Goal: Information Seeking & Learning: Learn about a topic

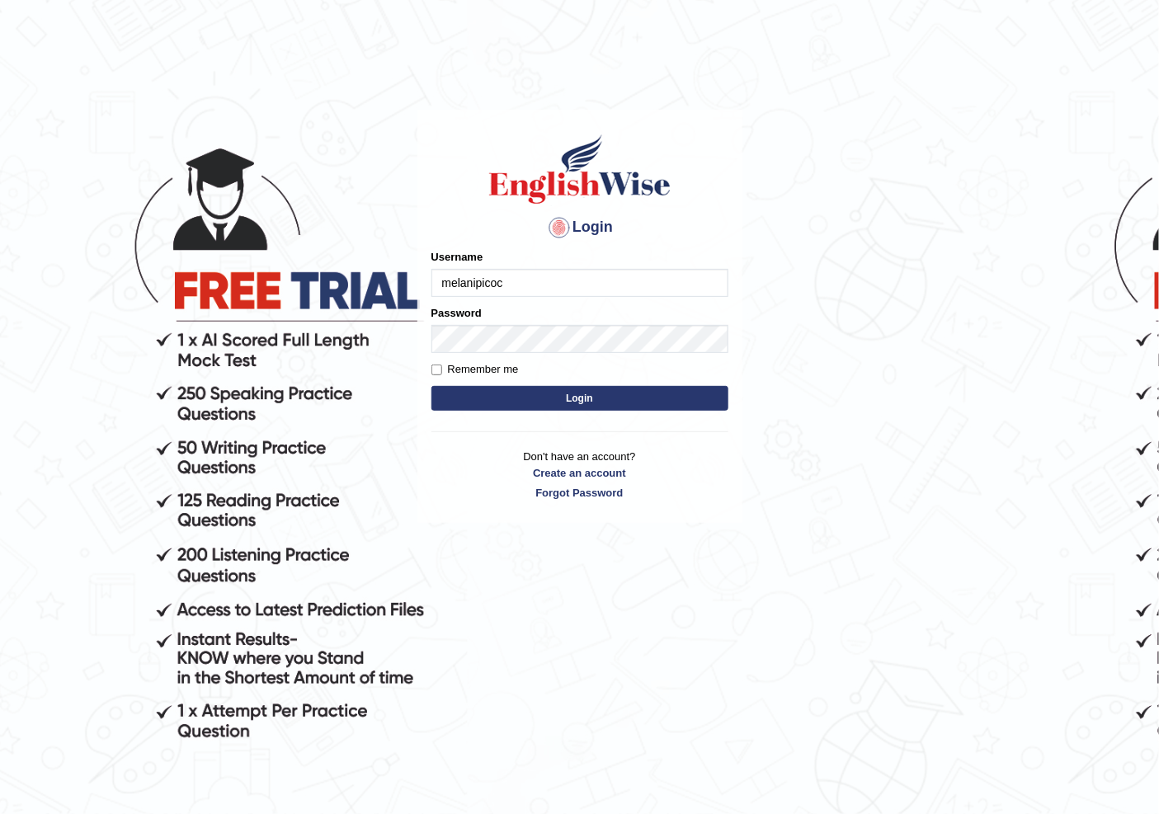
click at [531, 285] on input "melanipicoc" at bounding box center [579, 283] width 297 height 28
type input "m"
type input "sanjog1985"
click at [479, 402] on button "Login" at bounding box center [579, 398] width 297 height 25
click at [481, 399] on button "Login" at bounding box center [579, 398] width 297 height 25
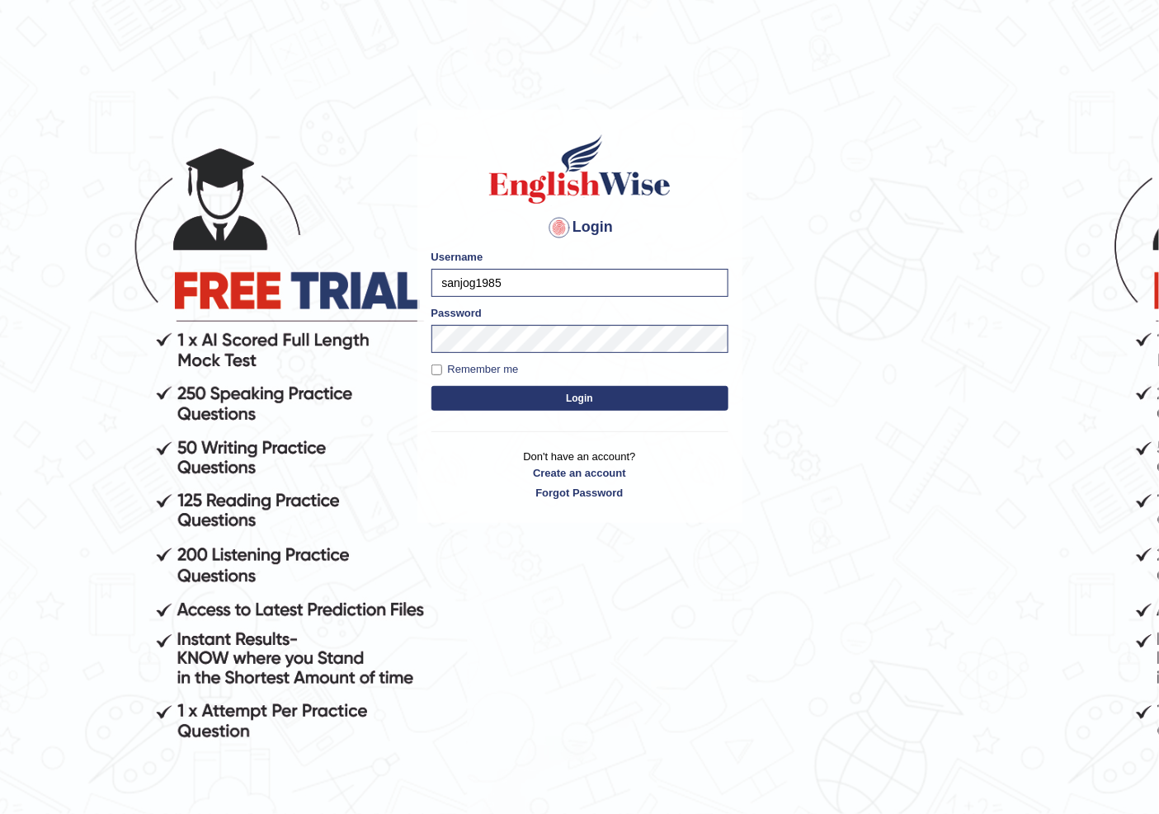
click at [481, 399] on button "Login" at bounding box center [579, 398] width 297 height 25
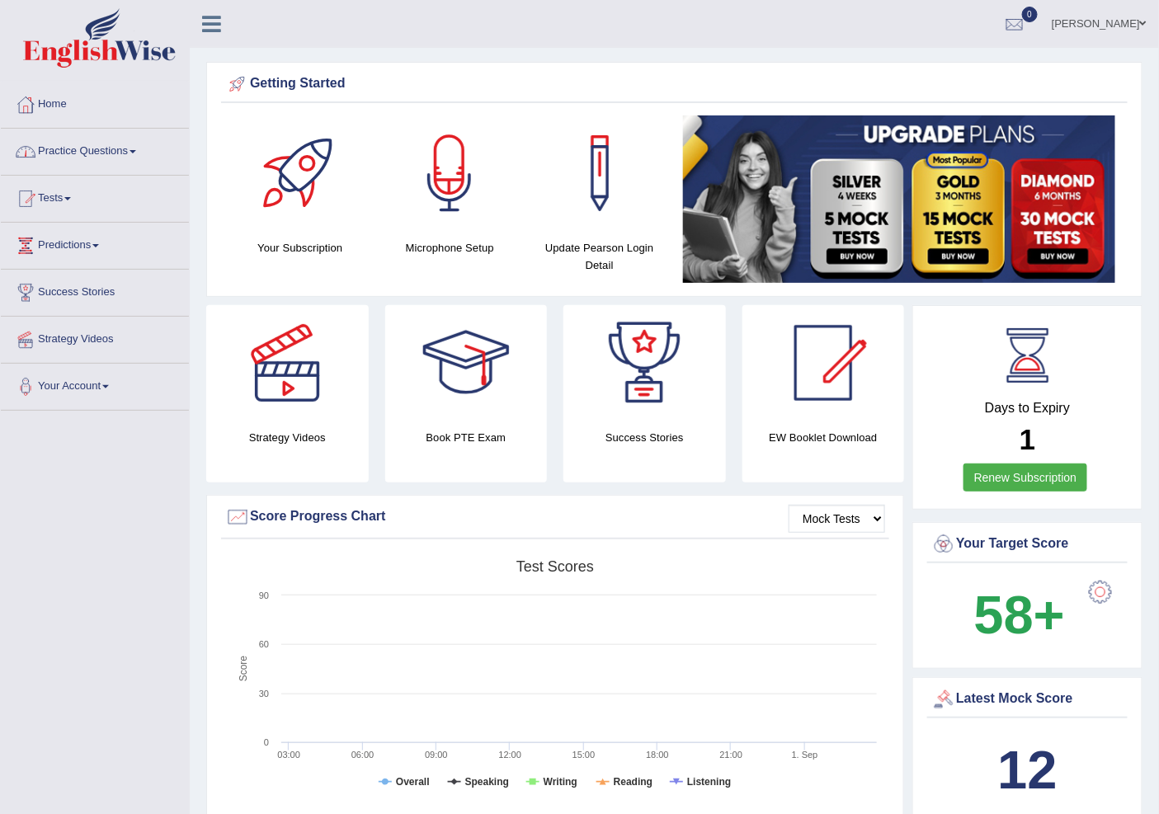
click at [86, 144] on link "Practice Questions" at bounding box center [95, 149] width 188 height 41
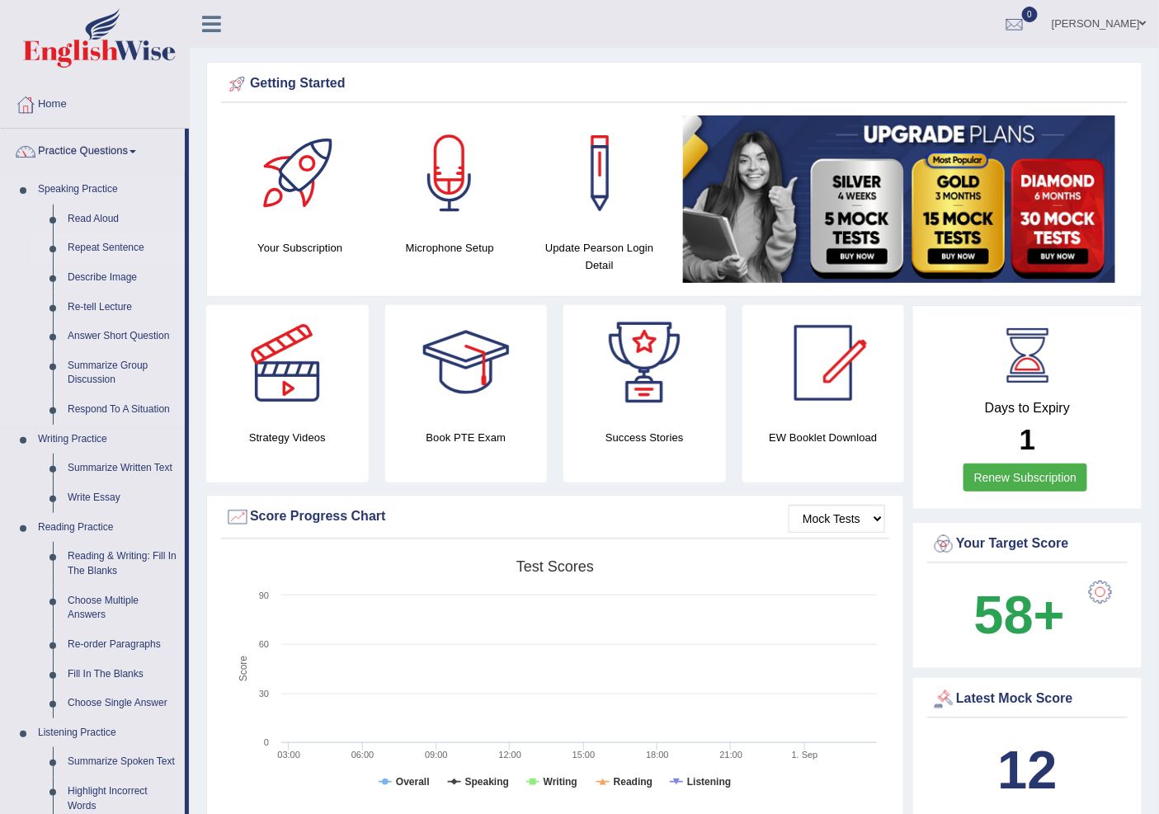
click at [102, 247] on link "Repeat Sentence" at bounding box center [122, 248] width 125 height 30
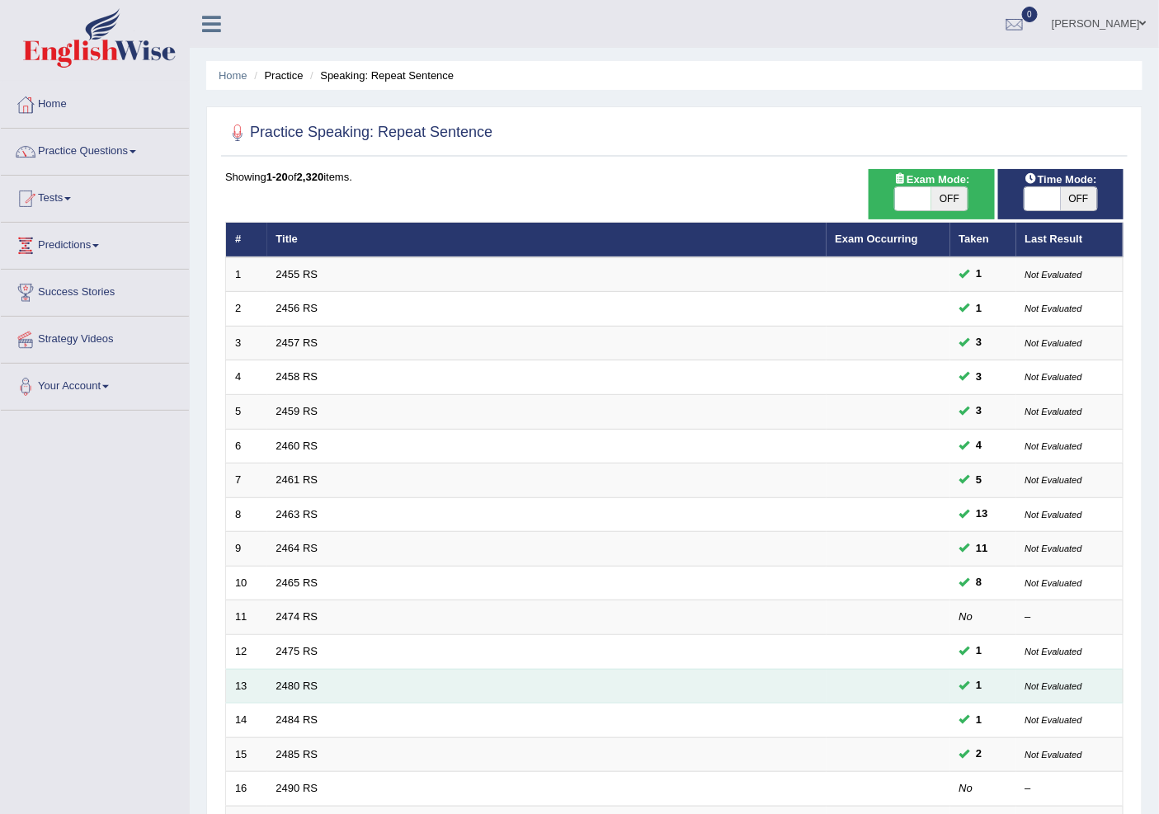
scroll to position [277, 0]
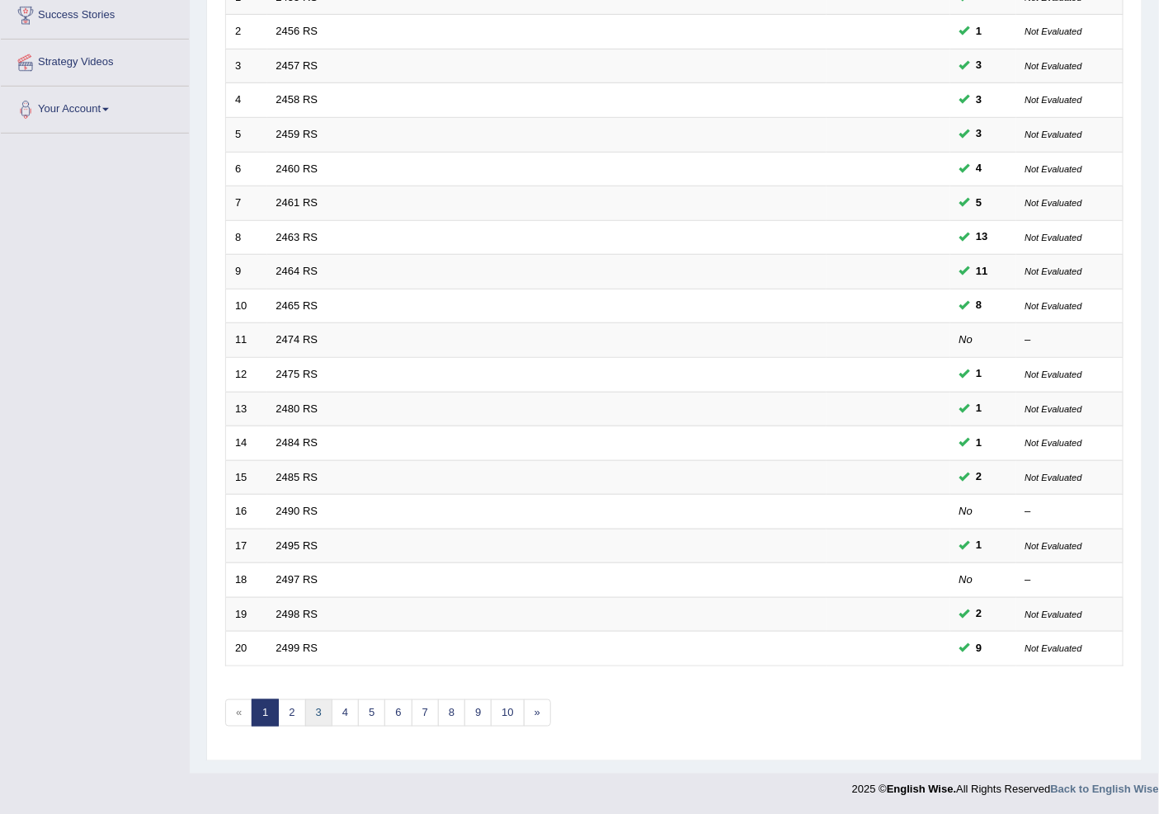
click at [319, 720] on link "3" at bounding box center [318, 712] width 27 height 27
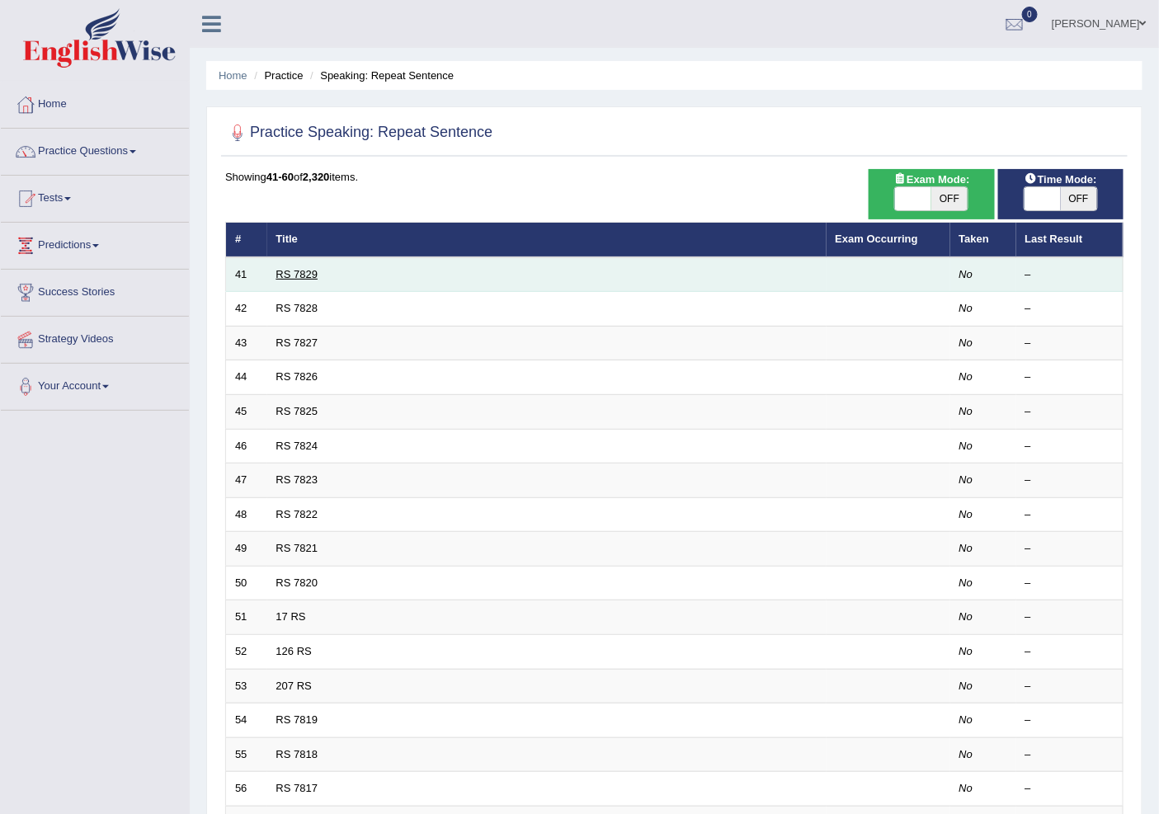
click at [278, 275] on link "RS 7829" at bounding box center [297, 274] width 42 height 12
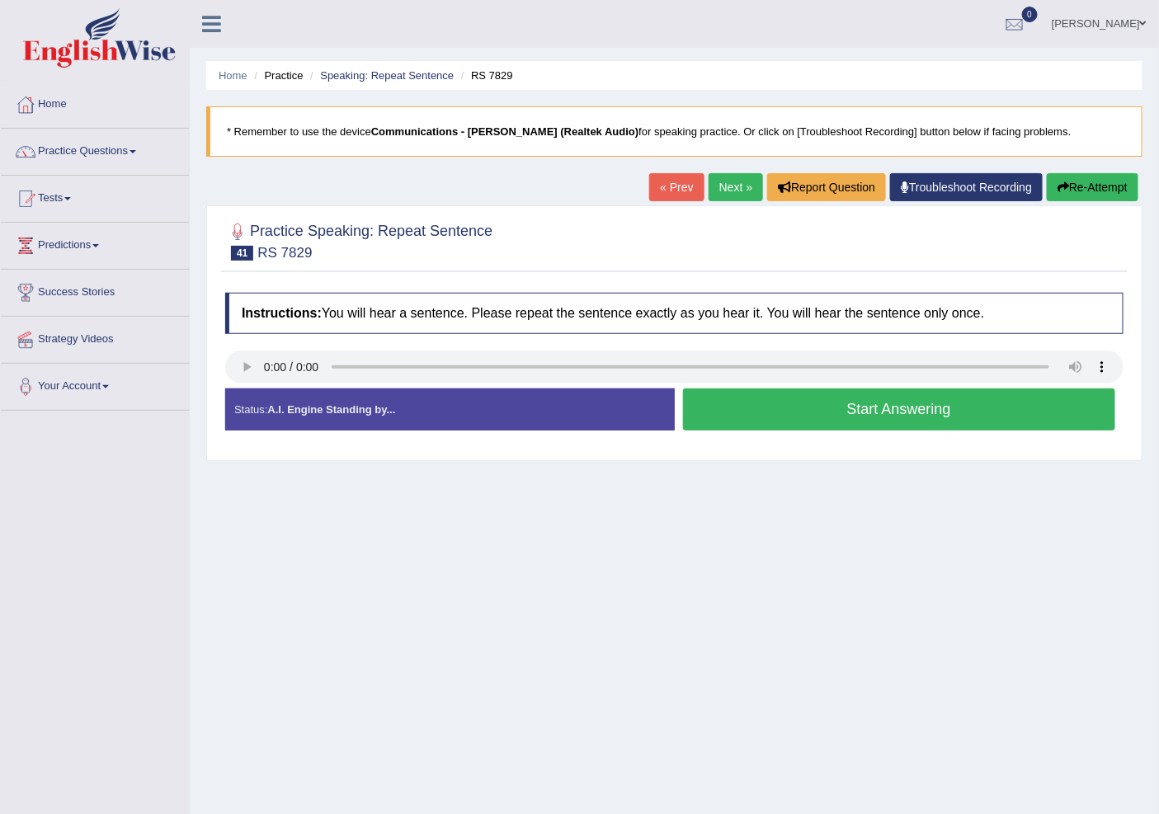
click at [818, 414] on button "Start Answering" at bounding box center [899, 409] width 433 height 42
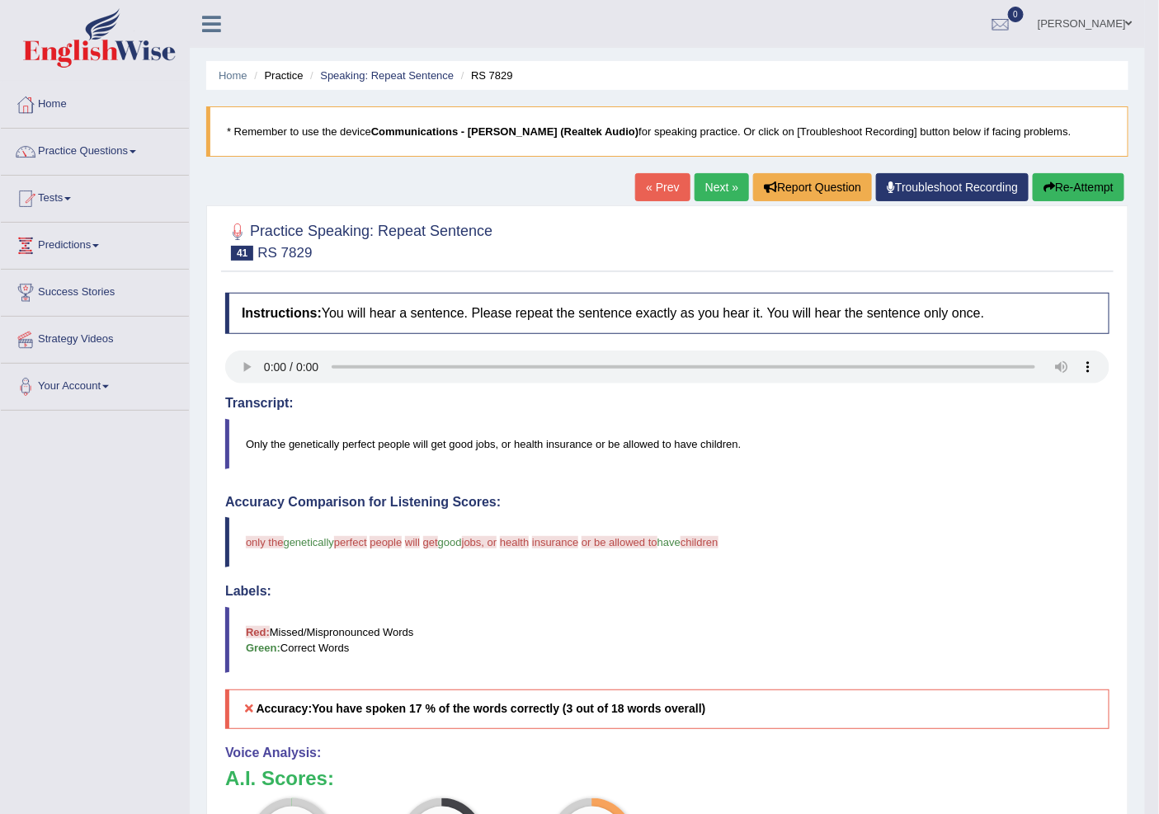
click at [721, 179] on link "Next »" at bounding box center [721, 187] width 54 height 28
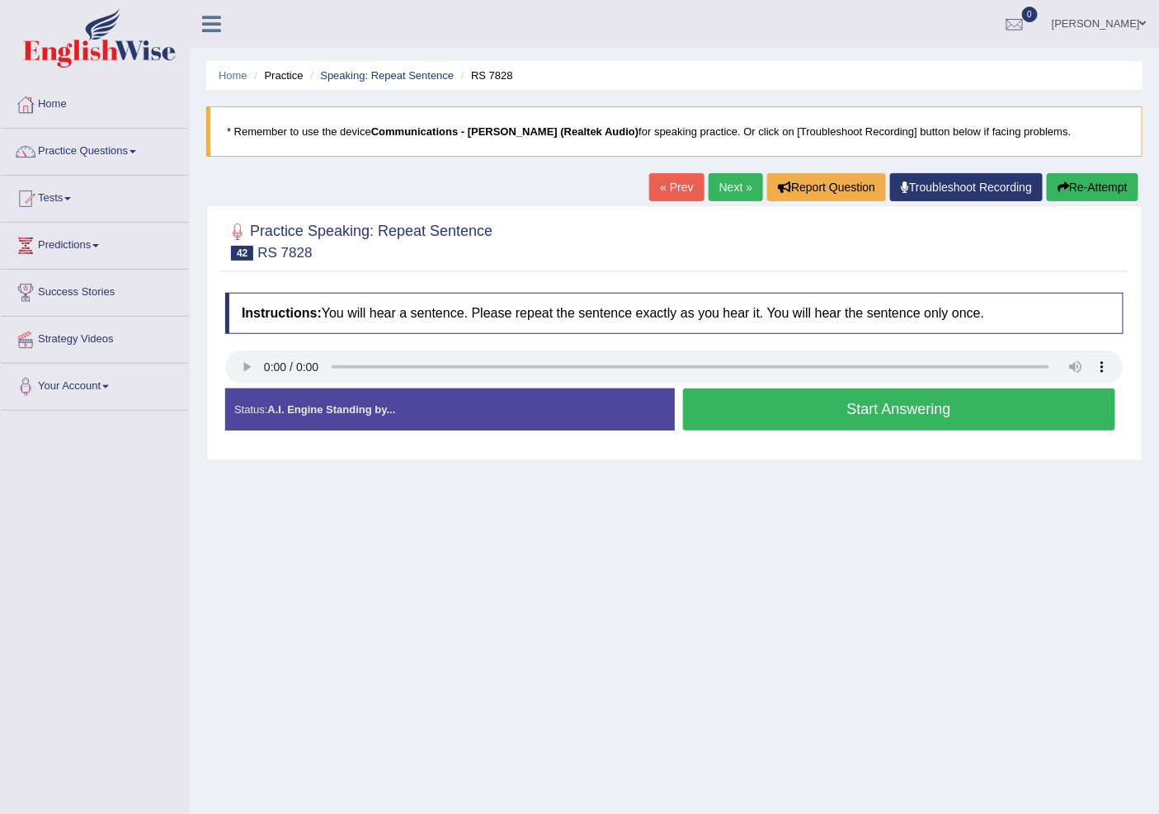
click at [669, 177] on link "« Prev" at bounding box center [676, 187] width 54 height 28
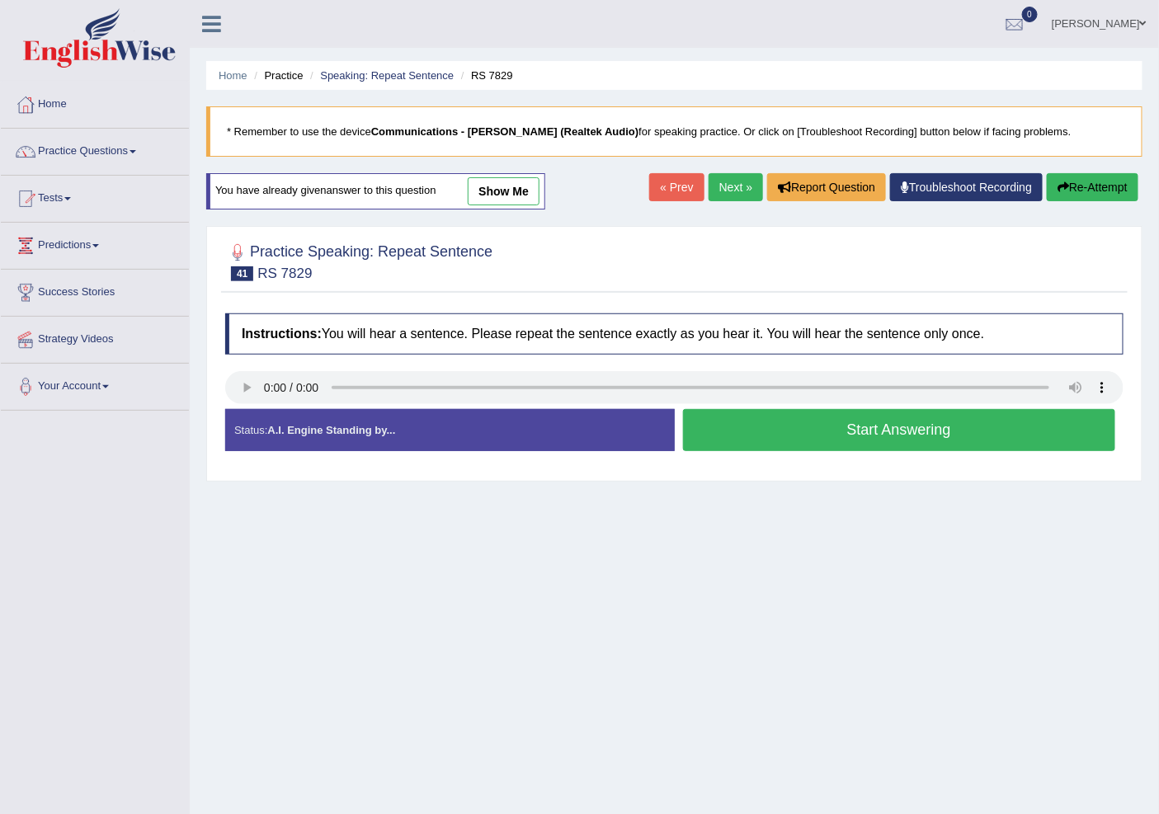
click at [882, 440] on button "Start Answering" at bounding box center [899, 430] width 433 height 42
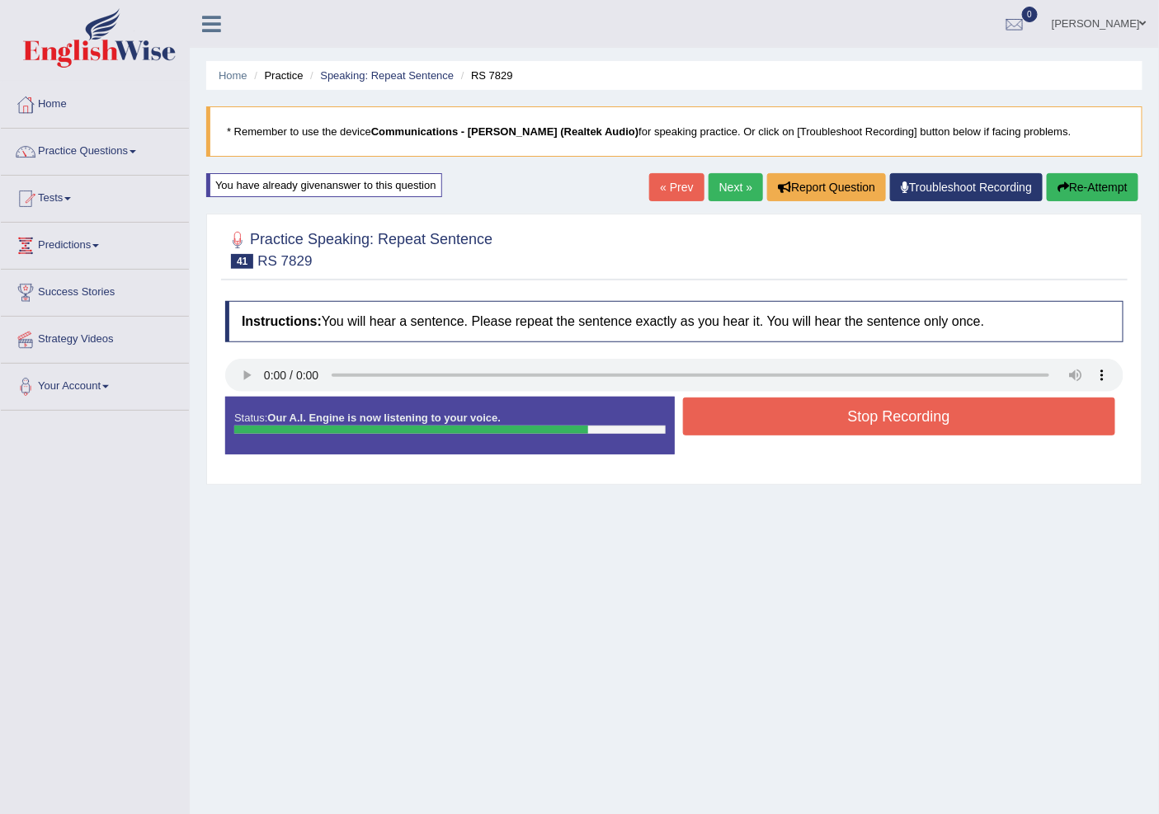
click at [892, 424] on button "Stop Recording" at bounding box center [899, 417] width 433 height 38
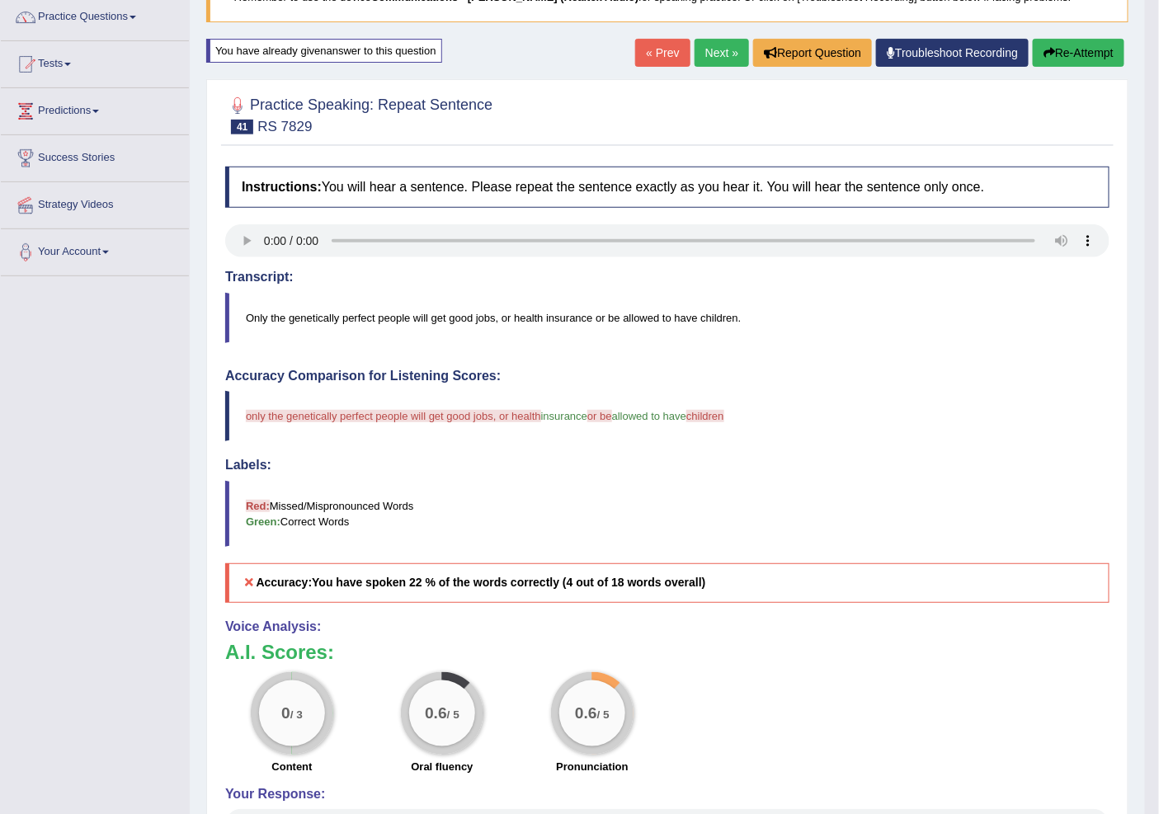
scroll to position [92, 0]
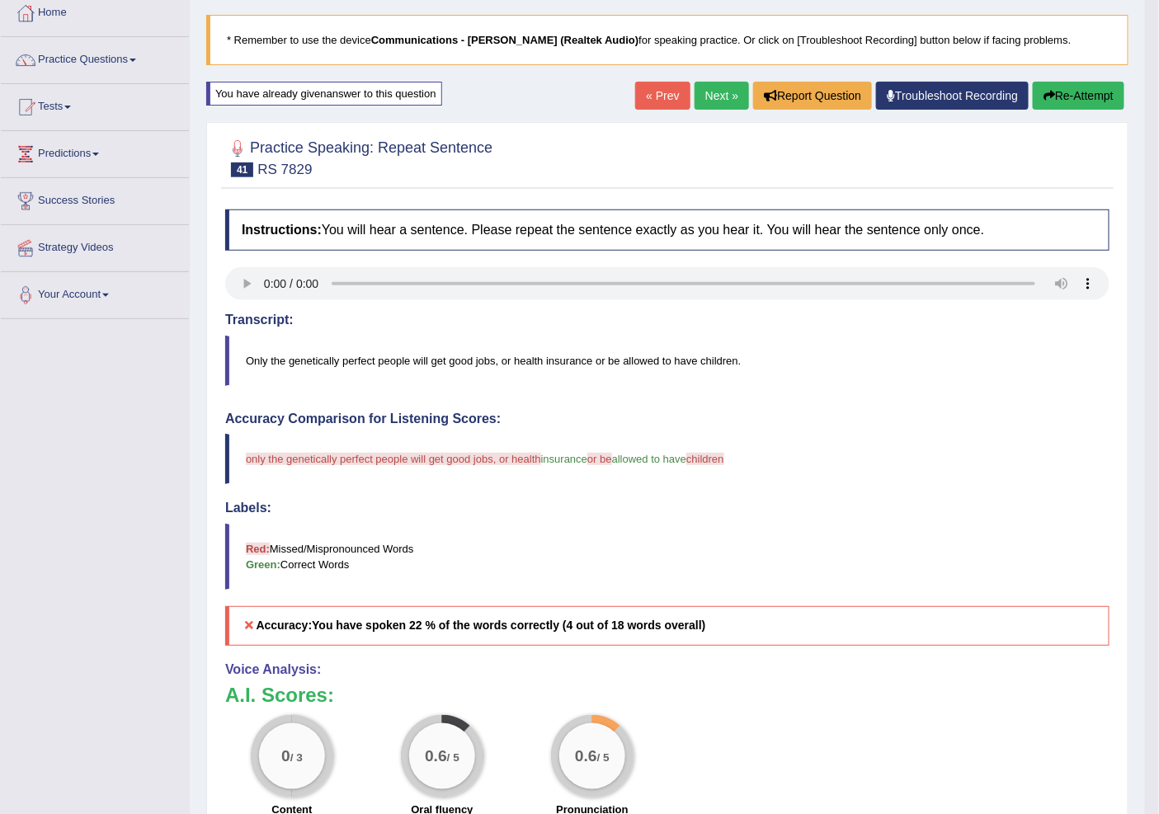
click at [662, 91] on link "« Prev" at bounding box center [662, 96] width 54 height 28
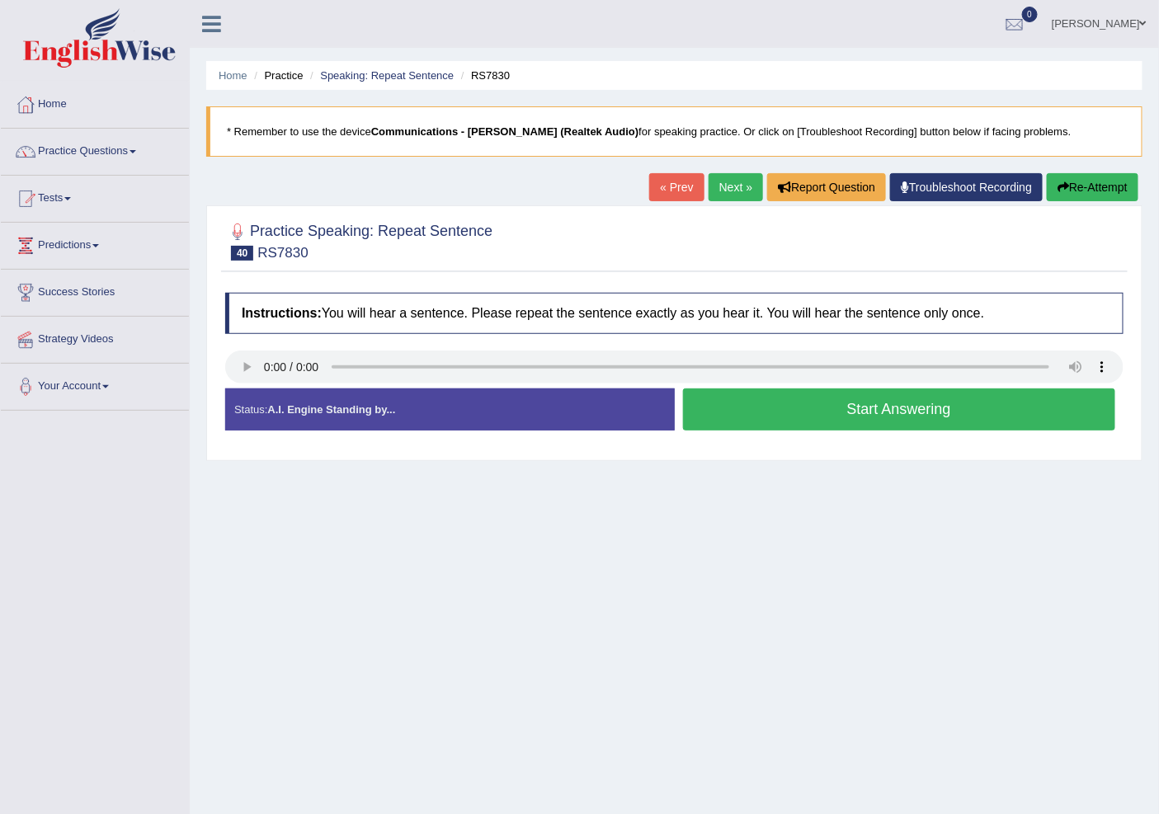
click at [732, 195] on link "Next »" at bounding box center [735, 187] width 54 height 28
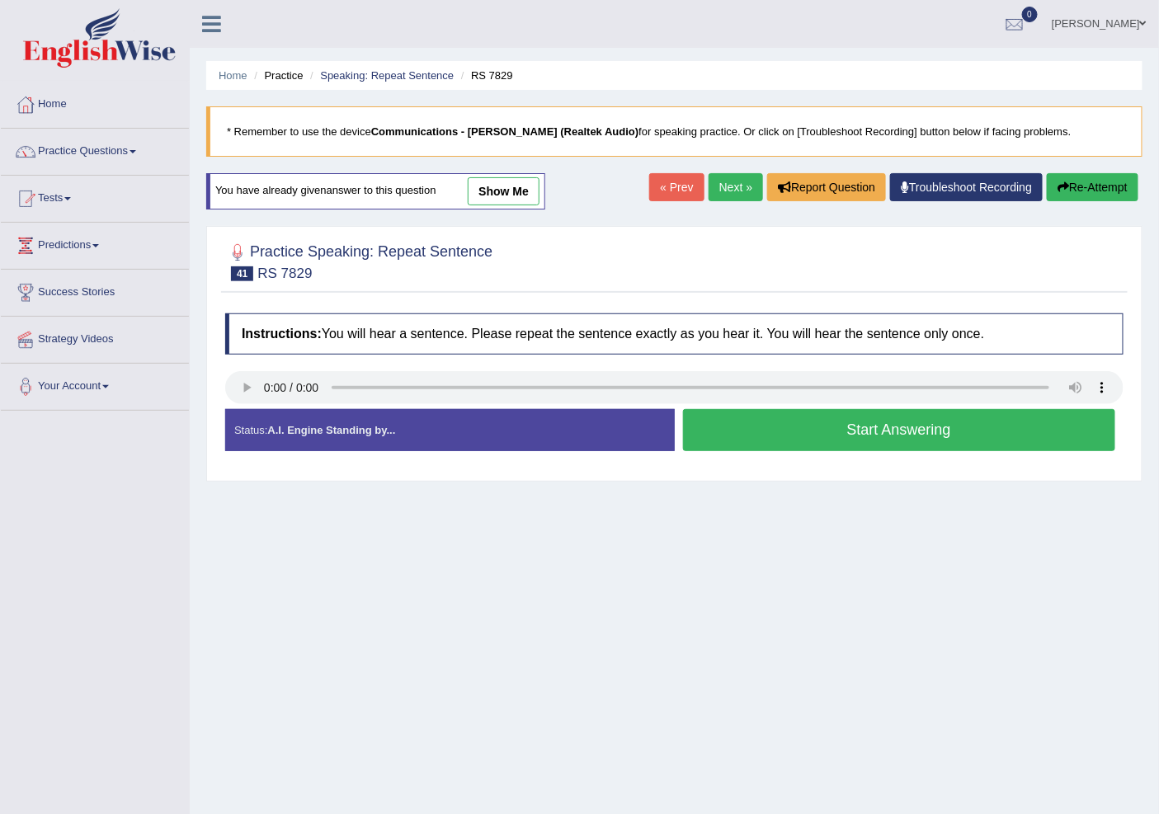
click at [804, 443] on button "Start Answering" at bounding box center [899, 430] width 433 height 42
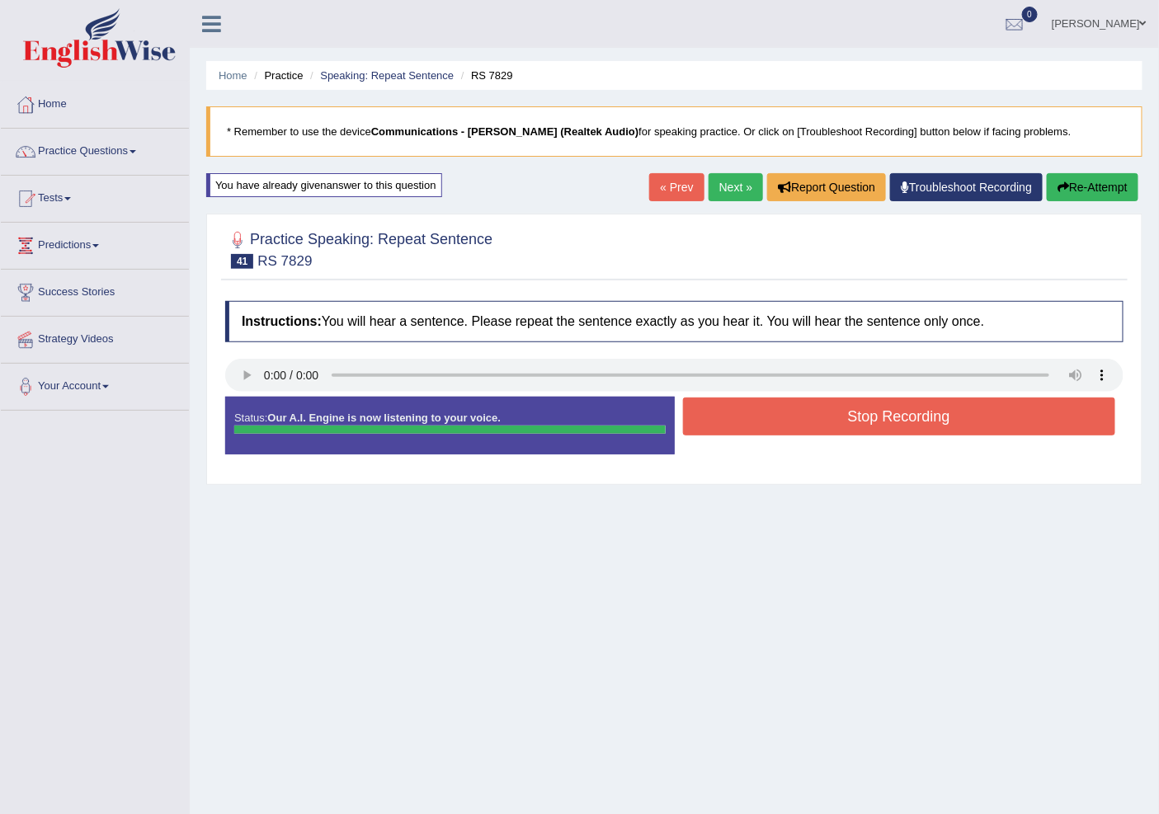
click at [909, 417] on button "Stop Recording" at bounding box center [899, 417] width 433 height 38
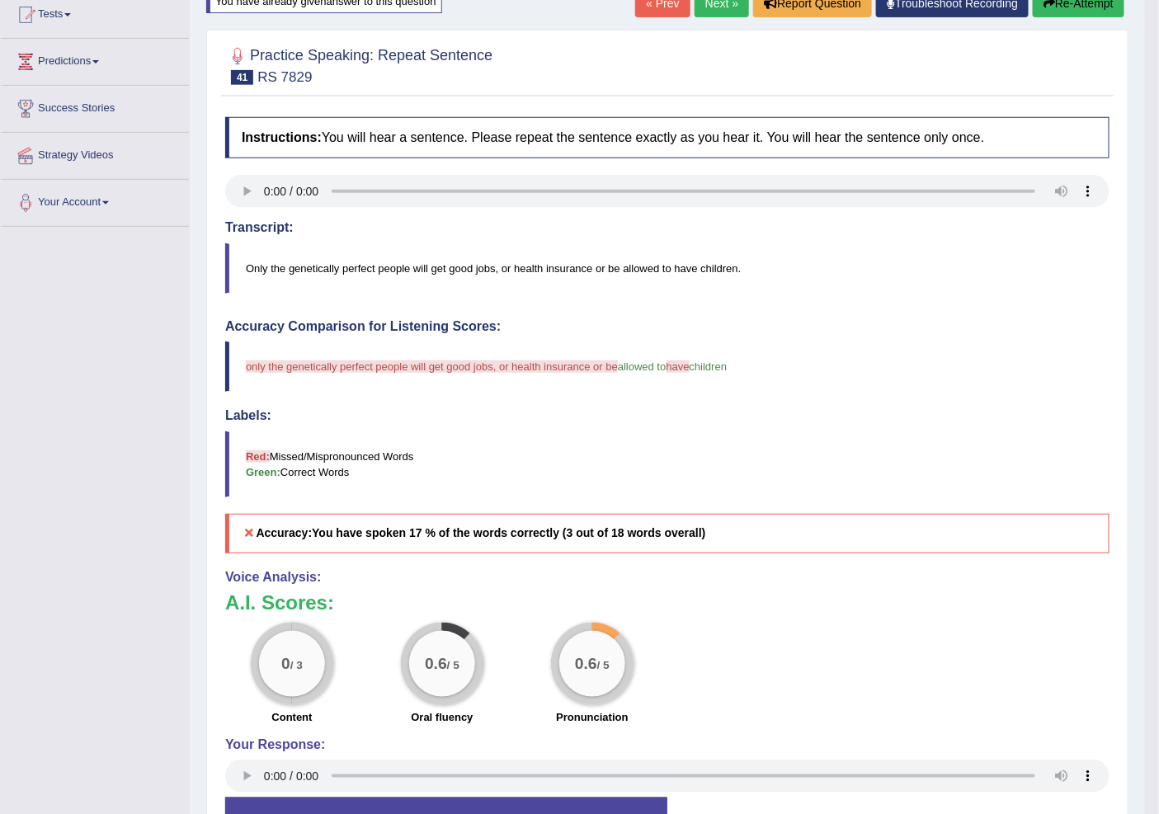
scroll to position [183, 0]
click at [646, 7] on link "« Prev" at bounding box center [662, 4] width 54 height 28
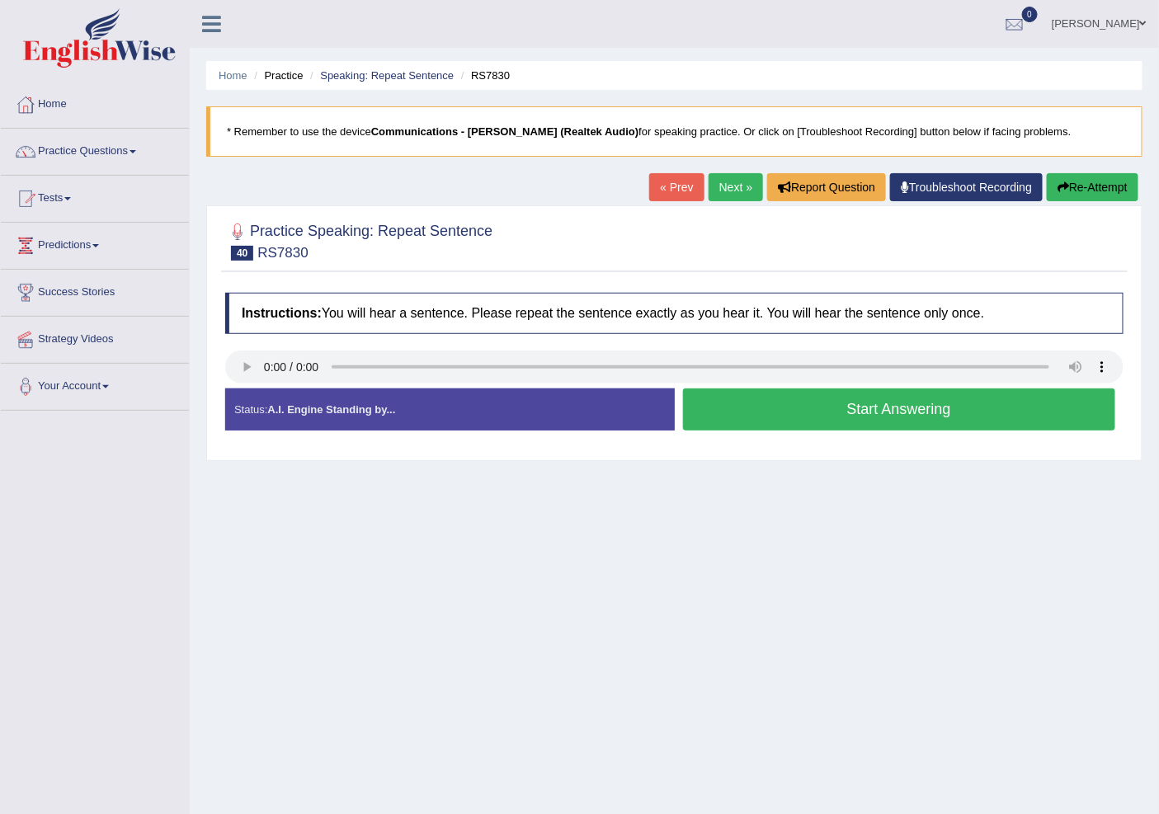
click at [726, 188] on link "Next »" at bounding box center [735, 187] width 54 height 28
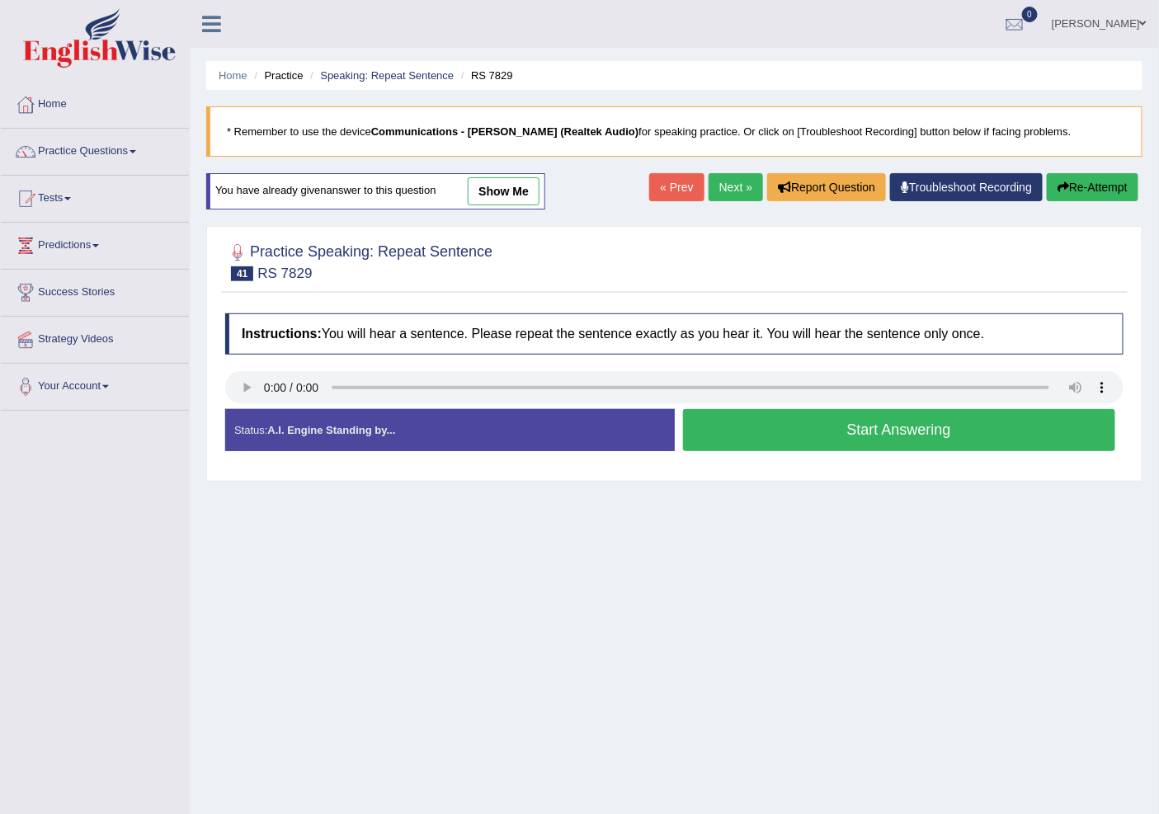
click at [719, 187] on link "Next »" at bounding box center [735, 187] width 54 height 28
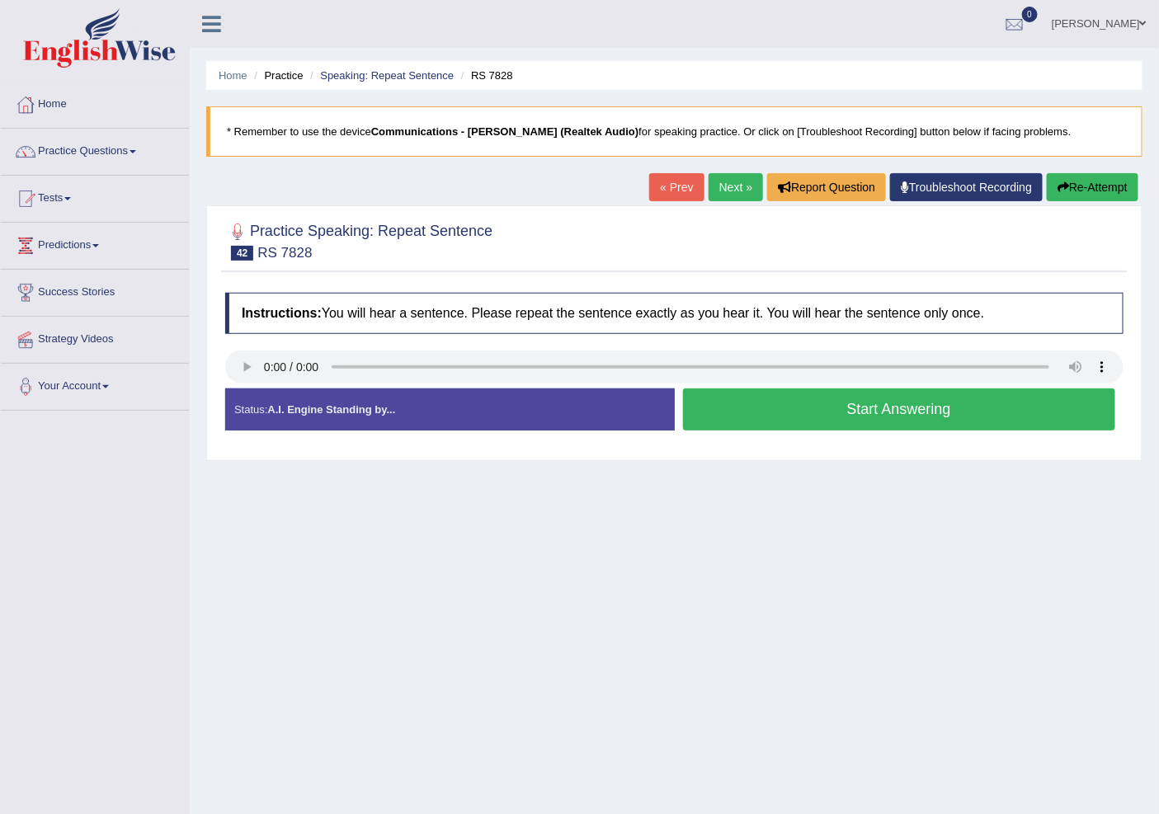
click at [726, 191] on link "Next »" at bounding box center [735, 187] width 54 height 28
click at [723, 186] on link "Next »" at bounding box center [735, 187] width 54 height 28
click at [842, 412] on button "Start Answering" at bounding box center [899, 409] width 433 height 42
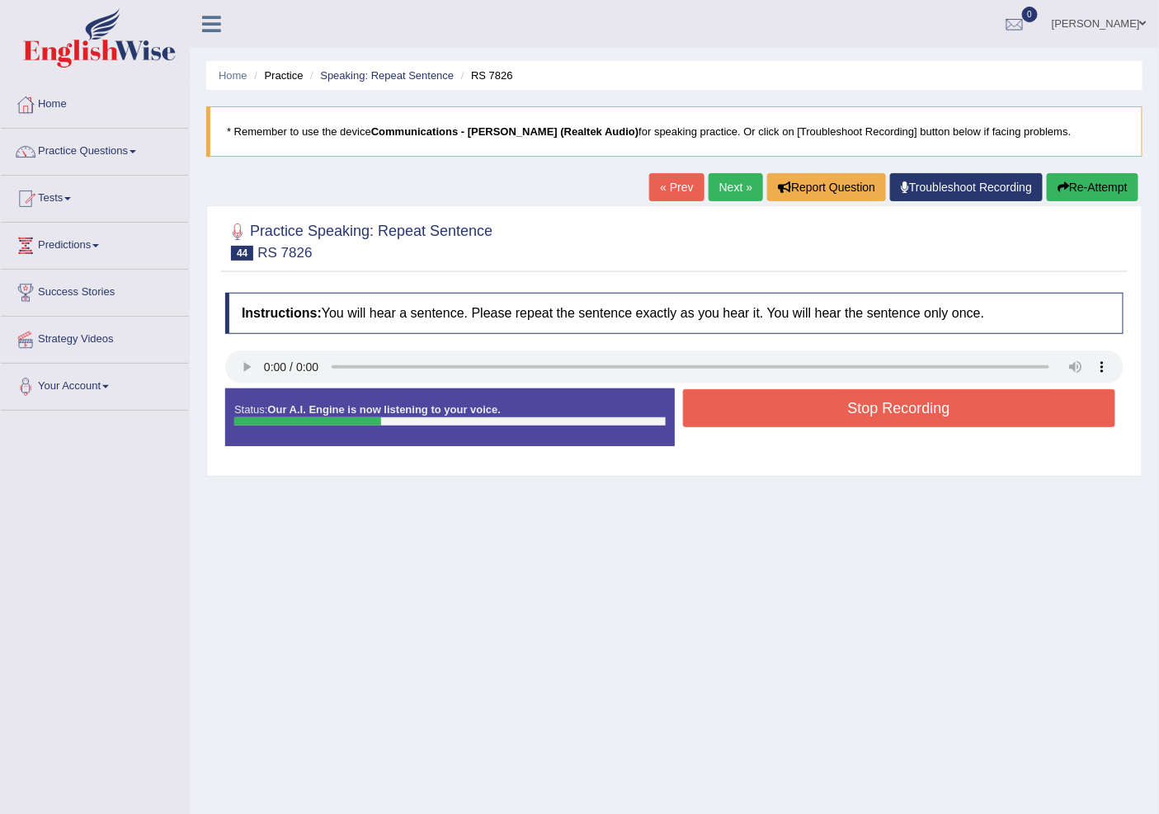
click at [842, 410] on button "Stop Recording" at bounding box center [899, 408] width 433 height 38
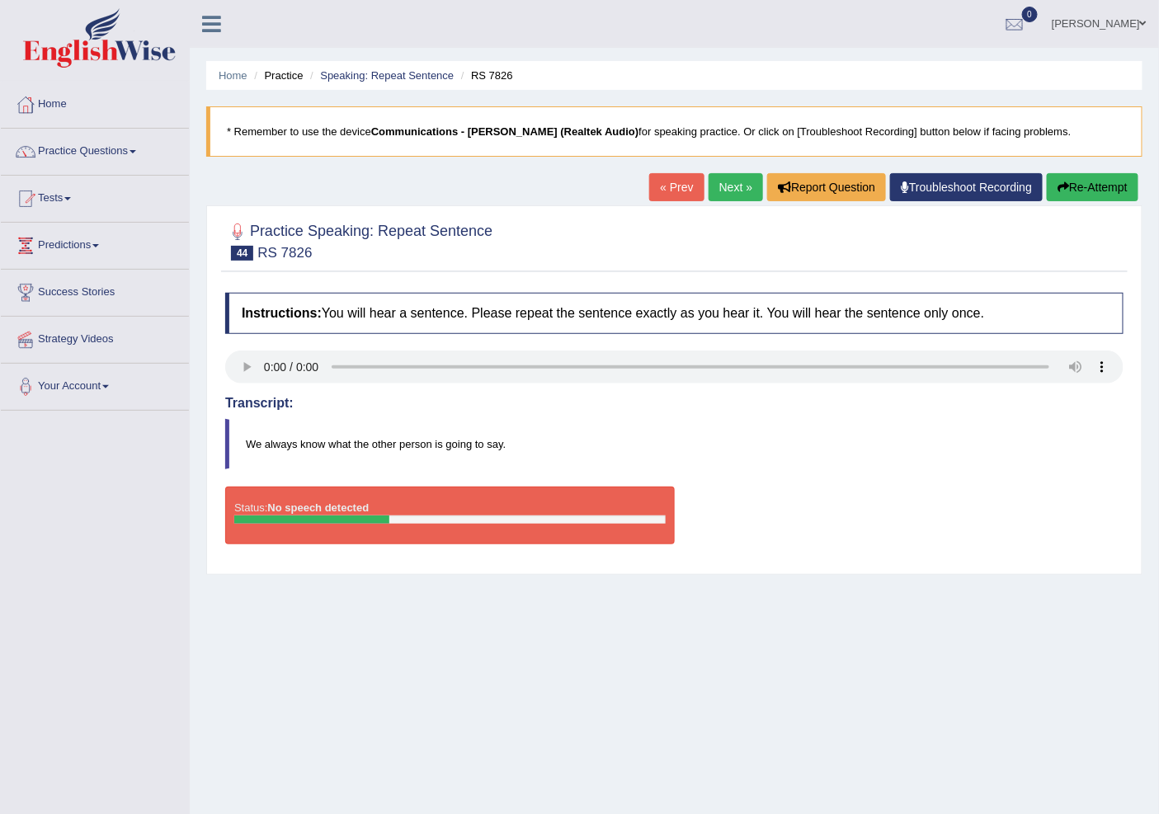
click at [662, 186] on link "« Prev" at bounding box center [676, 187] width 54 height 28
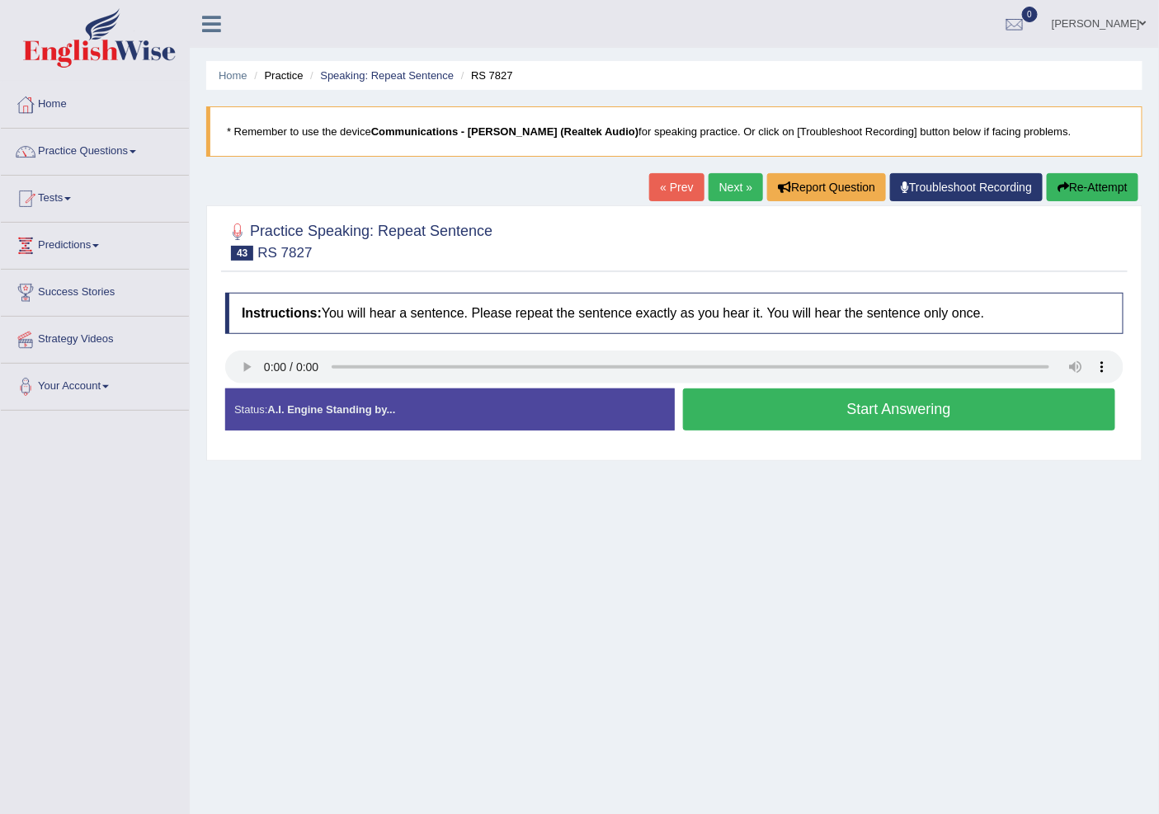
click at [817, 432] on div "Start Answering" at bounding box center [899, 411] width 449 height 46
click at [823, 418] on button "Start Answering" at bounding box center [899, 409] width 433 height 42
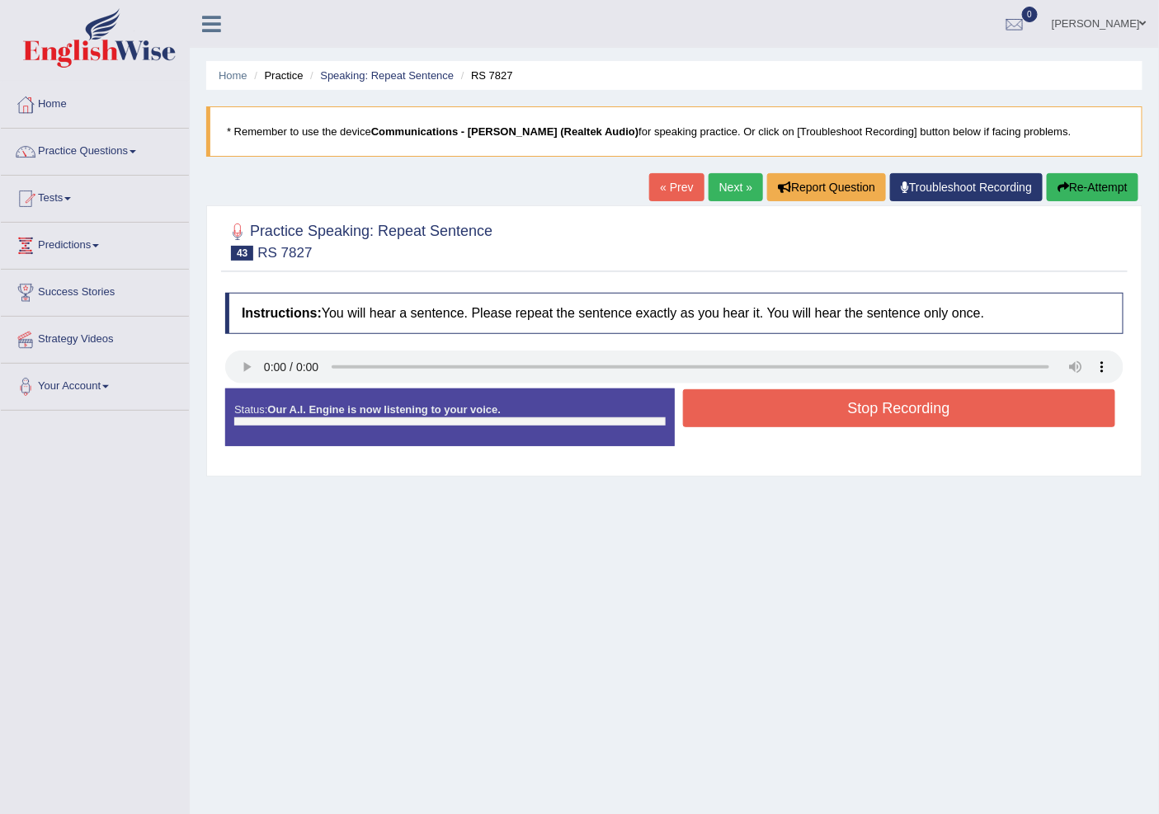
click at [823, 418] on button "Stop Recording" at bounding box center [899, 408] width 433 height 38
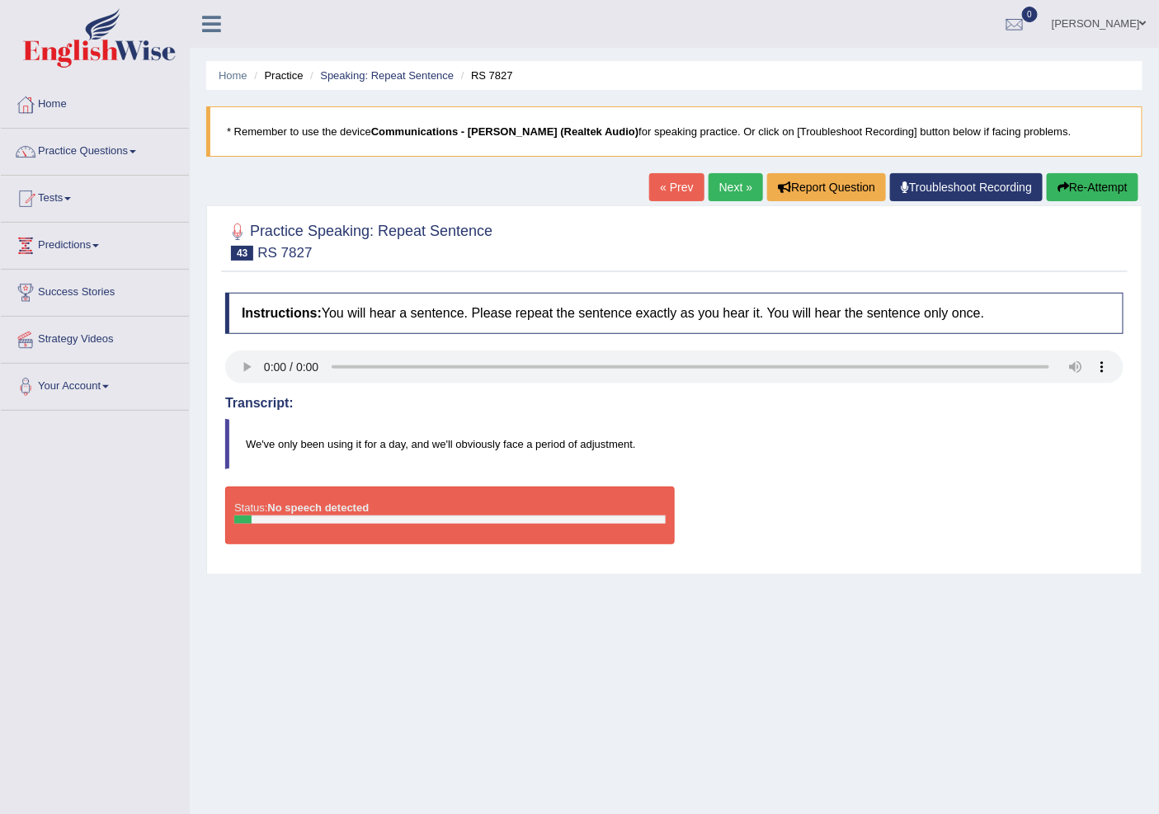
click at [666, 187] on link "« Prev" at bounding box center [676, 187] width 54 height 28
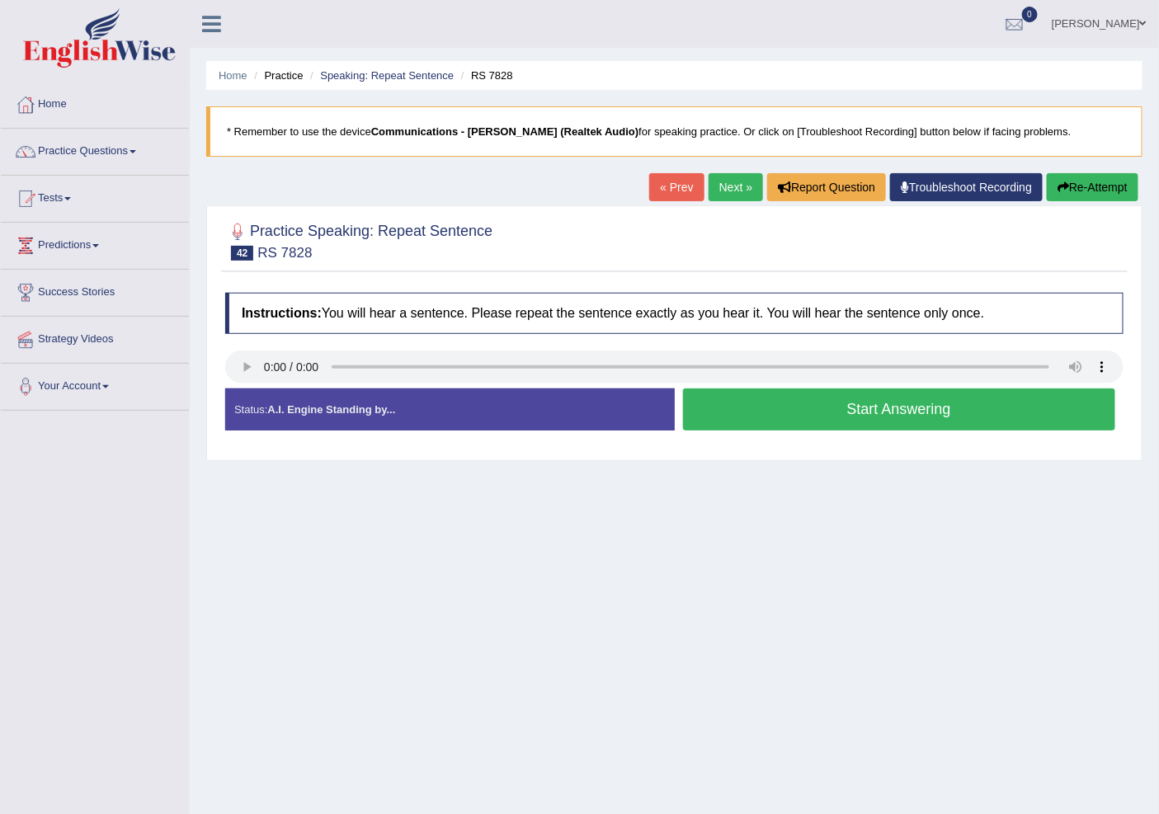
click at [718, 181] on link "Next »" at bounding box center [735, 187] width 54 height 28
click at [869, 404] on button "Start Answering" at bounding box center [899, 409] width 433 height 42
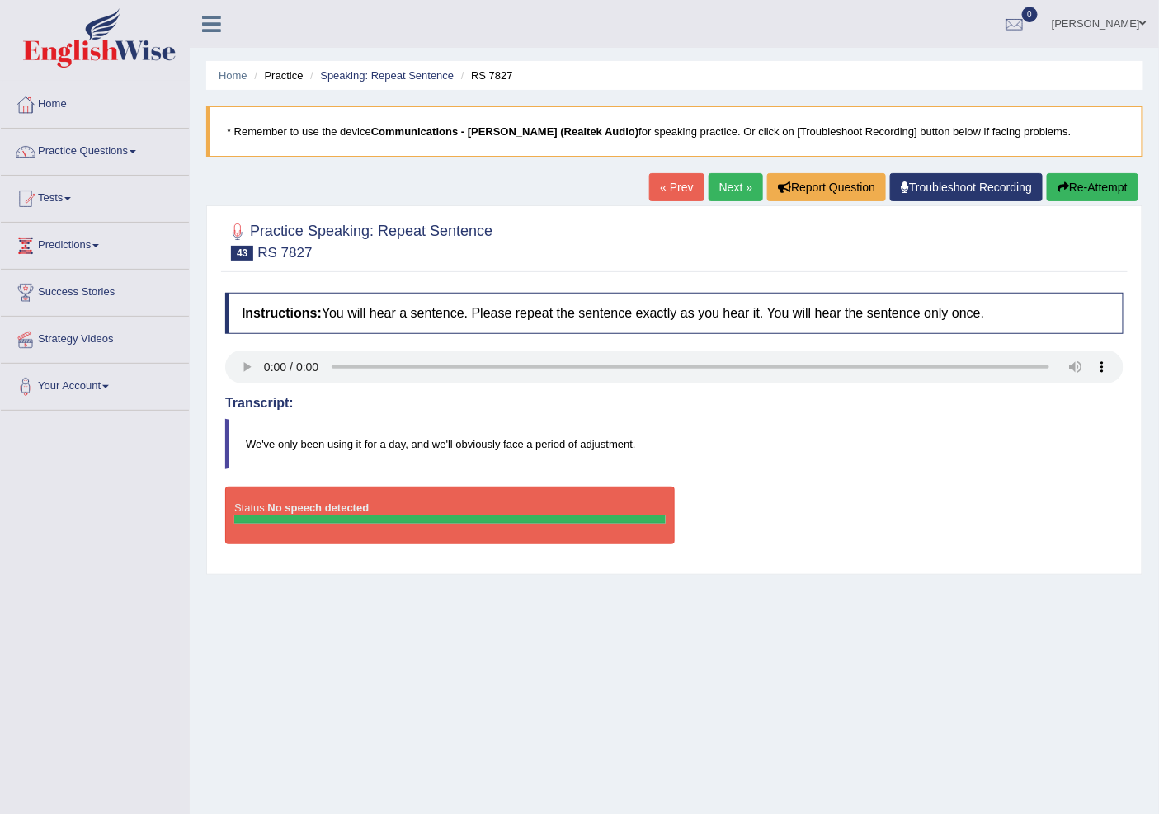
click at [680, 186] on link "« Prev" at bounding box center [676, 187] width 54 height 28
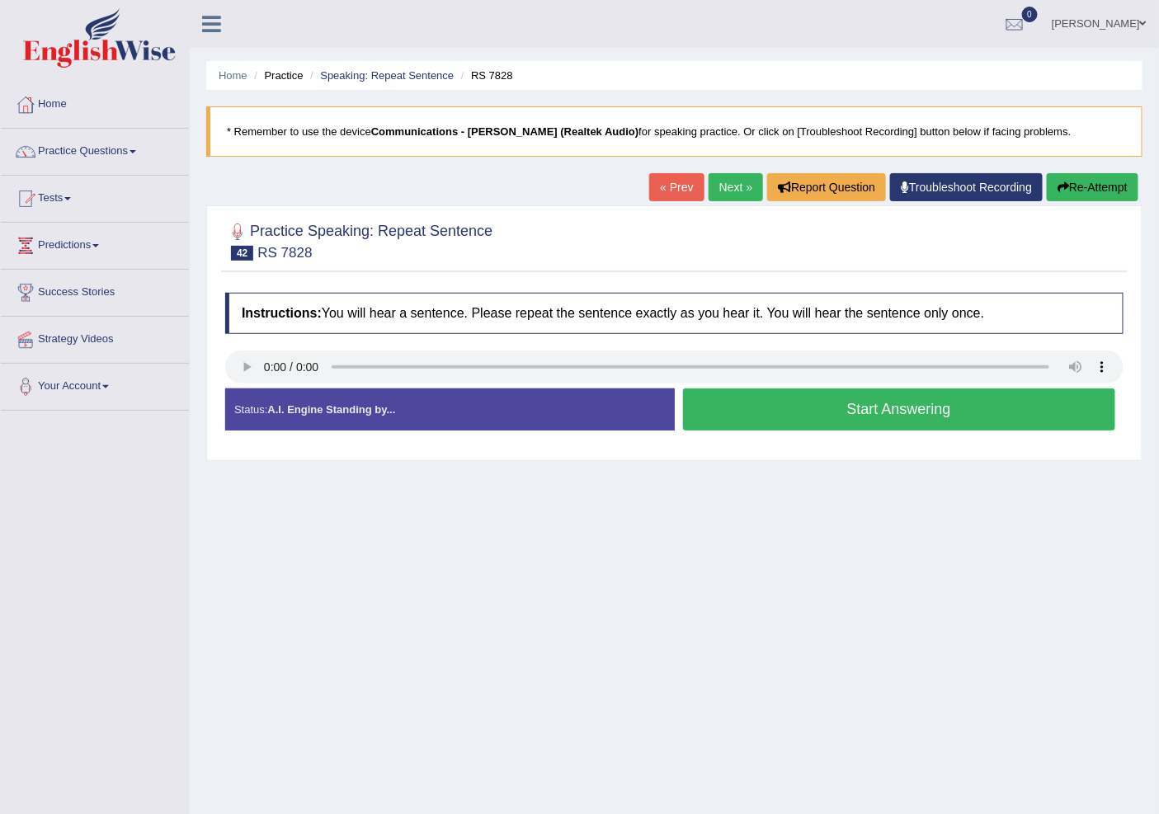
click at [730, 191] on link "Next »" at bounding box center [735, 187] width 54 height 28
click at [846, 408] on button "Start Answering" at bounding box center [899, 409] width 433 height 42
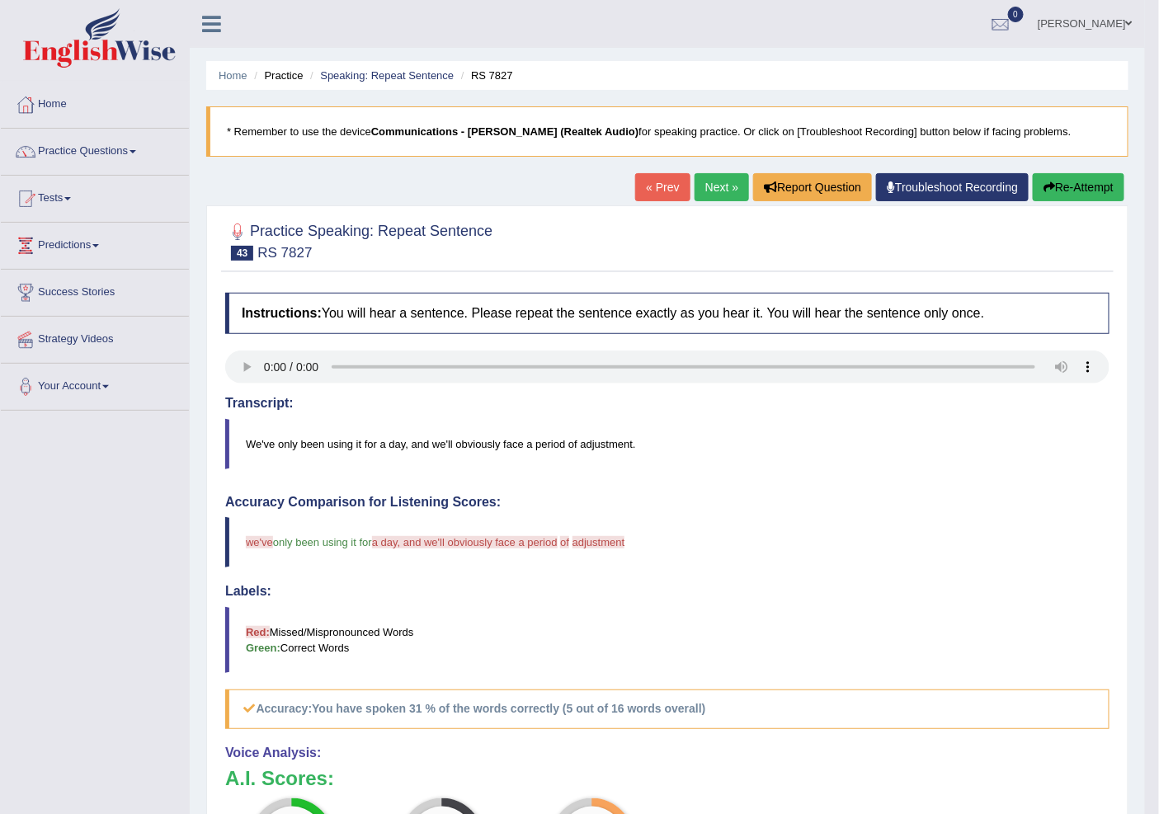
click at [656, 196] on link "« Prev" at bounding box center [662, 187] width 54 height 28
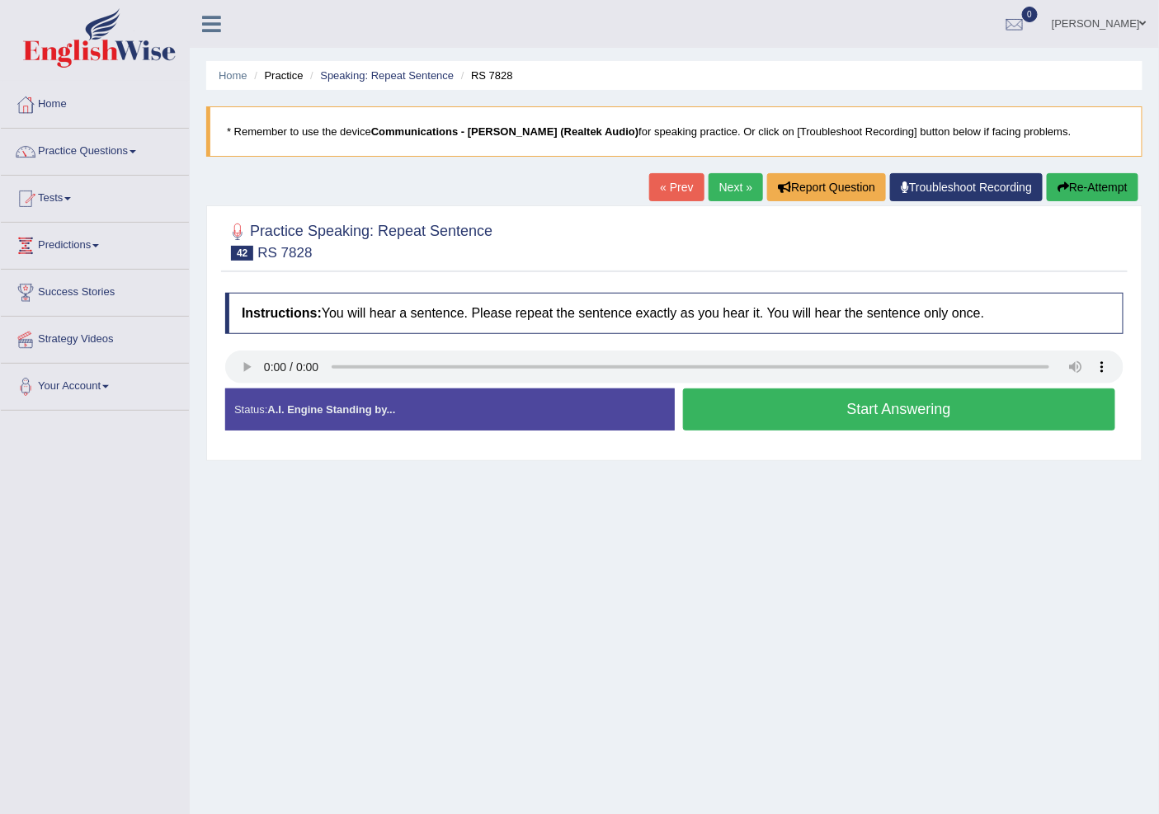
click at [740, 187] on link "Next »" at bounding box center [735, 187] width 54 height 28
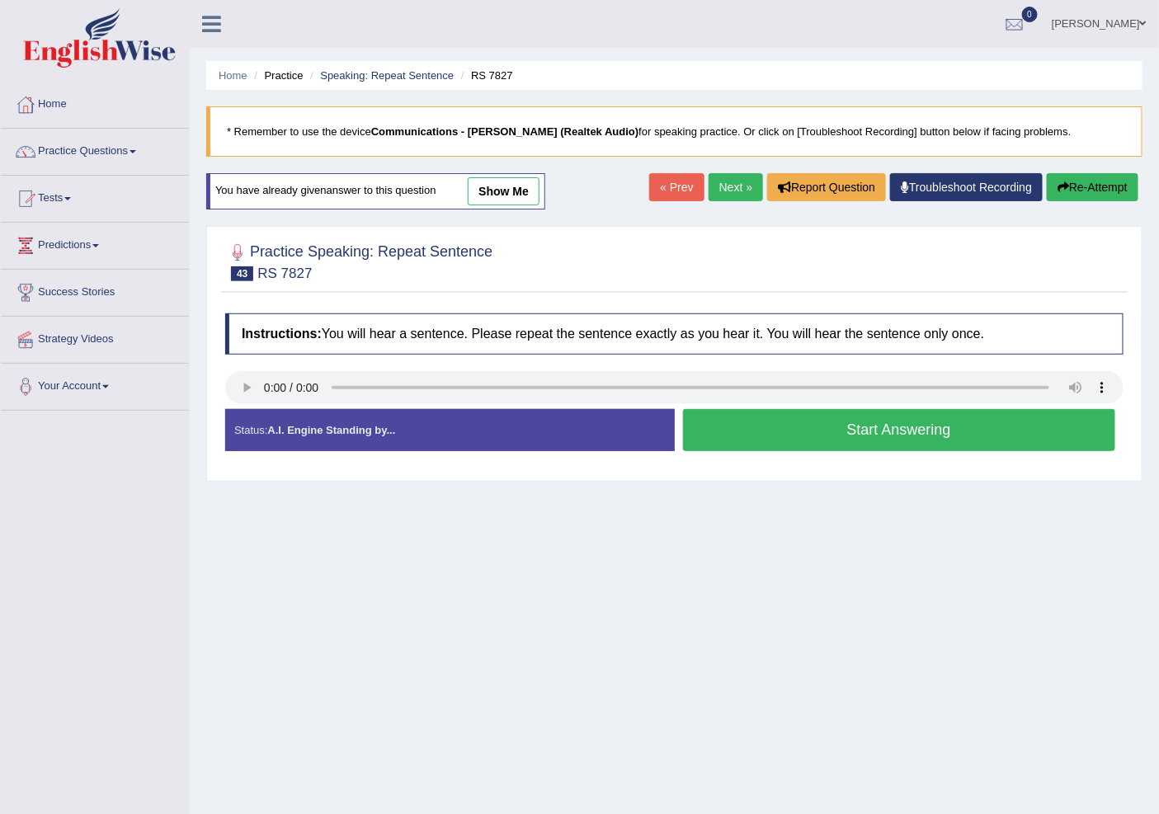
click at [797, 430] on button "Start Answering" at bounding box center [899, 430] width 433 height 42
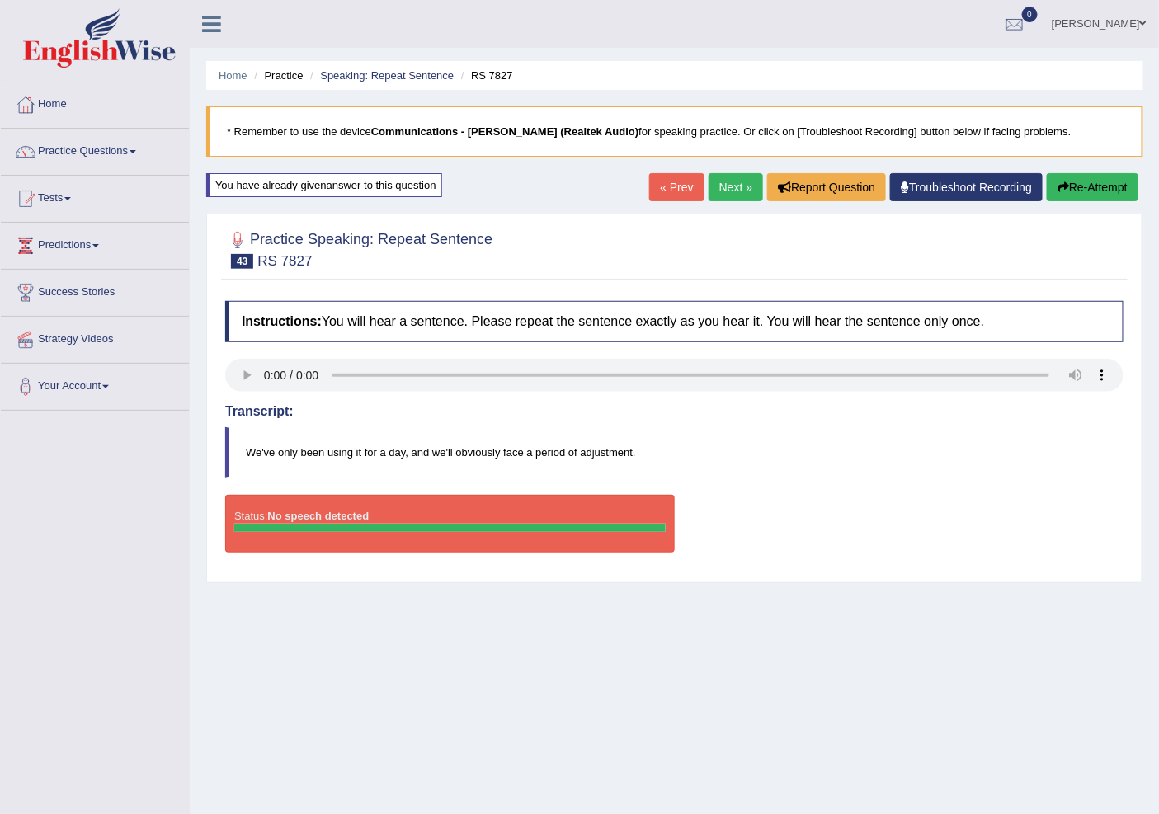
click at [660, 180] on link "« Prev" at bounding box center [676, 187] width 54 height 28
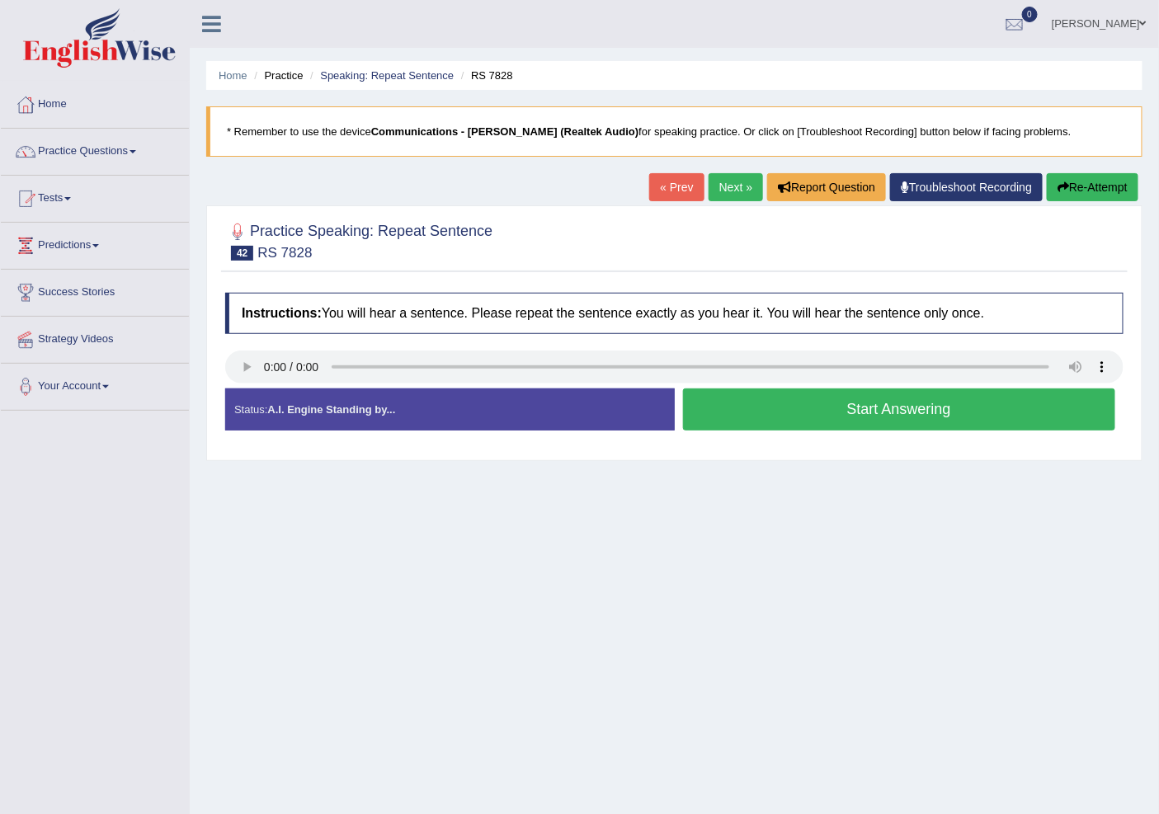
click at [732, 188] on link "Next »" at bounding box center [735, 187] width 54 height 28
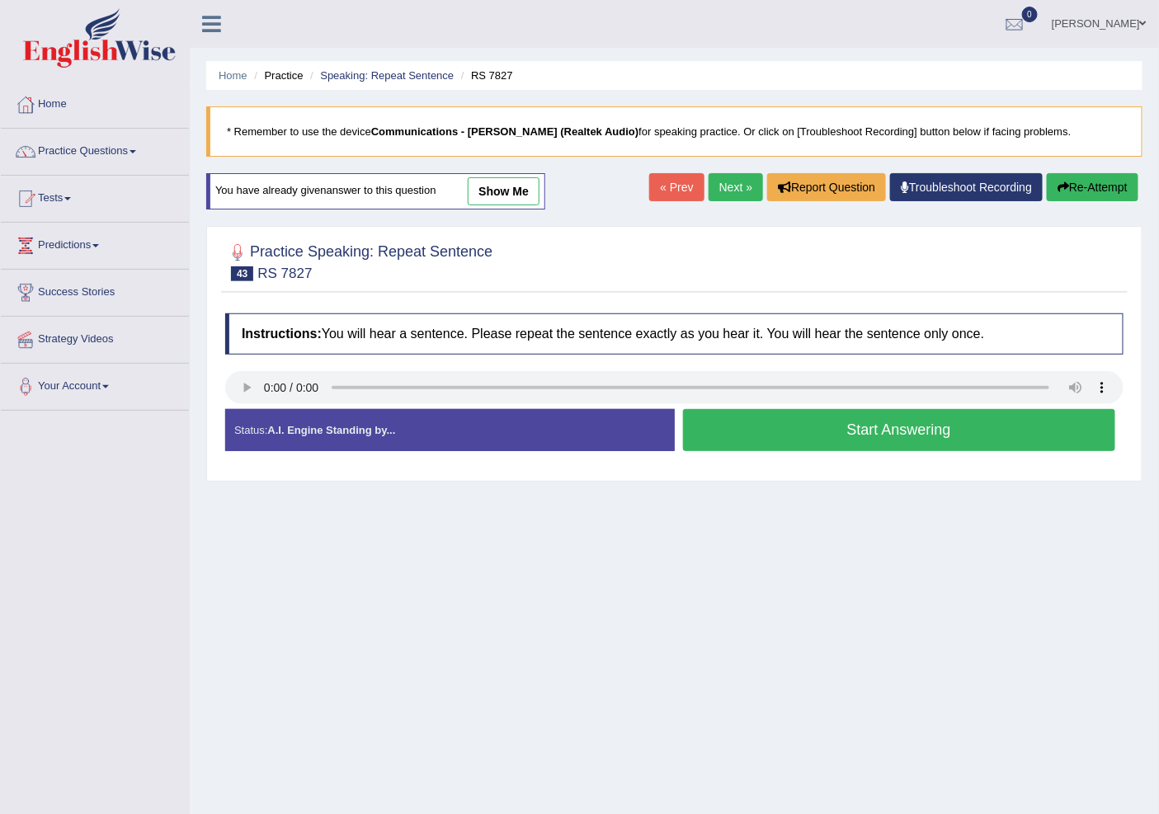
click at [807, 435] on button "Start Answering" at bounding box center [899, 430] width 433 height 42
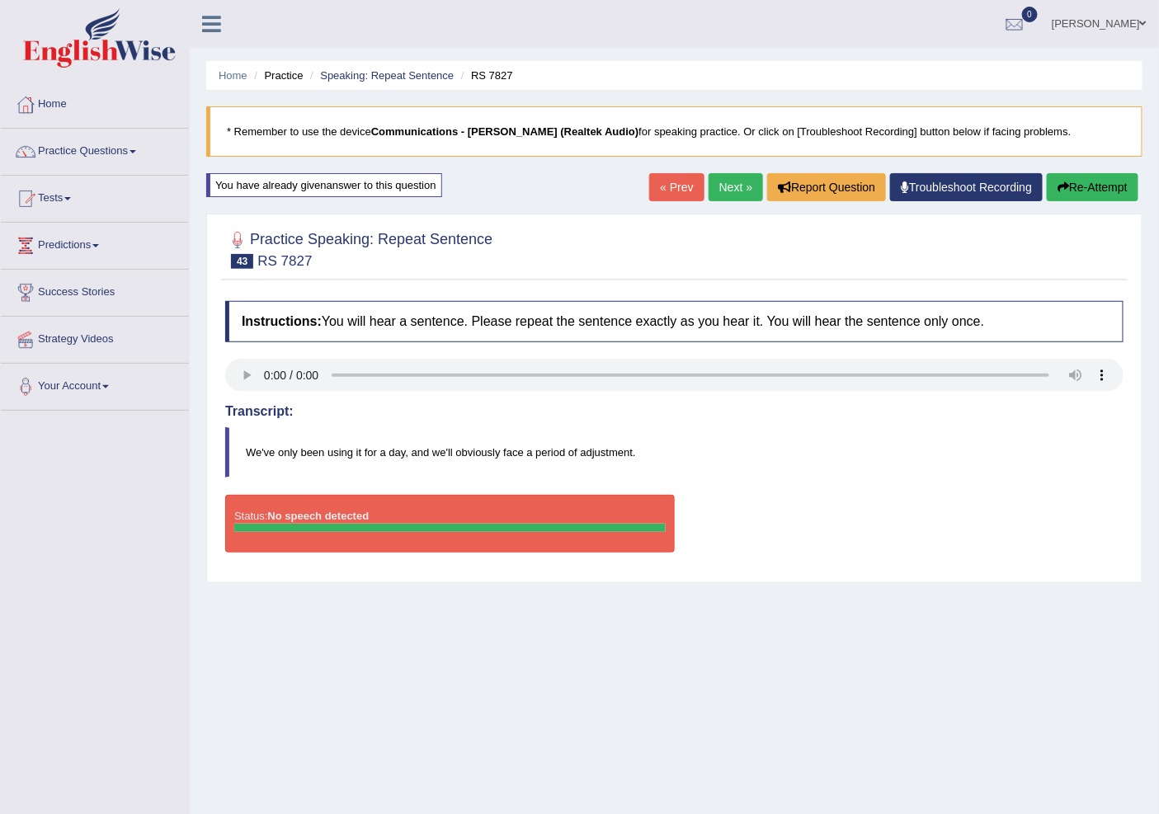
click at [672, 186] on link "« Prev" at bounding box center [676, 187] width 54 height 28
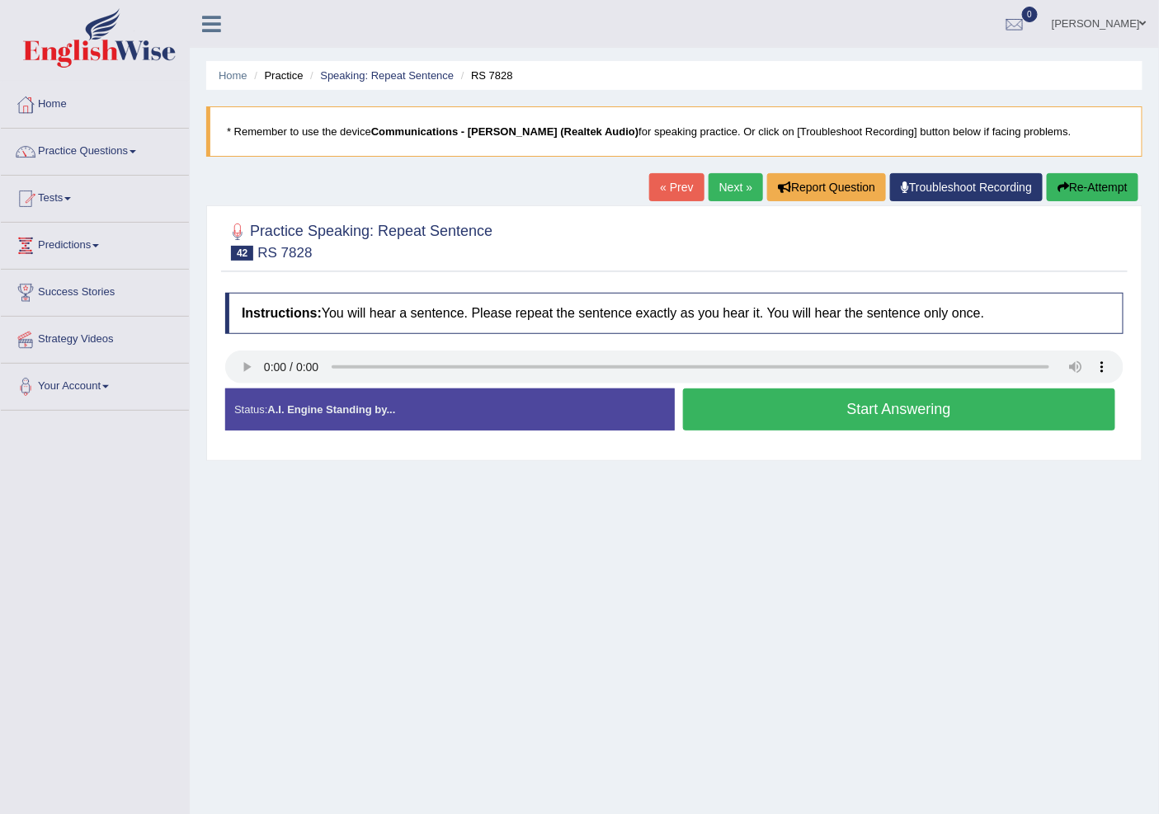
click at [729, 202] on div "« Prev Next » Report Question Troubleshoot Recording Re-Attempt" at bounding box center [895, 189] width 493 height 32
click at [728, 191] on link "Next »" at bounding box center [735, 187] width 54 height 28
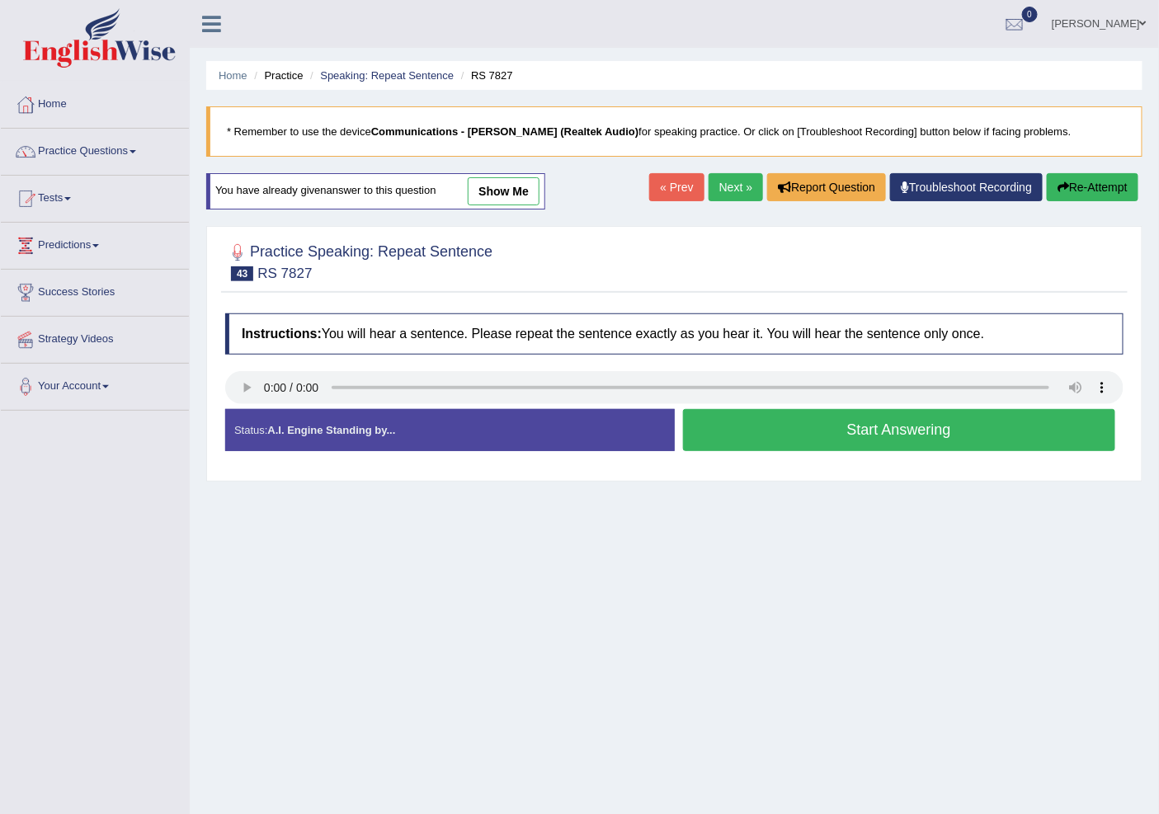
click at [827, 427] on button "Start Answering" at bounding box center [899, 430] width 433 height 42
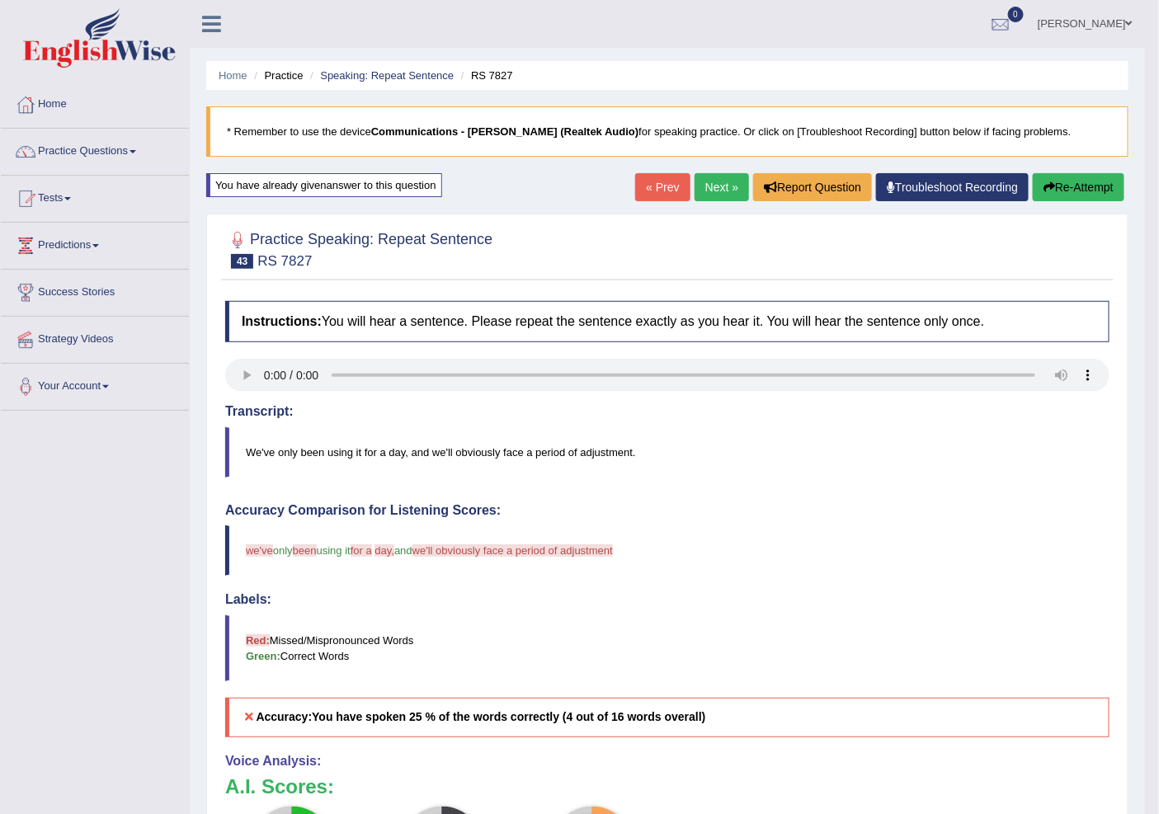
click at [677, 178] on link "« Prev" at bounding box center [662, 187] width 54 height 28
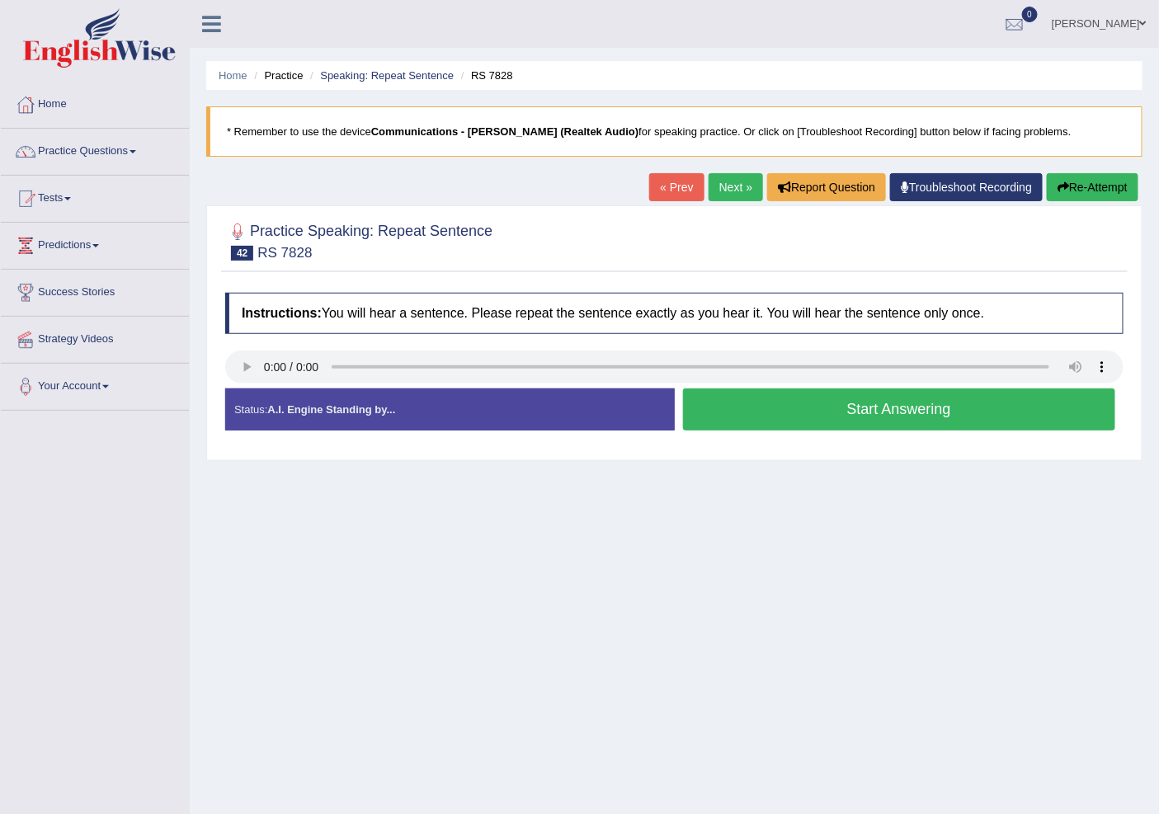
click at [722, 183] on link "Next »" at bounding box center [735, 187] width 54 height 28
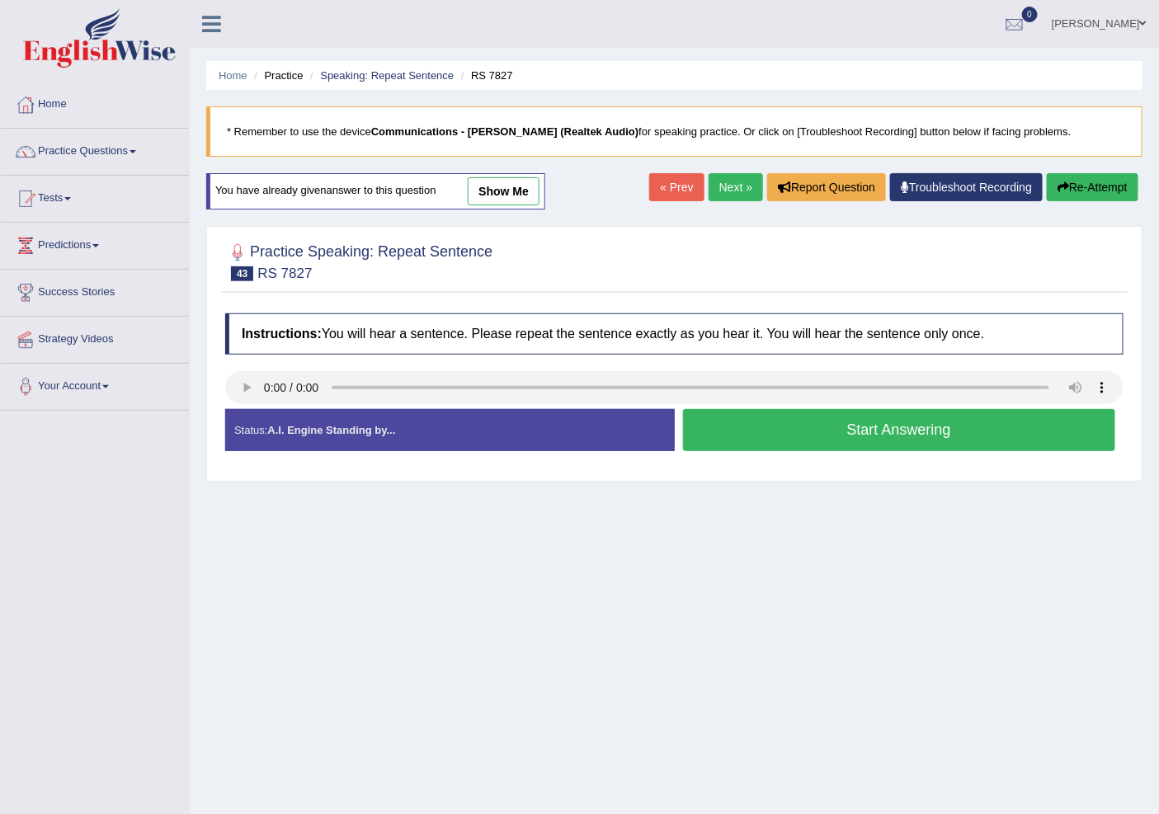
click at [849, 422] on button "Start Answering" at bounding box center [899, 430] width 433 height 42
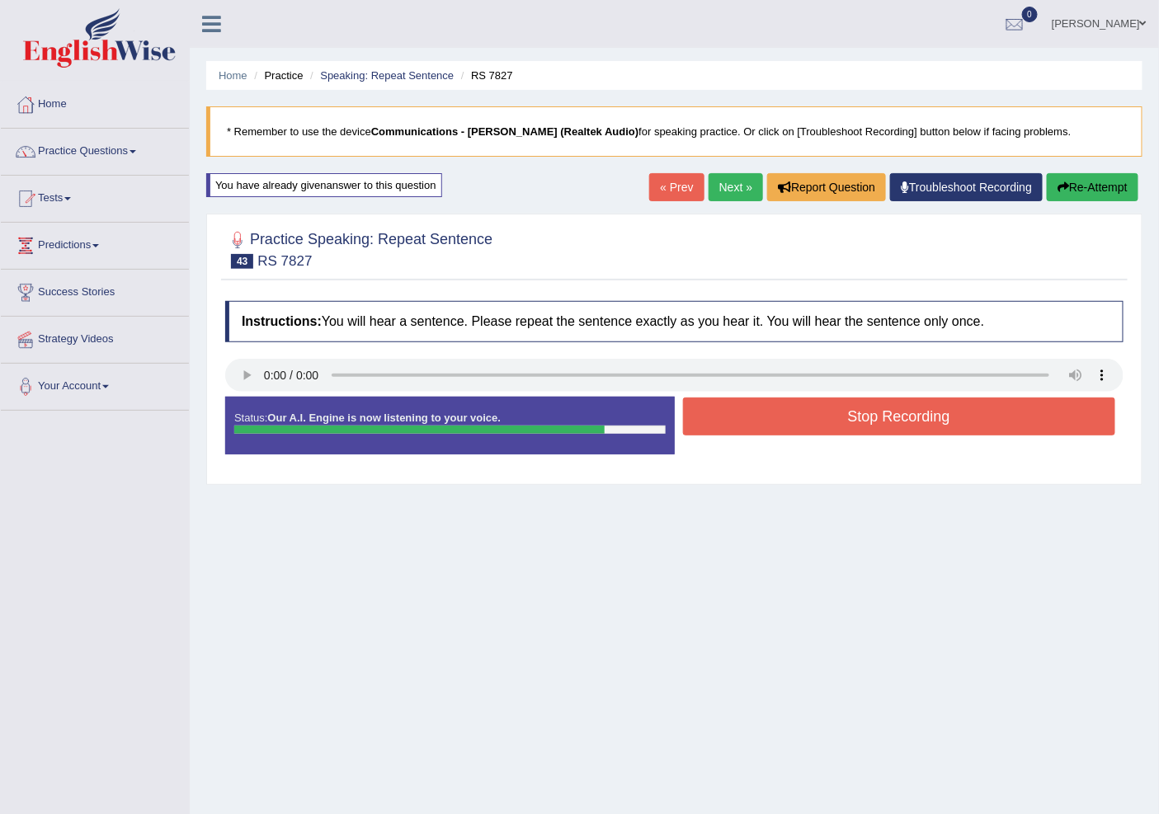
click at [806, 421] on button "Stop Recording" at bounding box center [899, 417] width 433 height 38
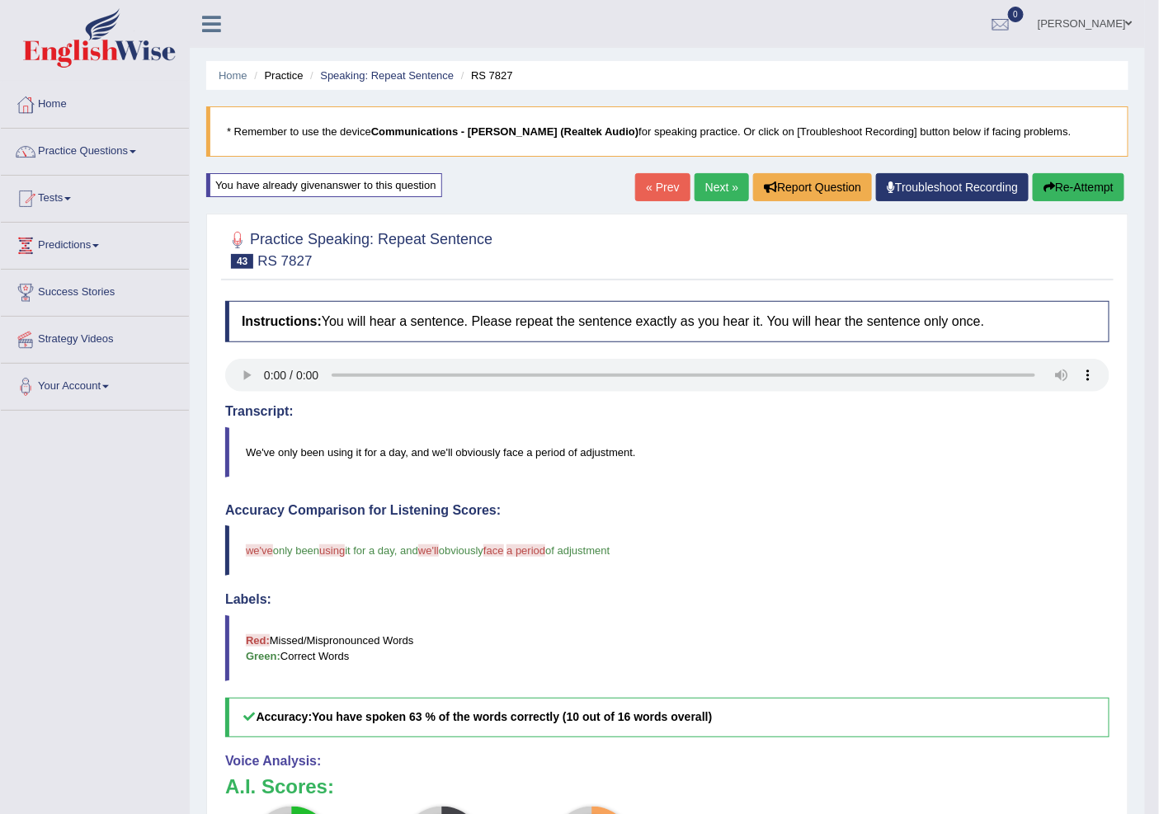
click at [720, 190] on link "Next »" at bounding box center [721, 187] width 54 height 28
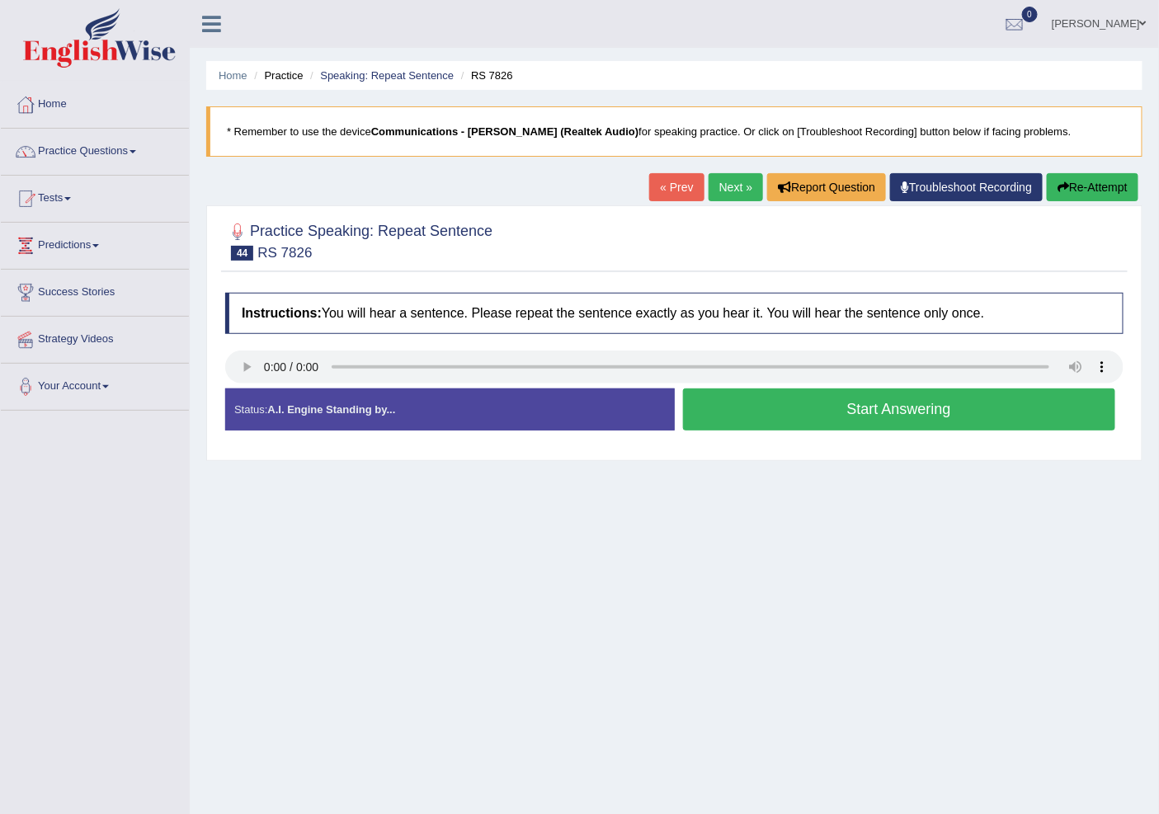
click at [842, 421] on button "Start Answering" at bounding box center [899, 409] width 433 height 42
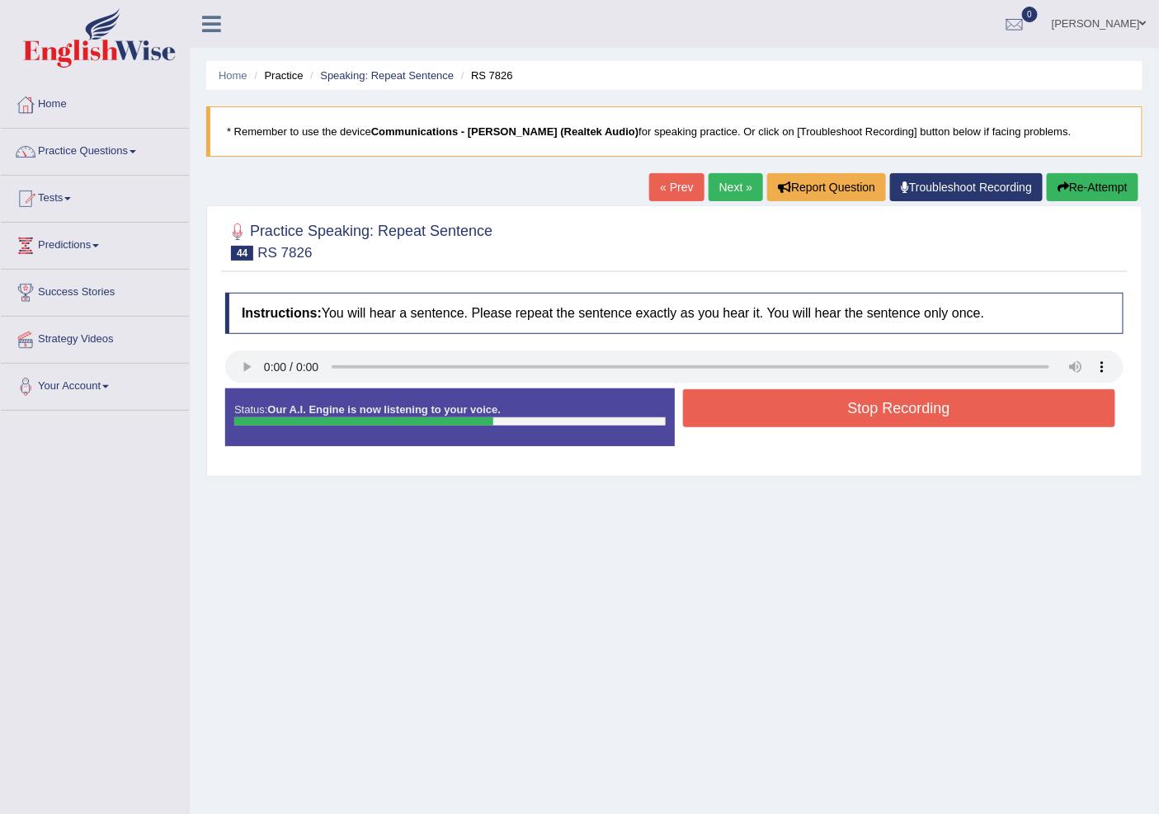
click at [844, 402] on button "Stop Recording" at bounding box center [899, 408] width 433 height 38
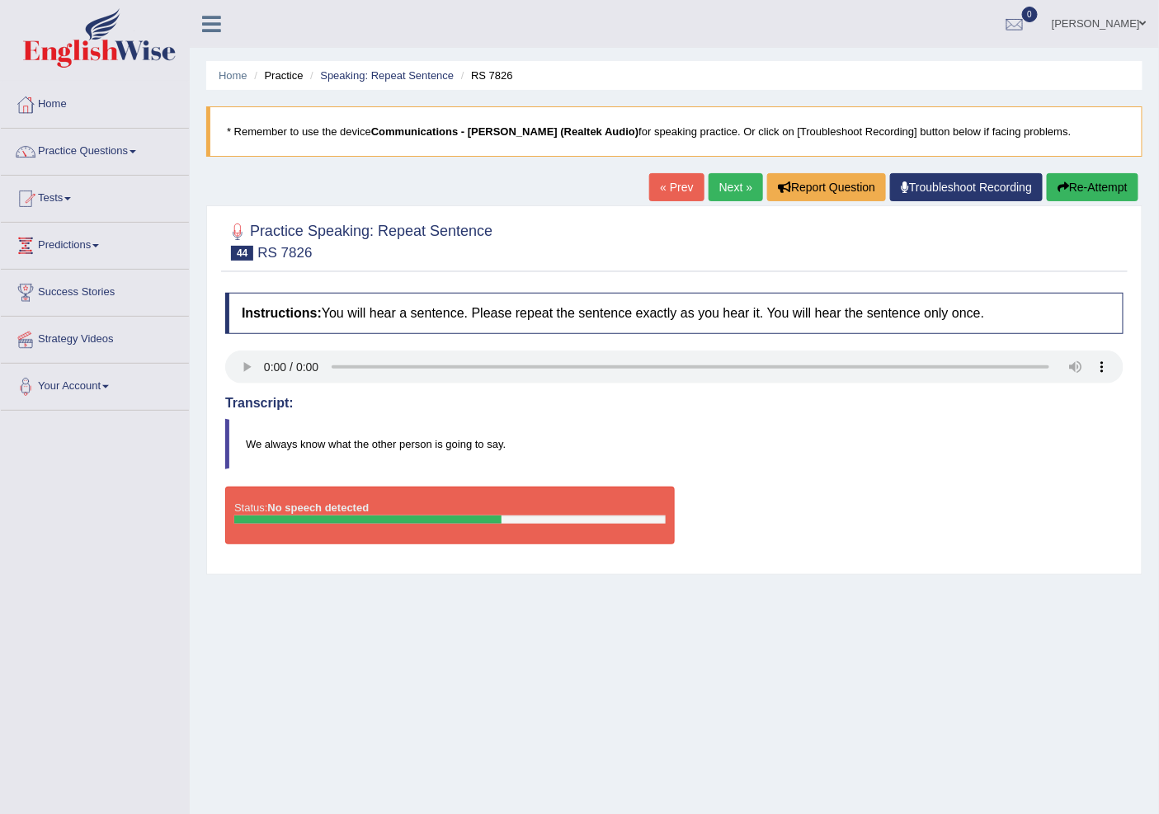
click at [675, 188] on link "« Prev" at bounding box center [676, 187] width 54 height 28
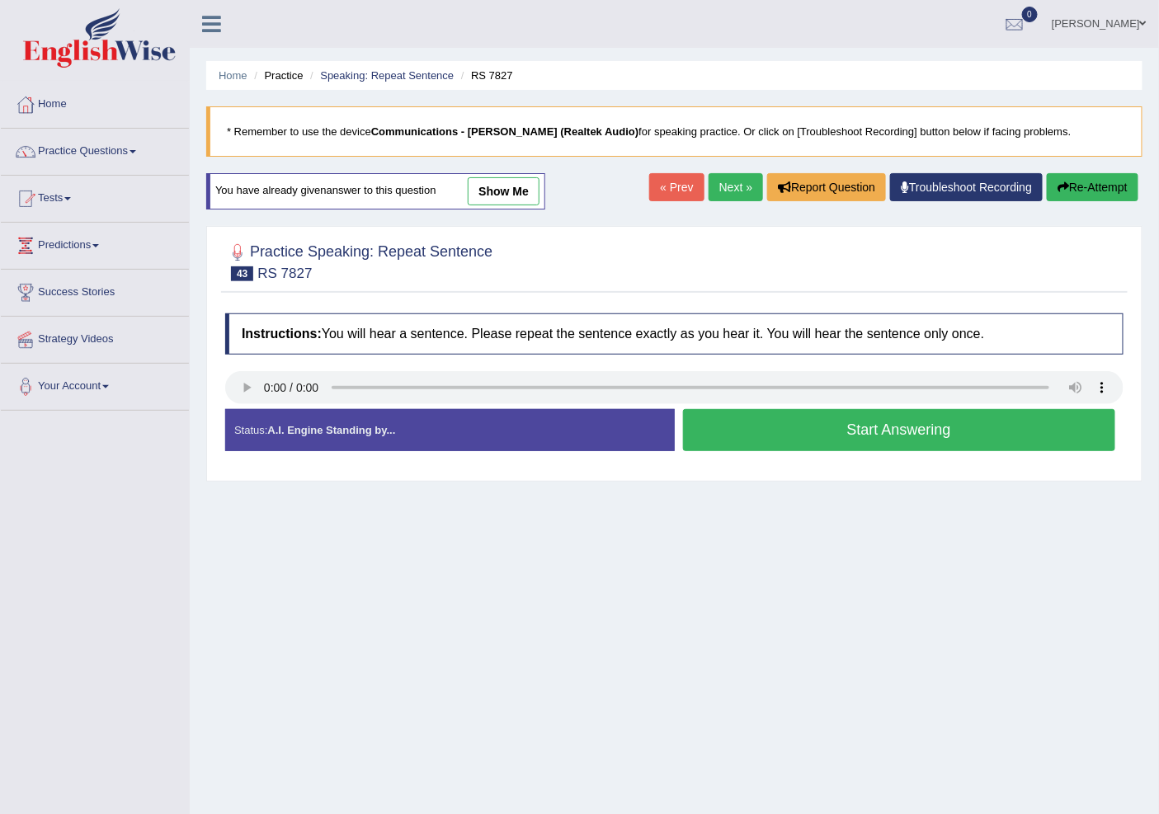
click at [732, 186] on link "Next »" at bounding box center [735, 187] width 54 height 28
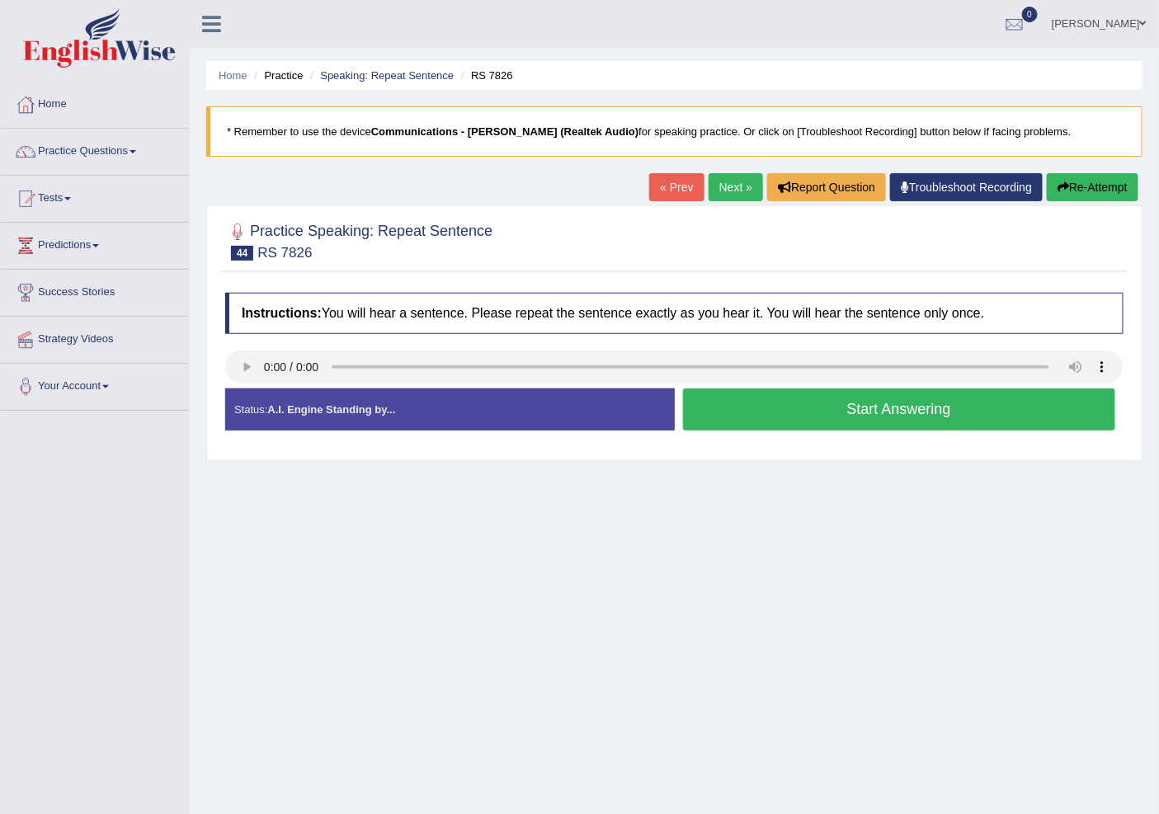
click at [847, 412] on button "Start Answering" at bounding box center [899, 409] width 433 height 42
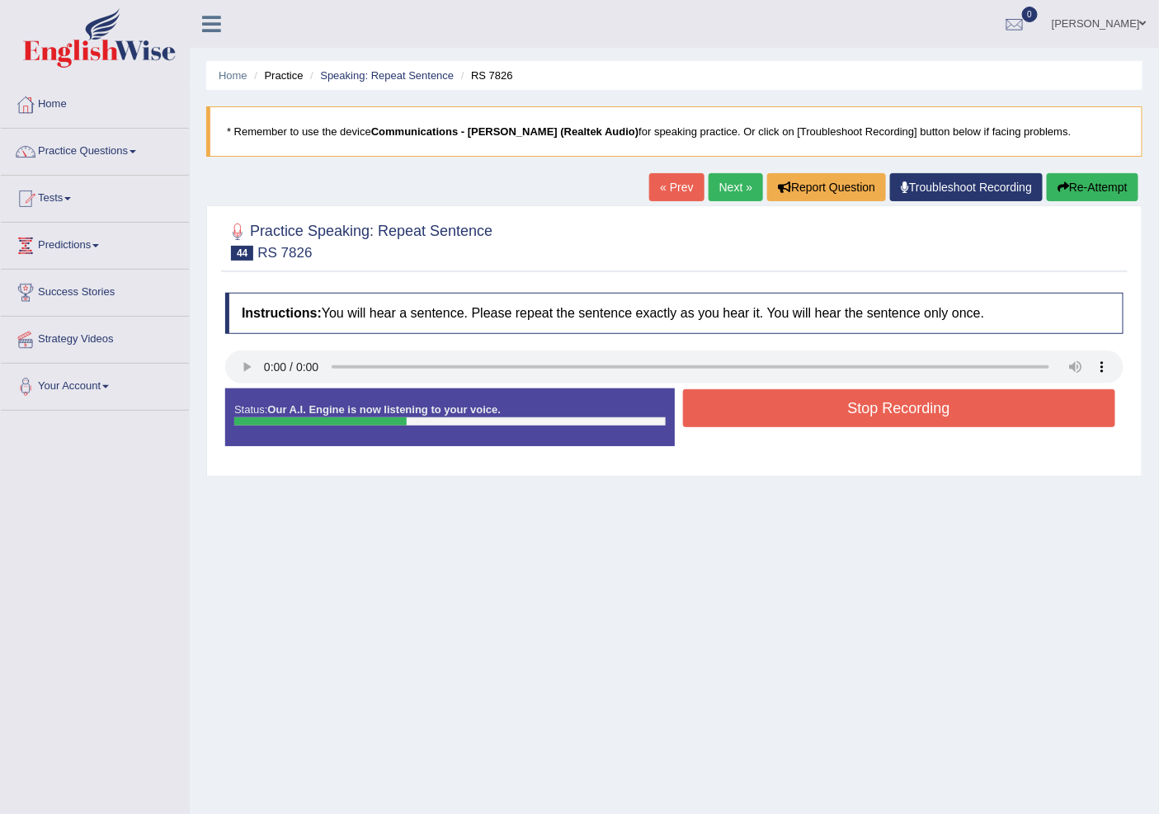
click at [822, 416] on button "Stop Recording" at bounding box center [899, 408] width 433 height 38
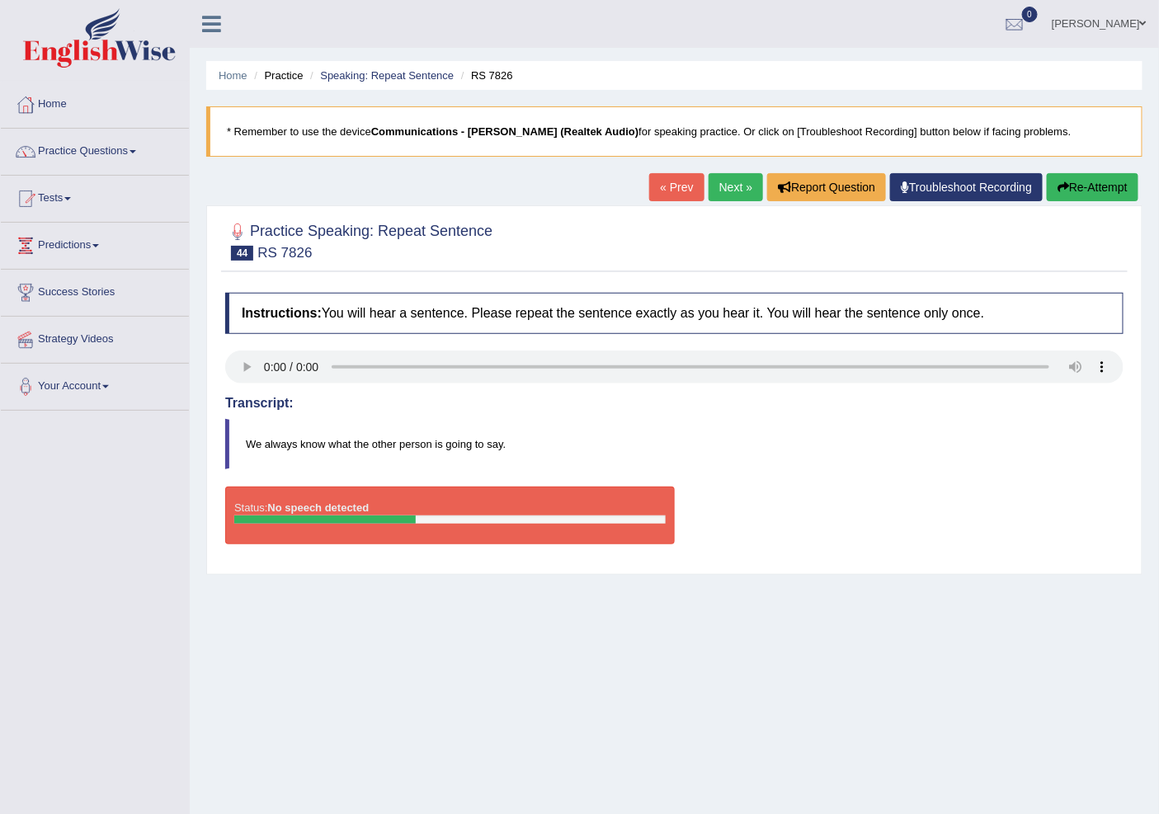
click at [662, 183] on link "« Prev" at bounding box center [676, 187] width 54 height 28
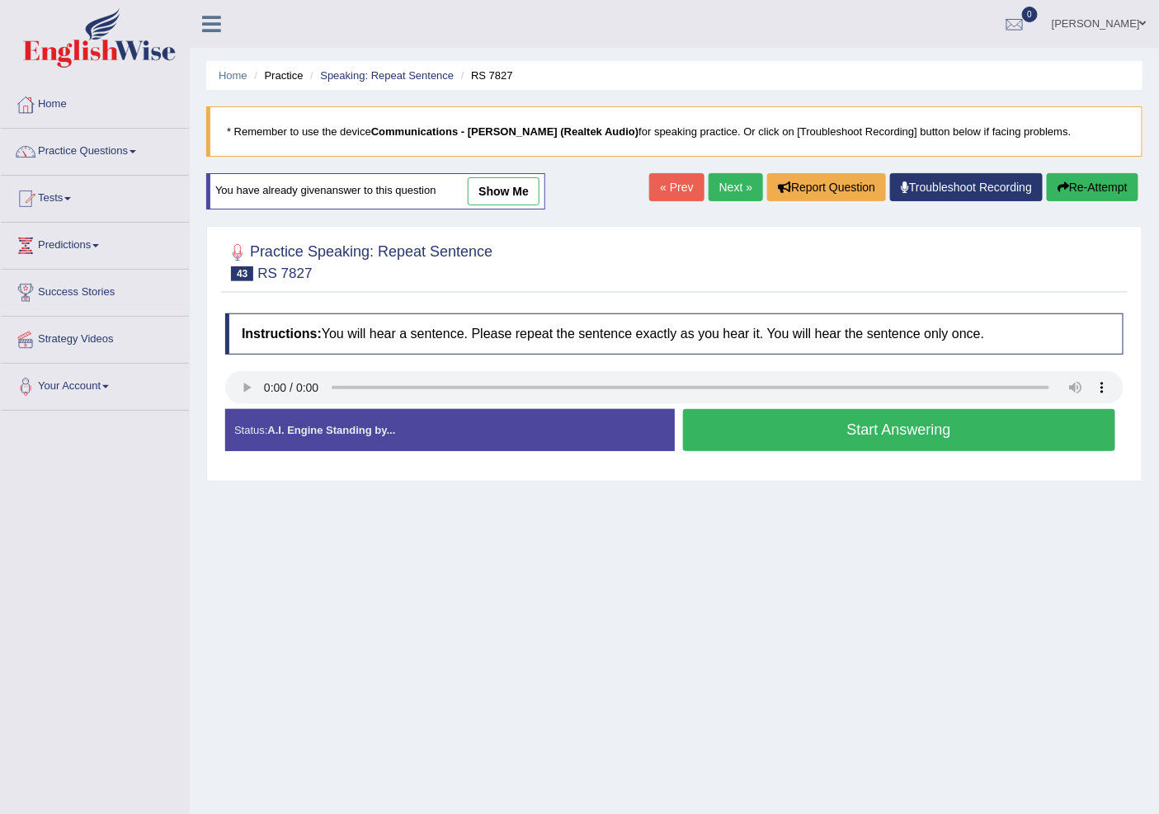
click at [718, 179] on link "Next »" at bounding box center [735, 187] width 54 height 28
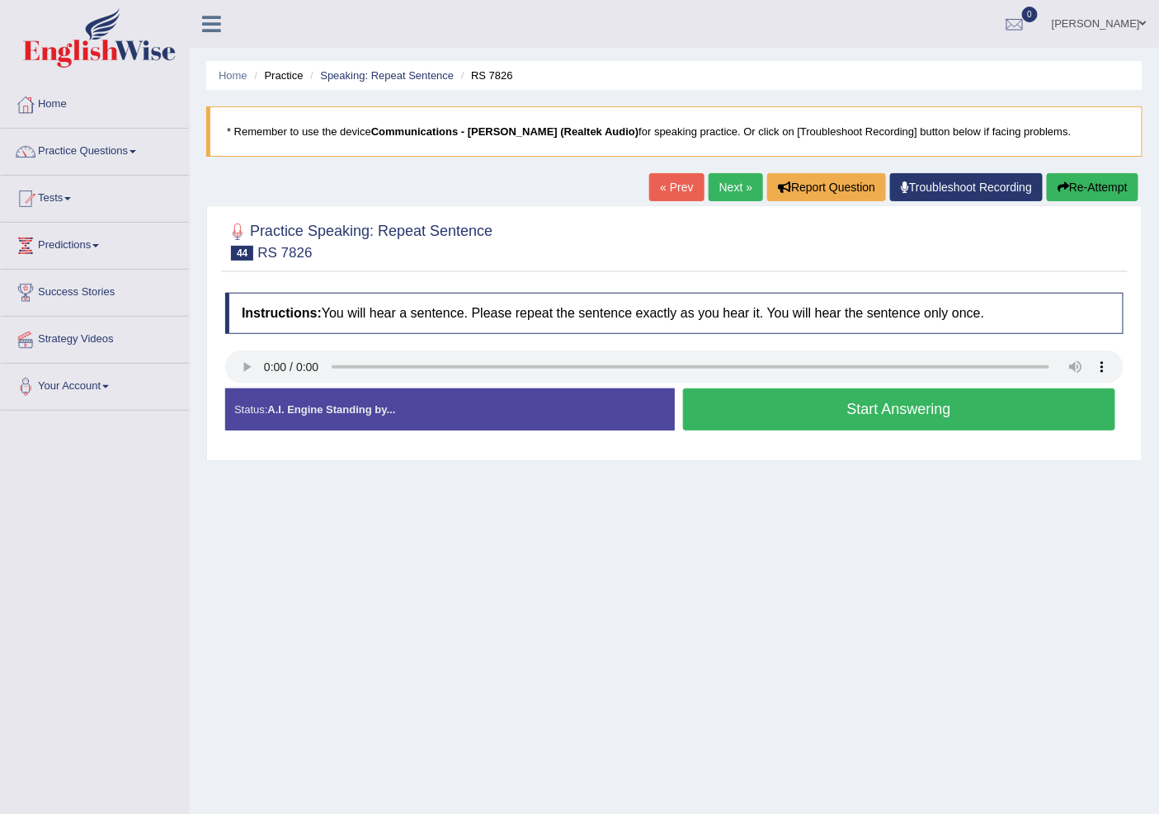
click at [874, 412] on button "Start Answering" at bounding box center [899, 409] width 433 height 42
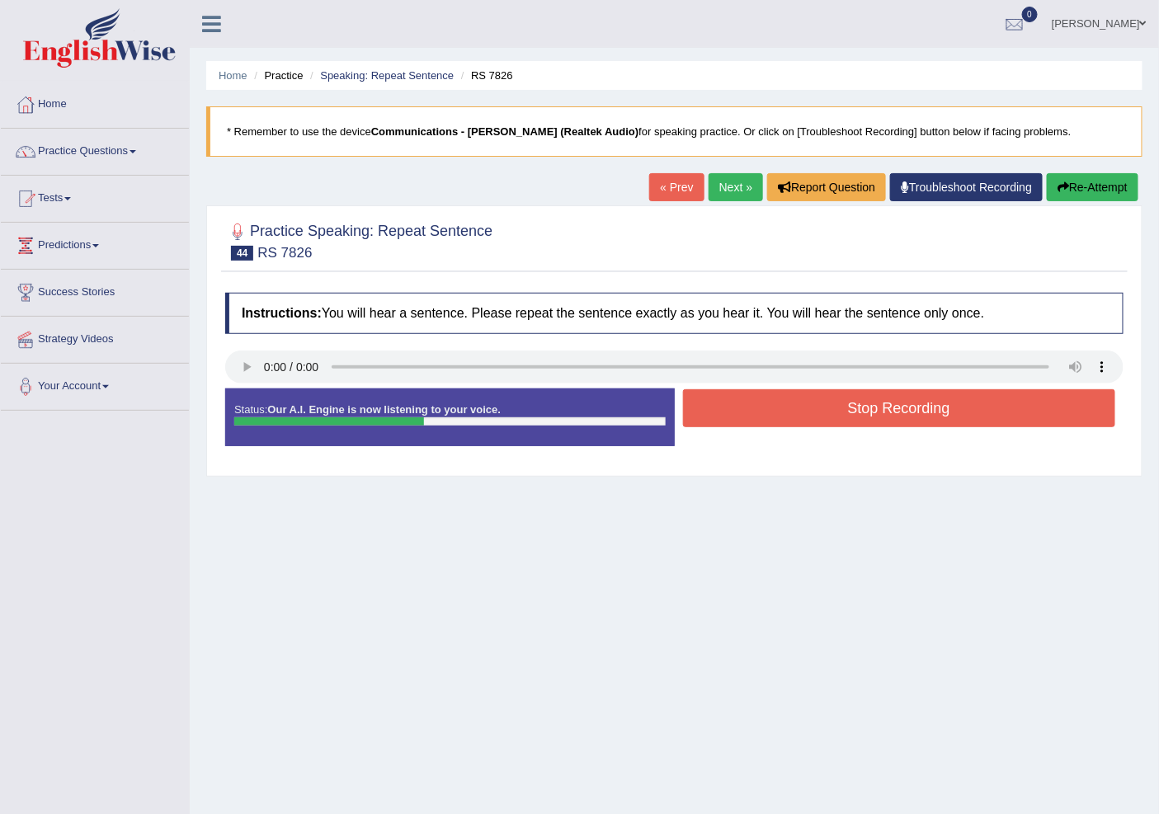
click at [884, 407] on button "Stop Recording" at bounding box center [899, 408] width 433 height 38
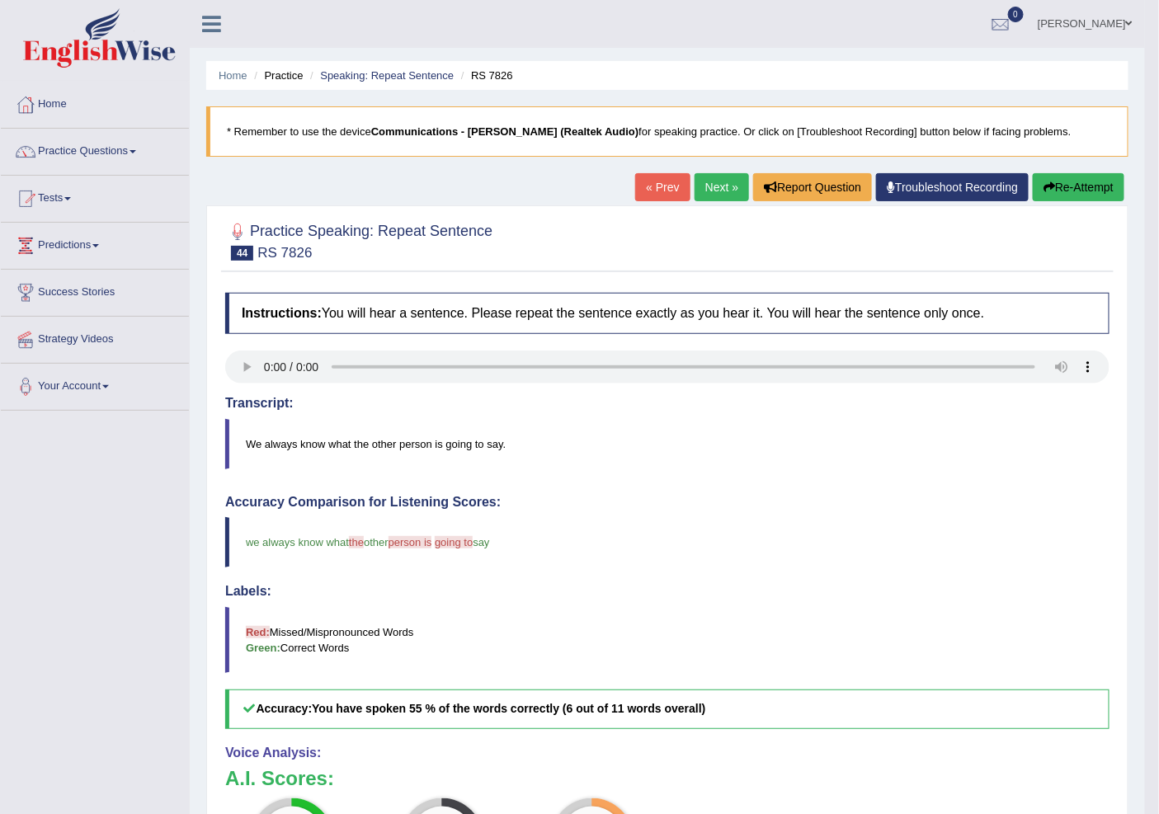
click at [724, 185] on link "Next »" at bounding box center [721, 187] width 54 height 28
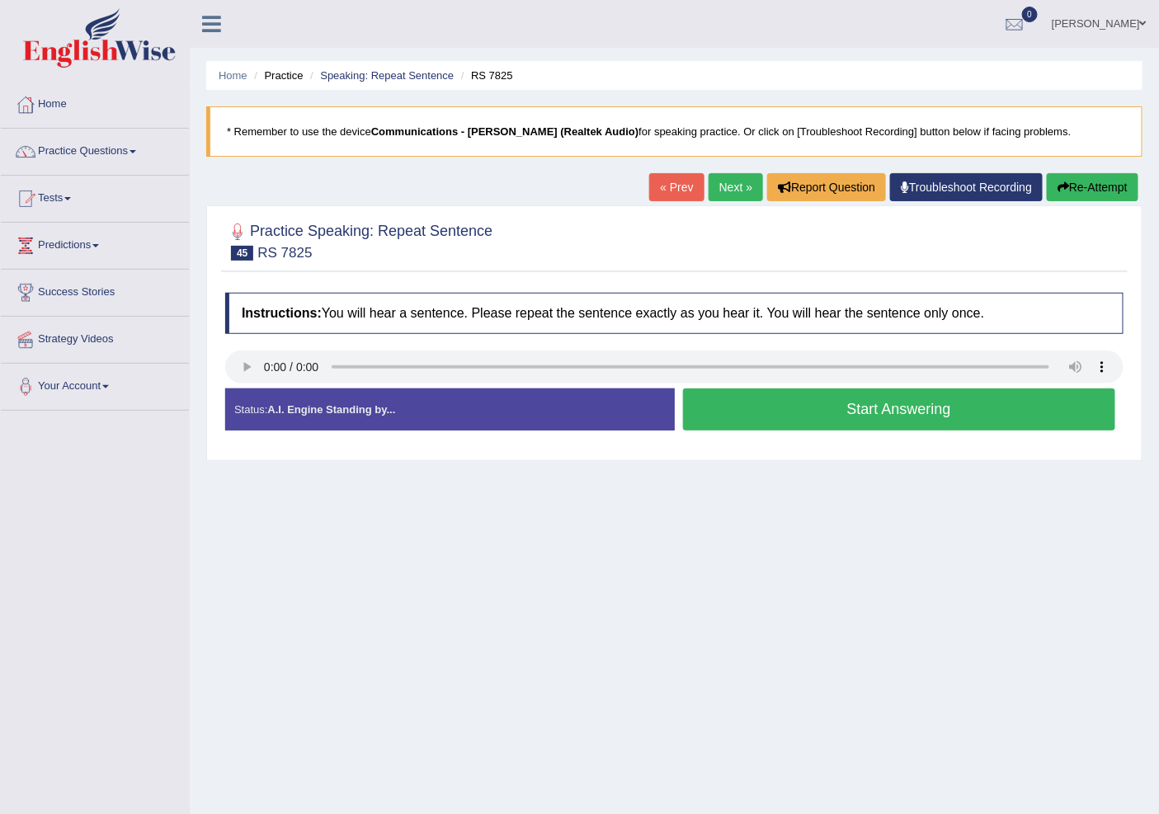
click at [838, 418] on button "Start Answering" at bounding box center [899, 409] width 433 height 42
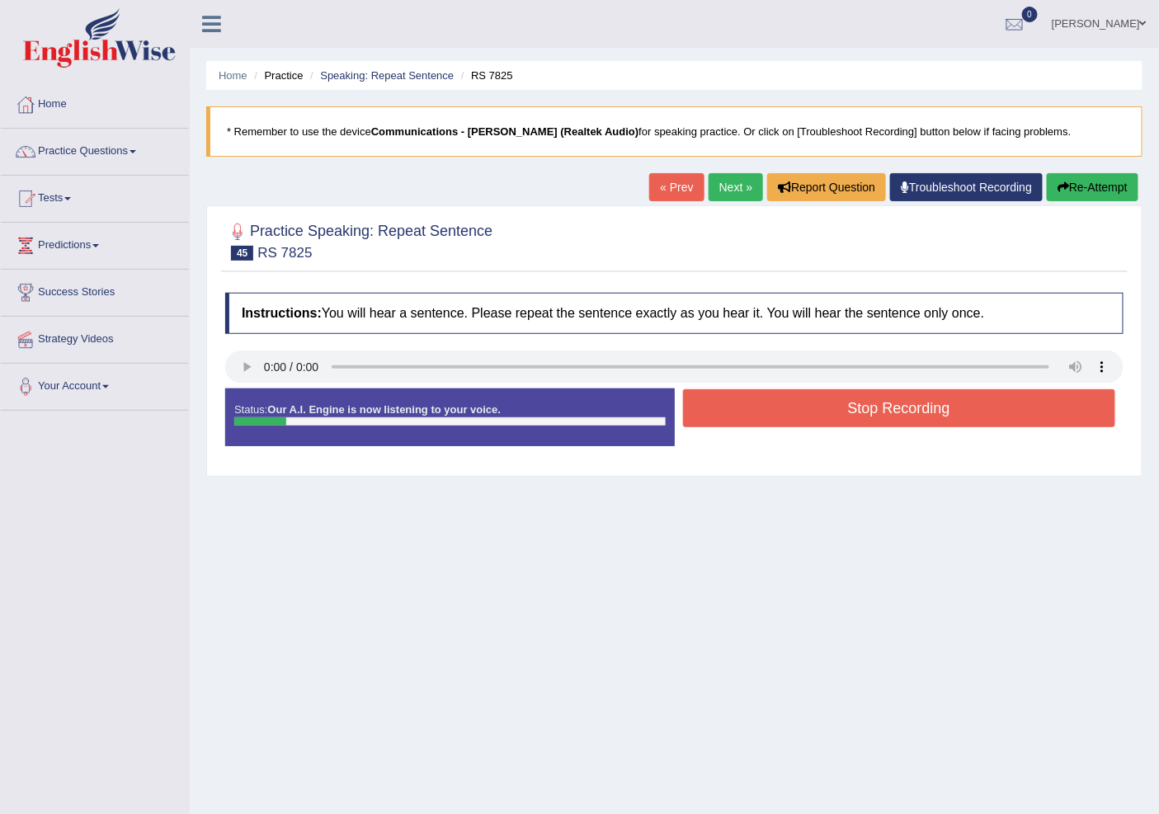
click at [838, 418] on button "Stop Recording" at bounding box center [899, 408] width 433 height 38
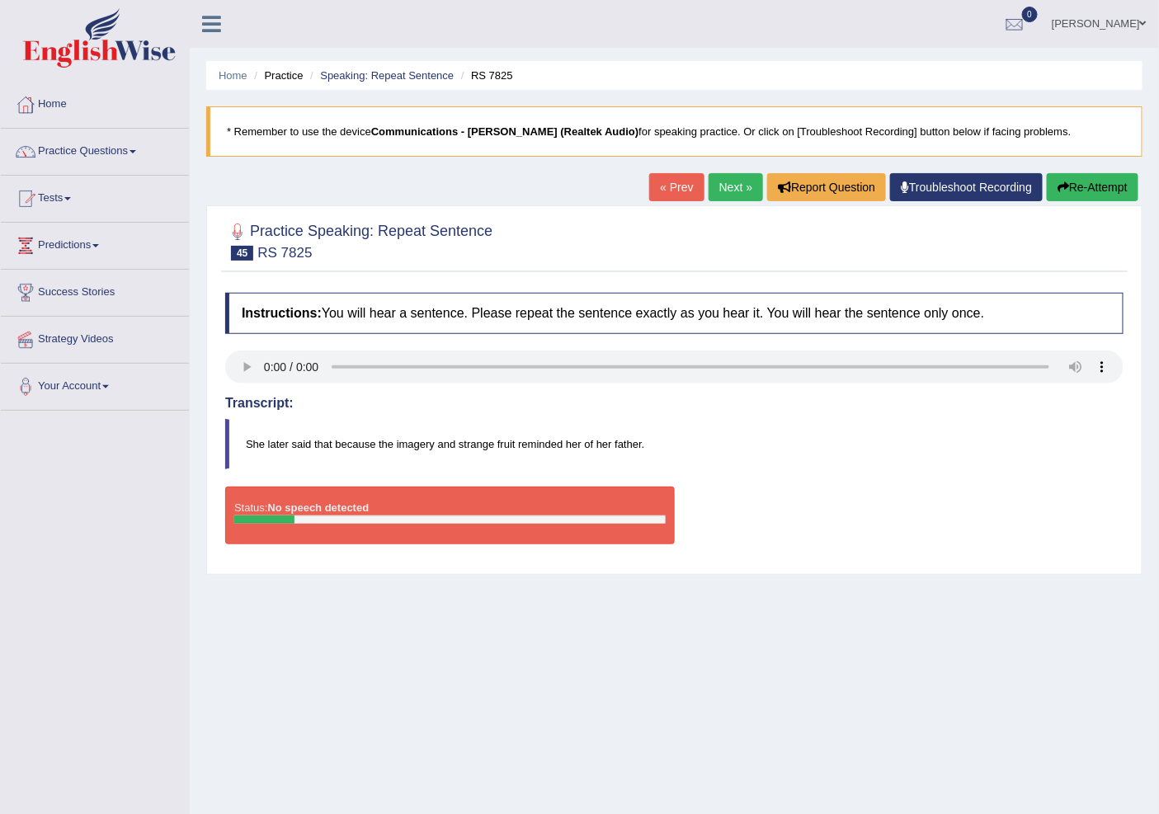
click at [728, 180] on link "Next »" at bounding box center [735, 187] width 54 height 28
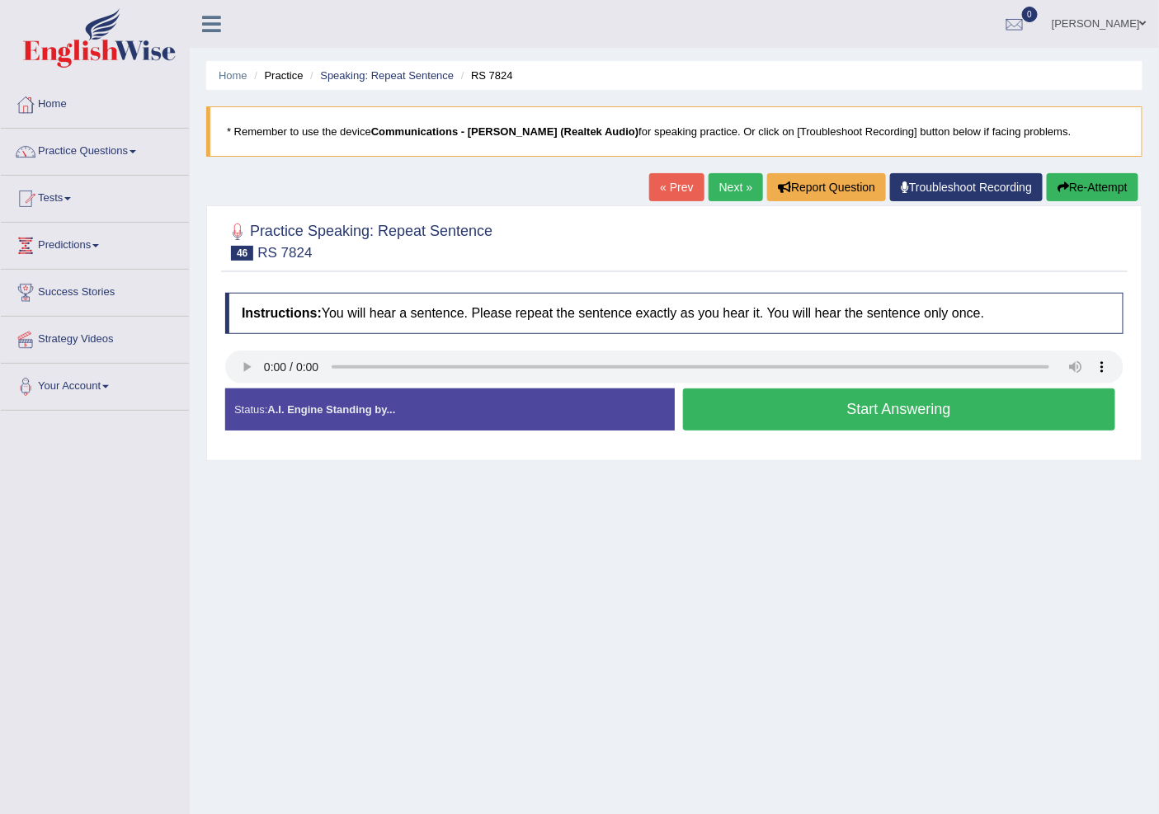
click at [829, 414] on button "Start Answering" at bounding box center [899, 409] width 433 height 42
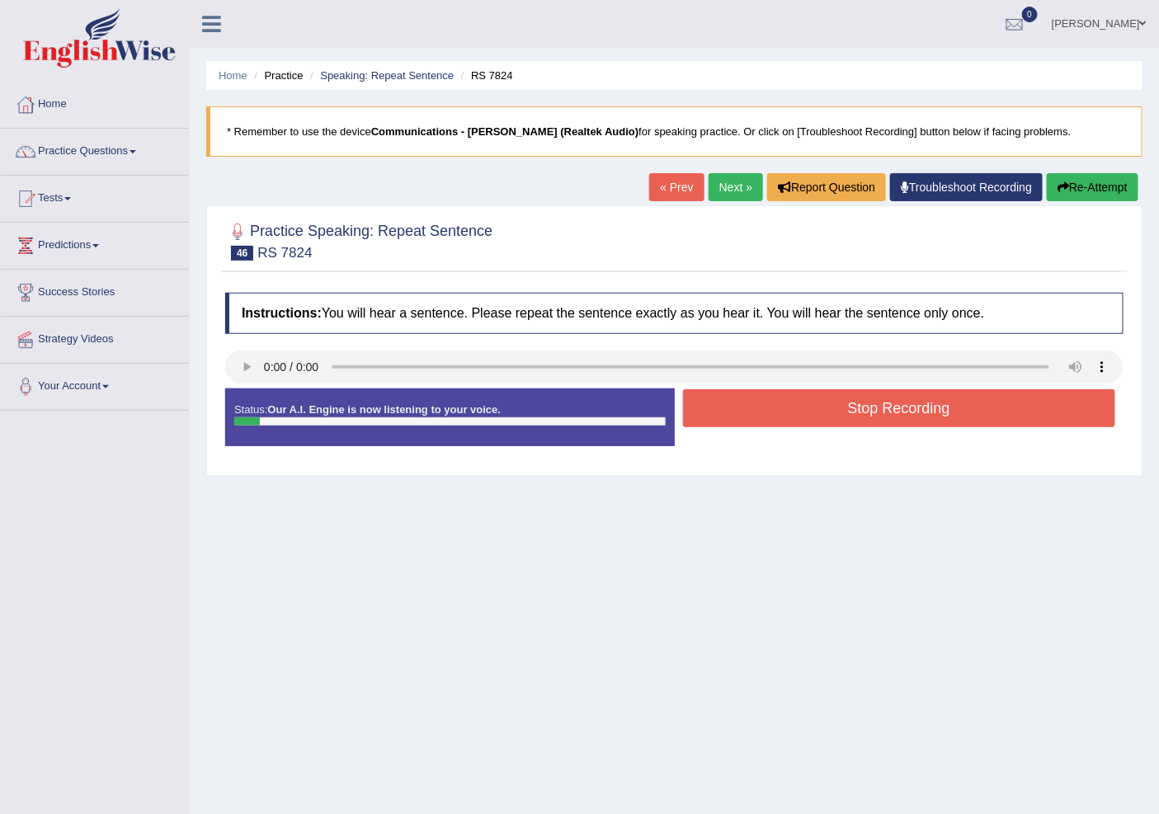
click at [829, 414] on button "Stop Recording" at bounding box center [899, 408] width 433 height 38
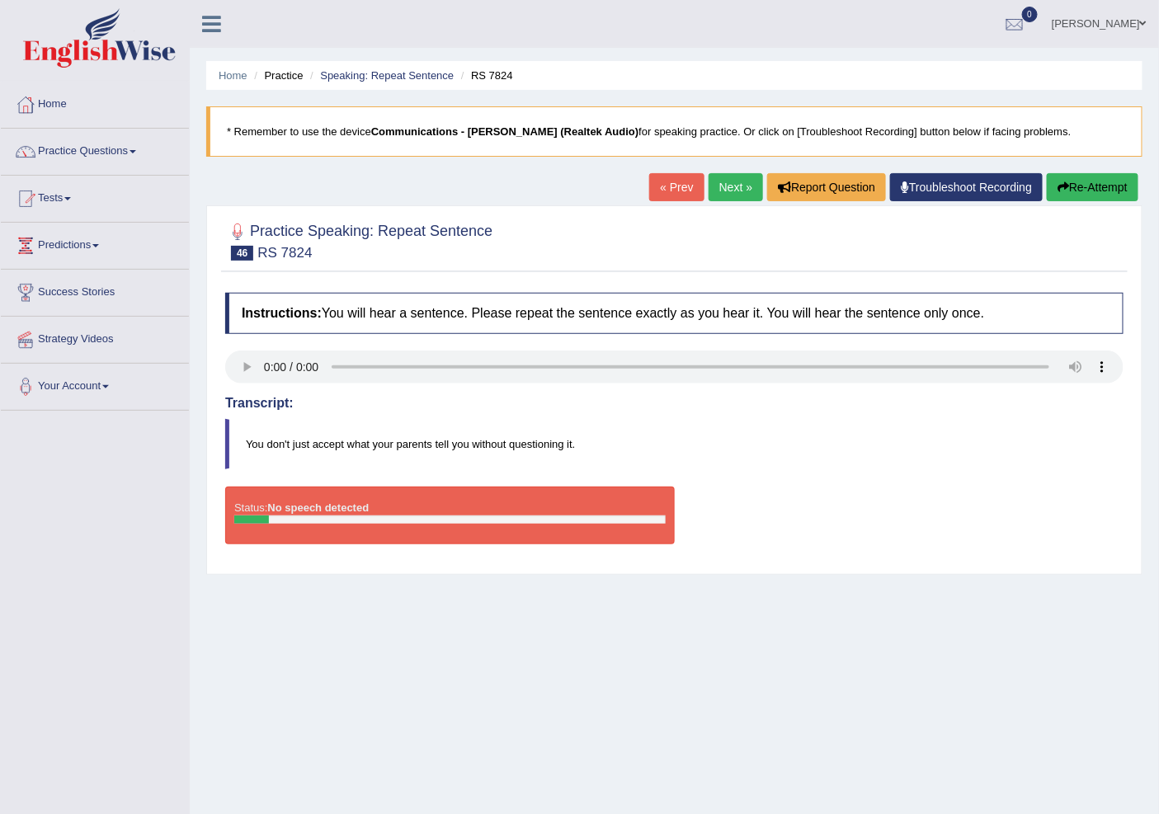
click at [668, 181] on link "« Prev" at bounding box center [676, 187] width 54 height 28
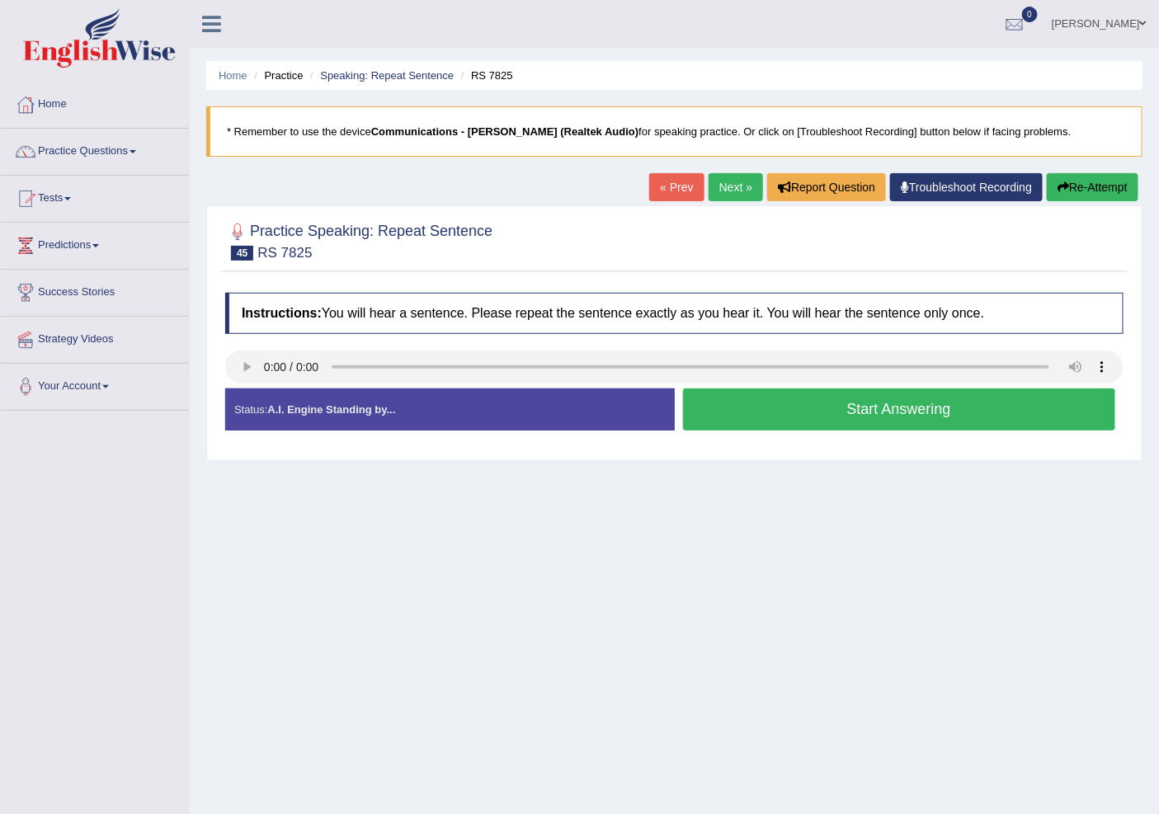
click at [722, 185] on link "Next »" at bounding box center [735, 187] width 54 height 28
click at [825, 405] on button "Start Answering" at bounding box center [899, 409] width 433 height 42
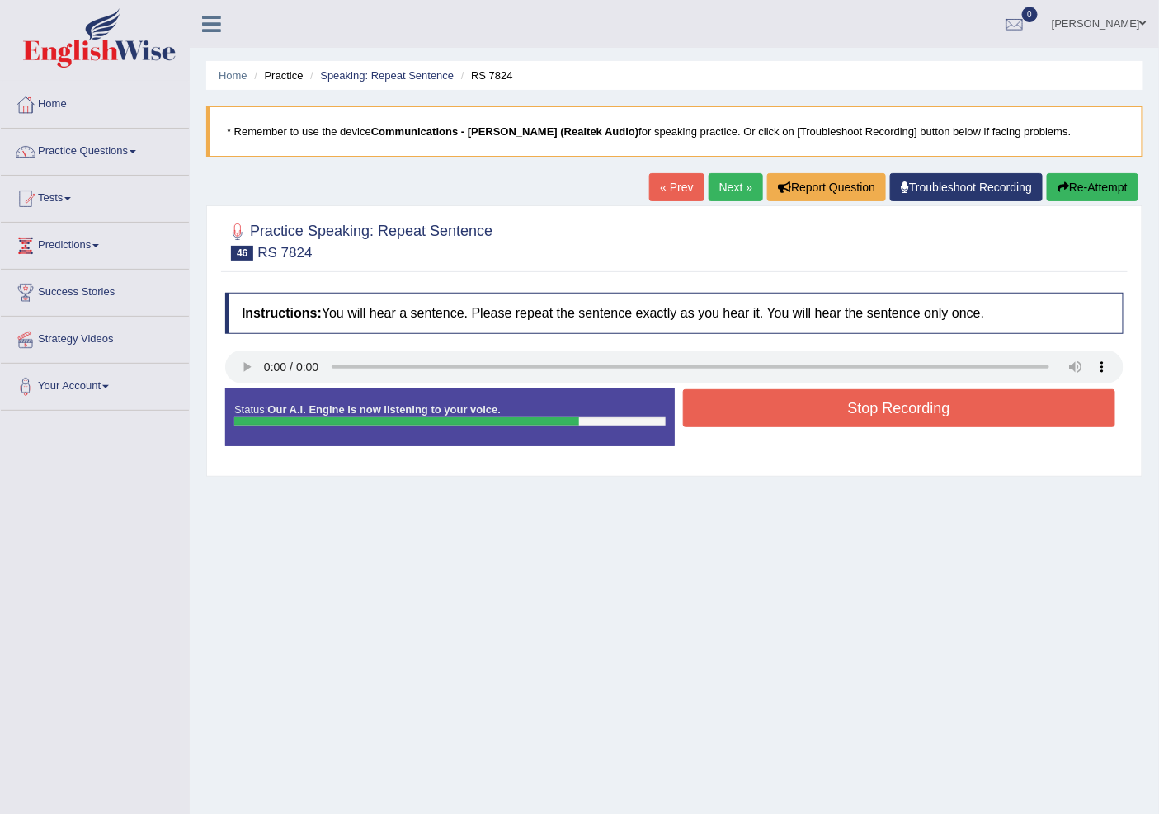
click at [878, 405] on button "Stop Recording" at bounding box center [899, 408] width 433 height 38
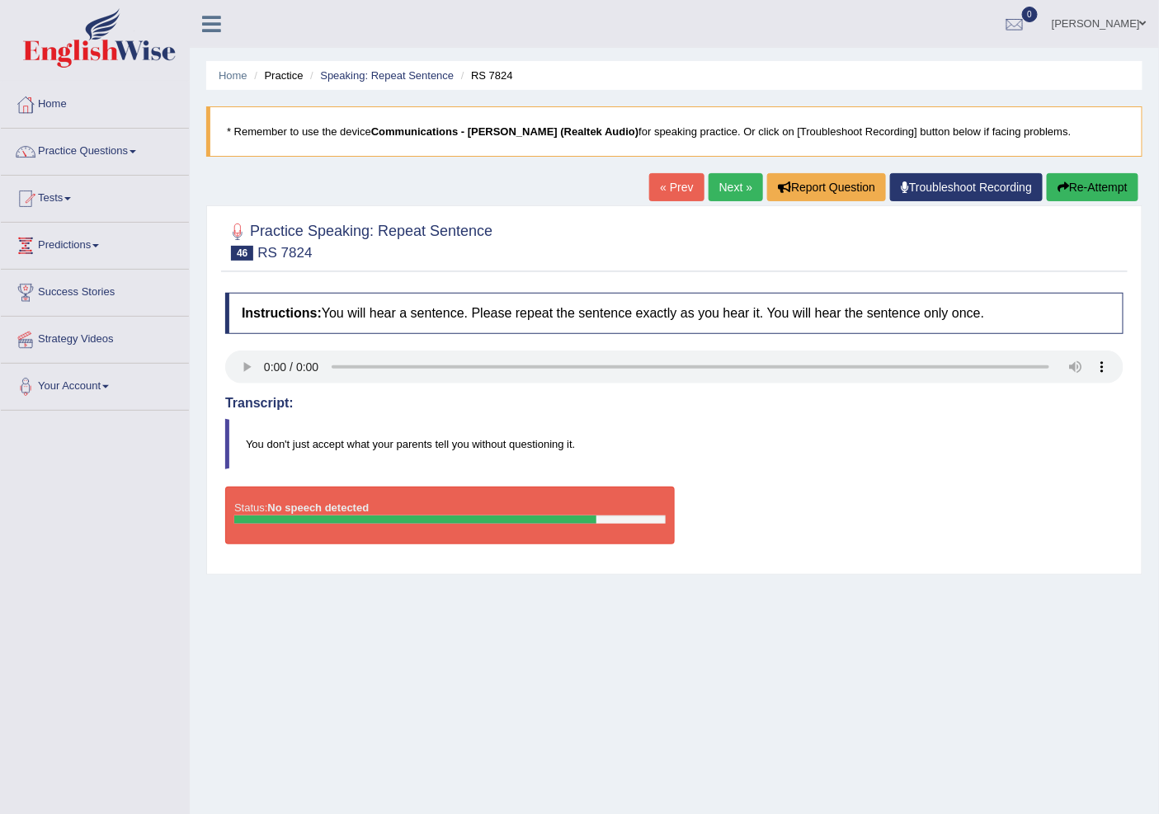
click at [677, 176] on link "« Prev" at bounding box center [676, 187] width 54 height 28
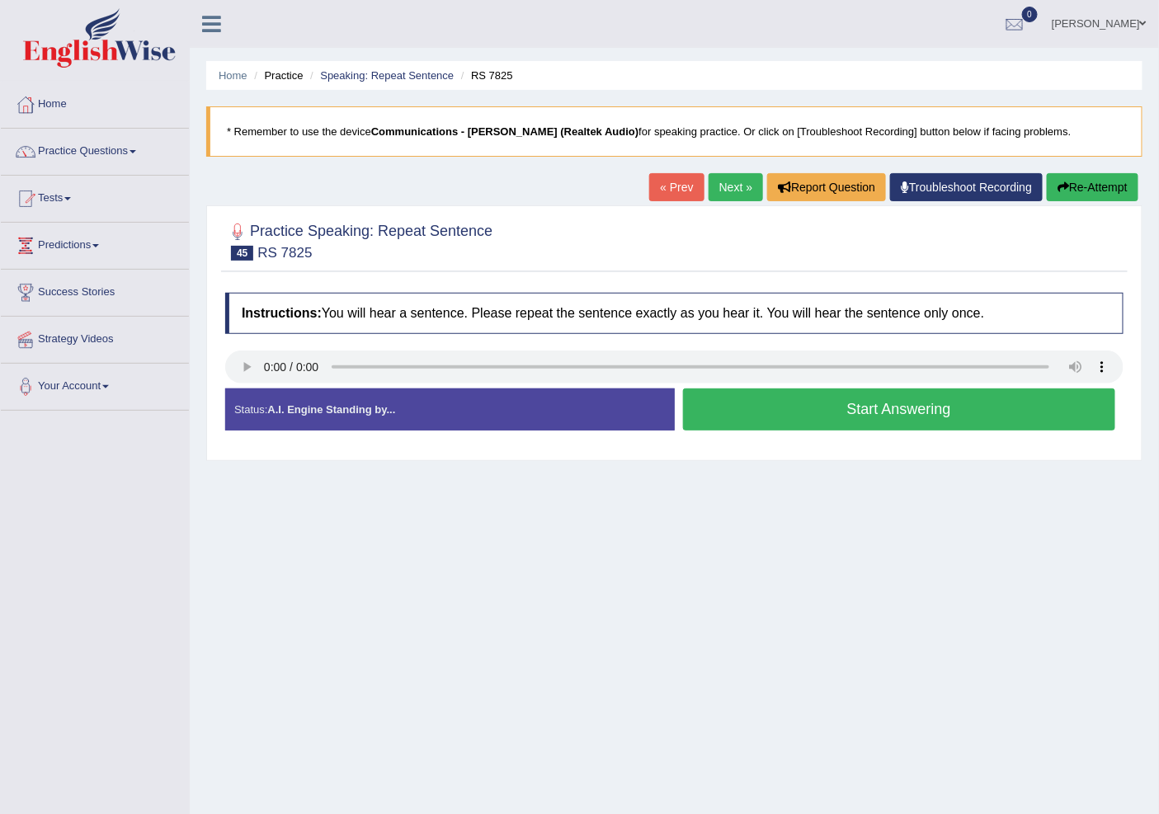
click at [718, 182] on link "Next »" at bounding box center [735, 187] width 54 height 28
click at [798, 414] on button "Start Answering" at bounding box center [899, 409] width 433 height 42
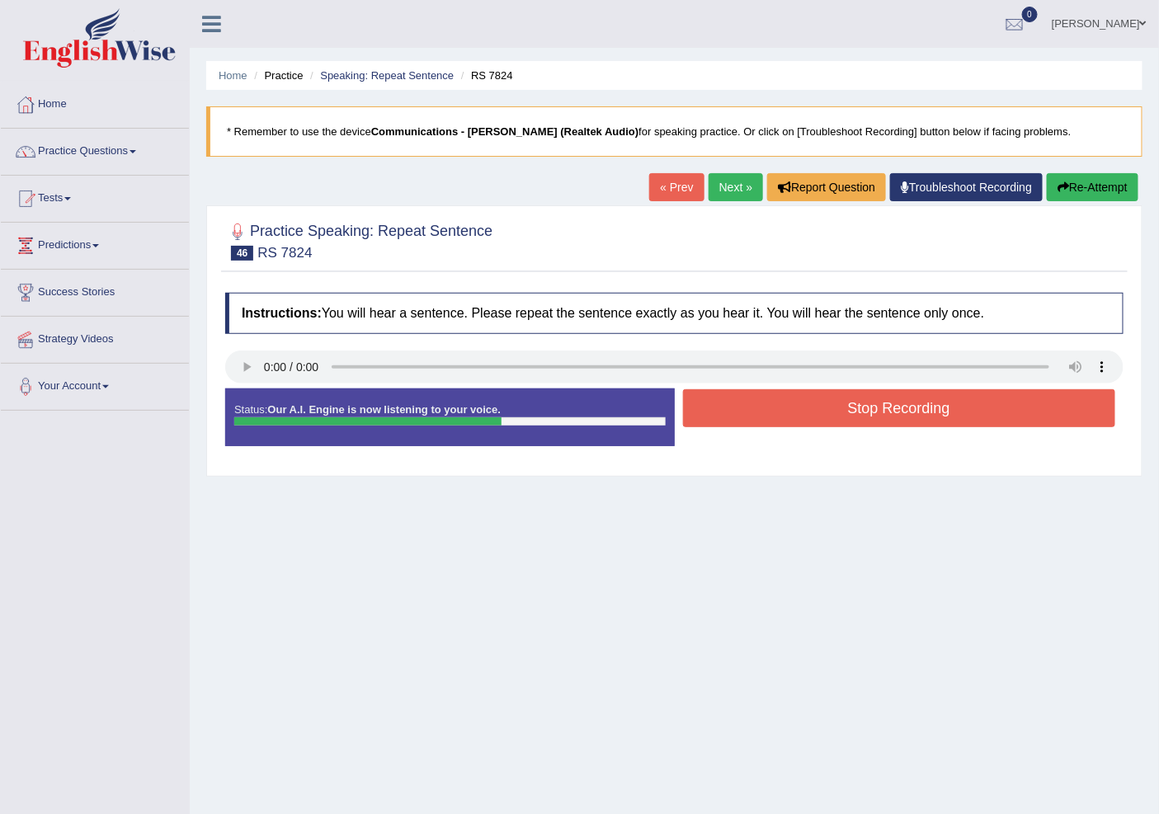
click at [847, 407] on button "Stop Recording" at bounding box center [899, 408] width 433 height 38
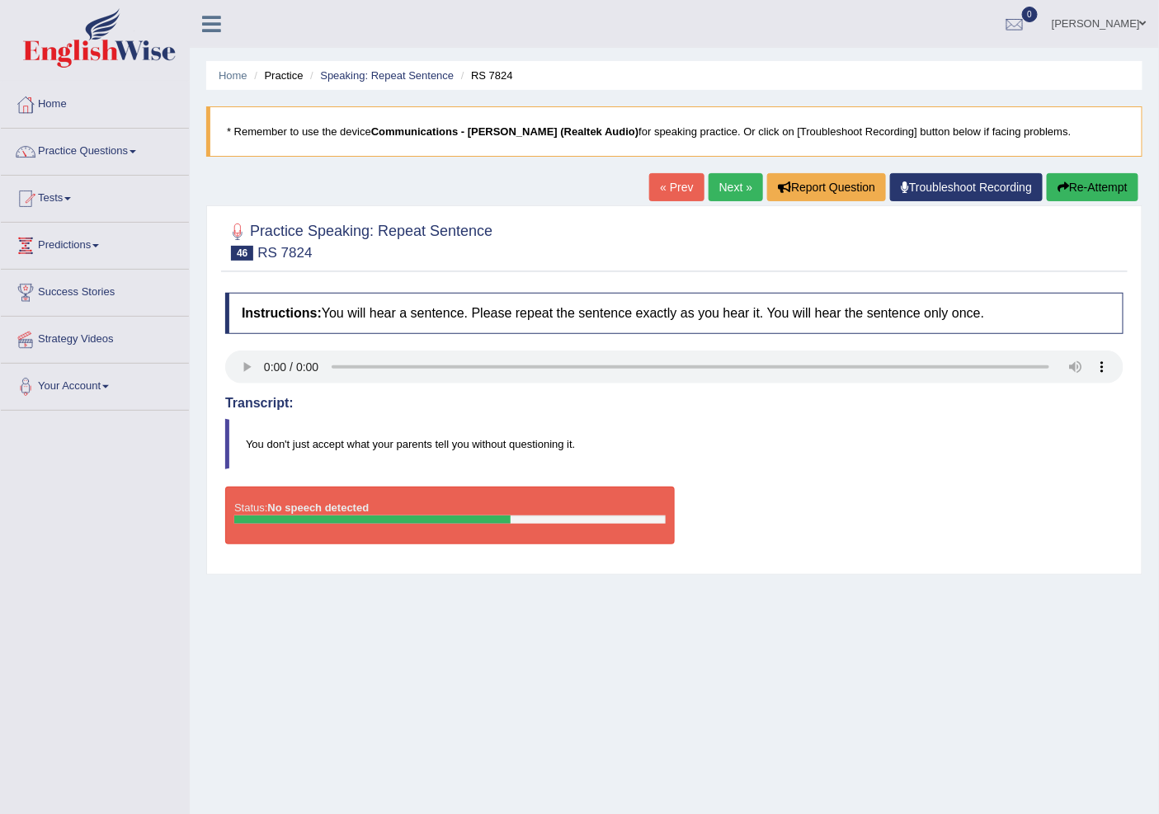
click at [662, 188] on link "« Prev" at bounding box center [676, 187] width 54 height 28
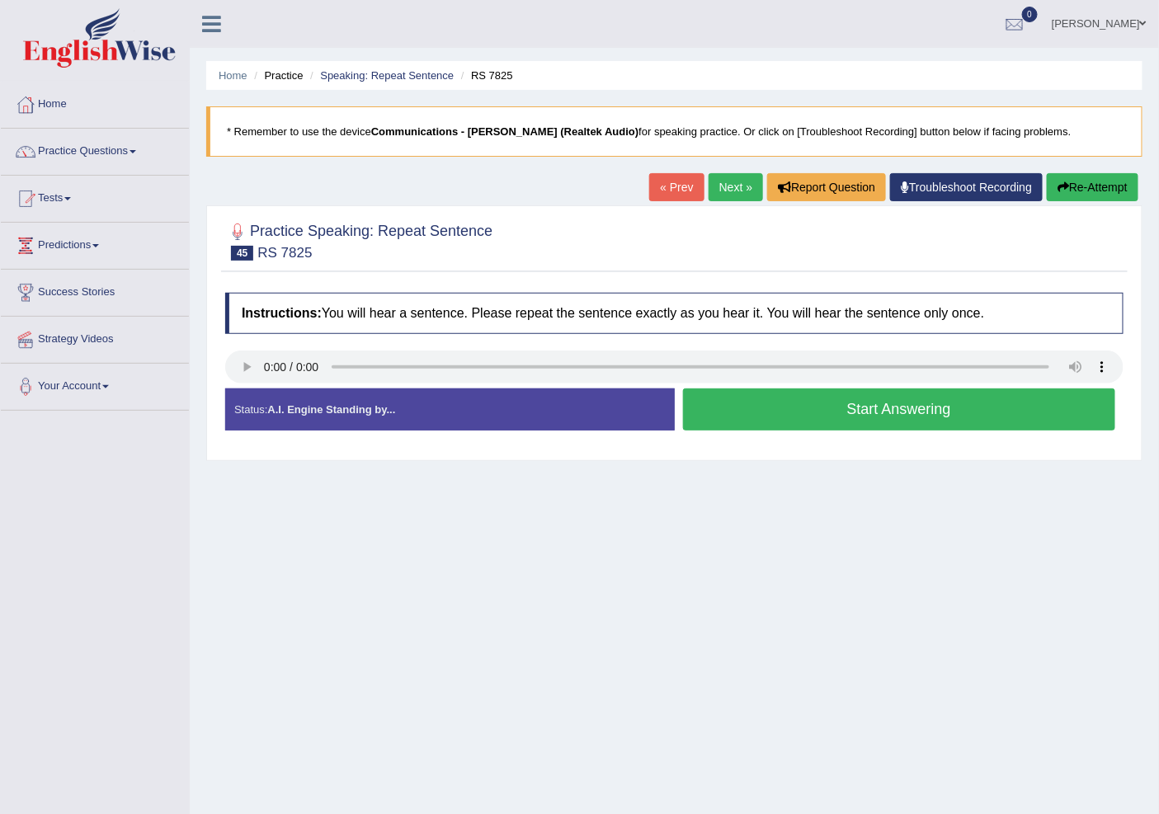
click at [727, 179] on link "Next »" at bounding box center [735, 187] width 54 height 28
click at [792, 408] on button "Start Answering" at bounding box center [899, 409] width 433 height 42
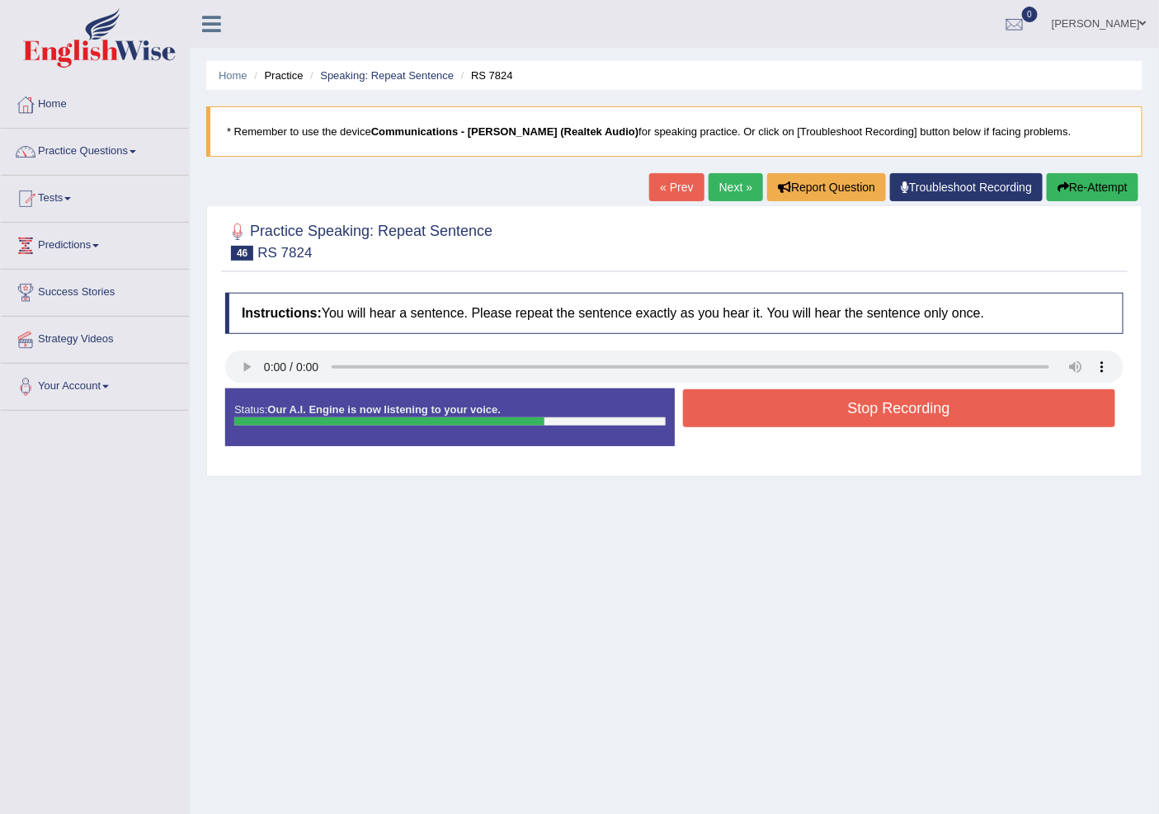
click at [828, 405] on button "Stop Recording" at bounding box center [899, 408] width 433 height 38
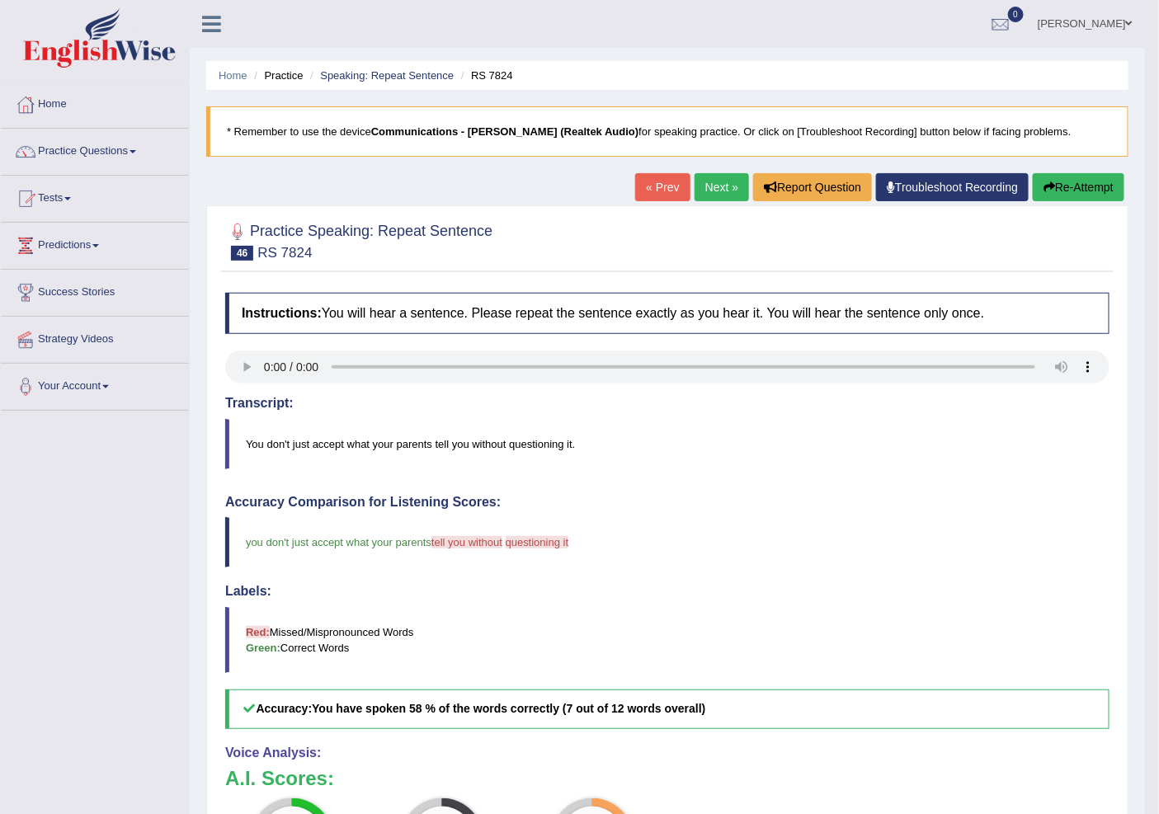
click at [711, 194] on link "Next »" at bounding box center [721, 187] width 54 height 28
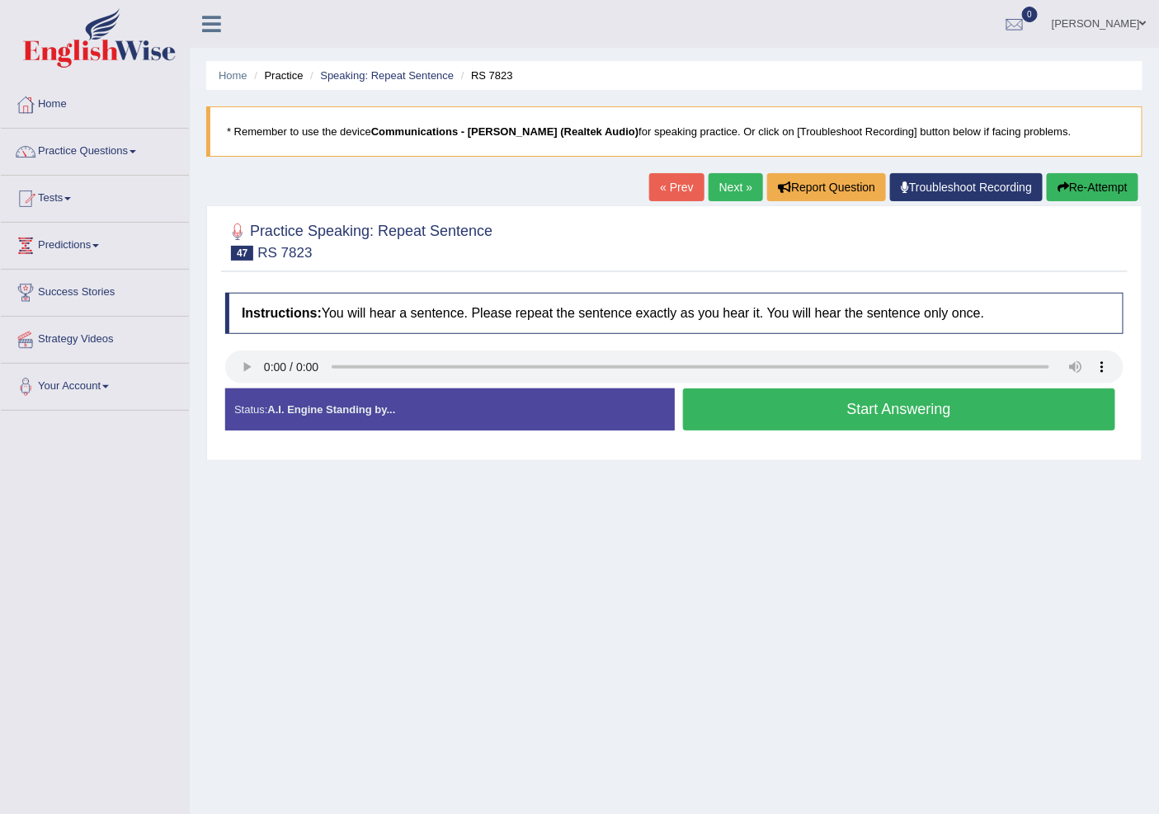
click at [789, 409] on button "Start Answering" at bounding box center [899, 409] width 433 height 42
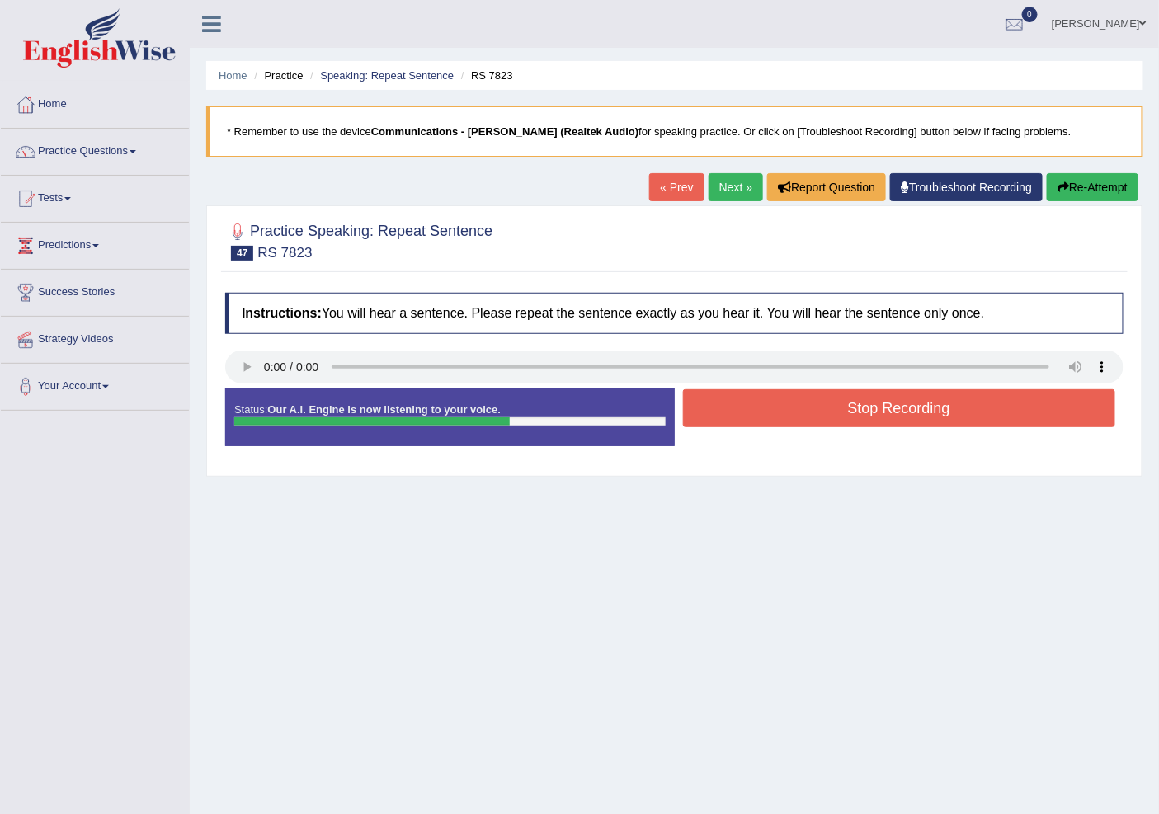
click at [841, 398] on button "Stop Recording" at bounding box center [899, 408] width 433 height 38
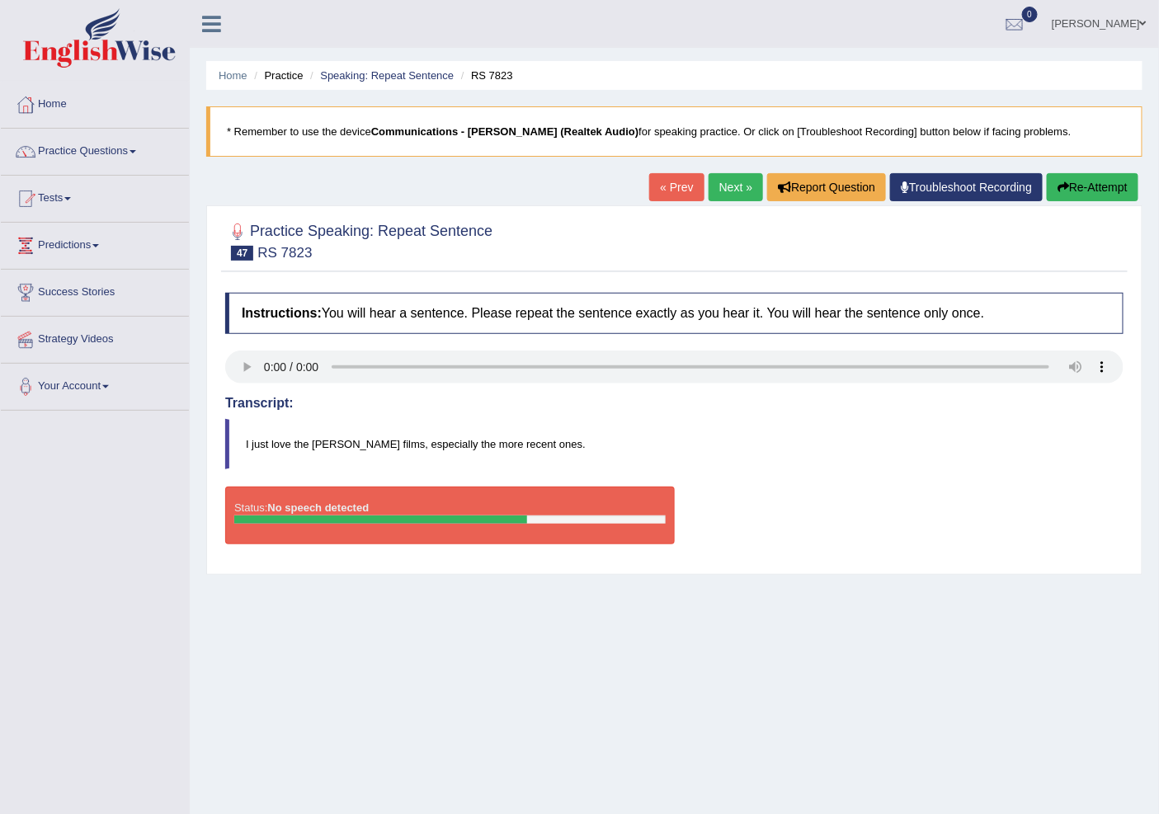
click at [660, 185] on link "« Prev" at bounding box center [676, 187] width 54 height 28
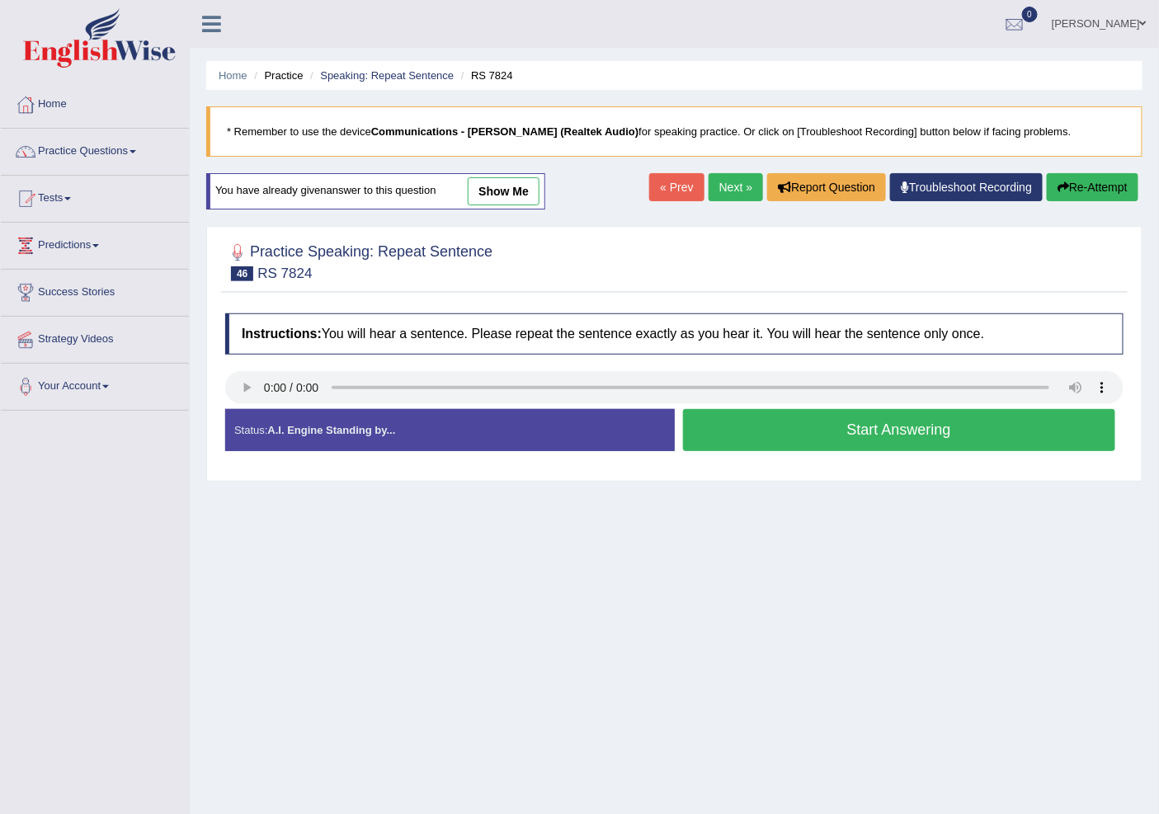
click at [727, 187] on link "Next »" at bounding box center [735, 187] width 54 height 28
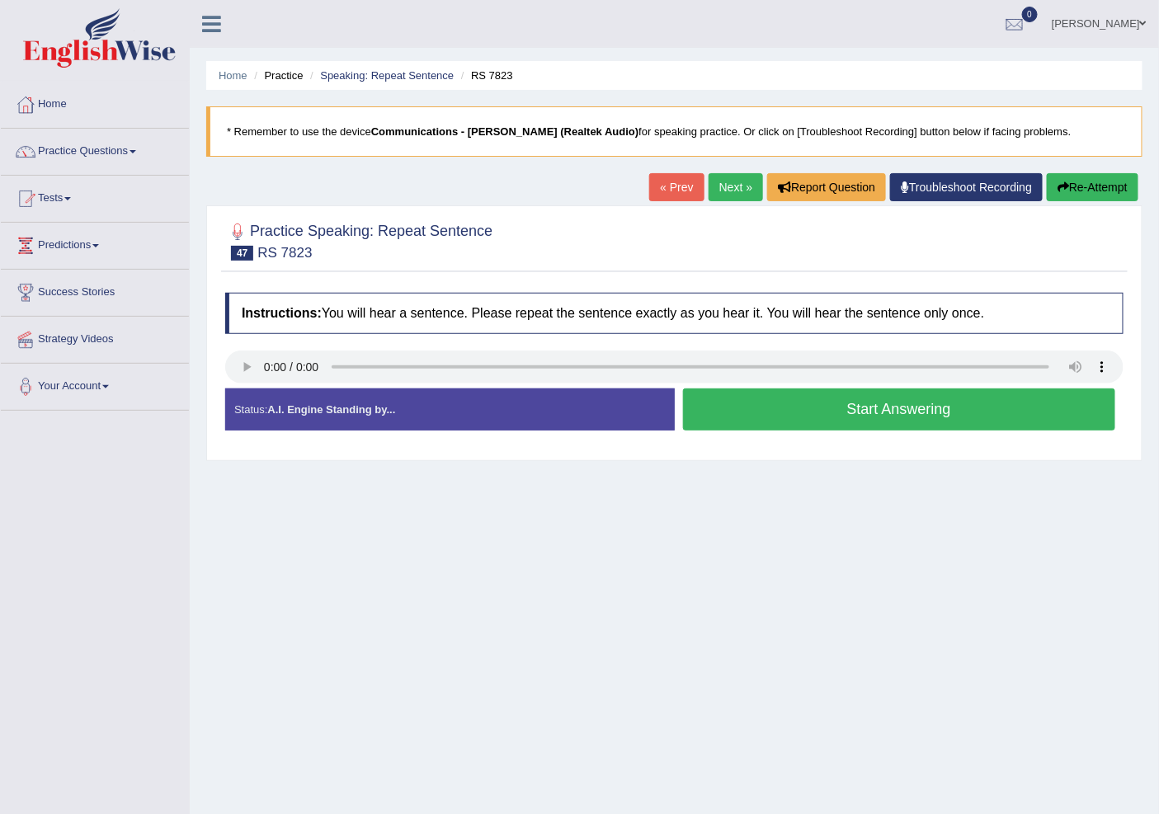
click at [833, 409] on button "Start Answering" at bounding box center [899, 409] width 433 height 42
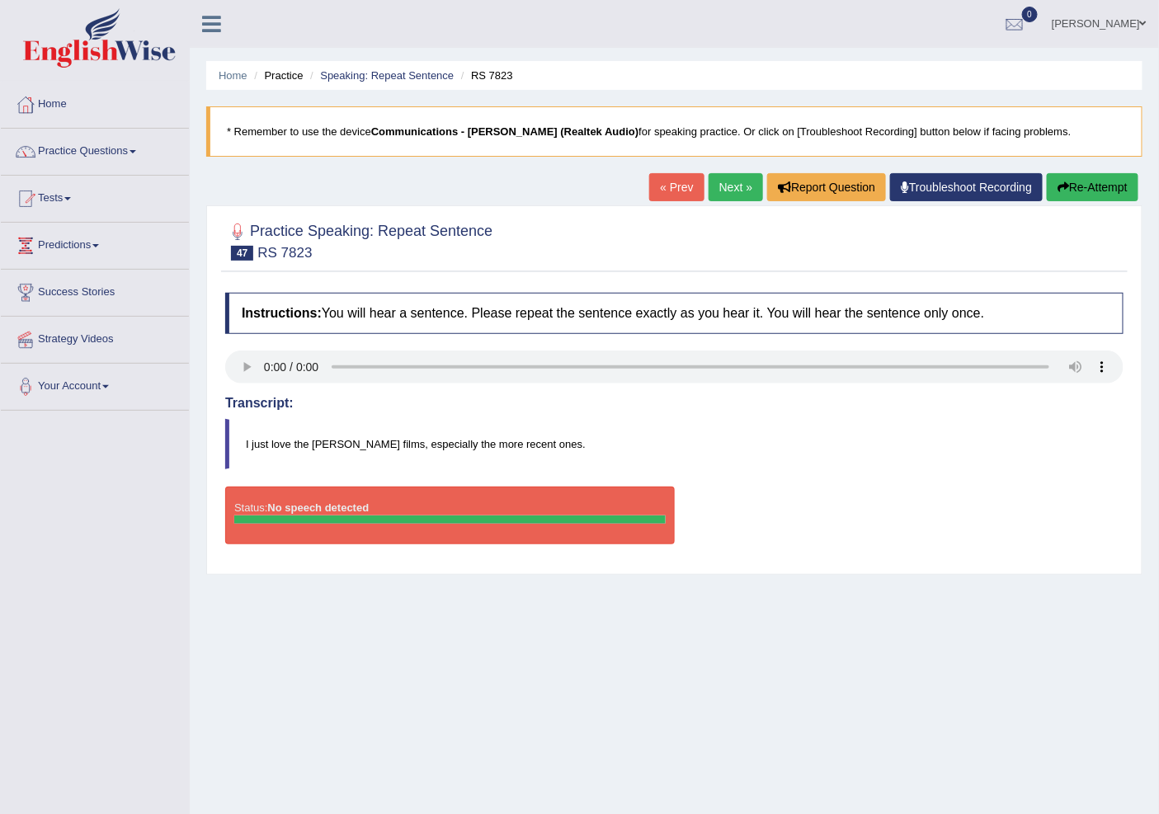
click at [665, 186] on link "« Prev" at bounding box center [676, 187] width 54 height 28
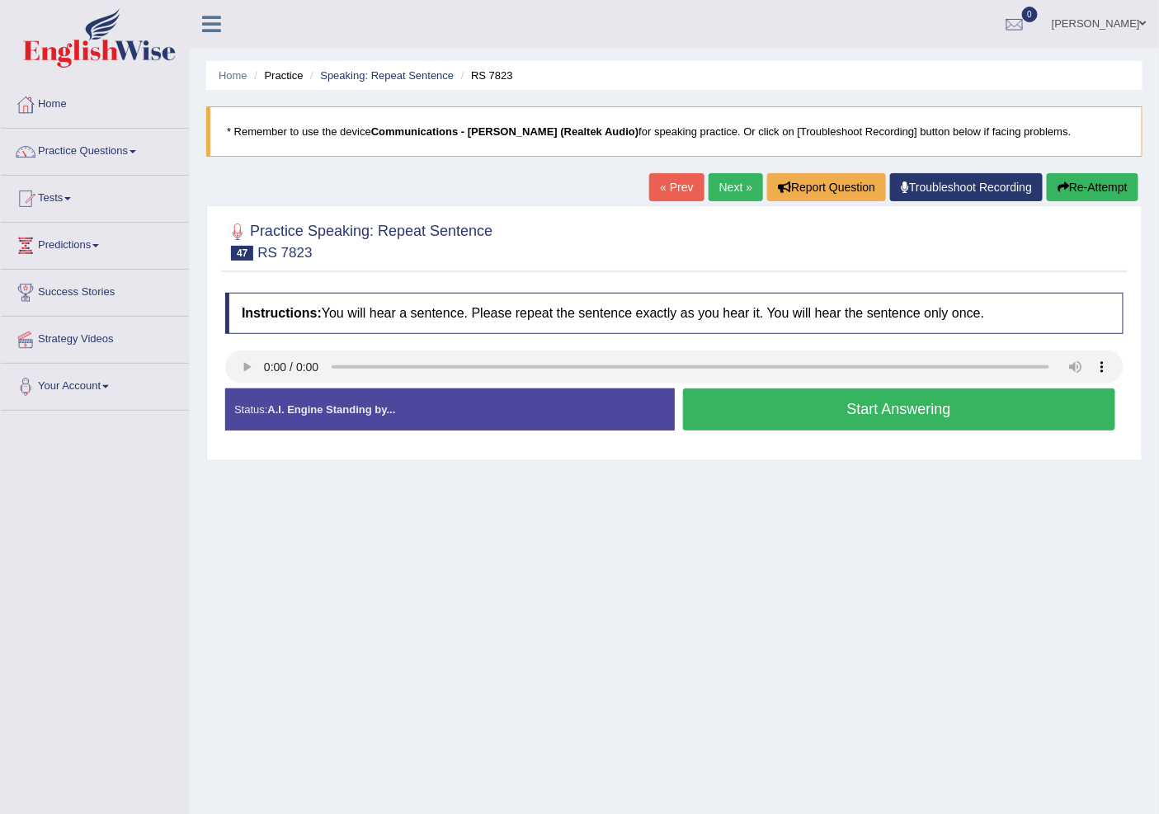
click at [863, 409] on button "Start Answering" at bounding box center [899, 409] width 433 height 42
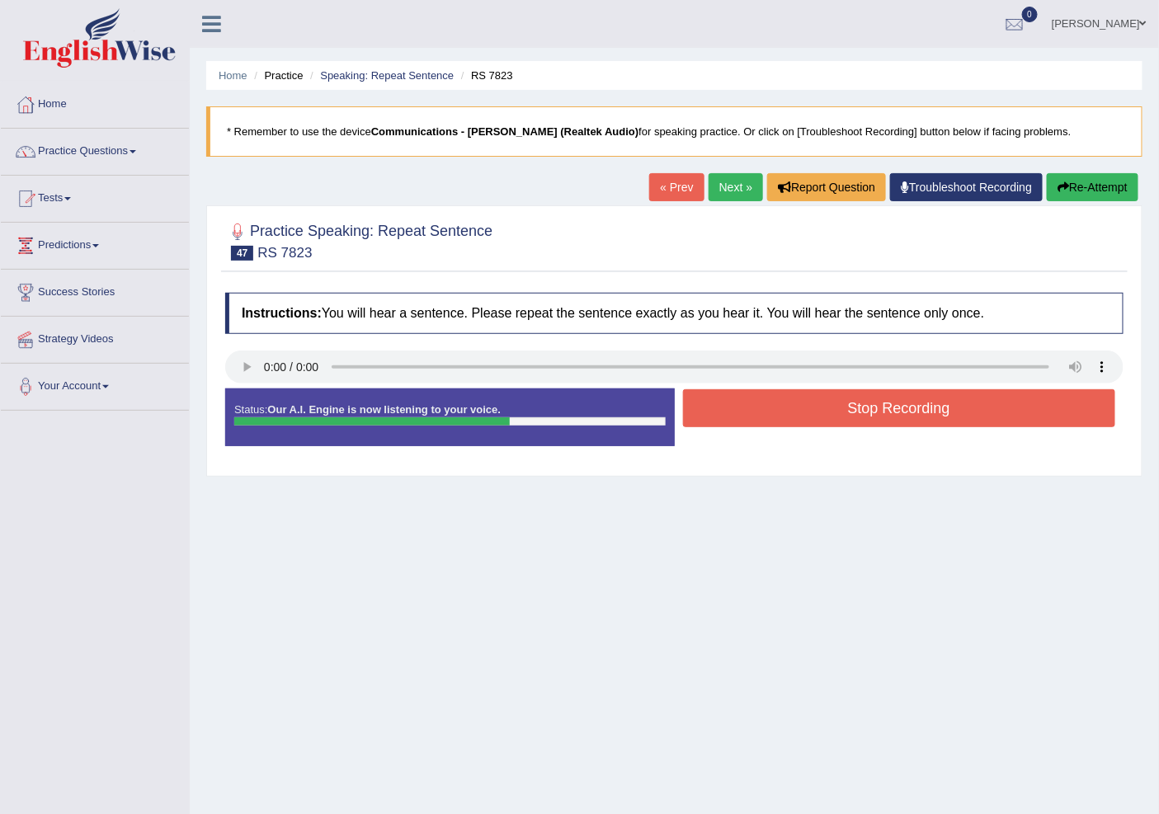
click at [892, 405] on button "Stop Recording" at bounding box center [899, 408] width 433 height 38
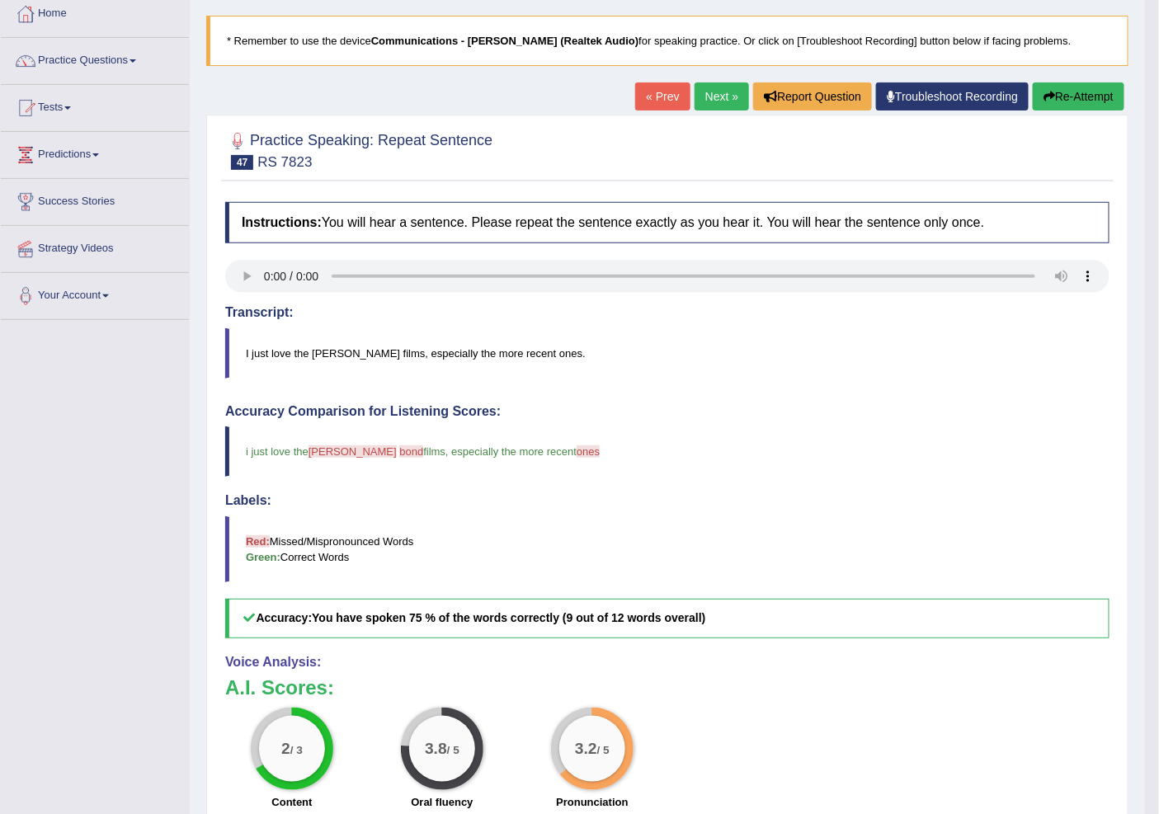
scroll to position [92, 0]
click at [715, 92] on link "Next »" at bounding box center [721, 96] width 54 height 28
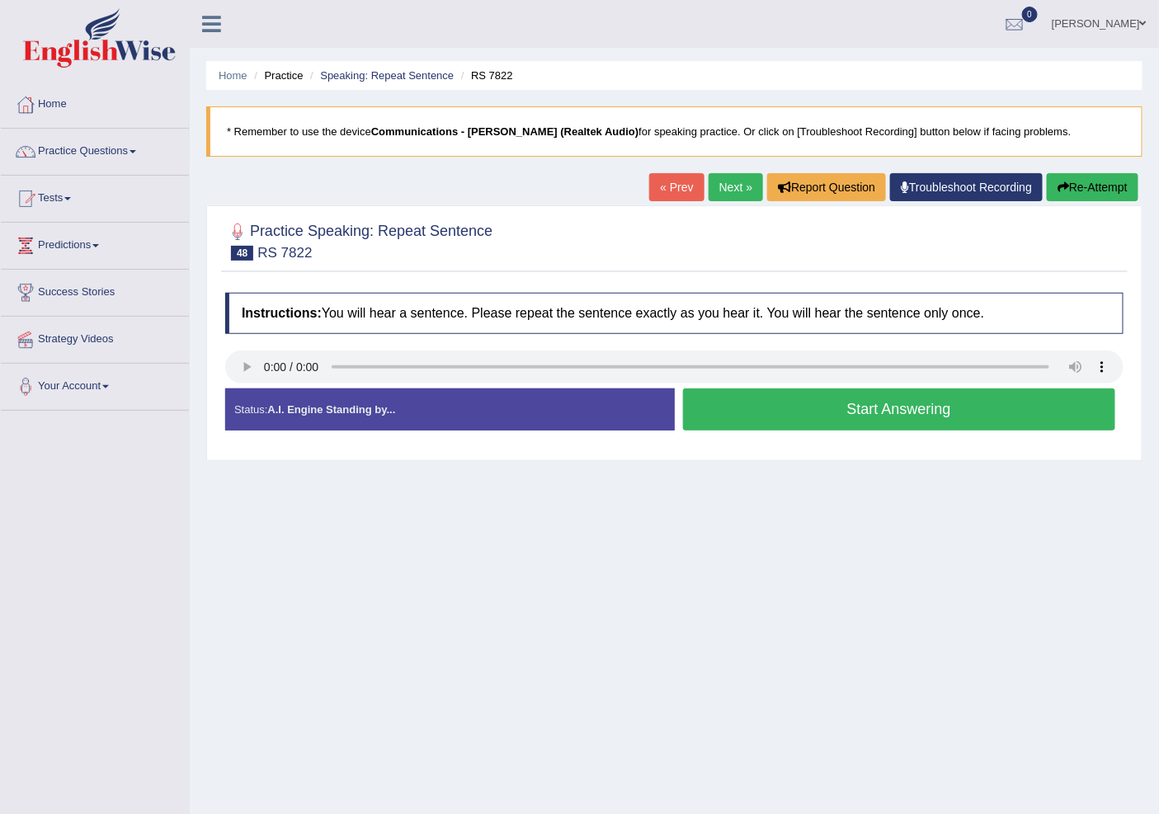
click at [755, 411] on button "Start Answering" at bounding box center [899, 409] width 433 height 42
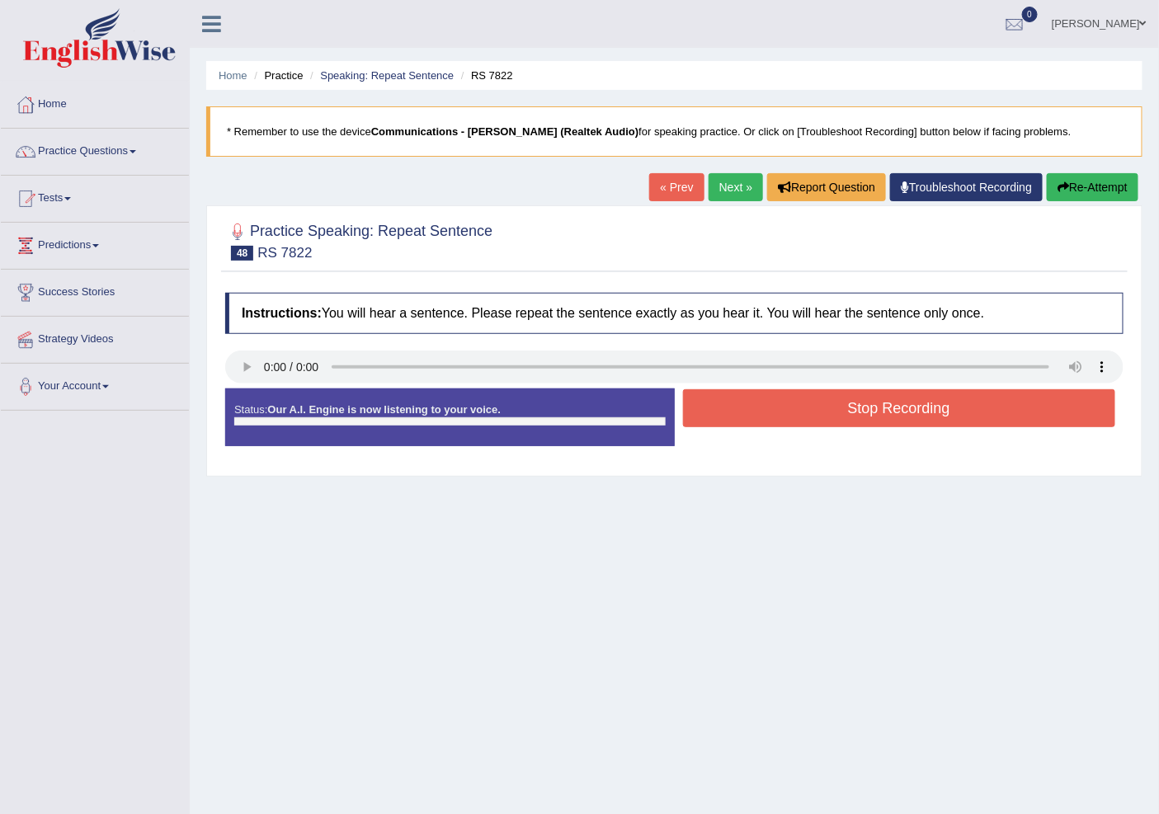
click at [755, 411] on button "Stop Recording" at bounding box center [899, 408] width 433 height 38
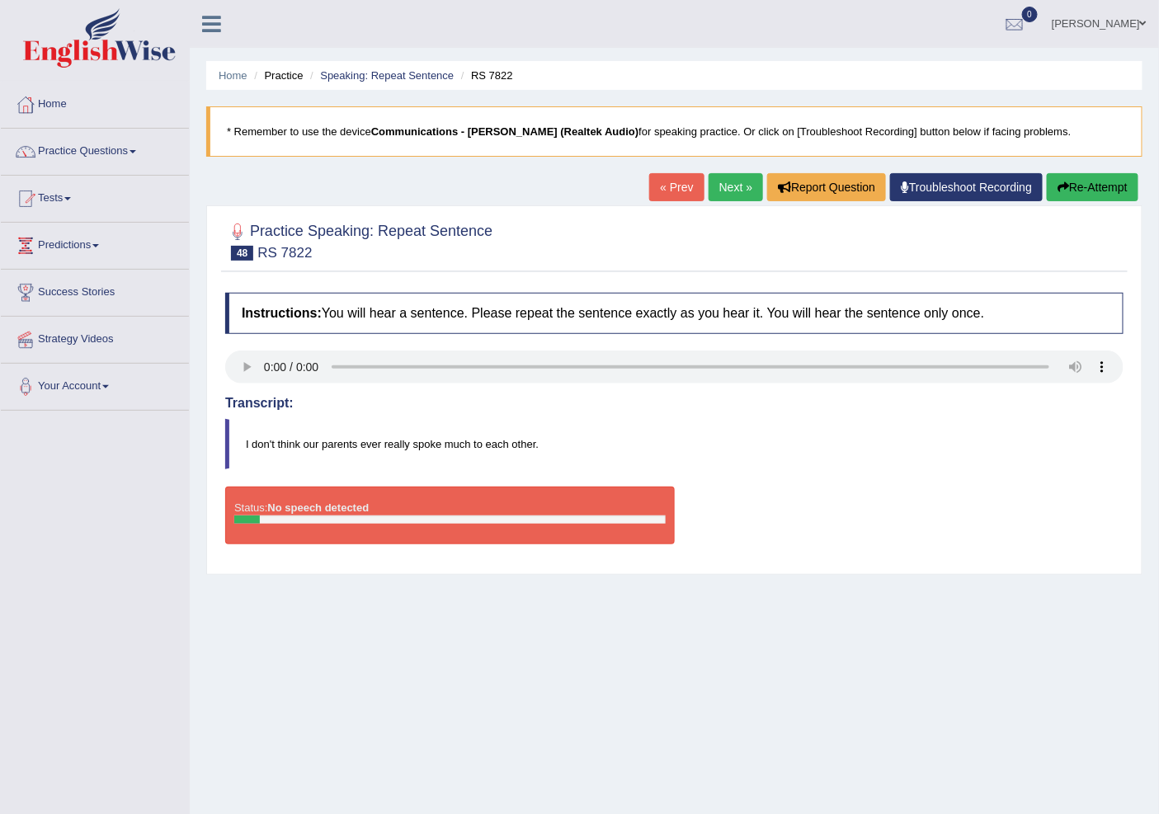
click at [673, 195] on link "« Prev" at bounding box center [676, 187] width 54 height 28
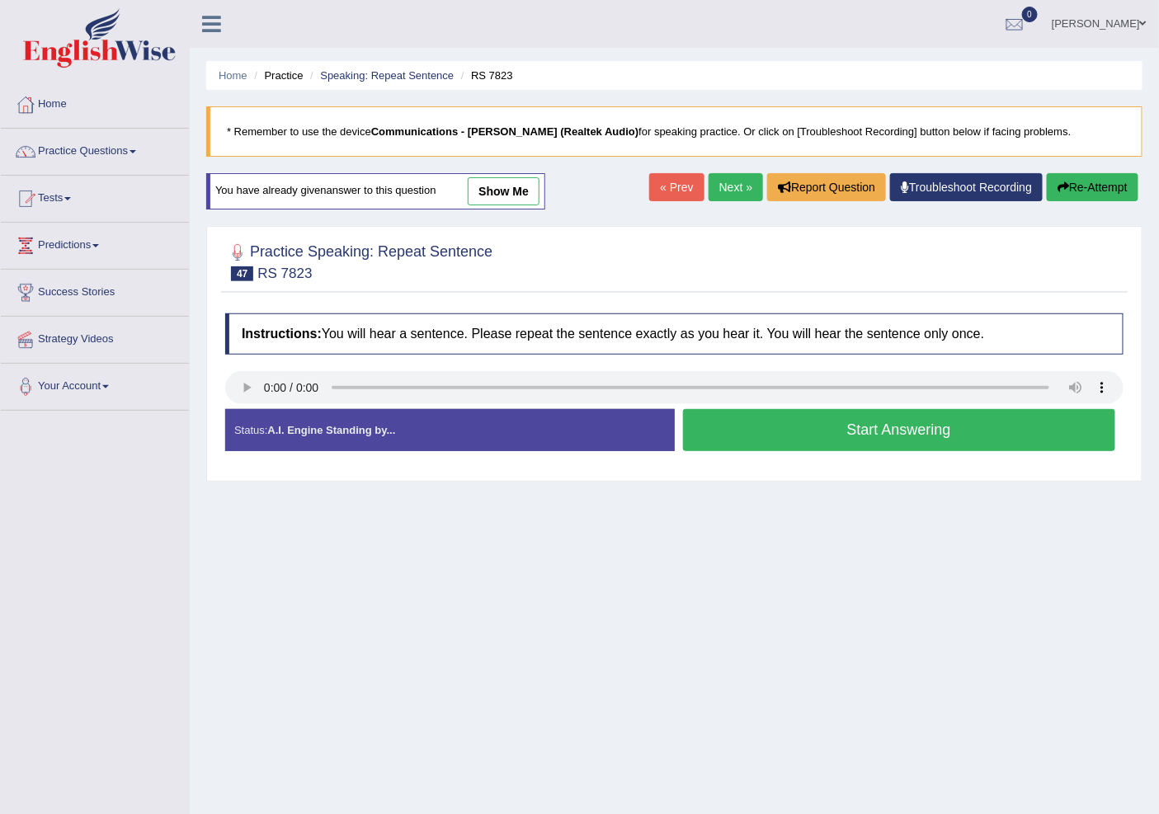
click at [732, 185] on link "Next »" at bounding box center [735, 187] width 54 height 28
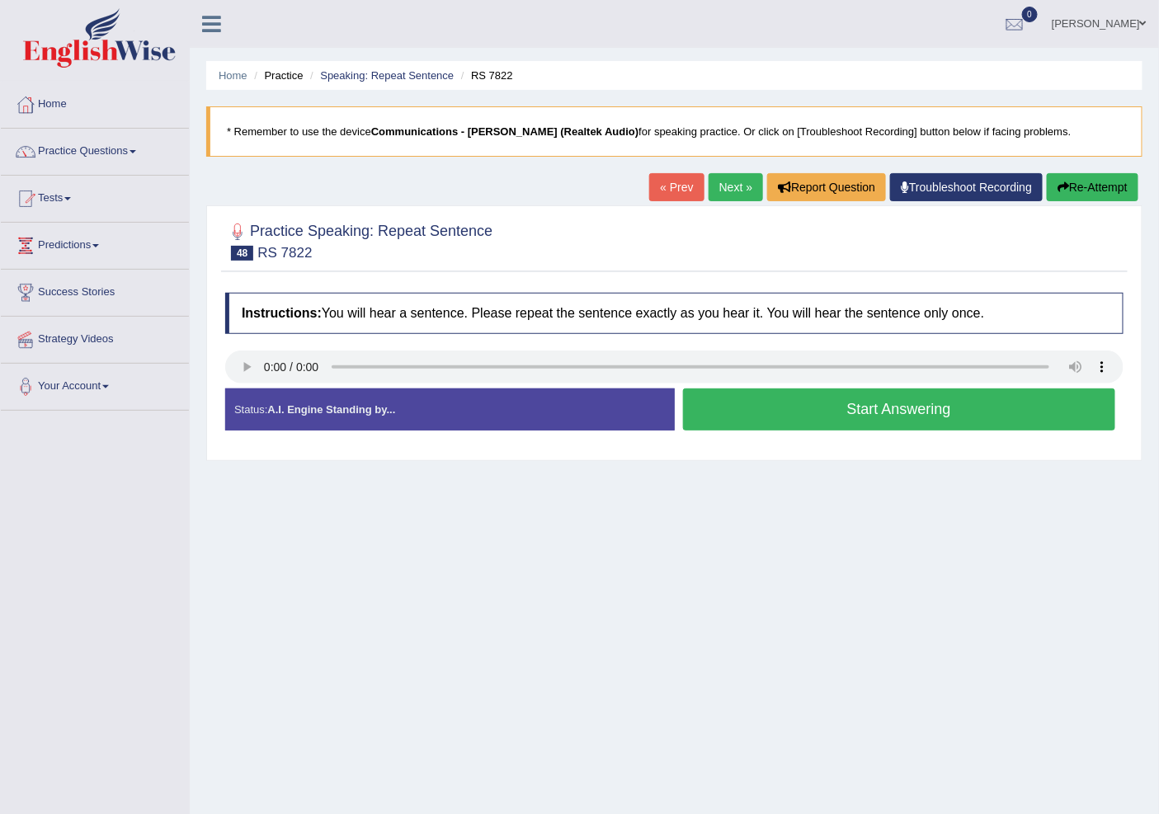
click at [872, 406] on button "Start Answering" at bounding box center [899, 409] width 433 height 42
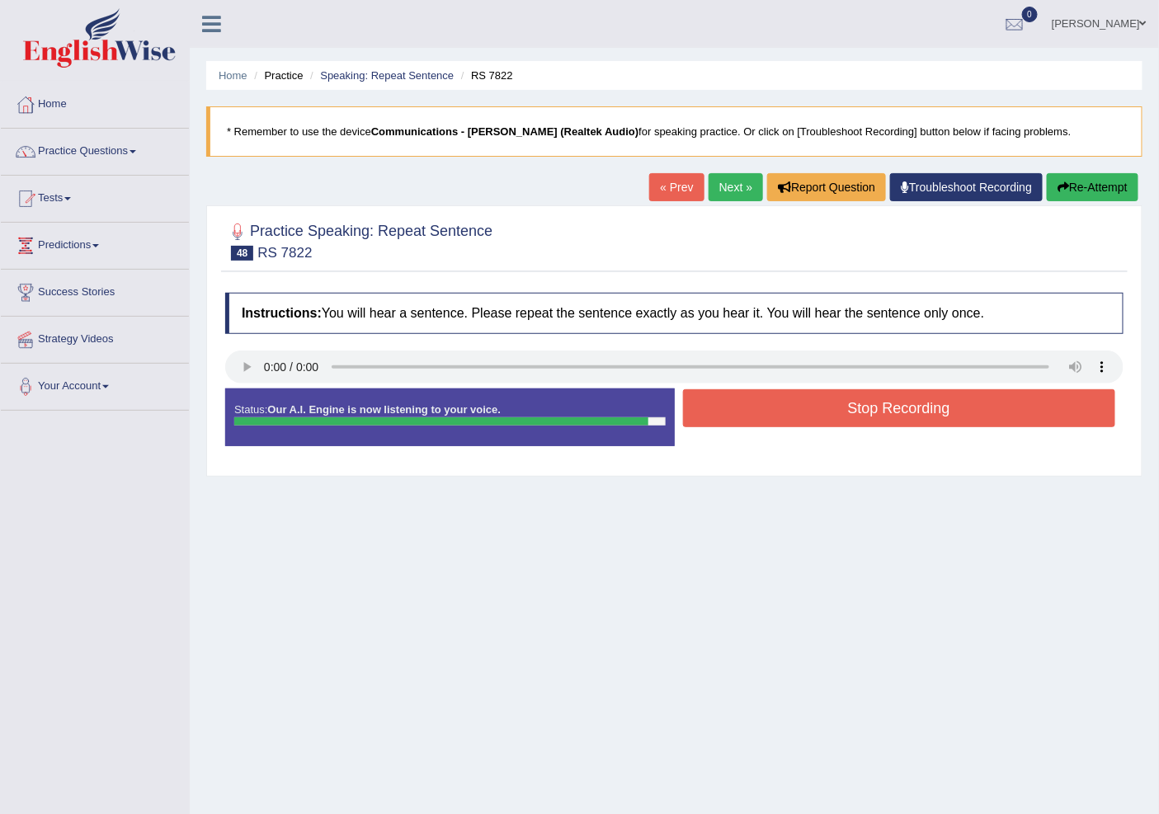
click at [863, 407] on button "Stop Recording" at bounding box center [899, 408] width 433 height 38
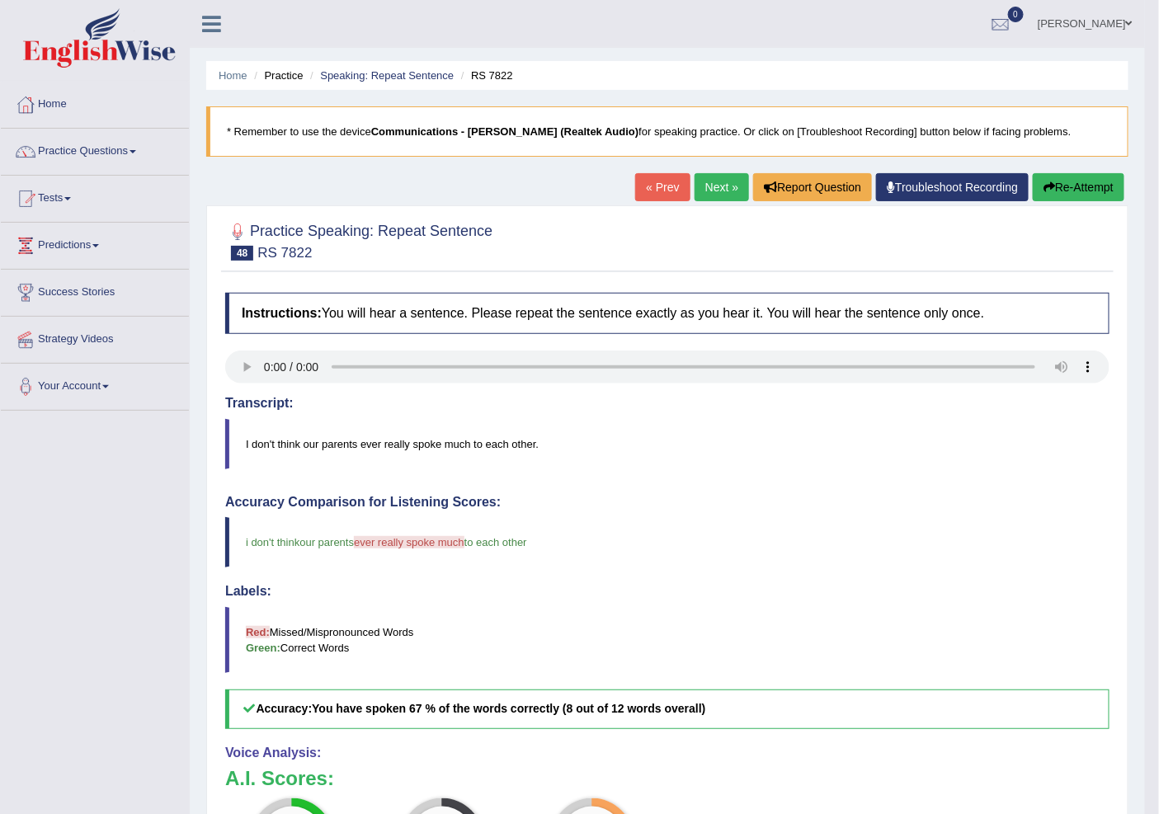
click at [647, 186] on link "« Prev" at bounding box center [662, 187] width 54 height 28
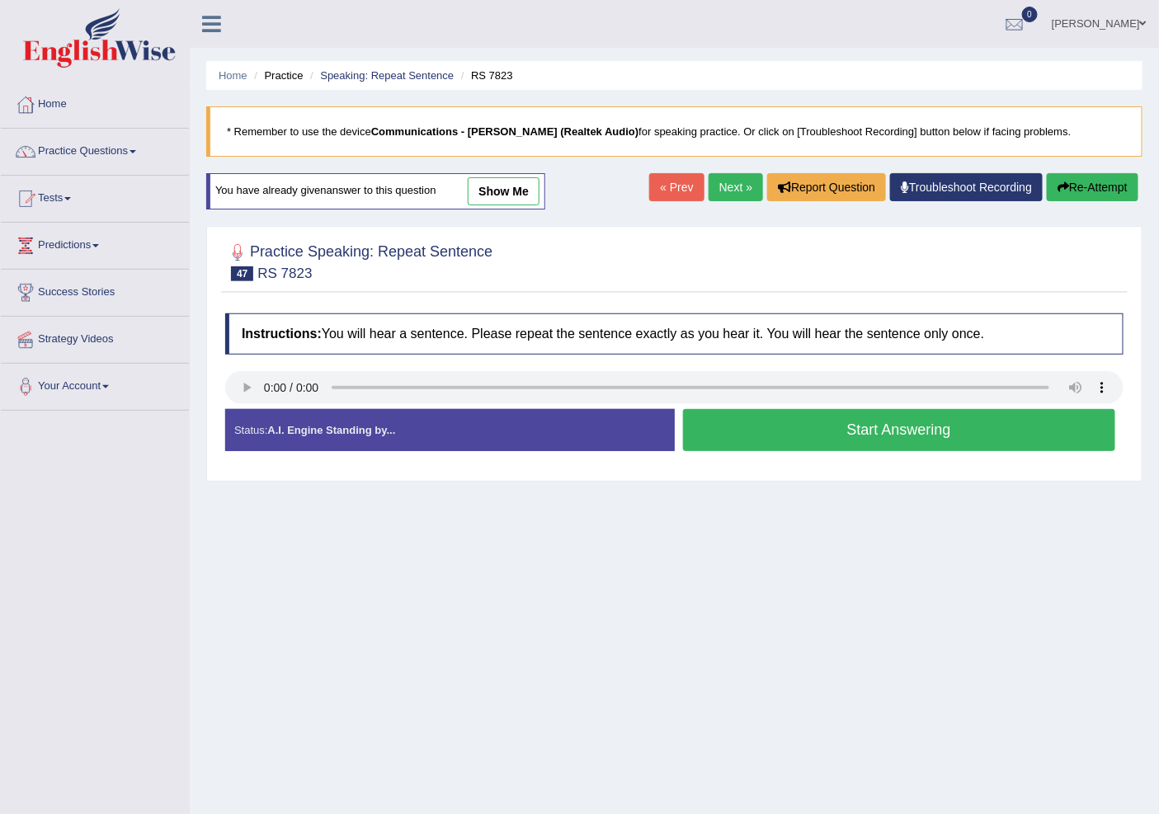
click at [723, 191] on link "Next »" at bounding box center [735, 187] width 54 height 28
click at [894, 431] on button "Start Answering" at bounding box center [899, 430] width 433 height 42
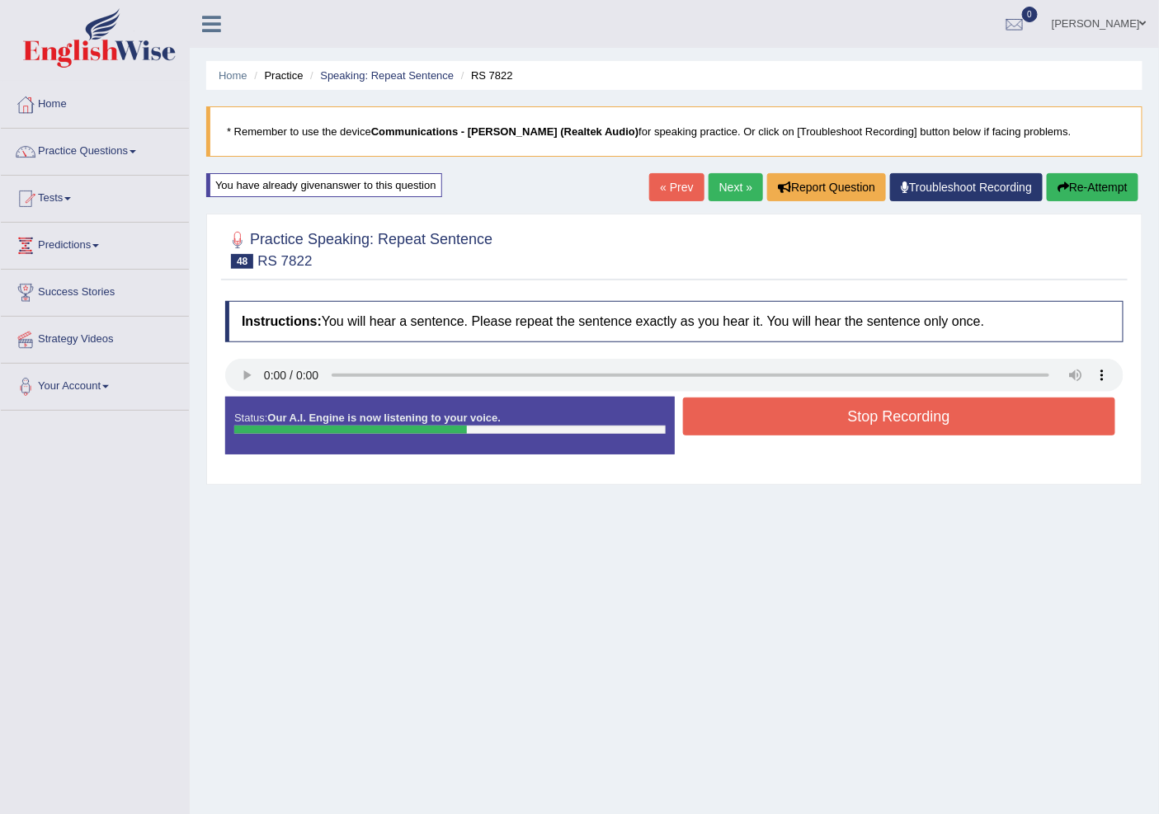
click at [812, 410] on button "Stop Recording" at bounding box center [899, 417] width 433 height 38
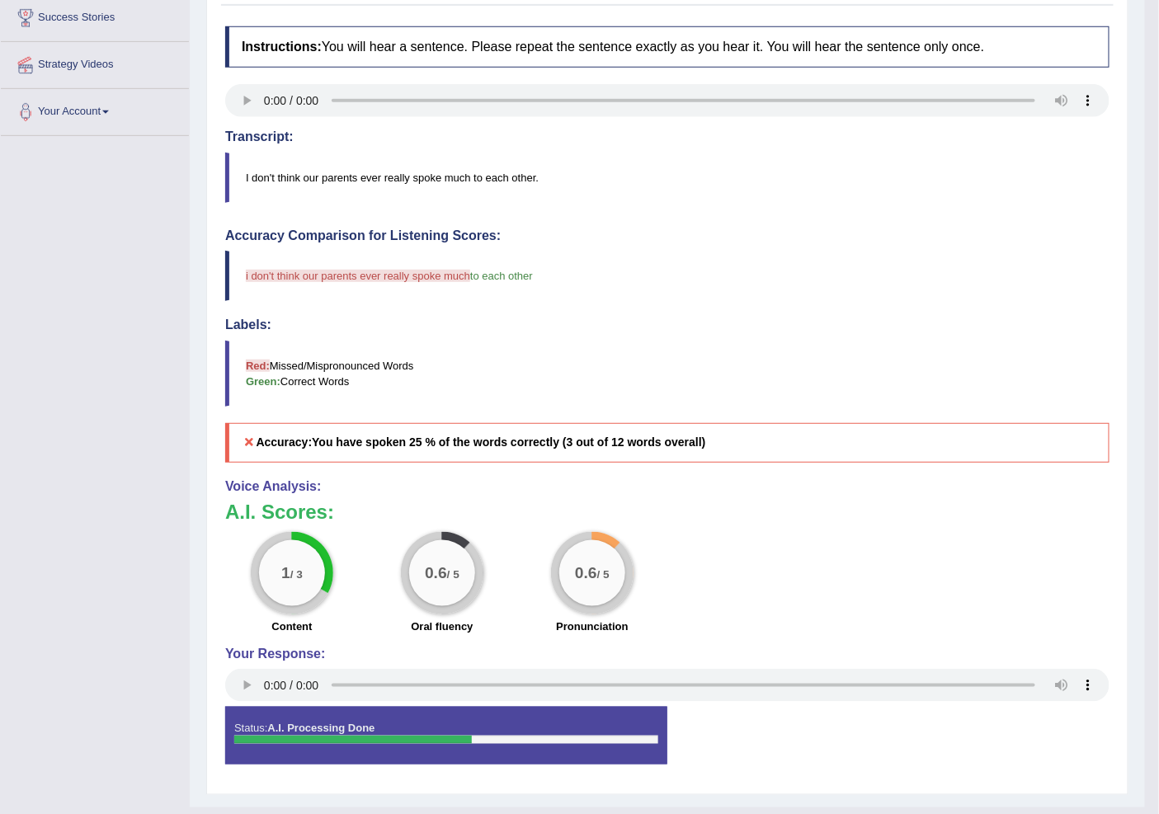
scroll to position [92, 0]
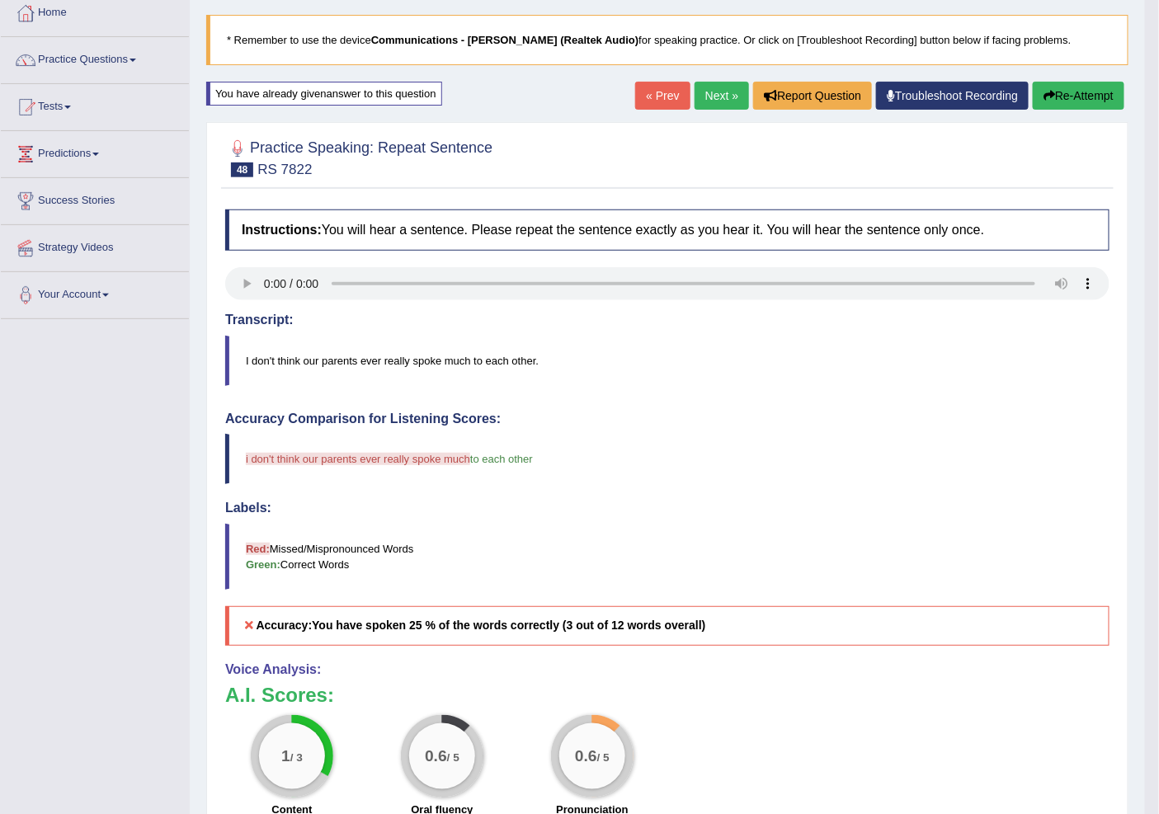
click at [637, 86] on link "« Prev" at bounding box center [662, 96] width 54 height 28
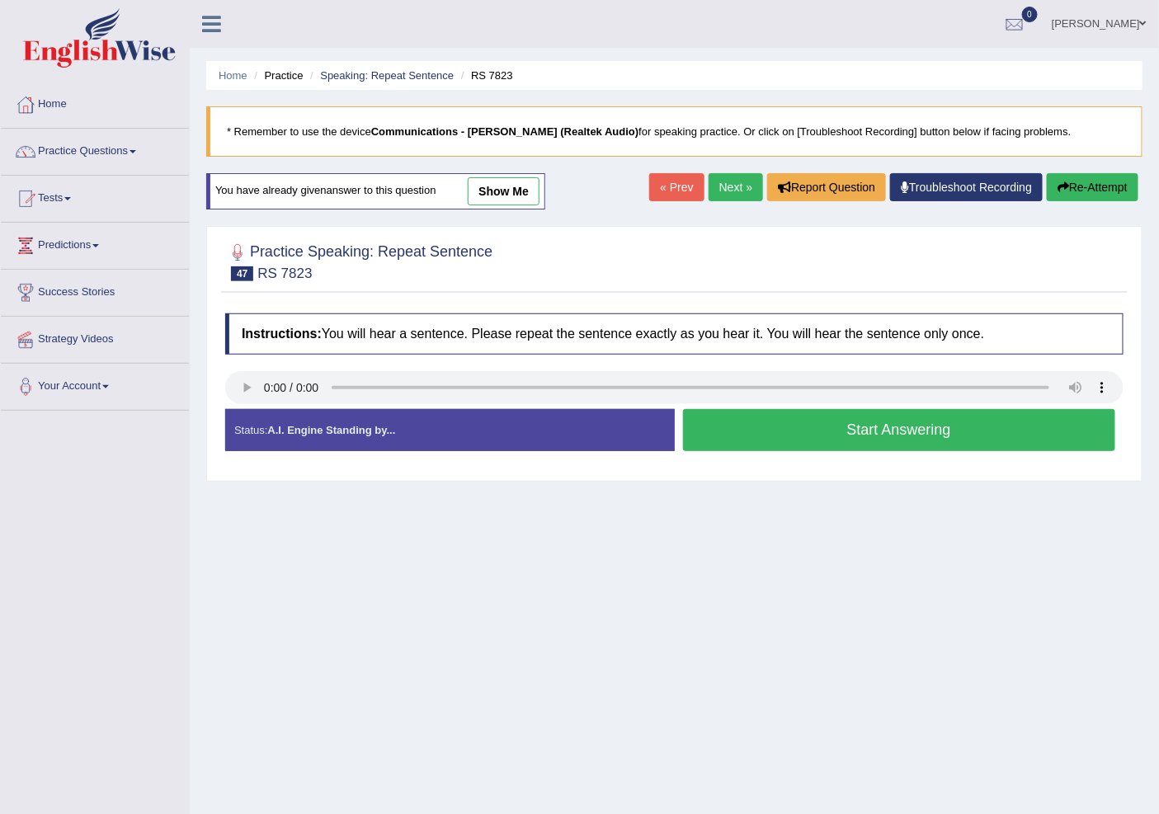
click at [713, 182] on link "Next »" at bounding box center [735, 187] width 54 height 28
click at [822, 441] on button "Start Answering" at bounding box center [899, 430] width 433 height 42
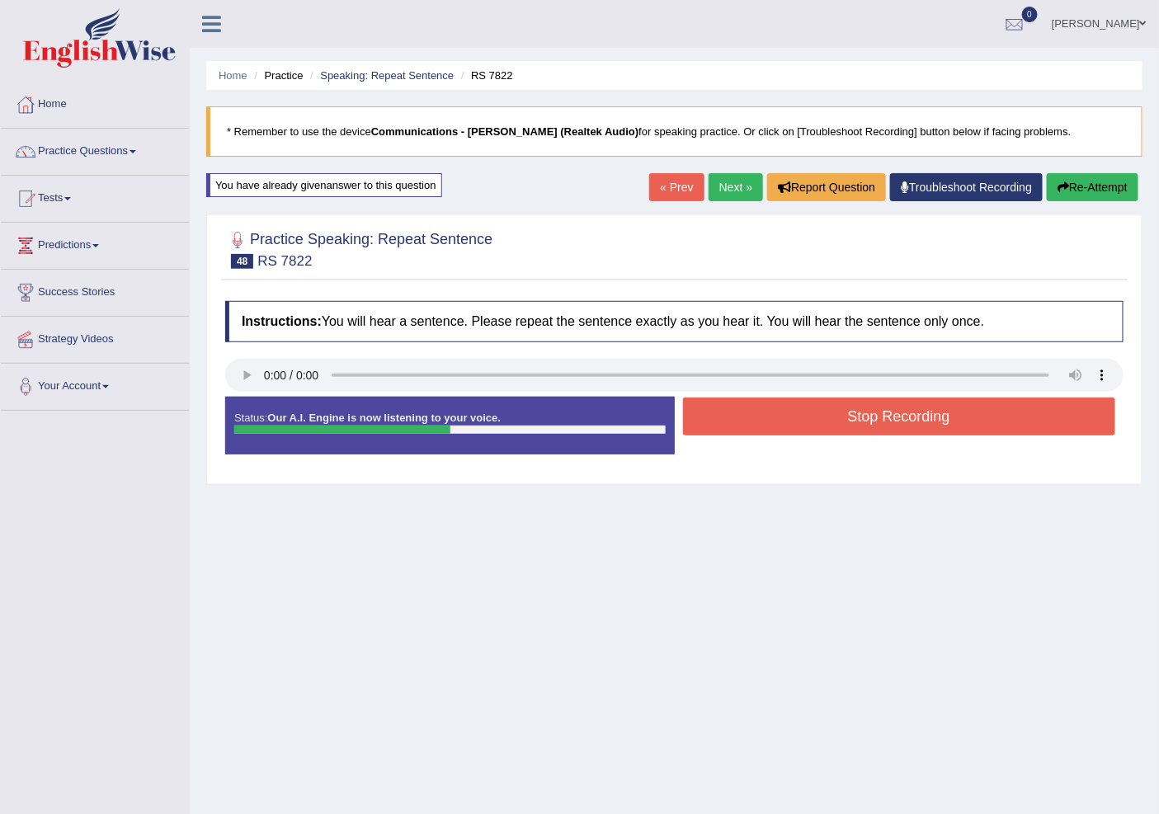
click at [795, 413] on button "Stop Recording" at bounding box center [899, 417] width 433 height 38
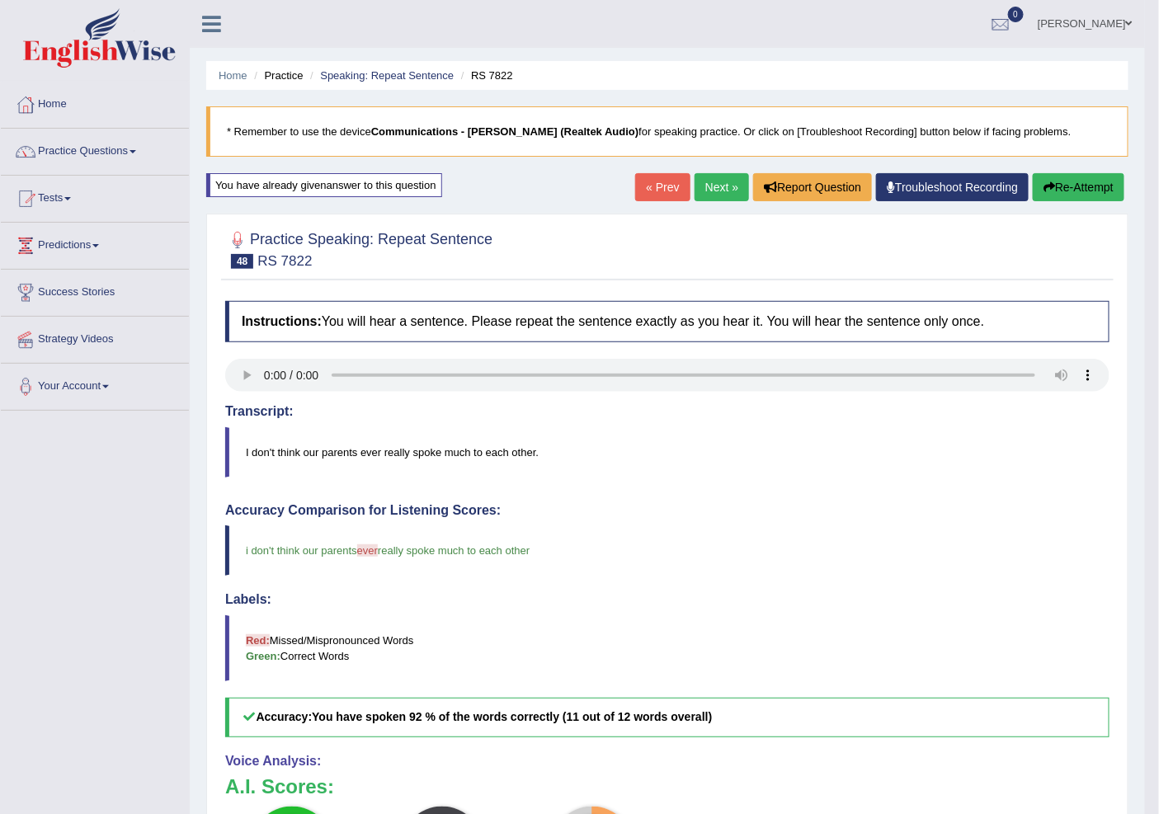
click at [723, 182] on link "Next »" at bounding box center [721, 187] width 54 height 28
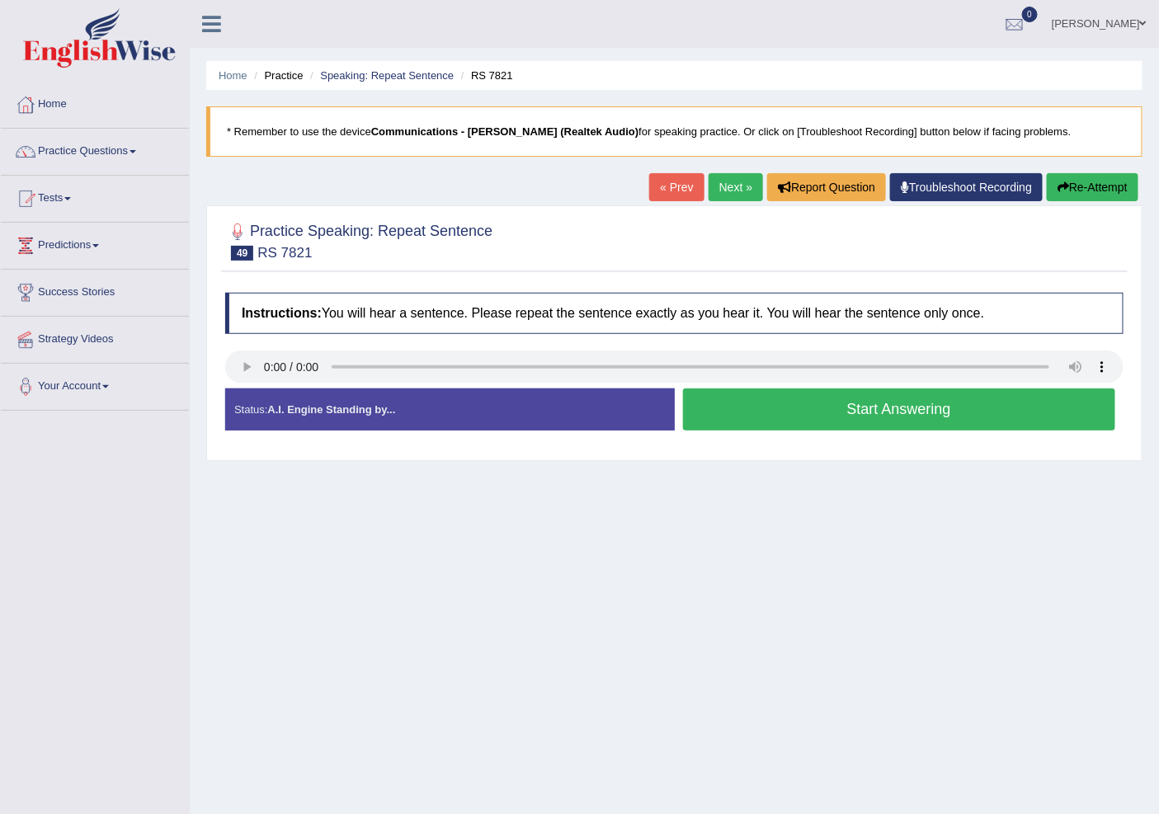
click at [860, 411] on button "Start Answering" at bounding box center [899, 409] width 433 height 42
click at [859, 411] on button "Start Answering" at bounding box center [899, 409] width 433 height 42
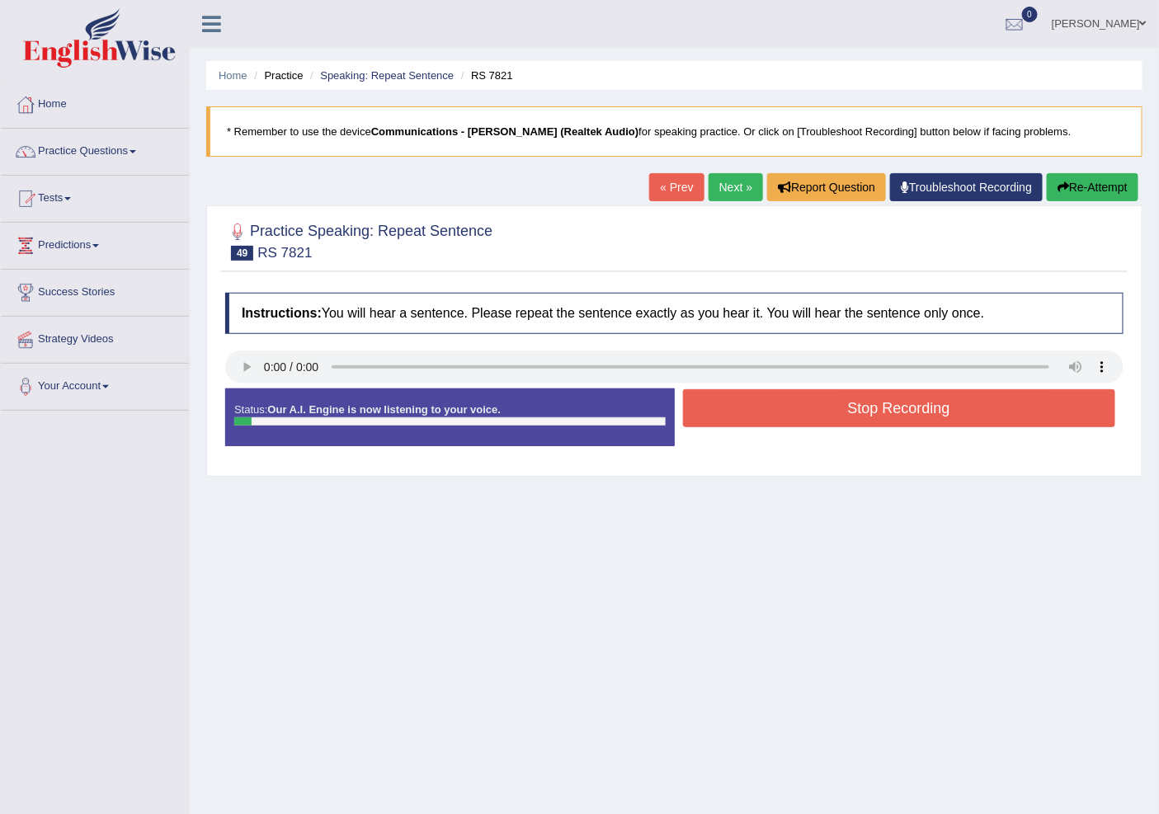
click at [859, 410] on button "Stop Recording" at bounding box center [899, 408] width 433 height 38
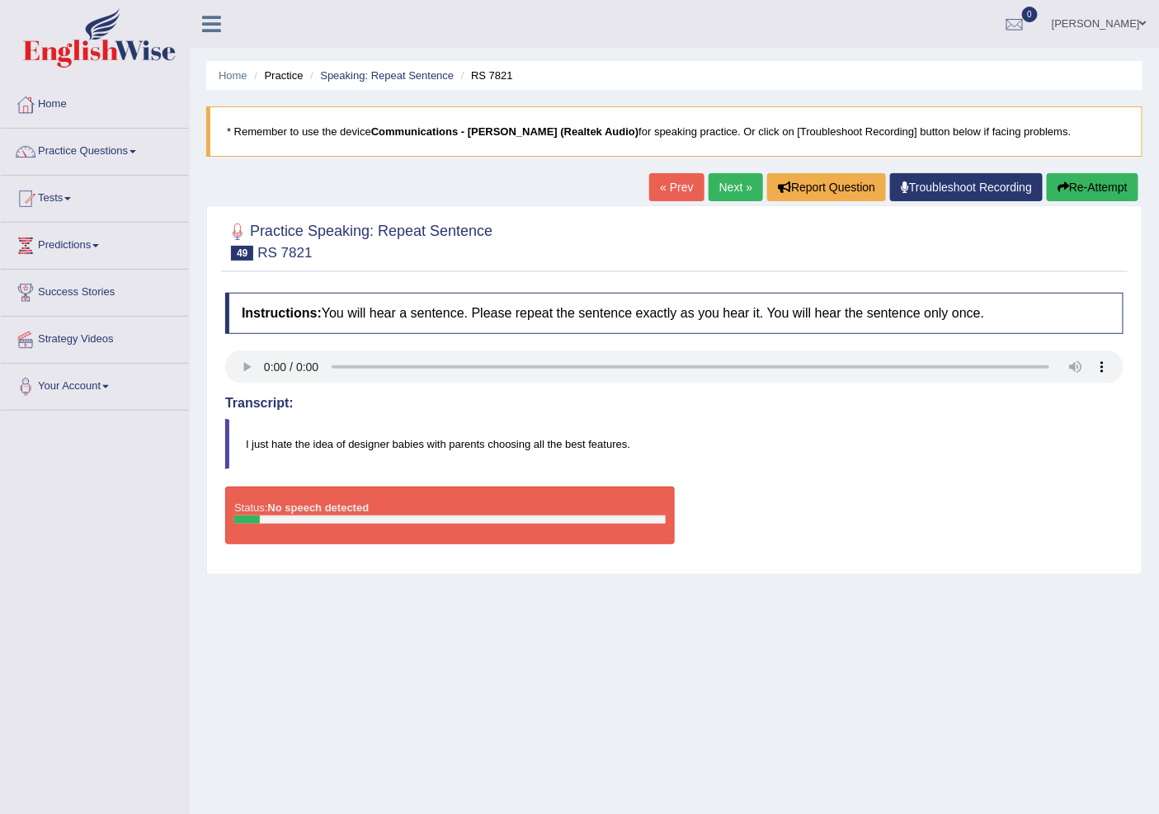
click at [687, 182] on link "« Prev" at bounding box center [676, 187] width 54 height 28
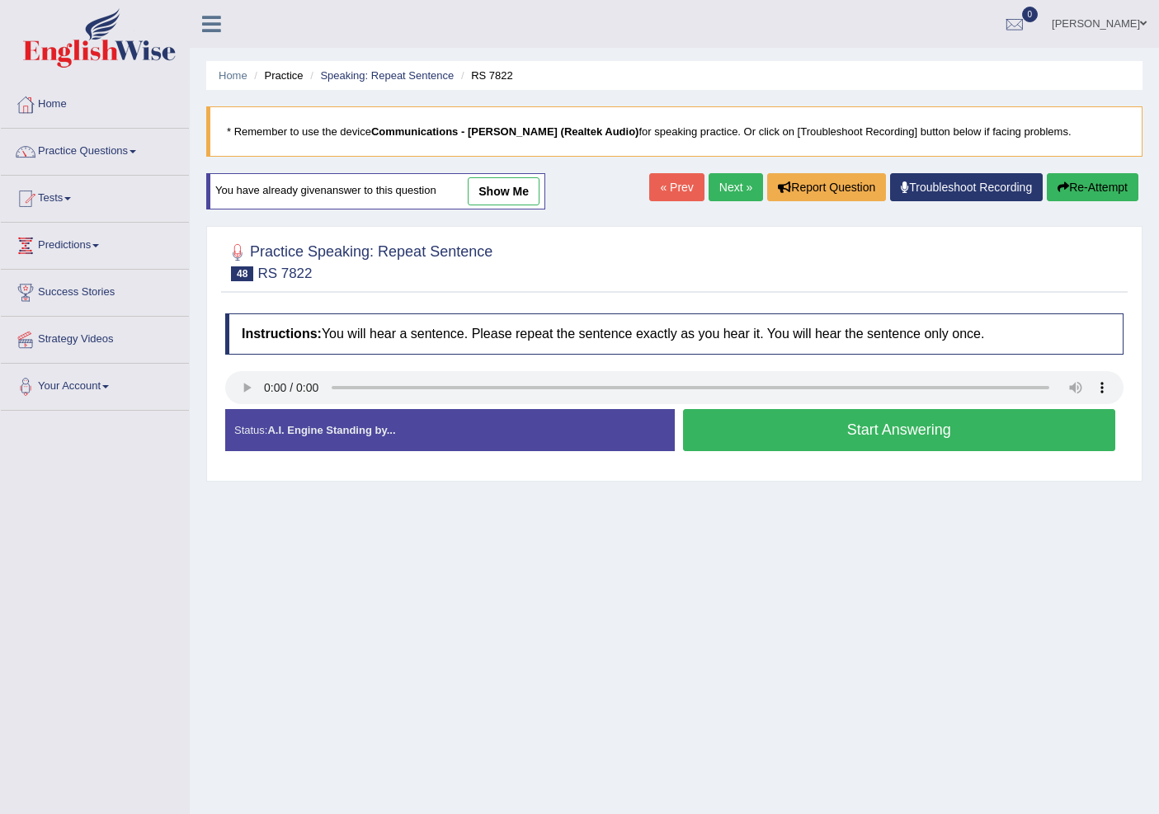
click at [713, 180] on link "Next »" at bounding box center [735, 187] width 54 height 28
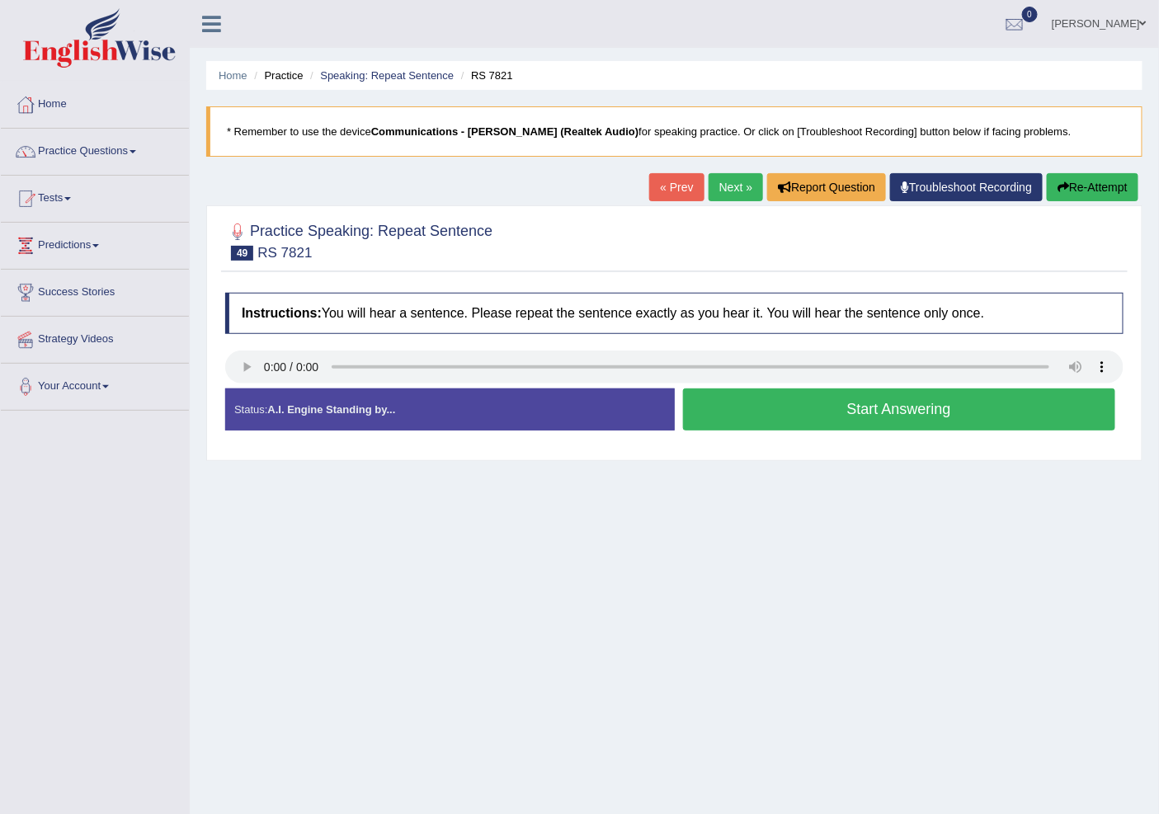
click at [906, 406] on button "Start Answering" at bounding box center [899, 409] width 433 height 42
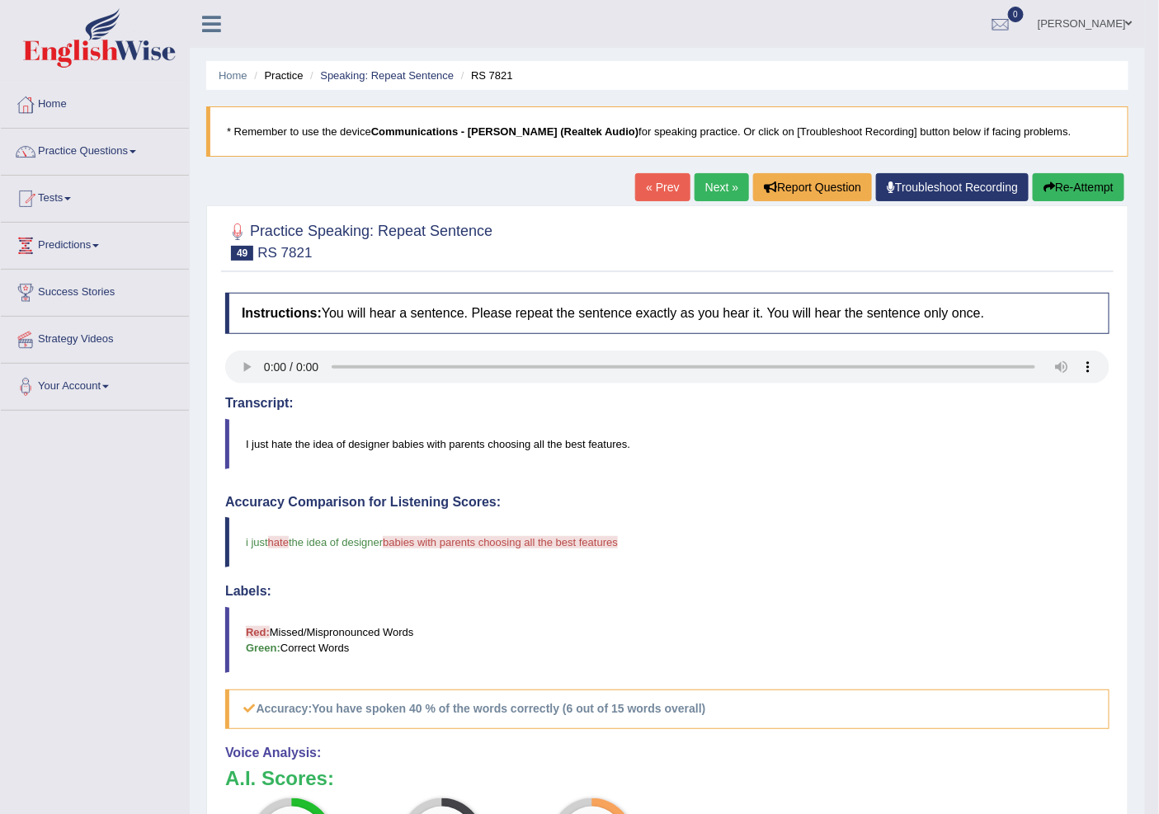
click at [650, 186] on link "« Prev" at bounding box center [662, 187] width 54 height 28
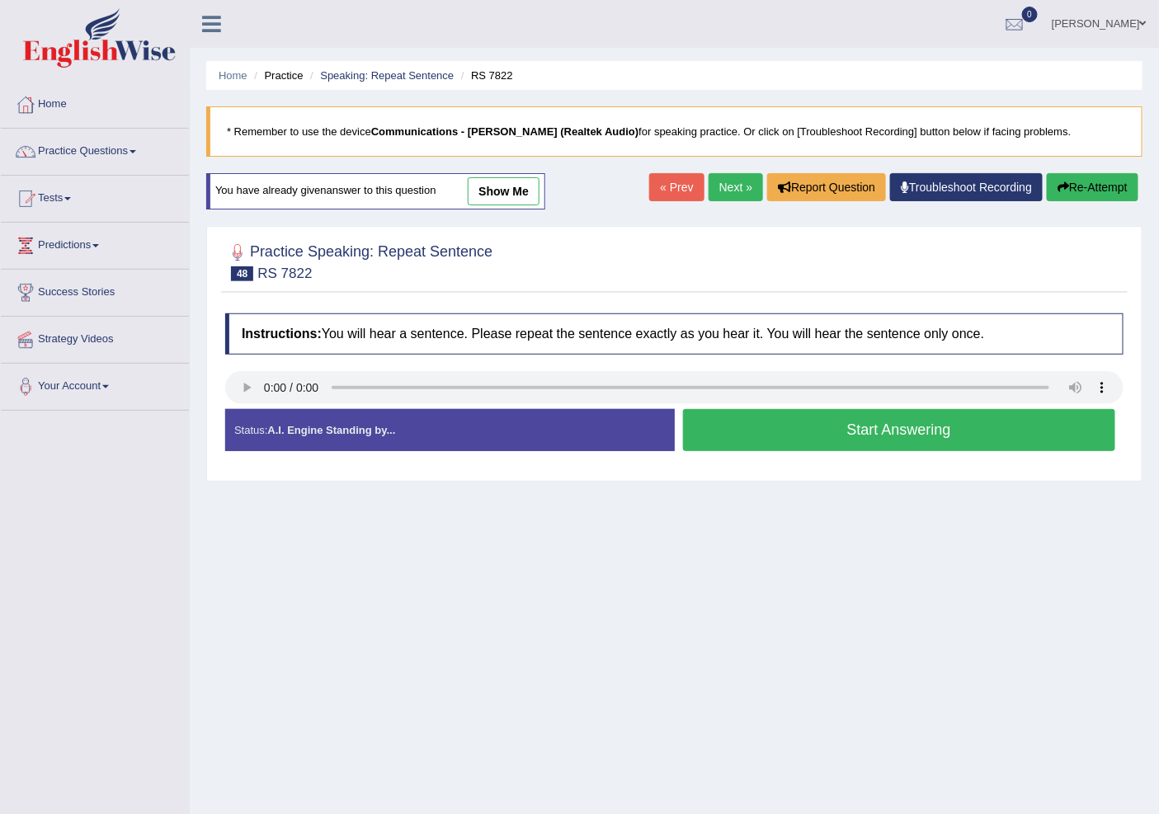
click at [722, 183] on link "Next »" at bounding box center [735, 187] width 54 height 28
click at [790, 426] on button "Start Answering" at bounding box center [899, 430] width 433 height 42
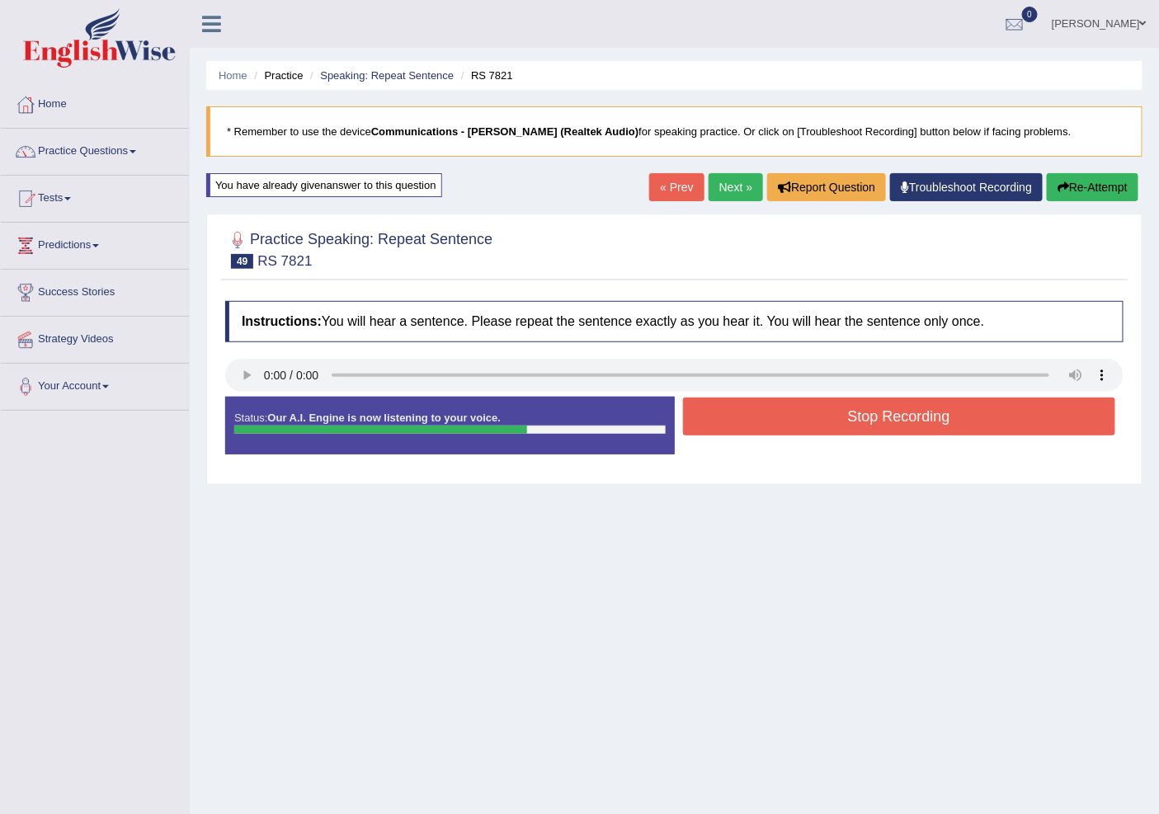
click at [835, 421] on button "Stop Recording" at bounding box center [899, 417] width 433 height 38
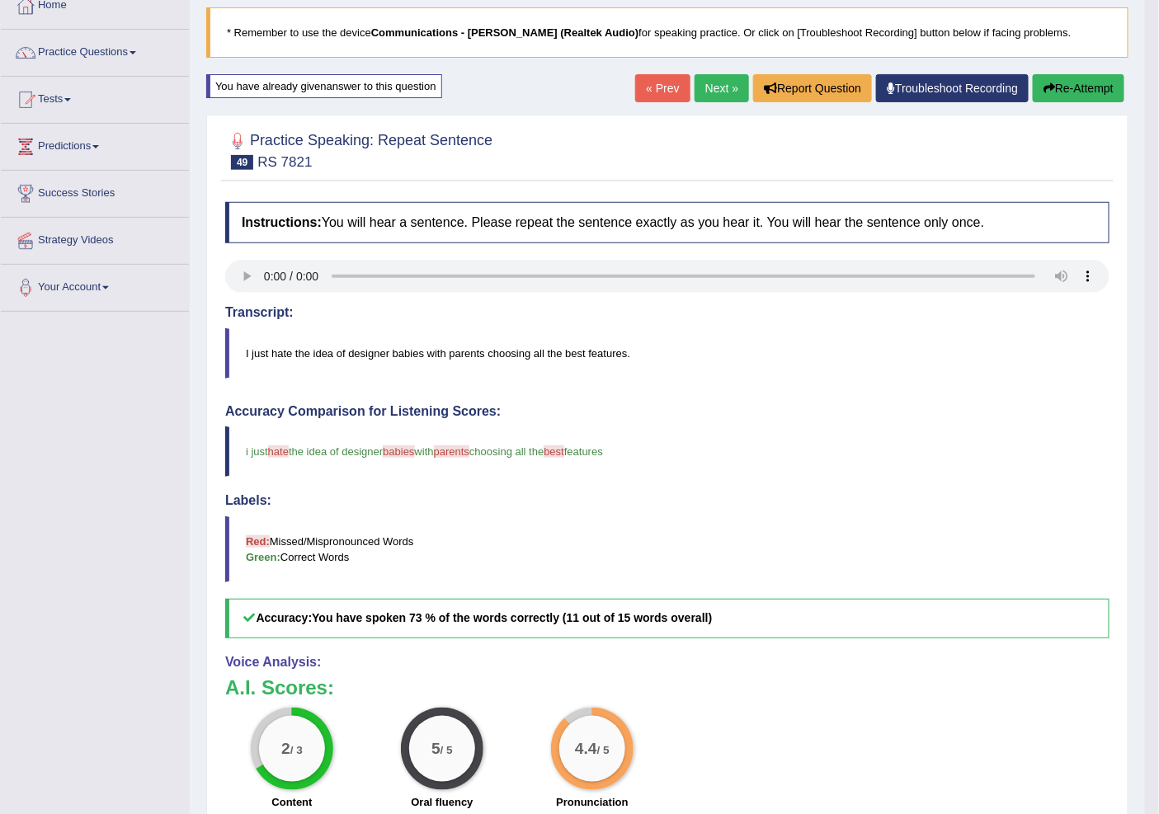
scroll to position [92, 0]
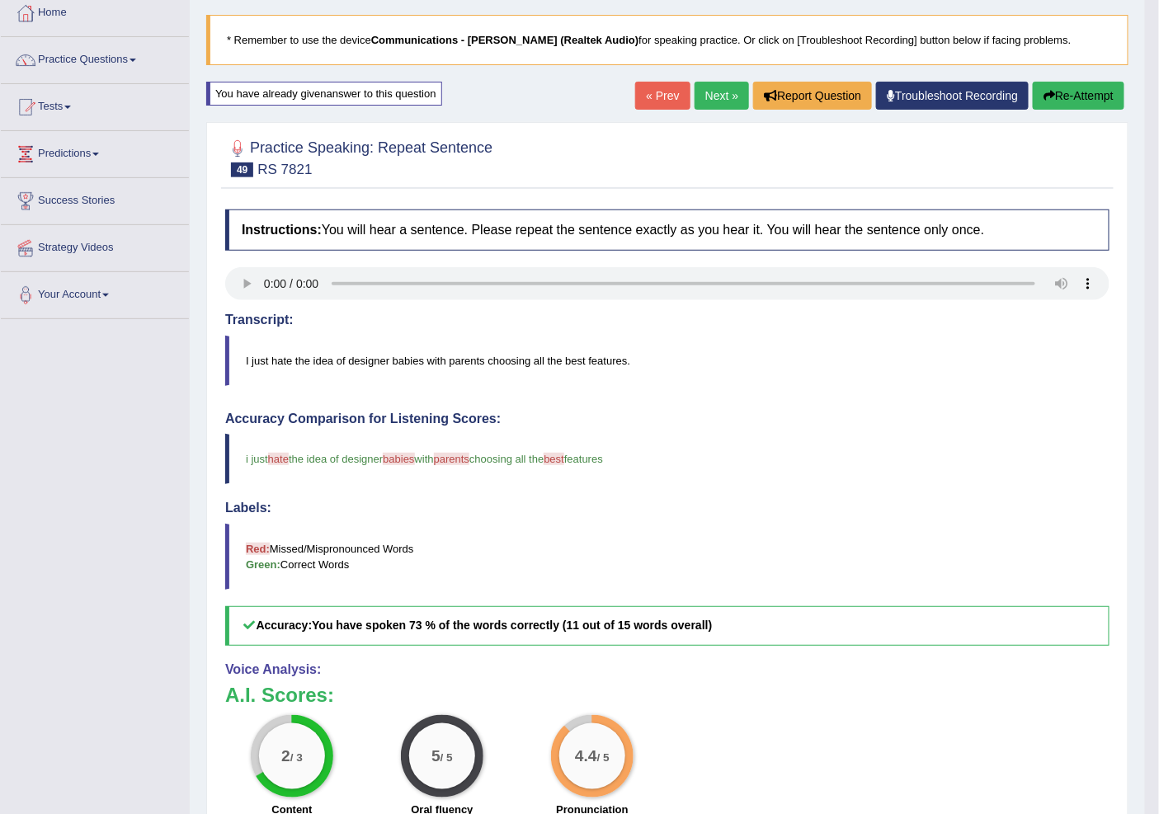
click at [653, 93] on link "« Prev" at bounding box center [662, 96] width 54 height 28
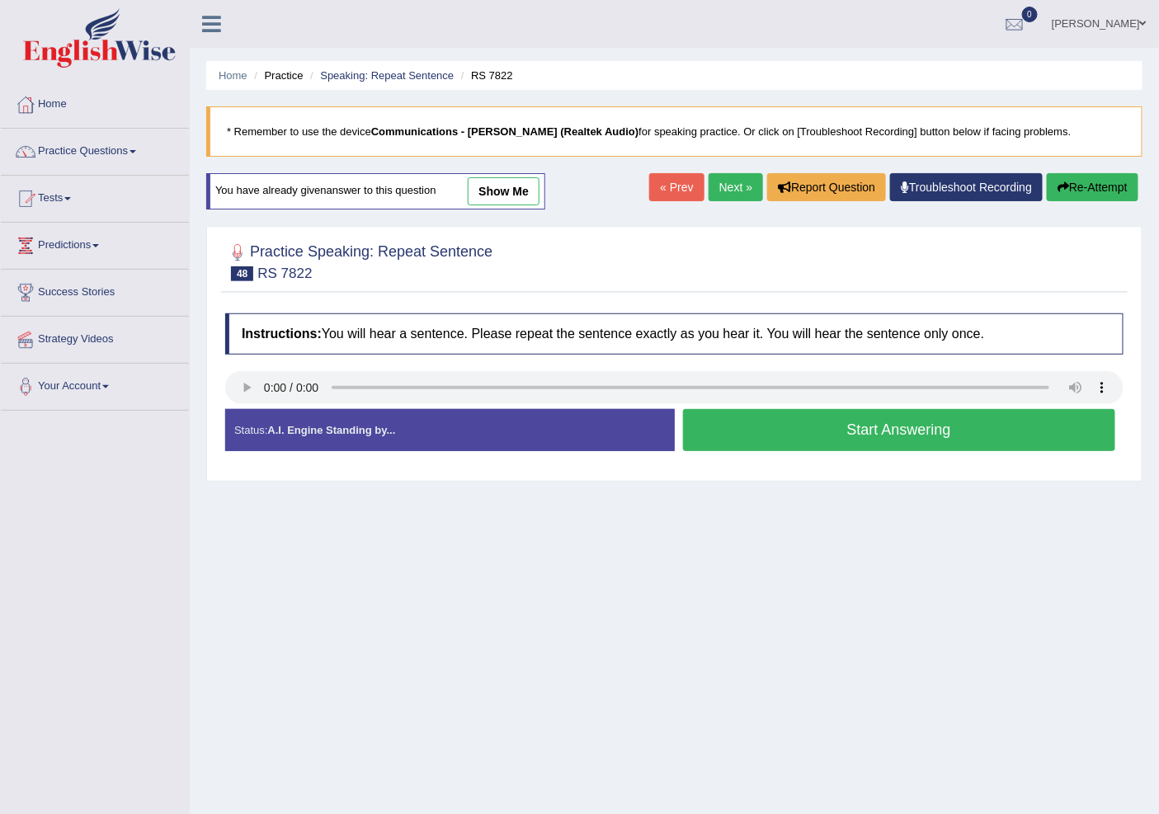
click at [708, 190] on link "Next »" at bounding box center [735, 187] width 54 height 28
click at [841, 438] on button "Start Answering" at bounding box center [899, 430] width 433 height 42
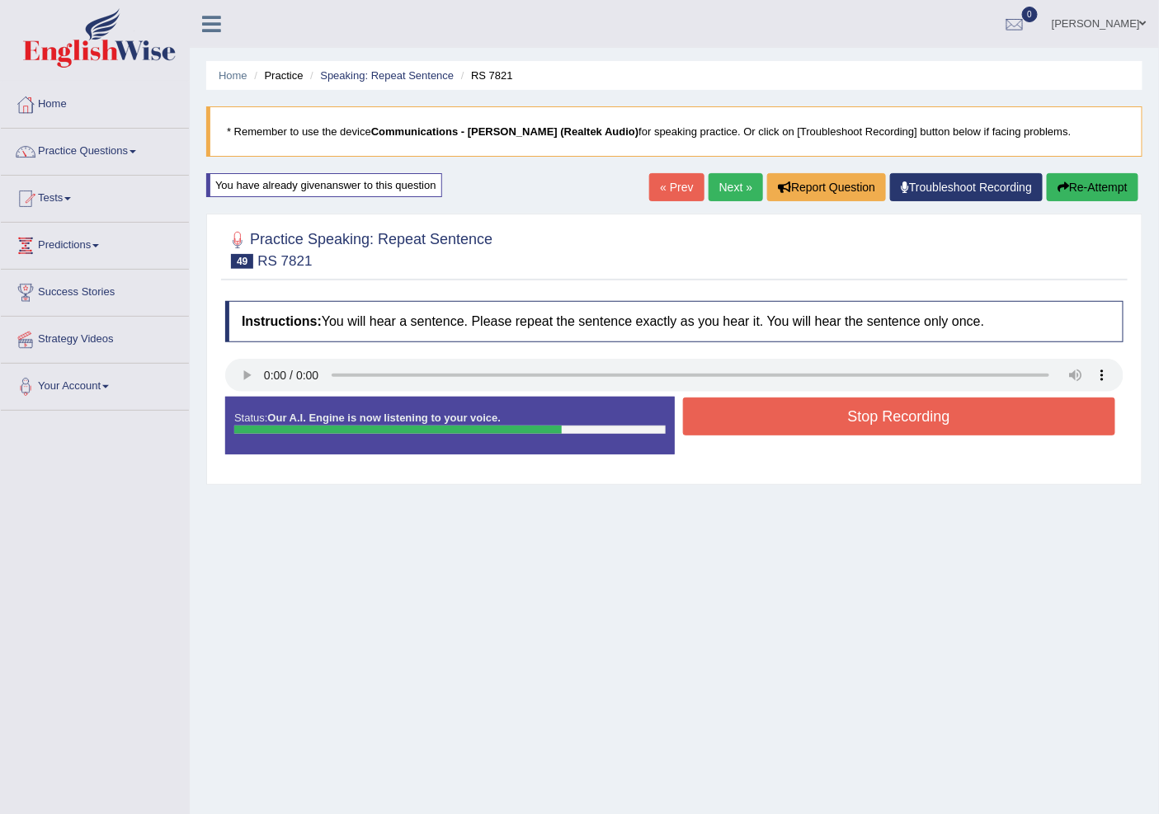
click at [846, 417] on button "Stop Recording" at bounding box center [899, 417] width 433 height 38
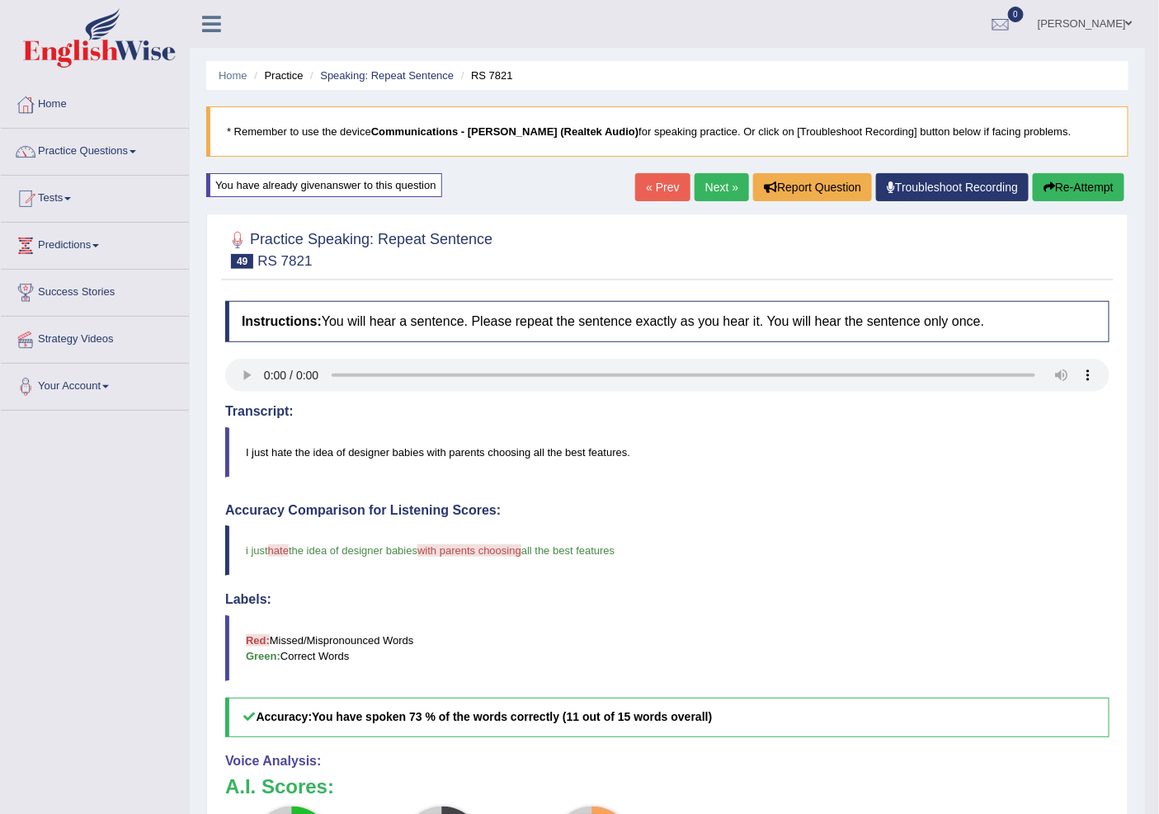
click at [635, 183] on link "« Prev" at bounding box center [662, 187] width 54 height 28
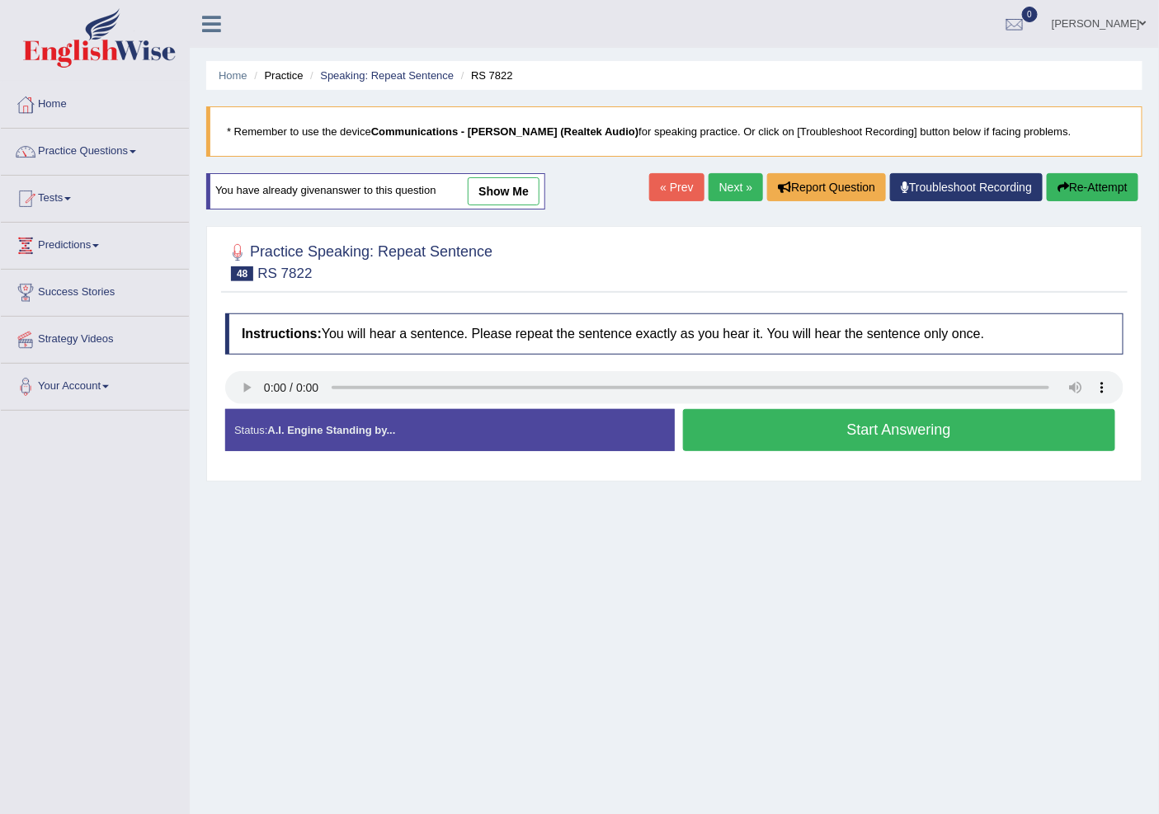
click at [797, 432] on button "Start Answering" at bounding box center [899, 430] width 433 height 42
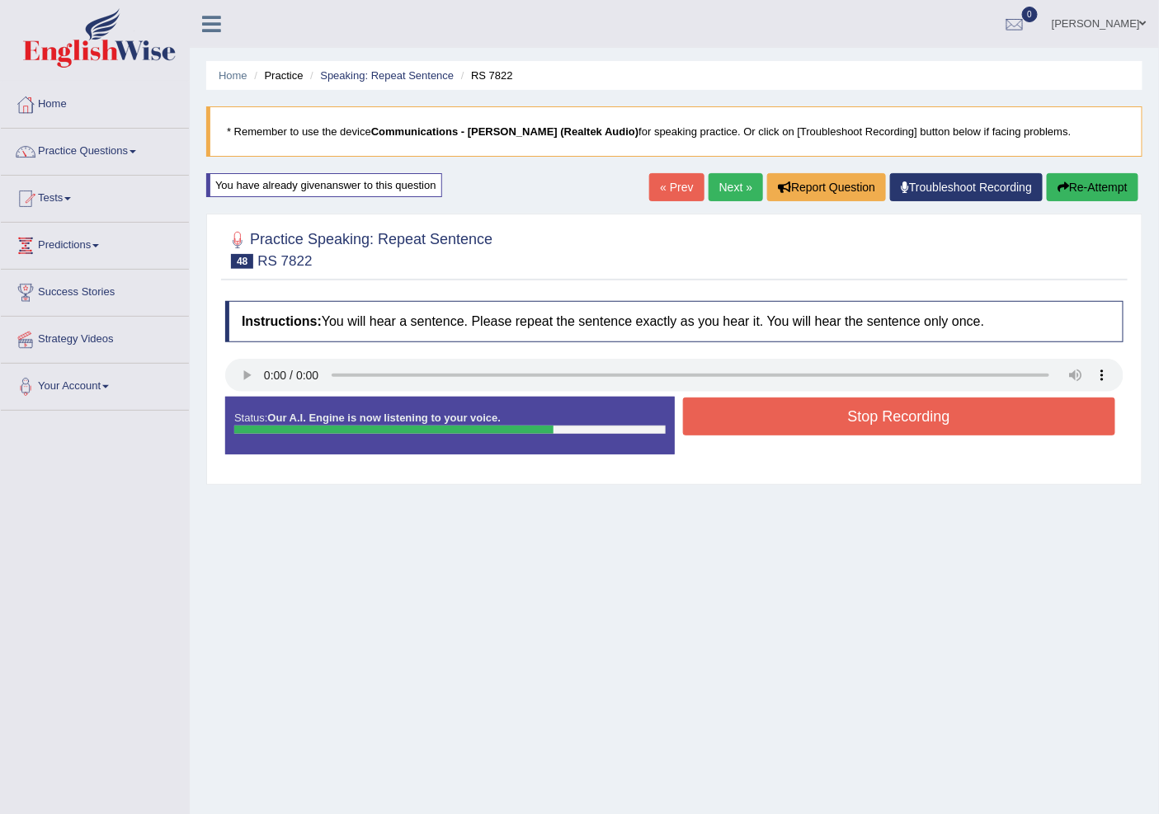
click at [814, 407] on button "Stop Recording" at bounding box center [899, 417] width 433 height 38
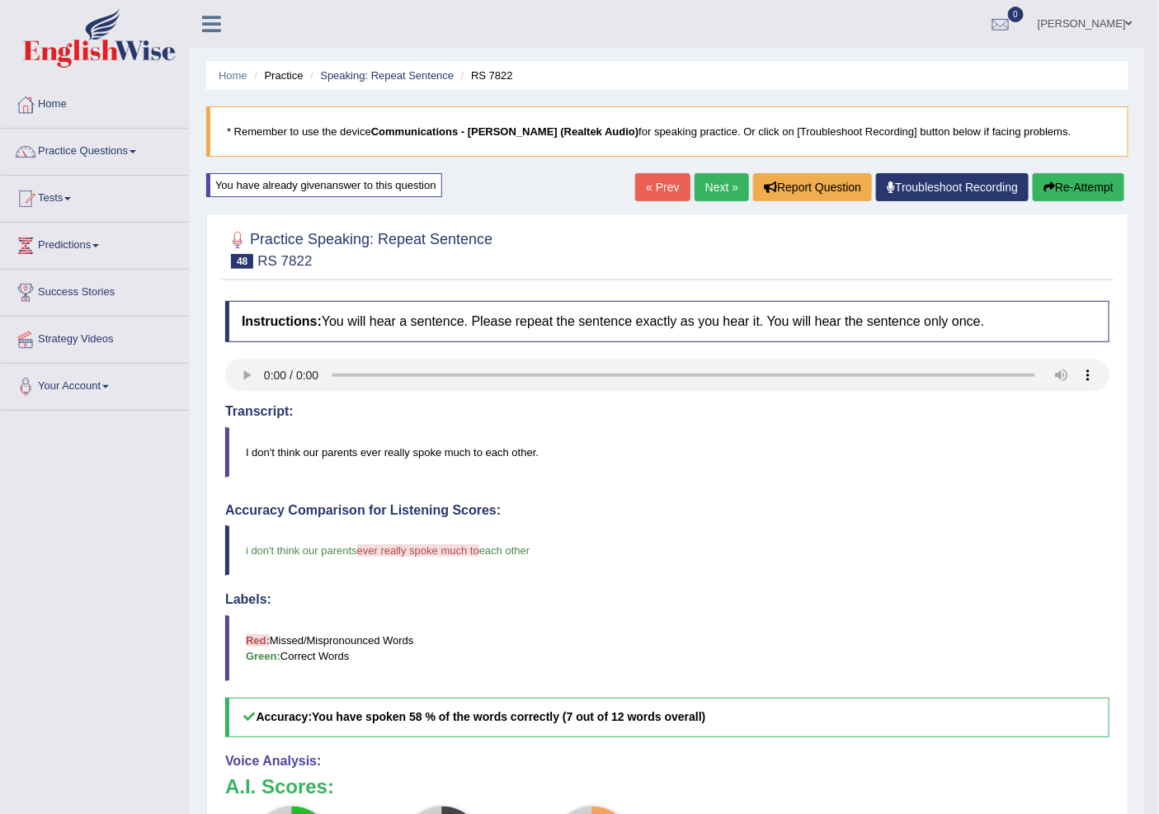
click at [727, 184] on link "Next »" at bounding box center [721, 187] width 54 height 28
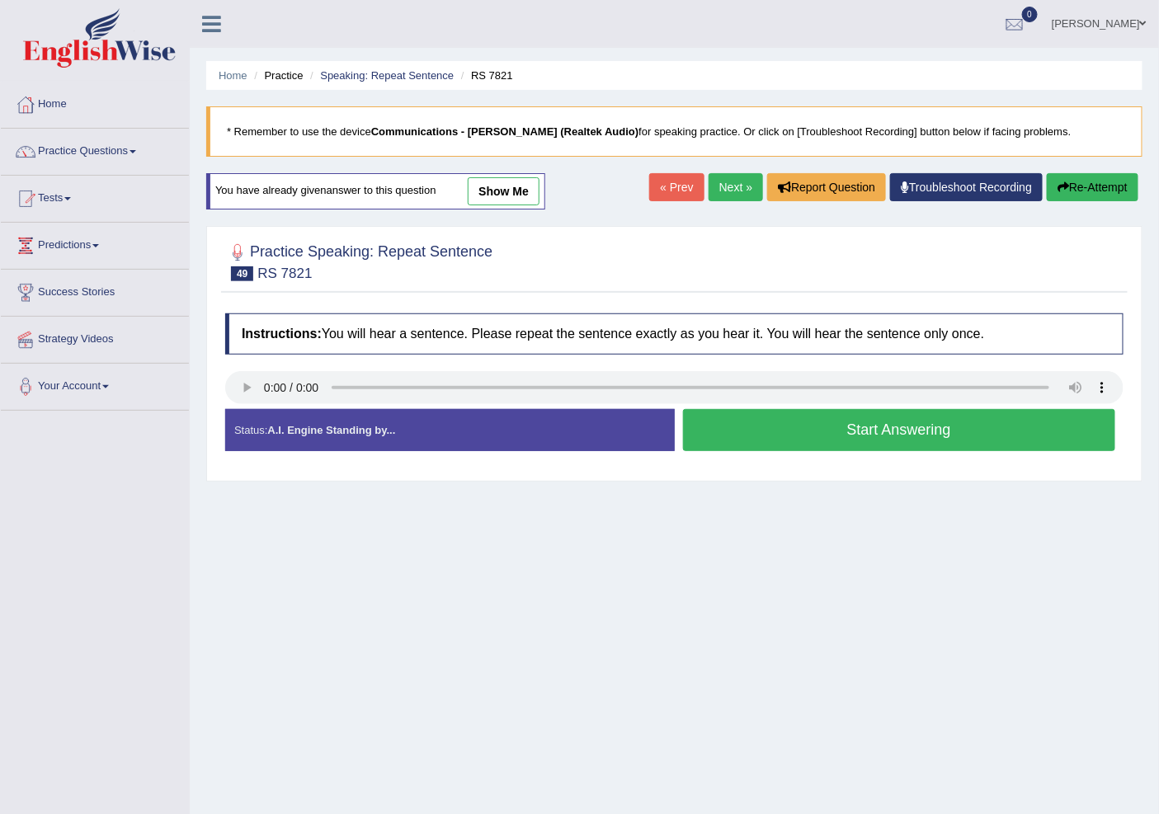
click at [734, 185] on link "Next »" at bounding box center [735, 187] width 54 height 28
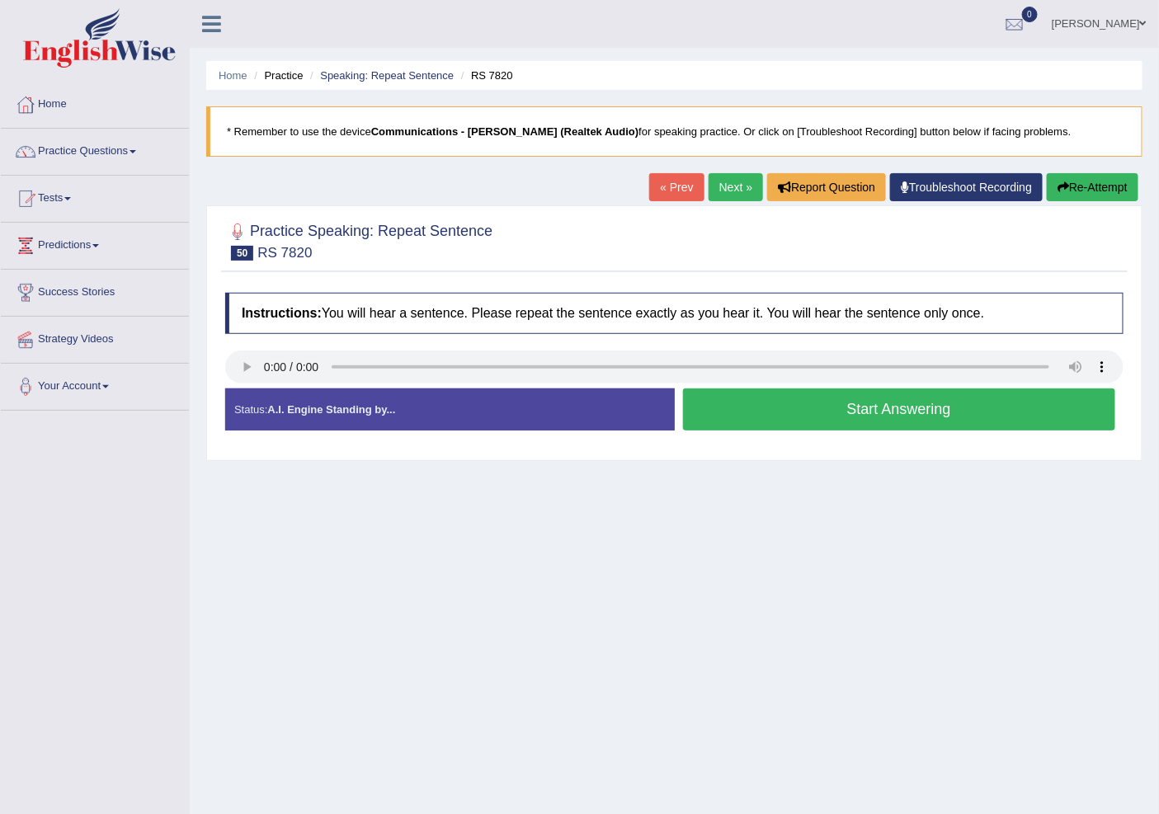
click at [765, 422] on button "Start Answering" at bounding box center [899, 409] width 433 height 42
click at [765, 422] on div "Status: A.I. Engine Standing by... Start Answering Stop Recording" at bounding box center [674, 417] width 898 height 59
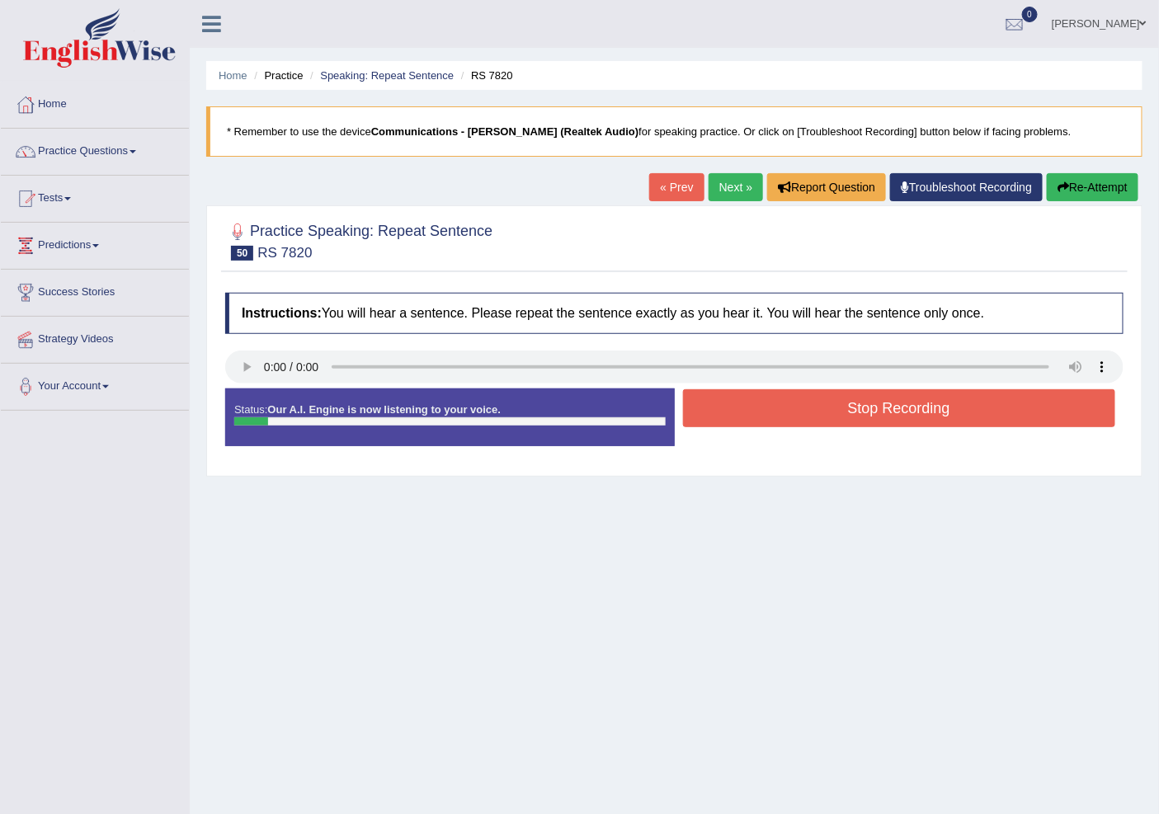
click at [765, 421] on button "Stop Recording" at bounding box center [899, 408] width 433 height 38
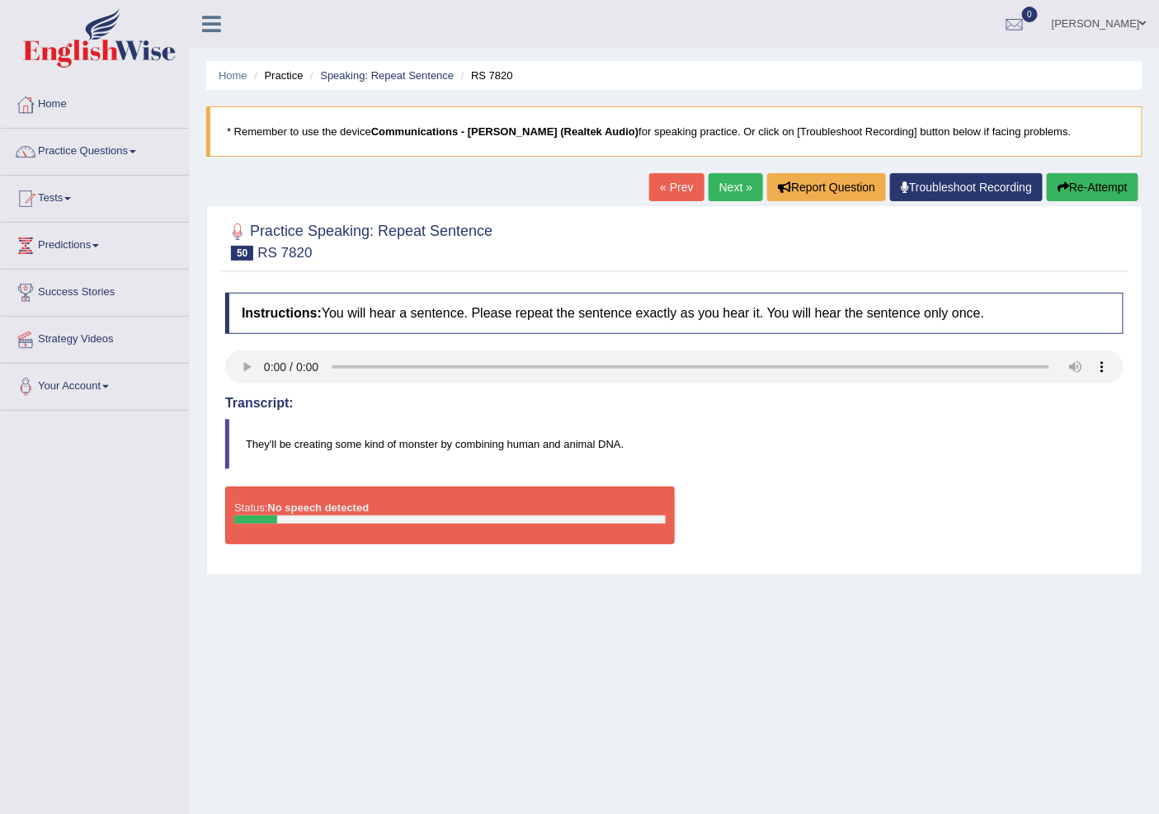
click at [669, 183] on link "« Prev" at bounding box center [676, 187] width 54 height 28
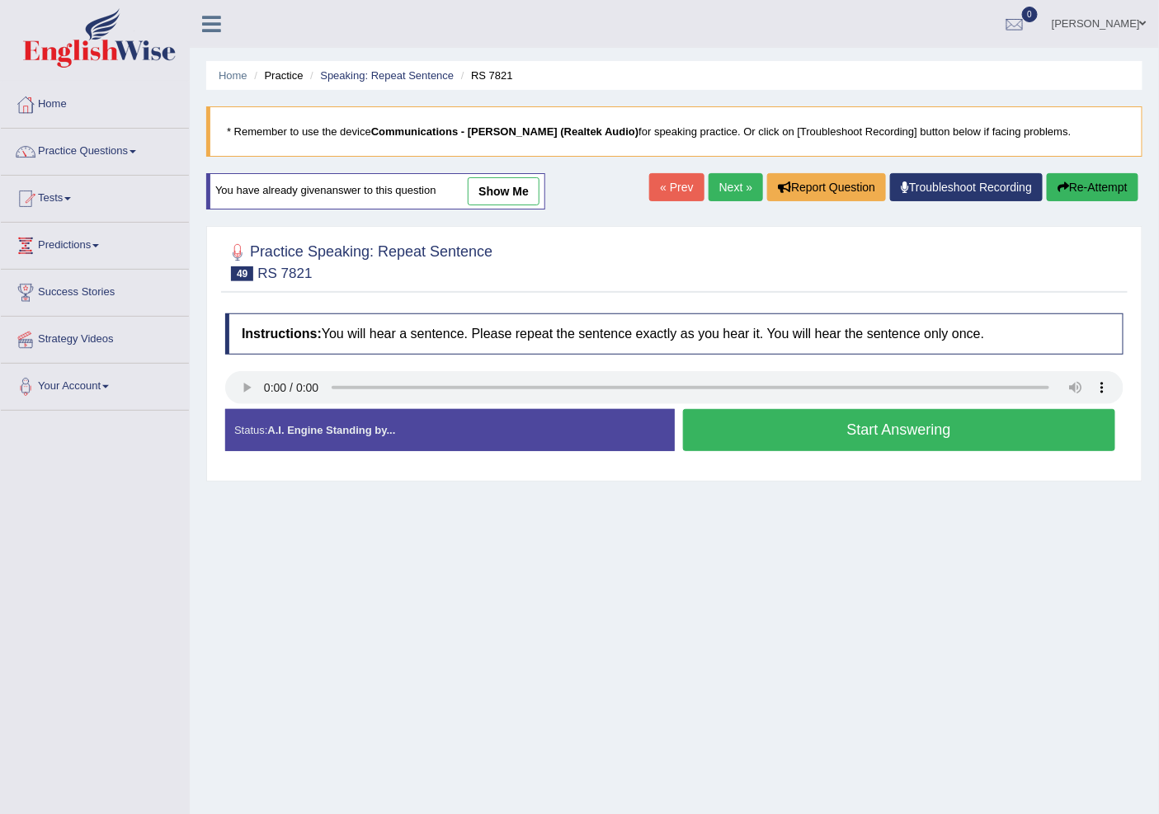
click at [723, 188] on link "Next »" at bounding box center [735, 187] width 54 height 28
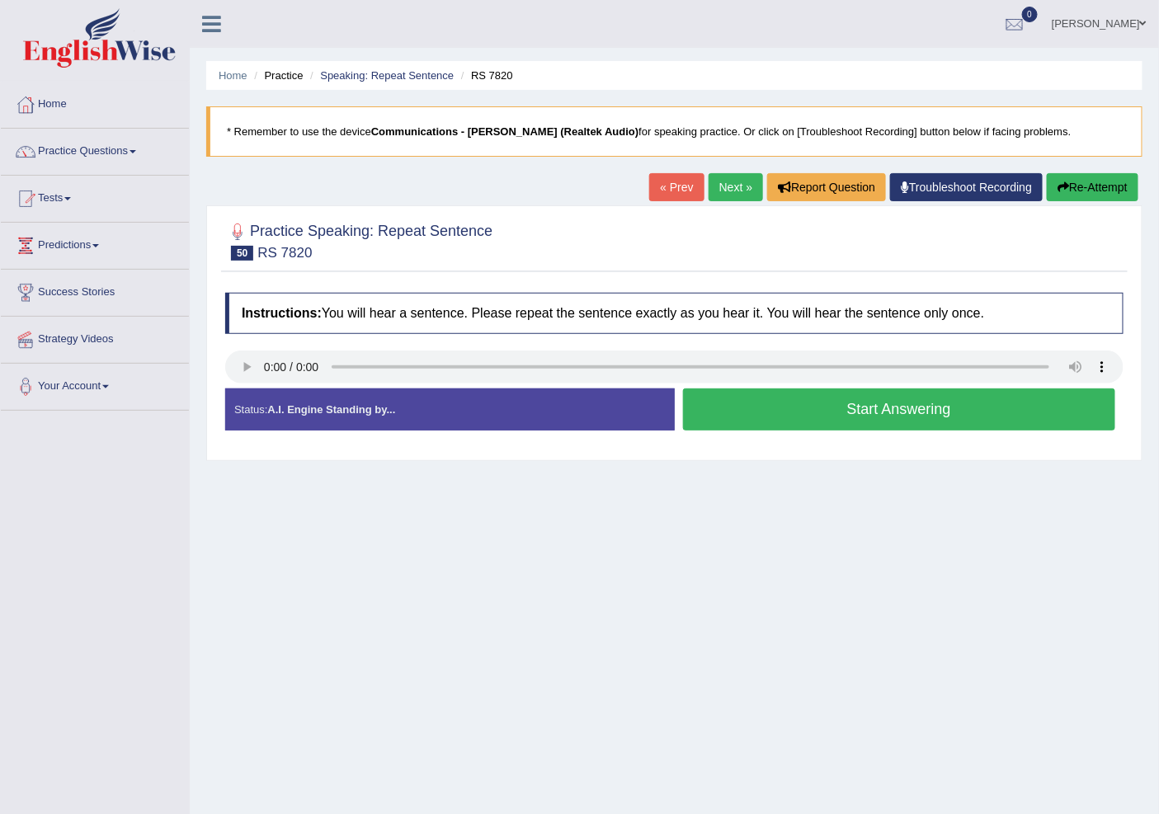
click at [757, 402] on button "Start Answering" at bounding box center [899, 409] width 433 height 42
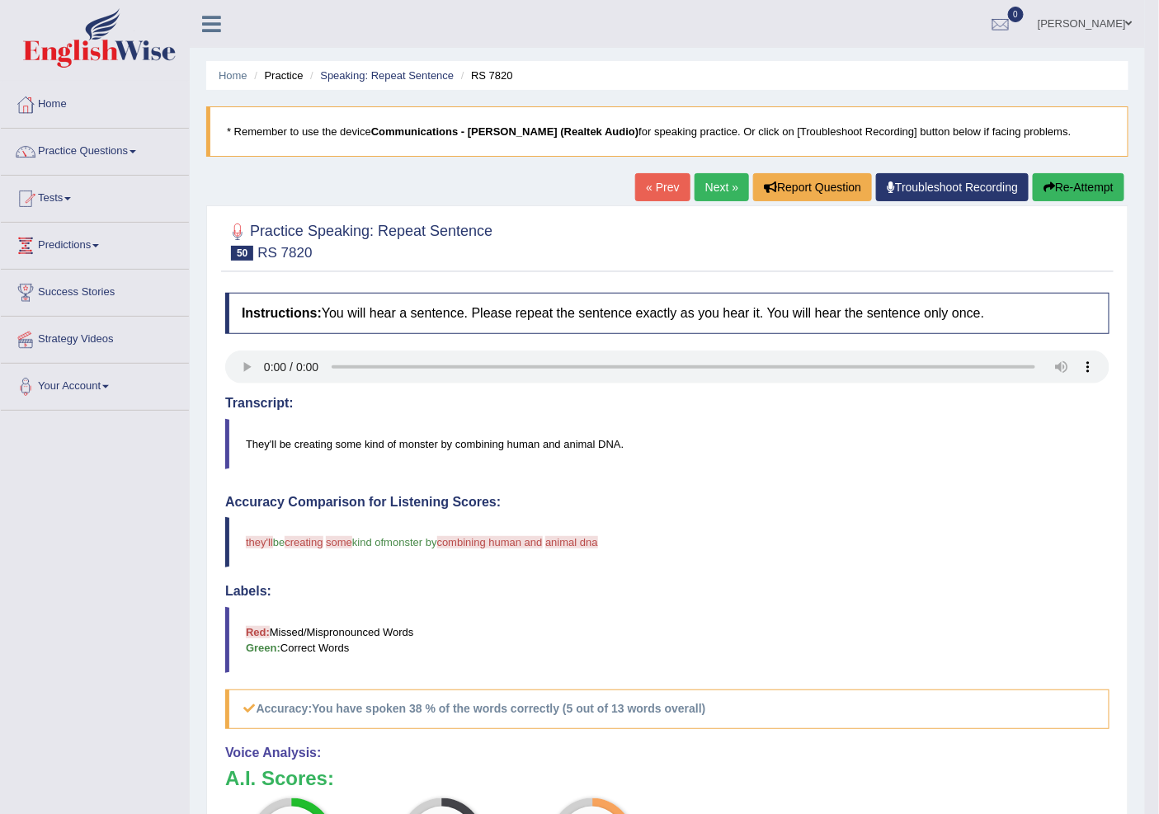
click at [653, 194] on link "« Prev" at bounding box center [662, 187] width 54 height 28
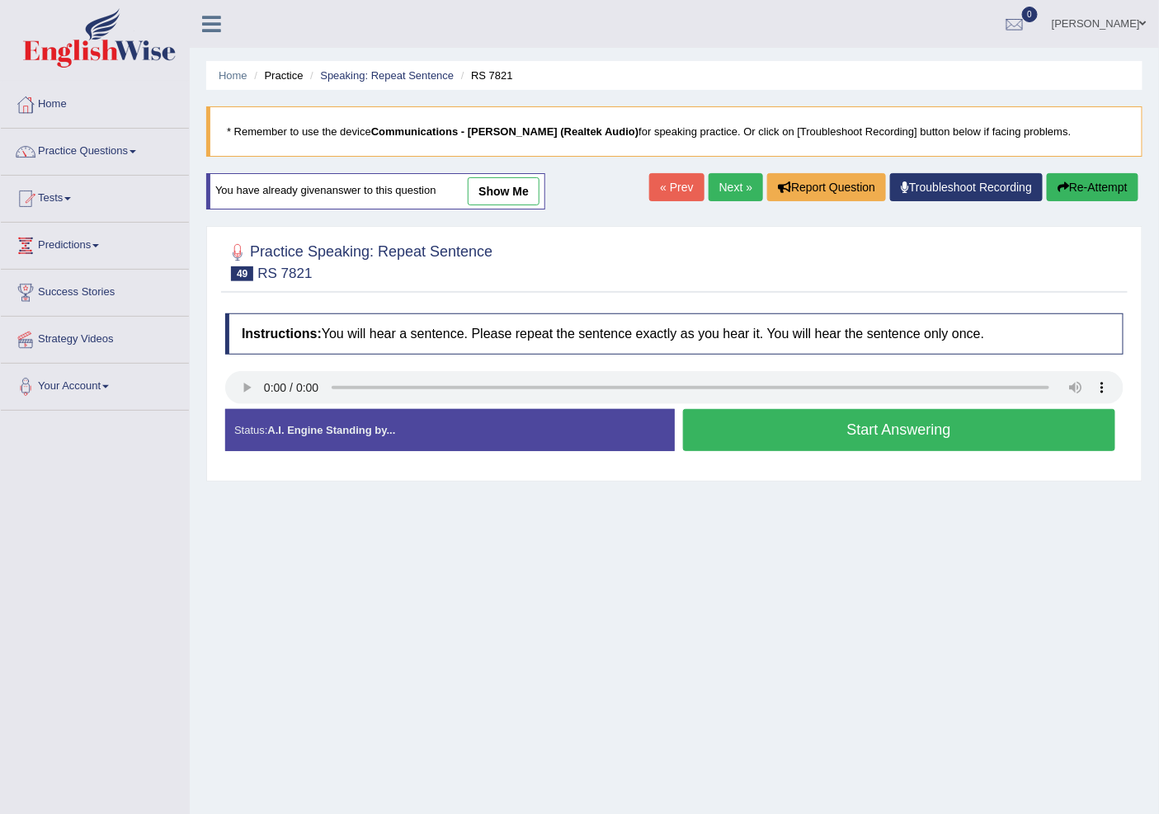
click at [728, 186] on link "Next »" at bounding box center [735, 187] width 54 height 28
click at [768, 438] on button "Start Answering" at bounding box center [899, 430] width 433 height 42
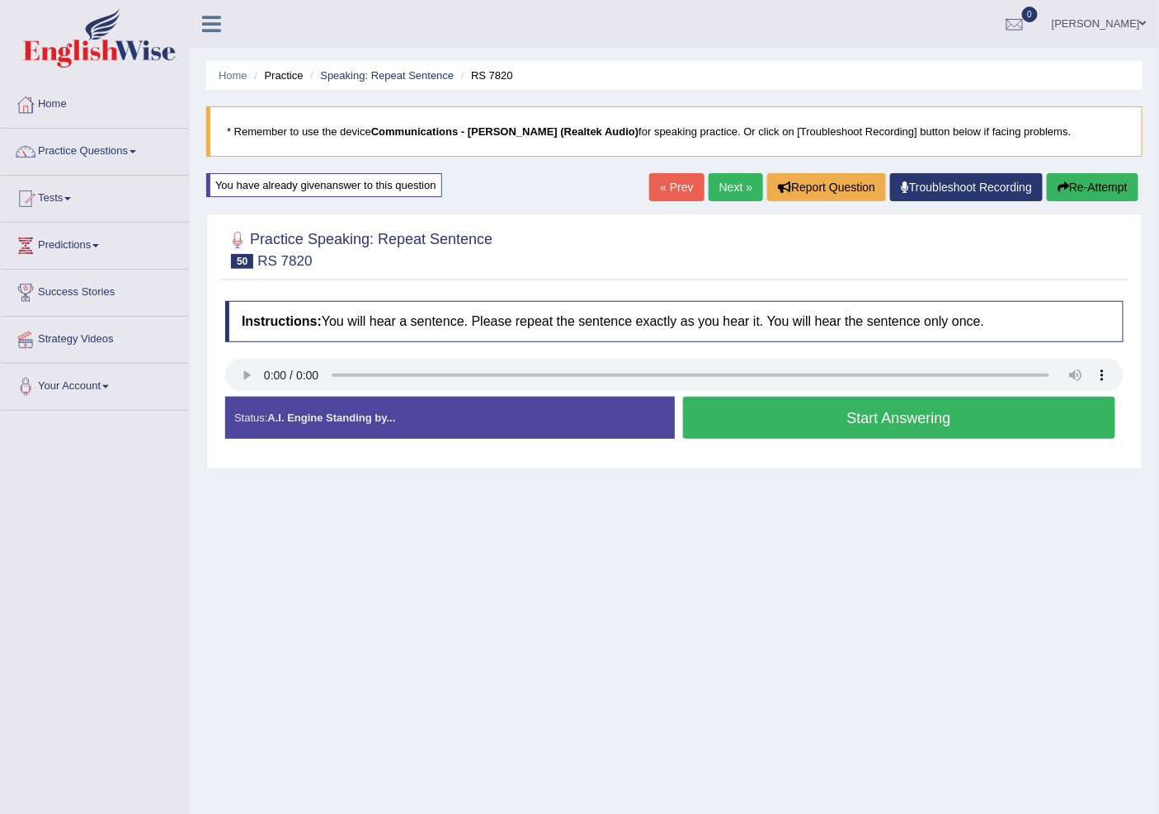
click at [784, 421] on div "Status: A.I. Engine Standing by... Start Answering Stop Recording" at bounding box center [674, 426] width 898 height 59
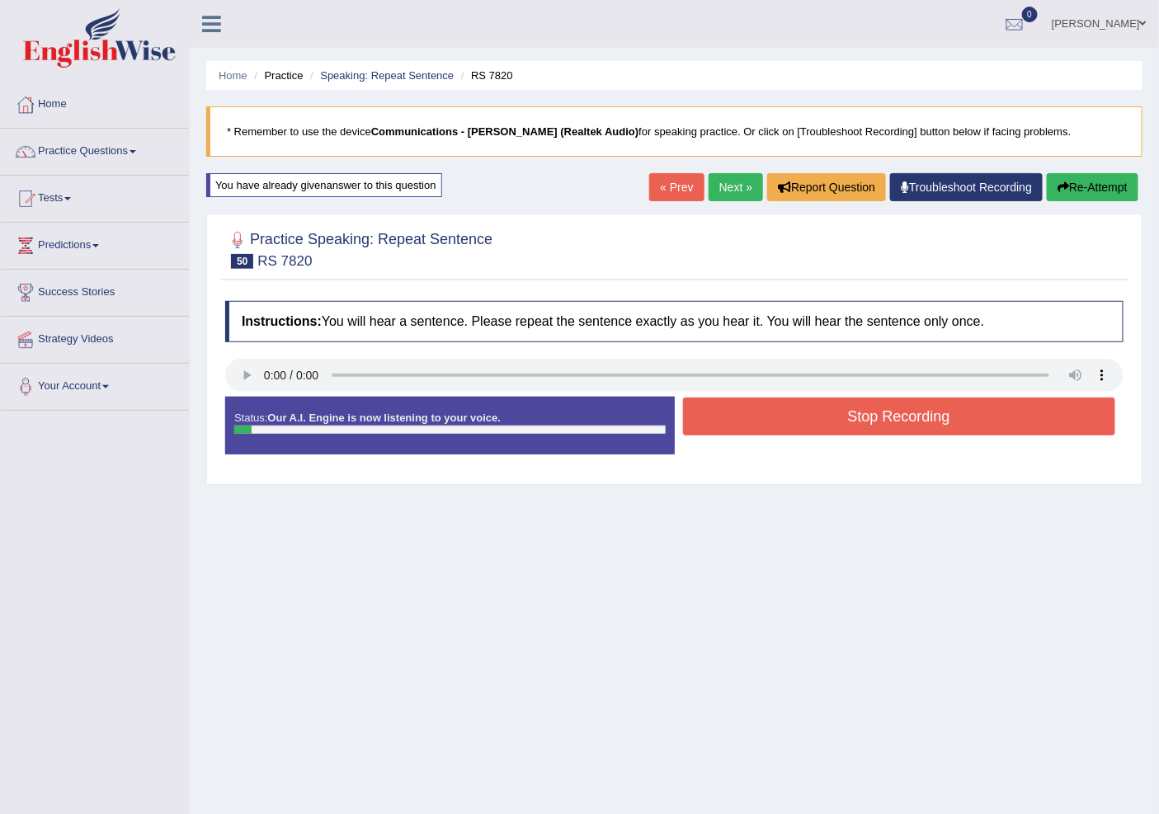
click at [786, 419] on button "Stop Recording" at bounding box center [899, 417] width 433 height 38
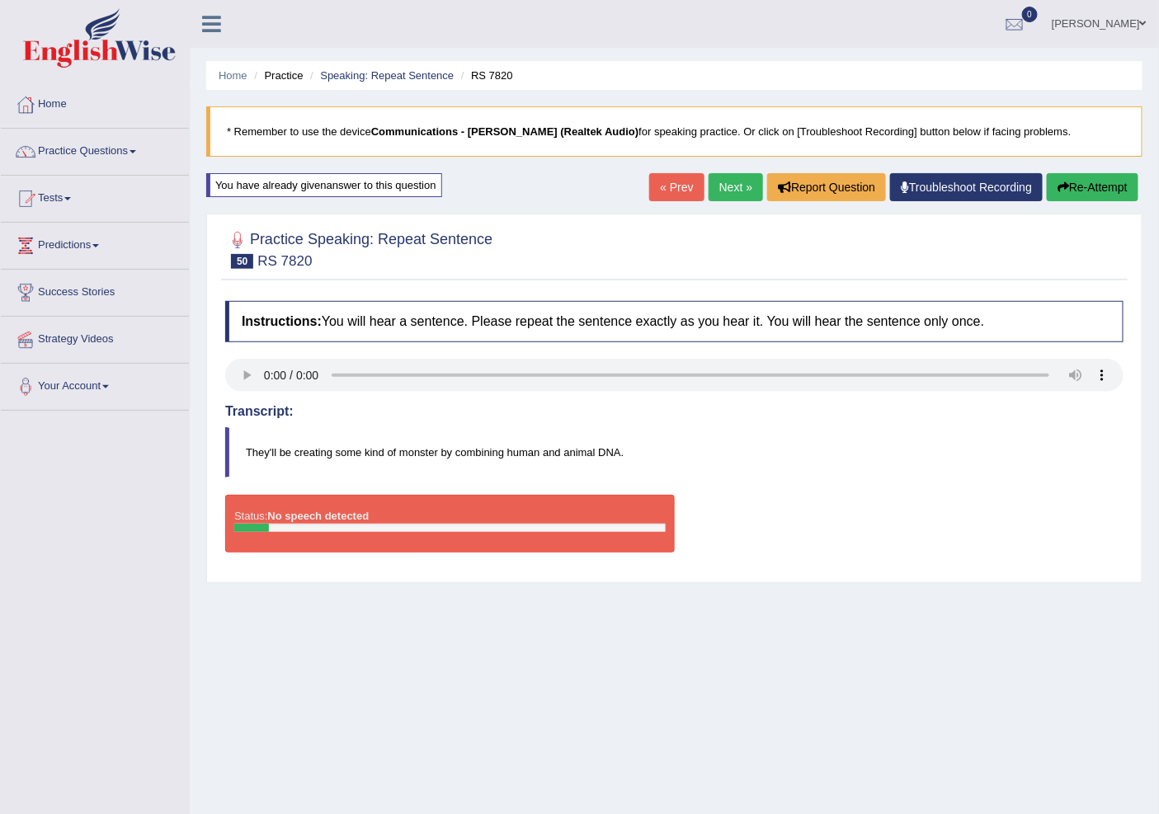
click at [658, 178] on link "« Prev" at bounding box center [676, 187] width 54 height 28
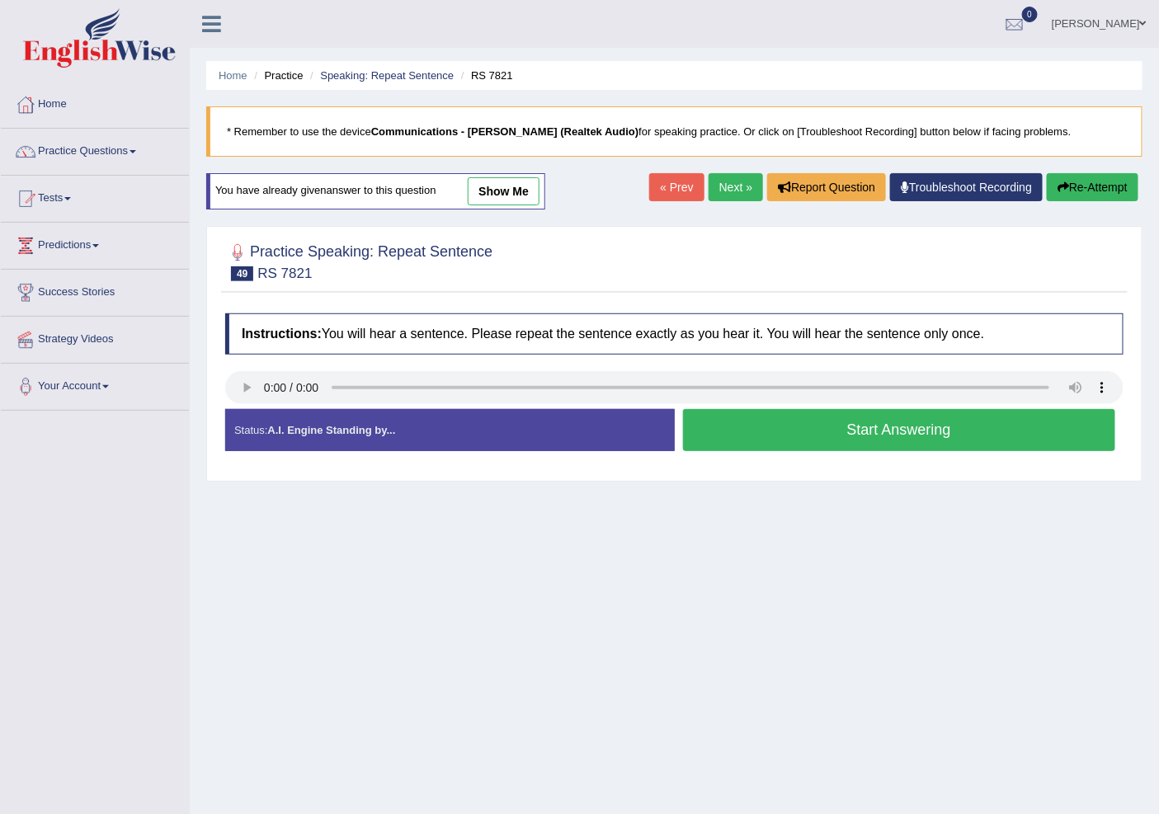
click at [719, 185] on link "Next »" at bounding box center [735, 187] width 54 height 28
click at [811, 434] on button "Start Answering" at bounding box center [899, 430] width 433 height 42
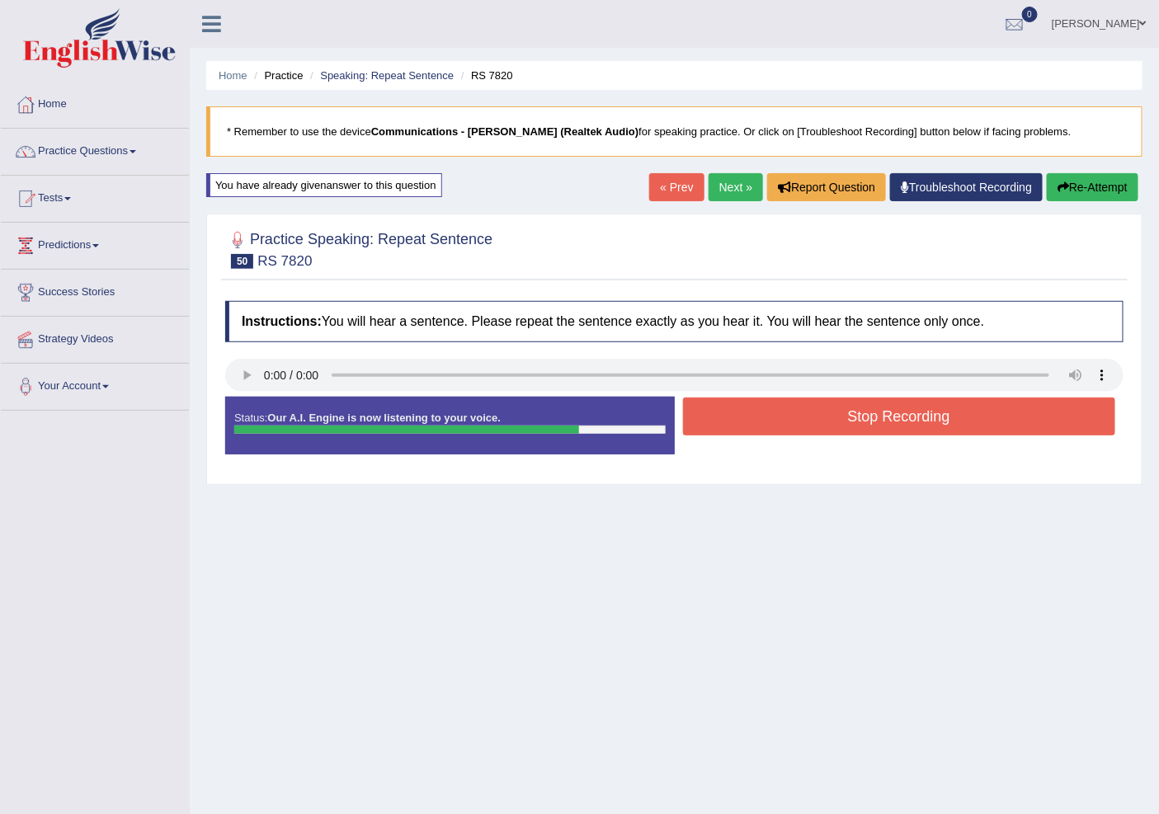
click at [807, 411] on button "Stop Recording" at bounding box center [899, 417] width 433 height 38
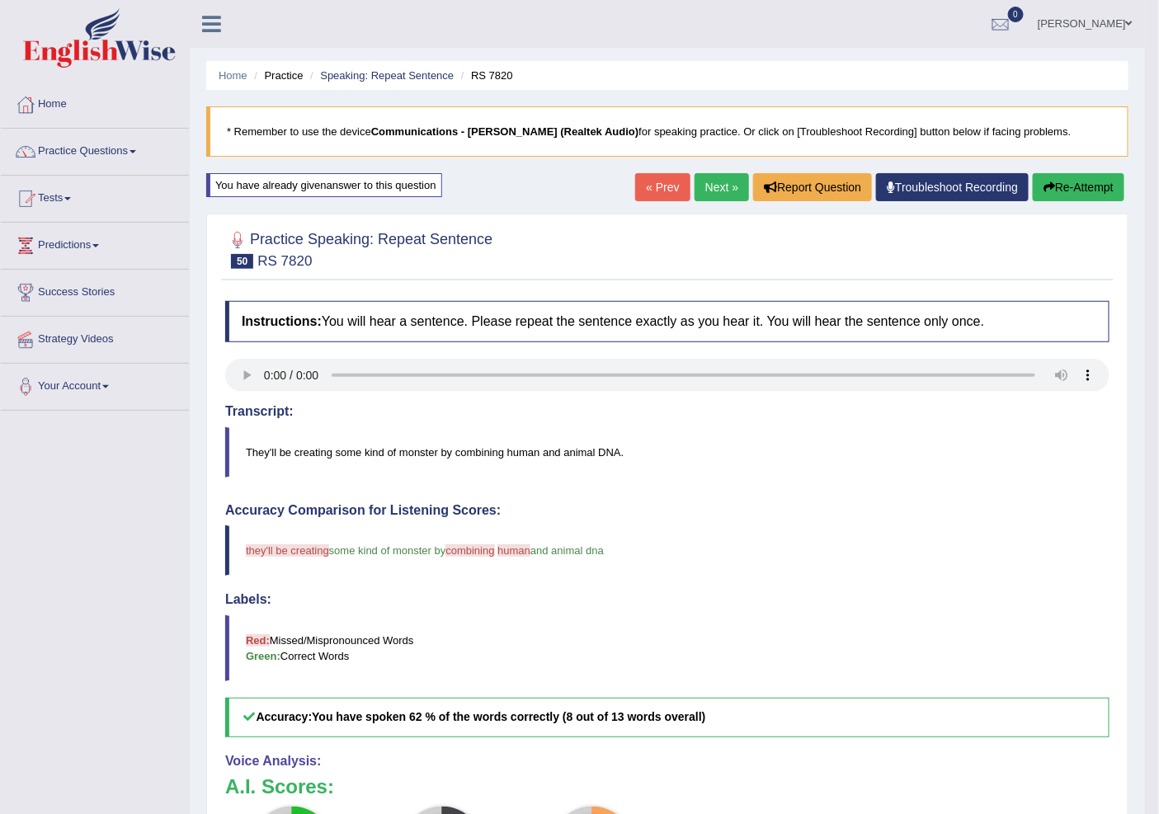
click at [645, 182] on link "« Prev" at bounding box center [662, 187] width 54 height 28
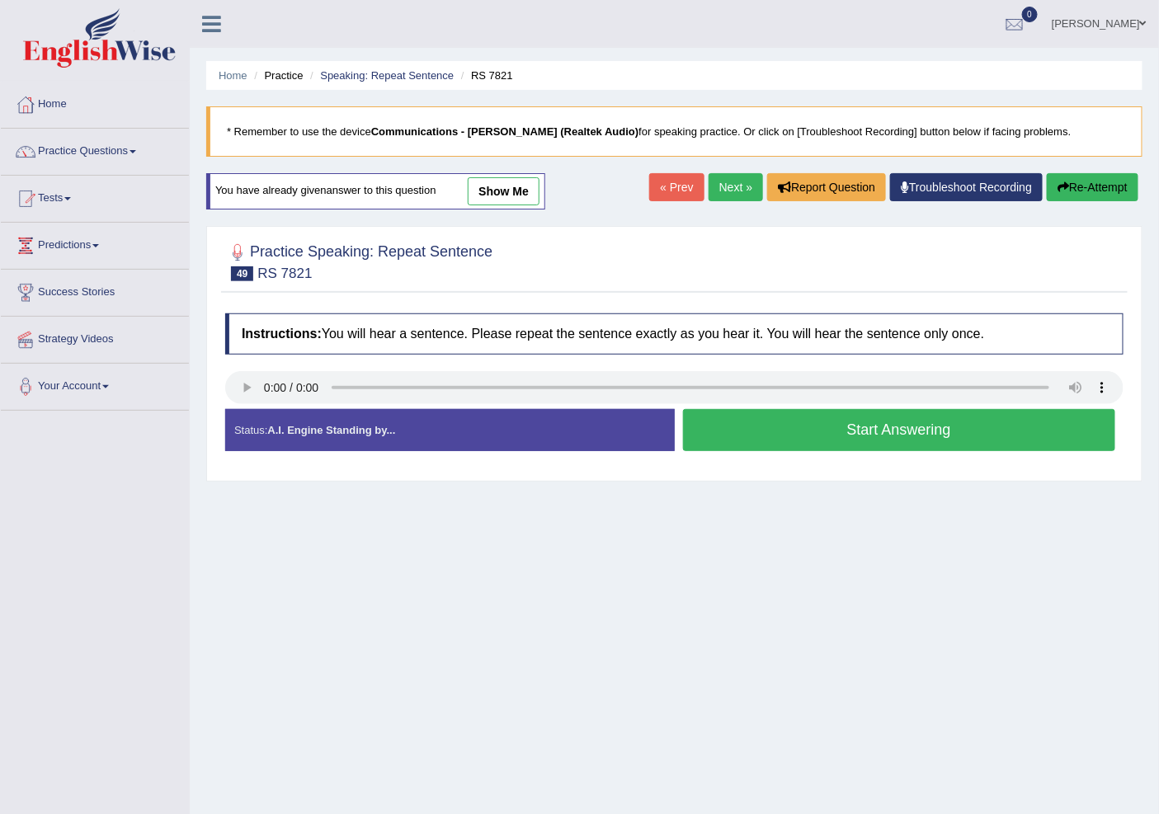
click at [724, 186] on link "Next »" at bounding box center [735, 187] width 54 height 28
click at [842, 426] on button "Start Answering" at bounding box center [899, 430] width 433 height 42
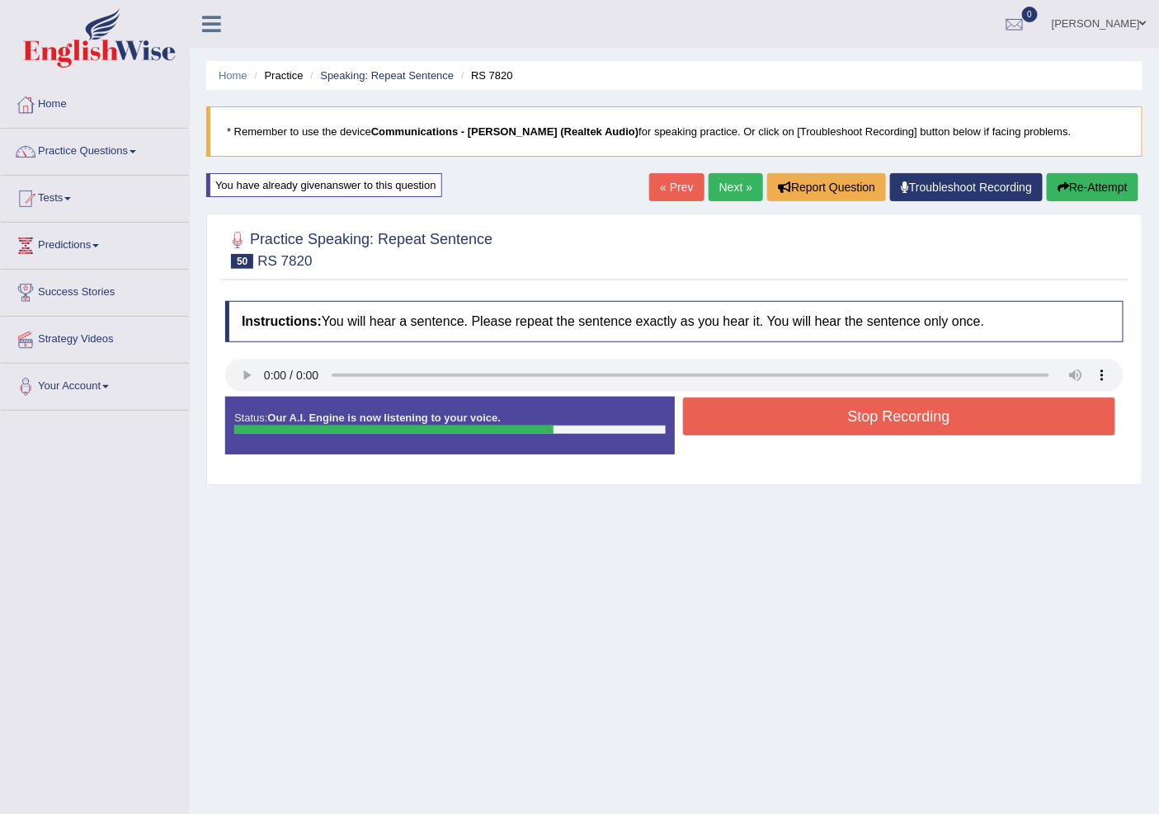
click at [834, 412] on button "Stop Recording" at bounding box center [899, 417] width 433 height 38
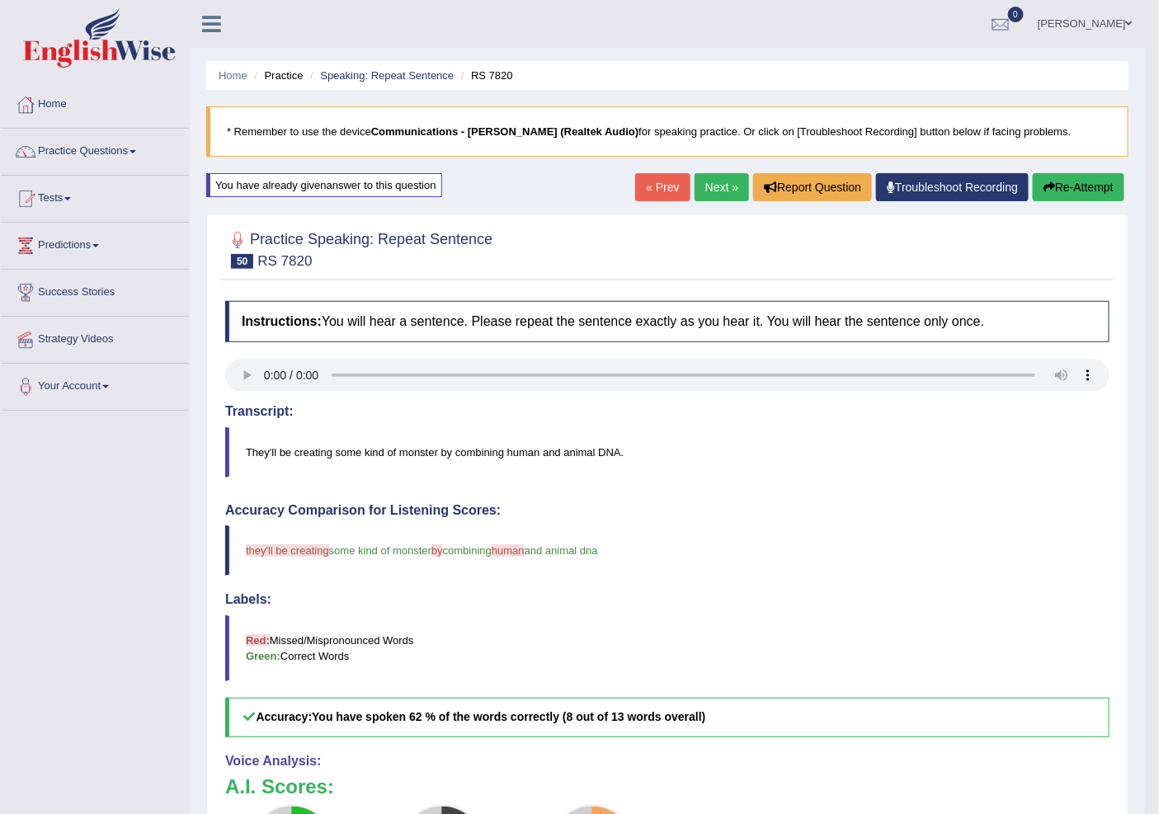
click at [720, 184] on link "Next »" at bounding box center [721, 187] width 54 height 28
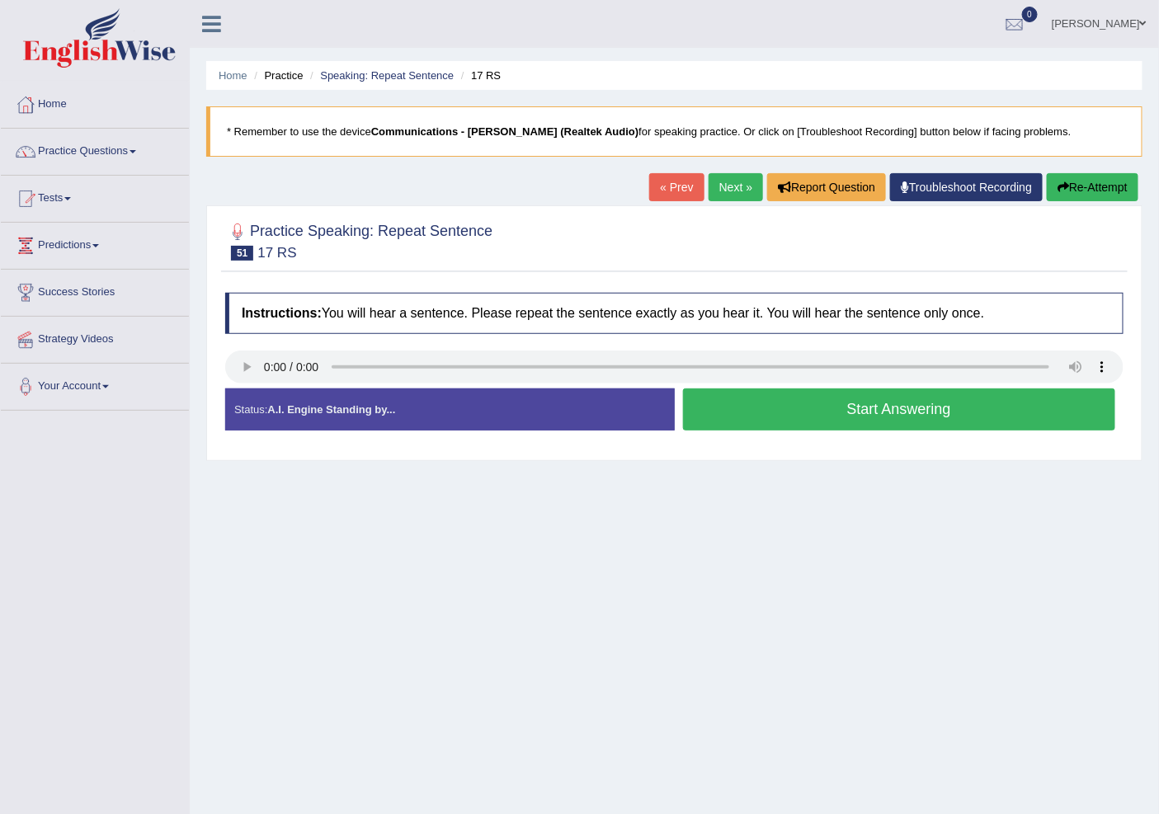
click at [879, 416] on button "Start Answering" at bounding box center [899, 409] width 433 height 42
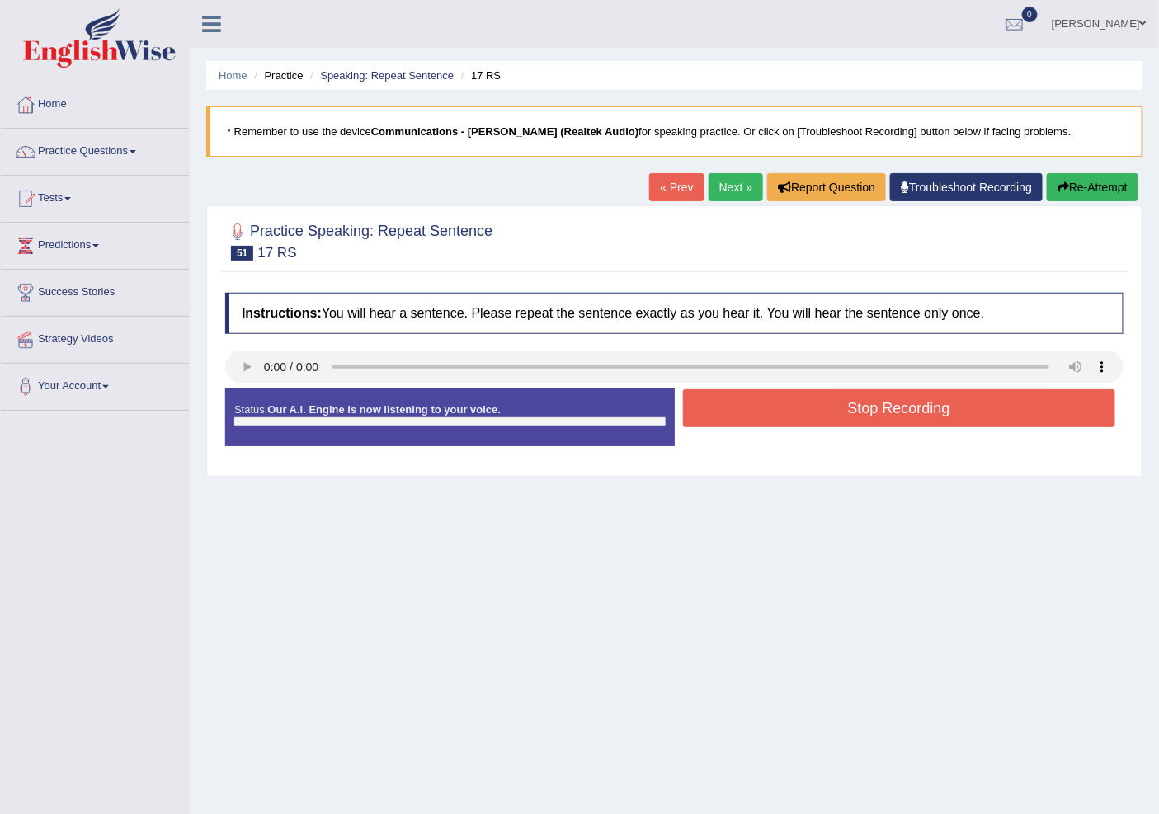
click at [879, 416] on button "Stop Recording" at bounding box center [899, 408] width 433 height 38
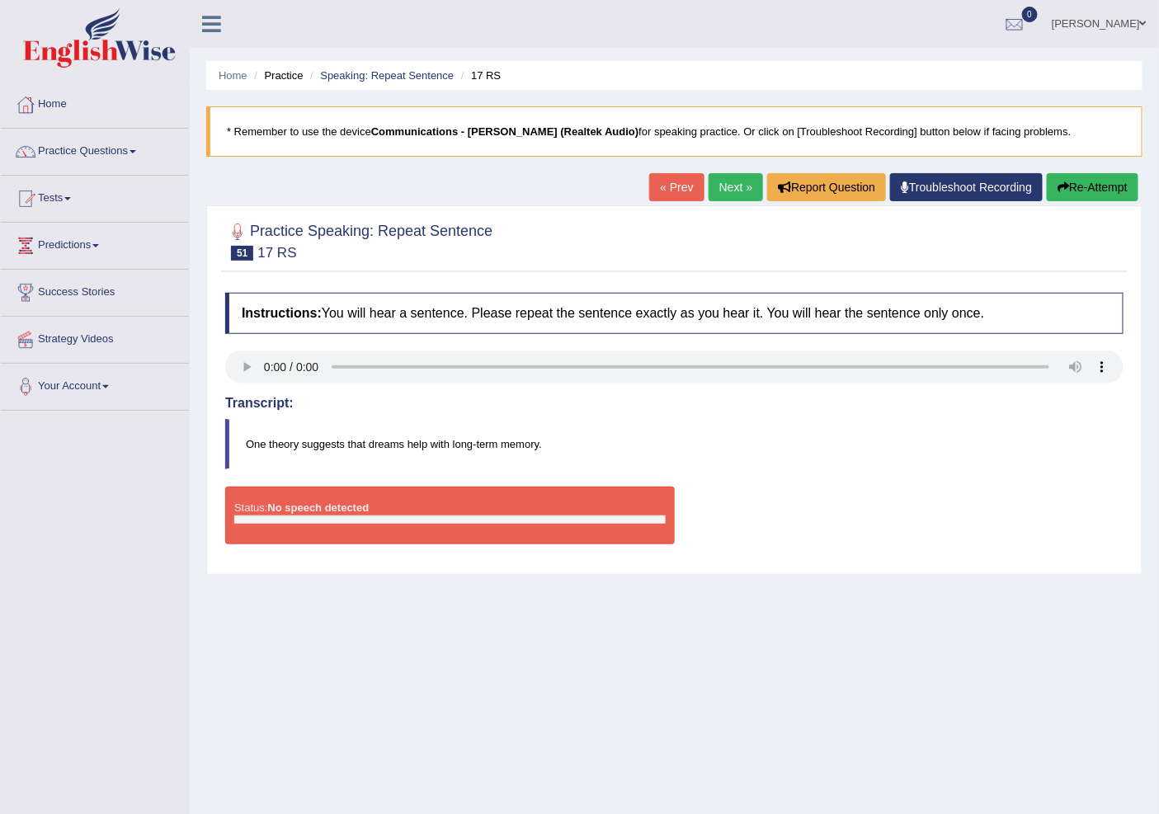
click at [668, 191] on link "« Prev" at bounding box center [676, 187] width 54 height 28
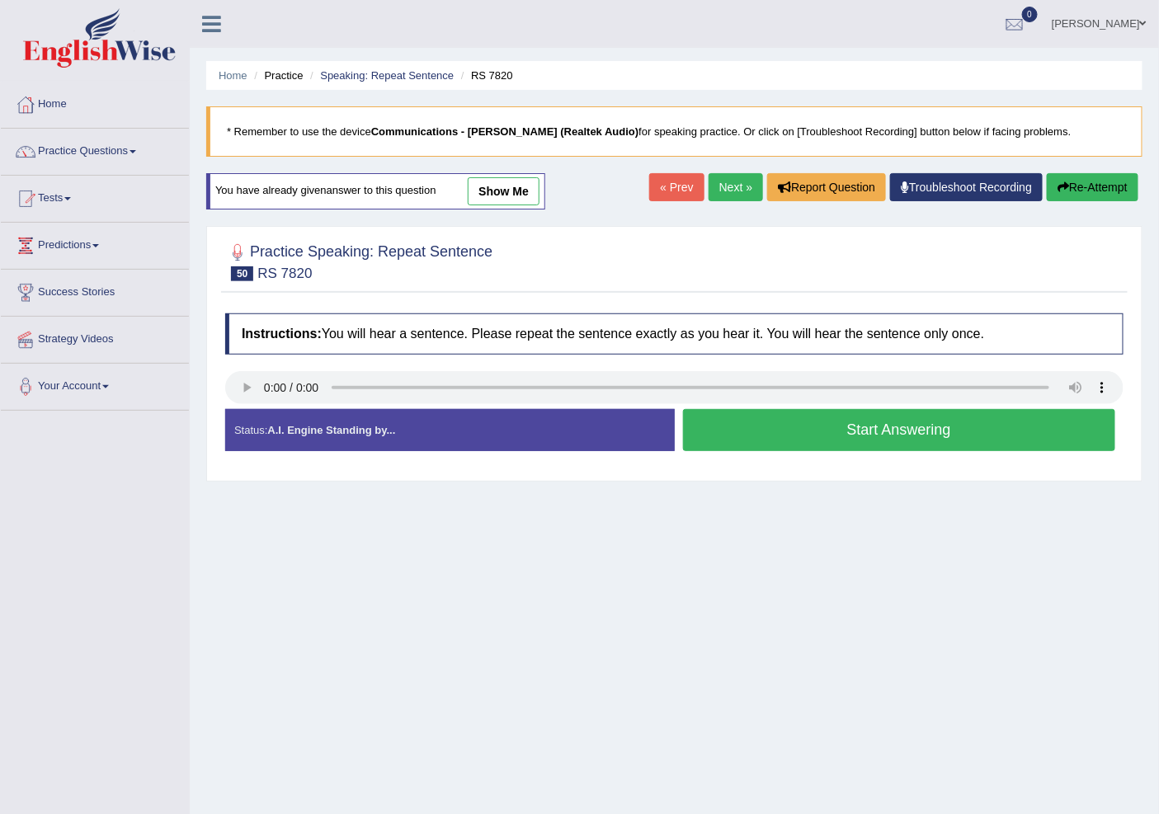
click at [726, 191] on link "Next »" at bounding box center [735, 187] width 54 height 28
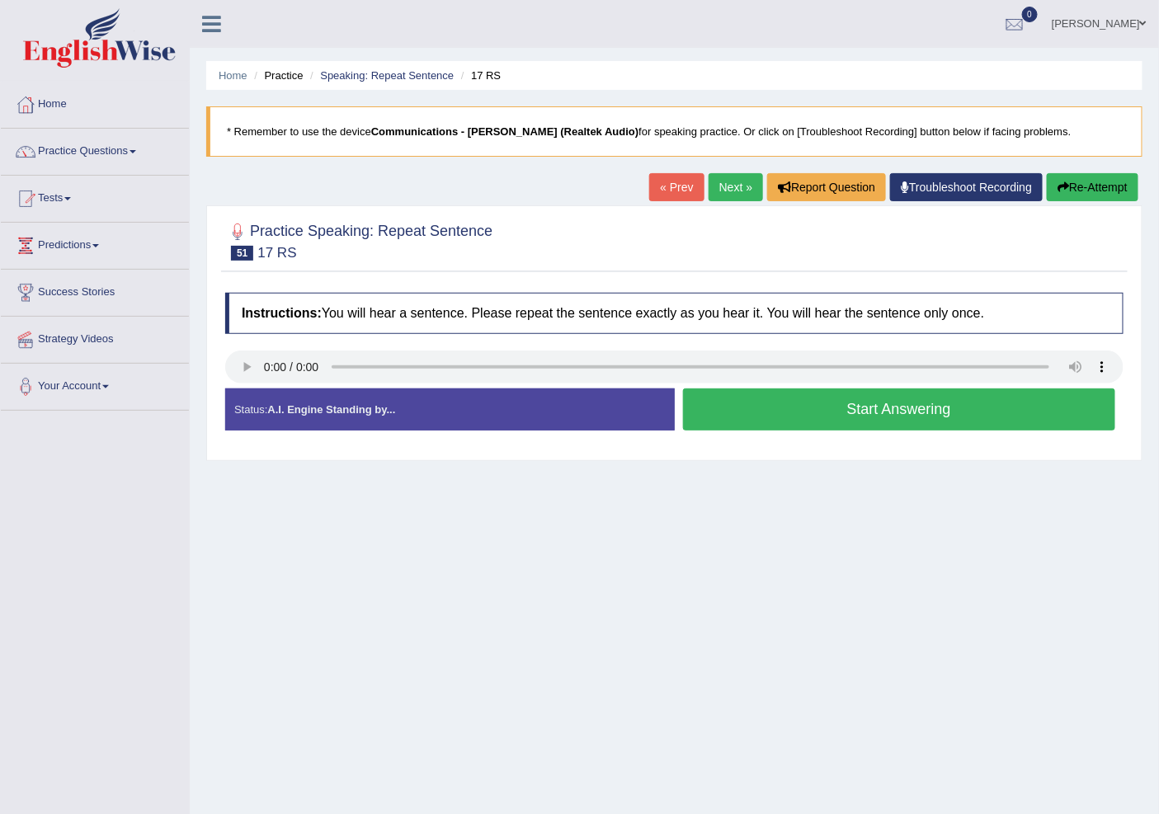
click at [816, 407] on button "Start Answering" at bounding box center [899, 409] width 433 height 42
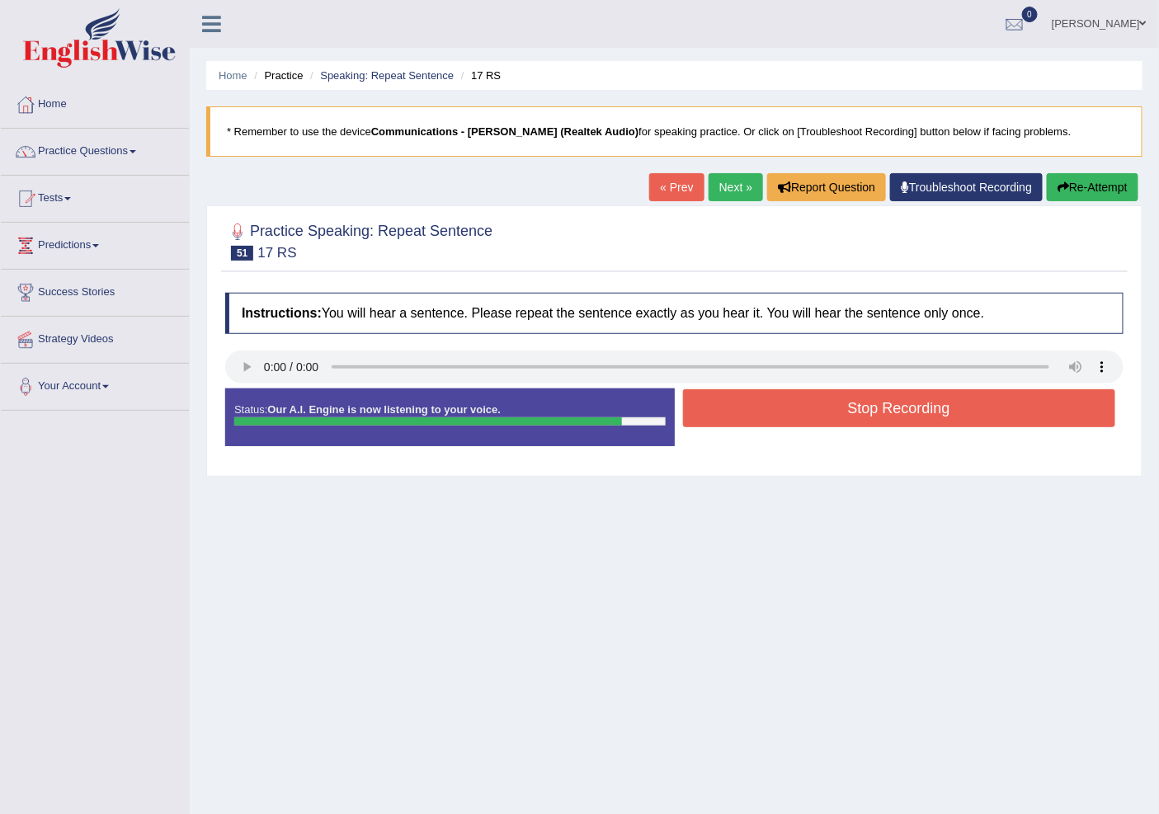
click at [823, 399] on button "Stop Recording" at bounding box center [899, 408] width 433 height 38
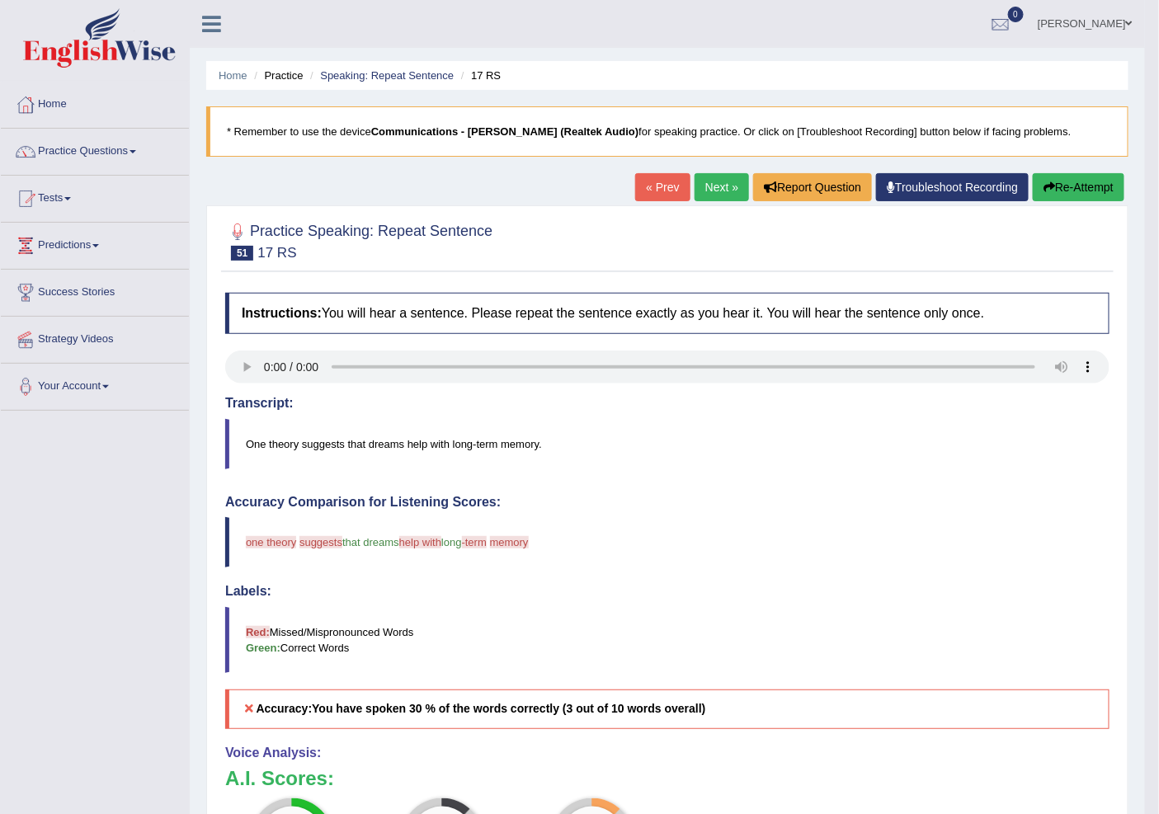
click at [661, 191] on link "« Prev" at bounding box center [662, 187] width 54 height 28
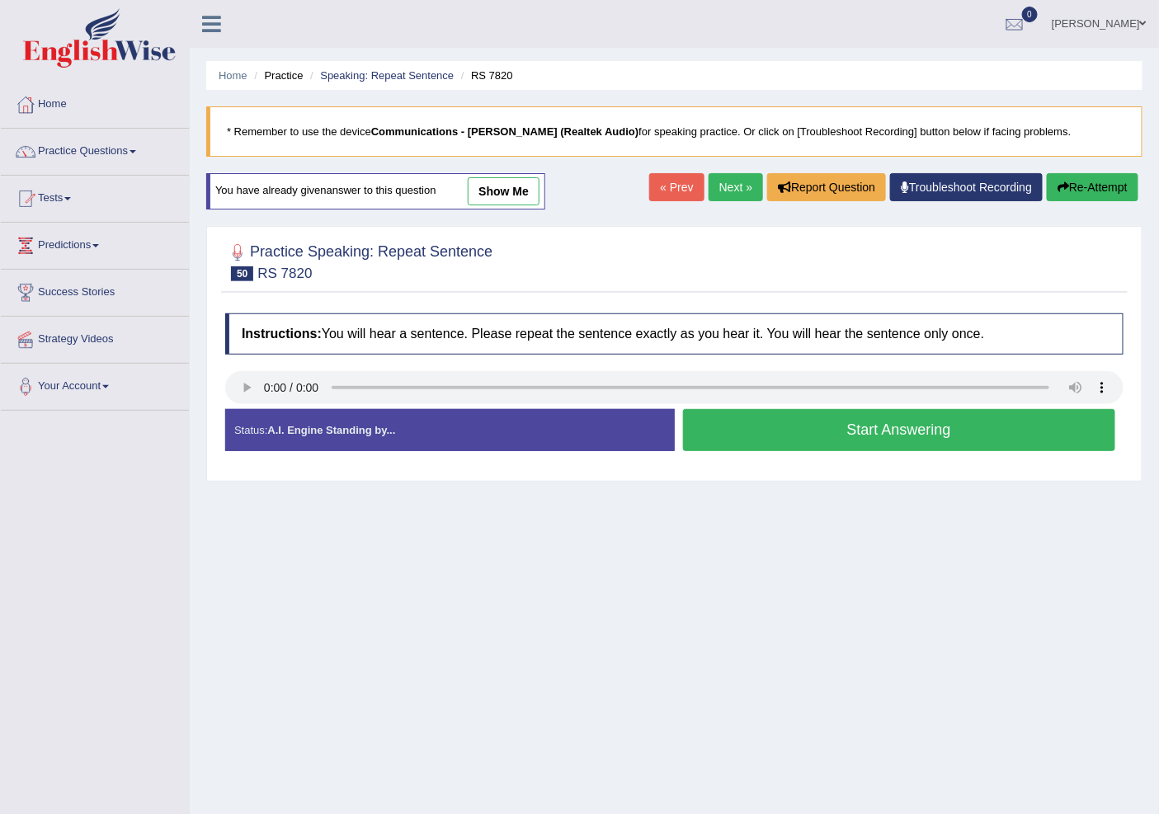
click at [821, 427] on button "Start Answering" at bounding box center [899, 430] width 433 height 42
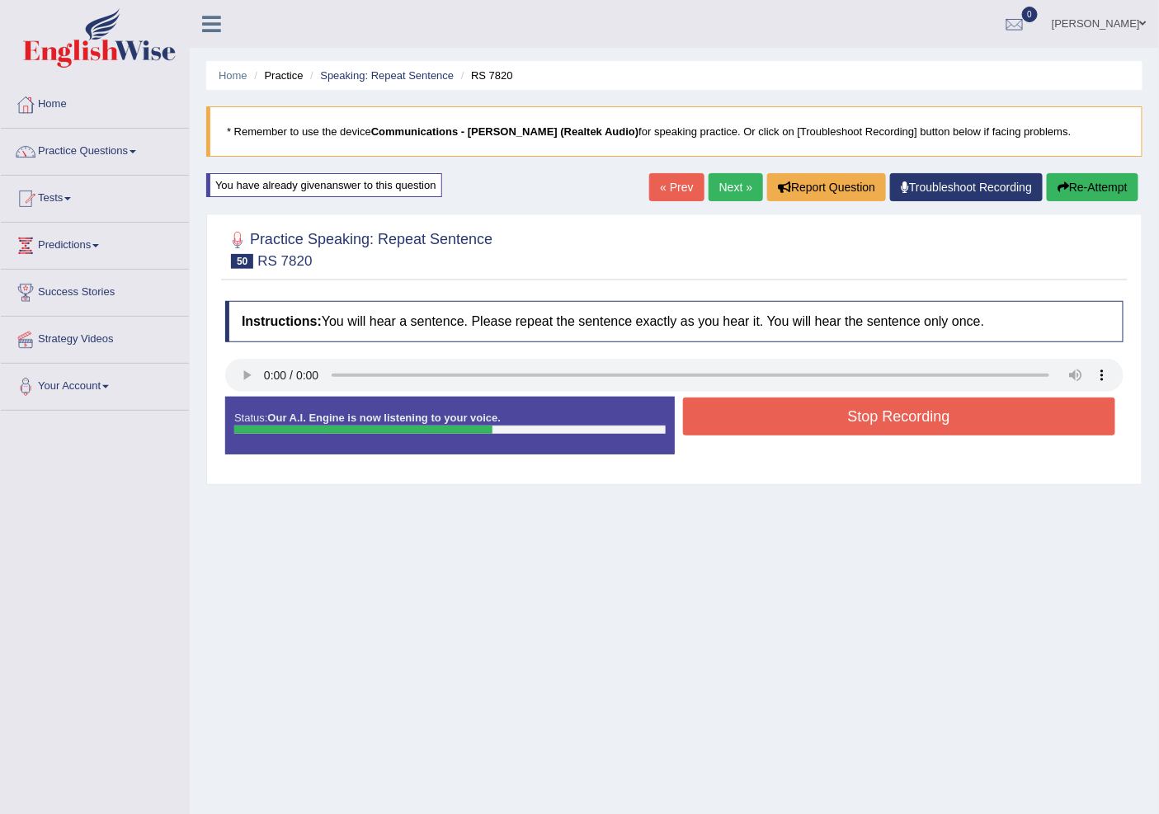
click at [826, 409] on button "Stop Recording" at bounding box center [899, 417] width 433 height 38
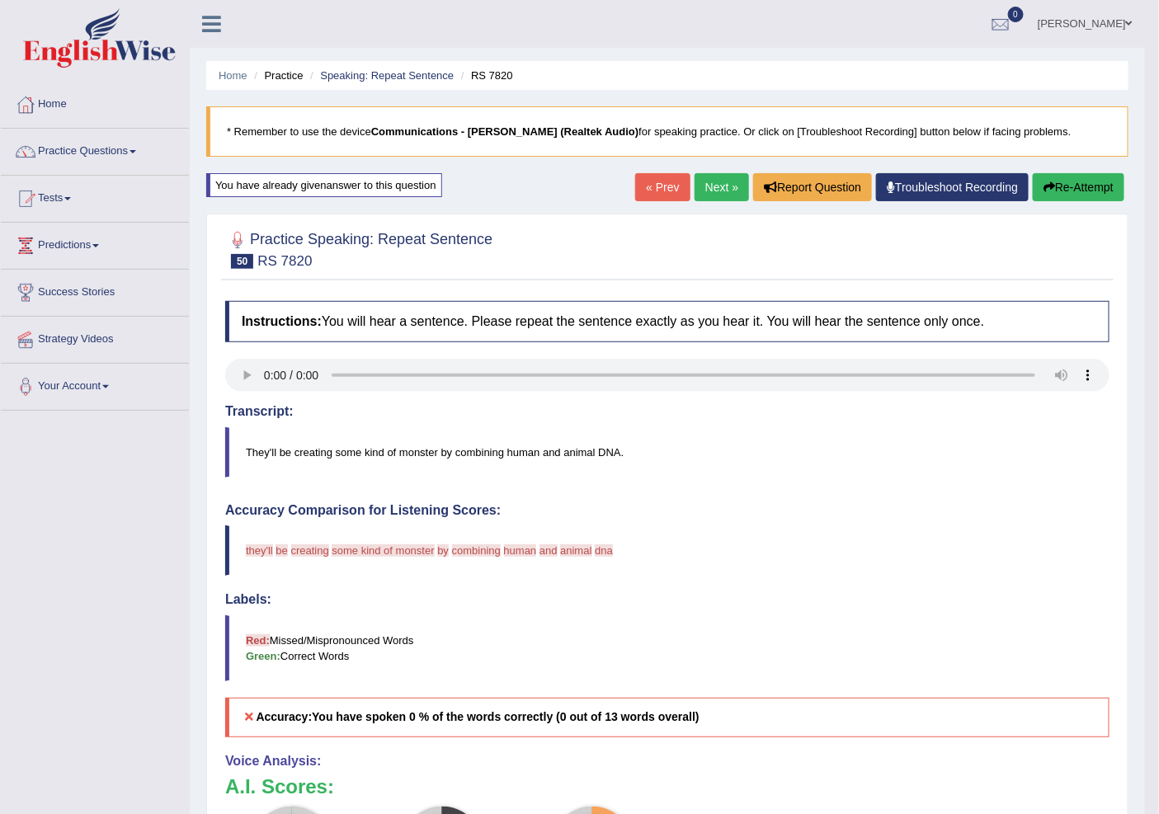
click at [658, 187] on link "« Prev" at bounding box center [662, 187] width 54 height 28
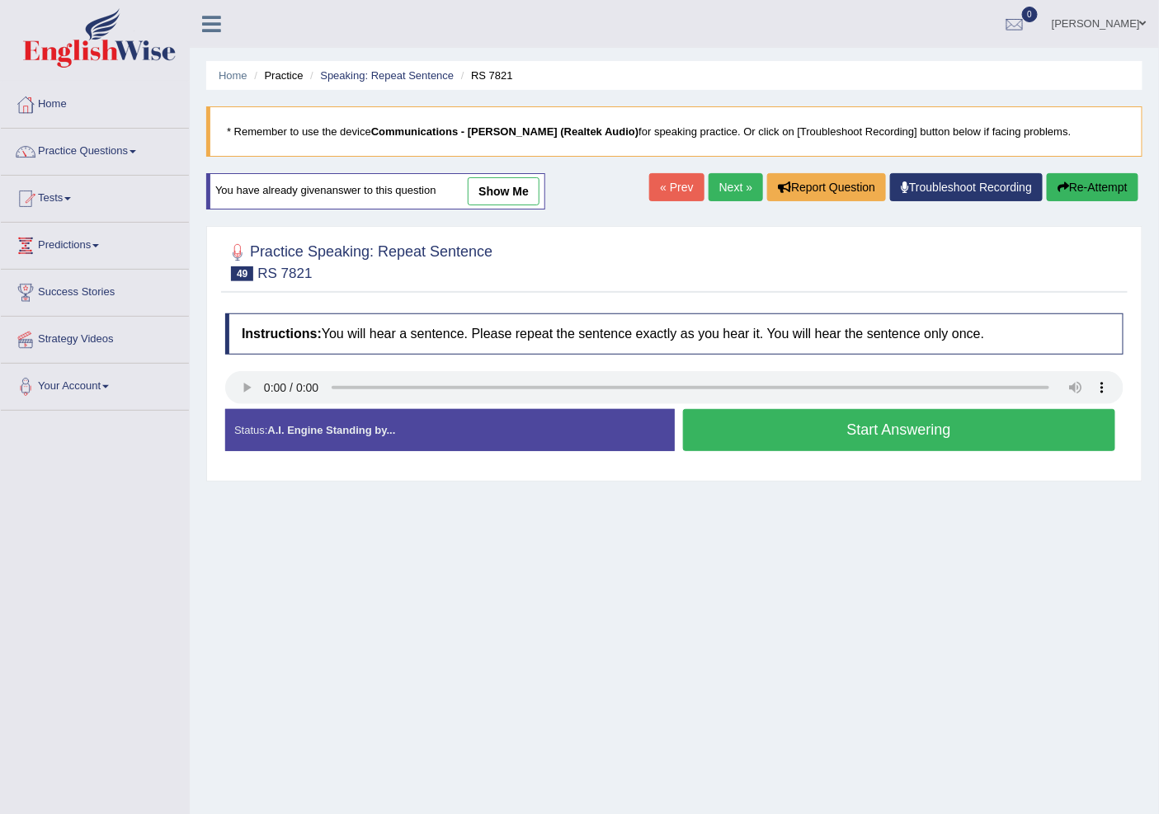
click at [721, 186] on link "Next »" at bounding box center [735, 187] width 54 height 28
click at [734, 192] on link "Next »" at bounding box center [735, 187] width 54 height 28
click at [899, 431] on button "Start Answering" at bounding box center [899, 430] width 433 height 42
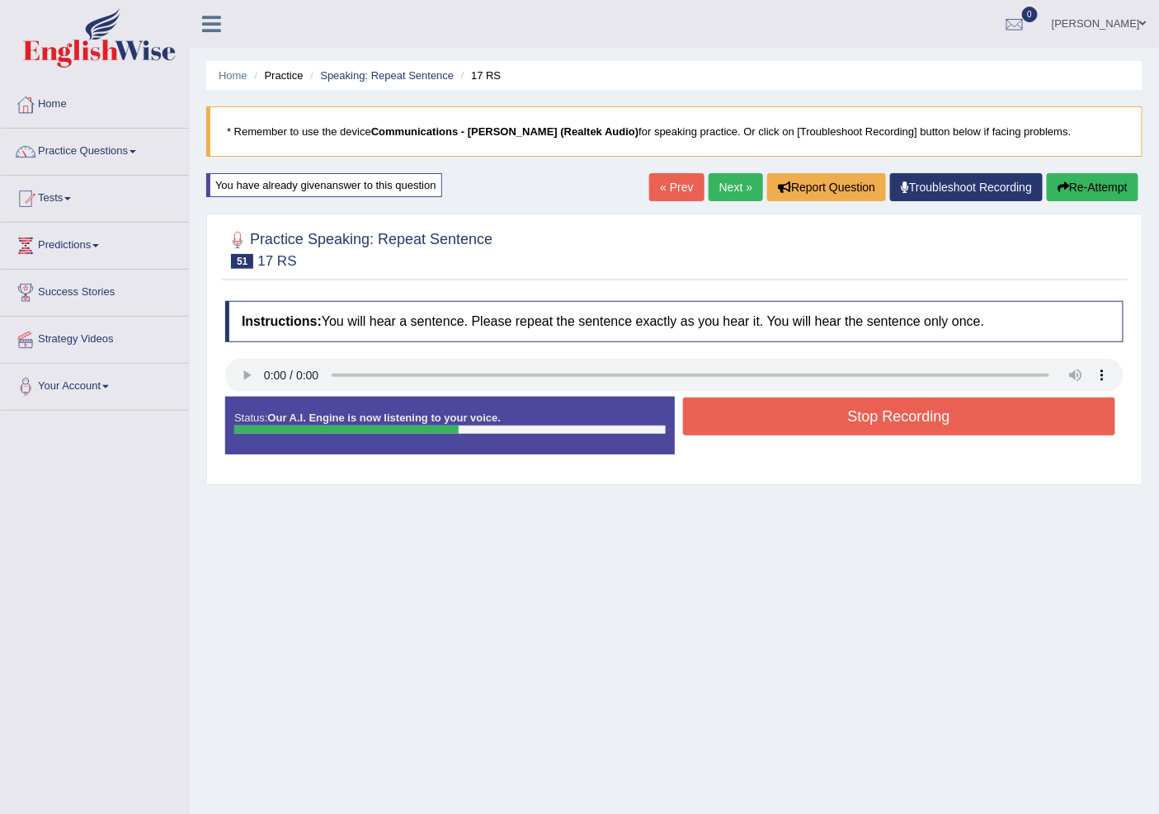
click at [883, 411] on button "Stop Recording" at bounding box center [899, 417] width 433 height 38
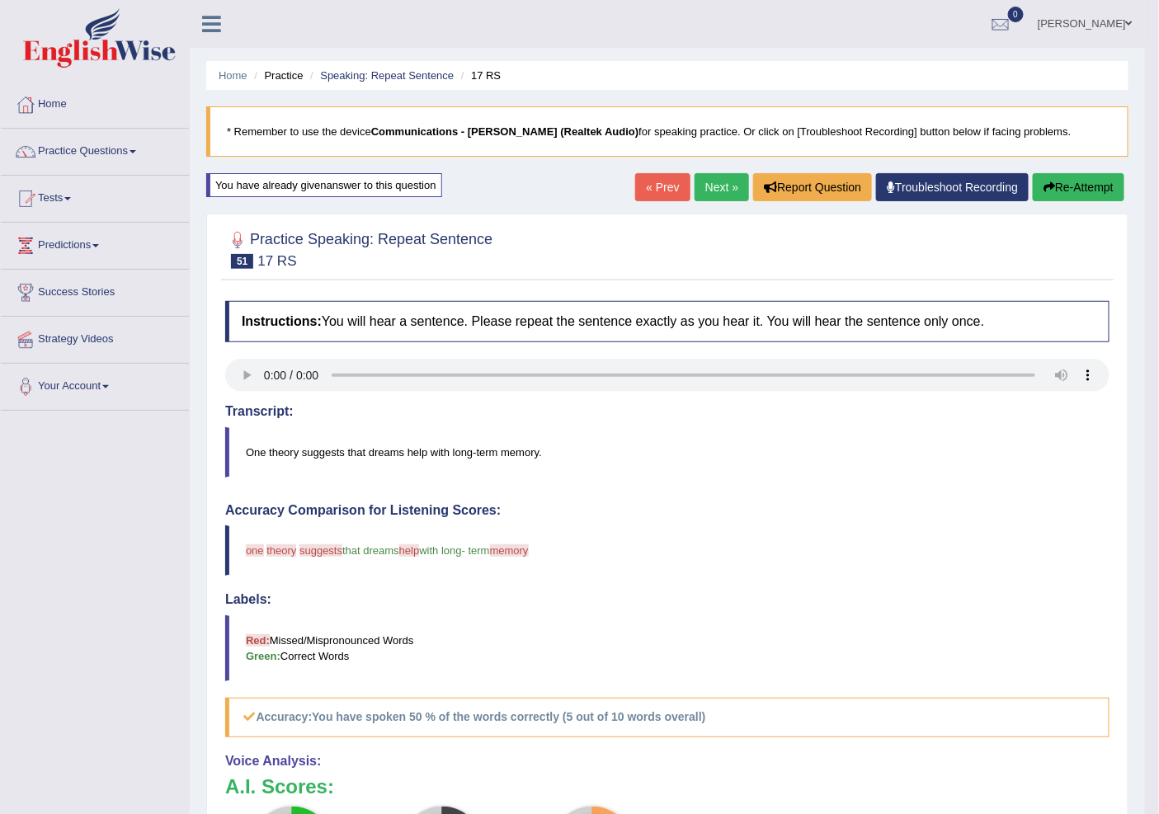
click at [729, 192] on link "Next »" at bounding box center [721, 187] width 54 height 28
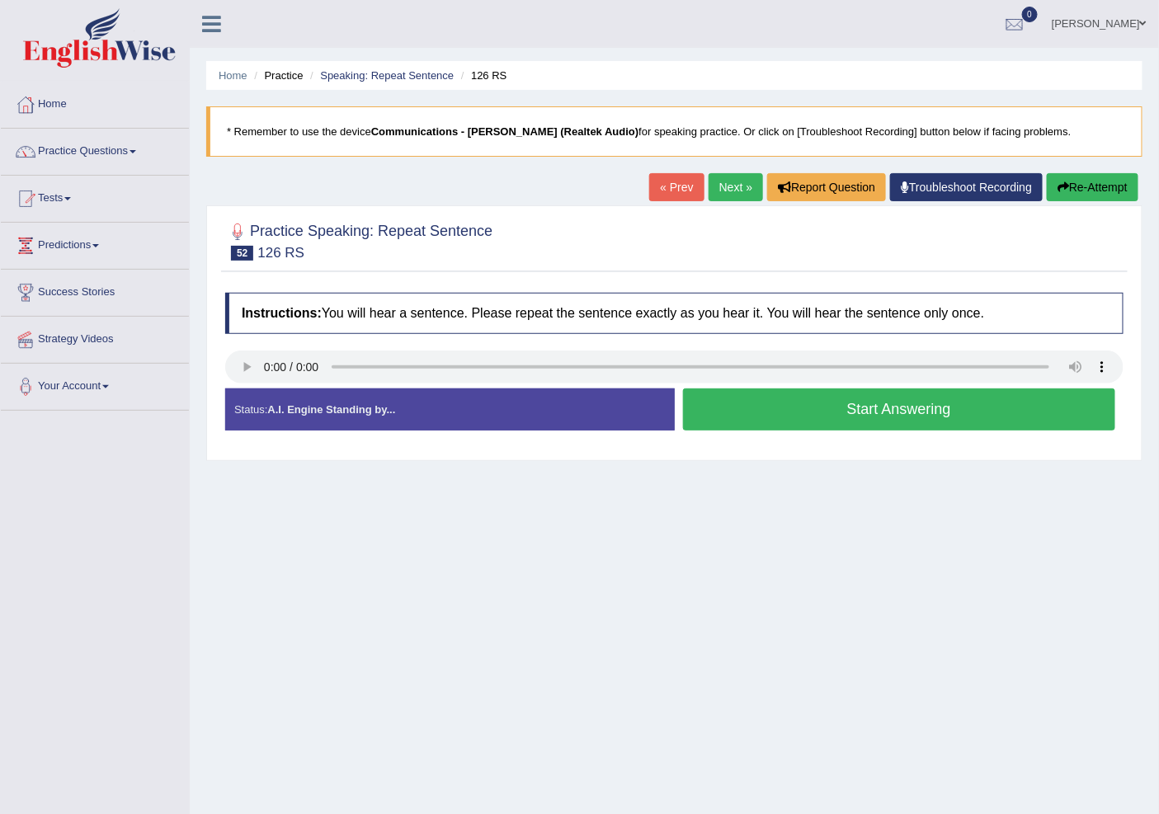
click at [842, 404] on button "Start Answering" at bounding box center [899, 409] width 433 height 42
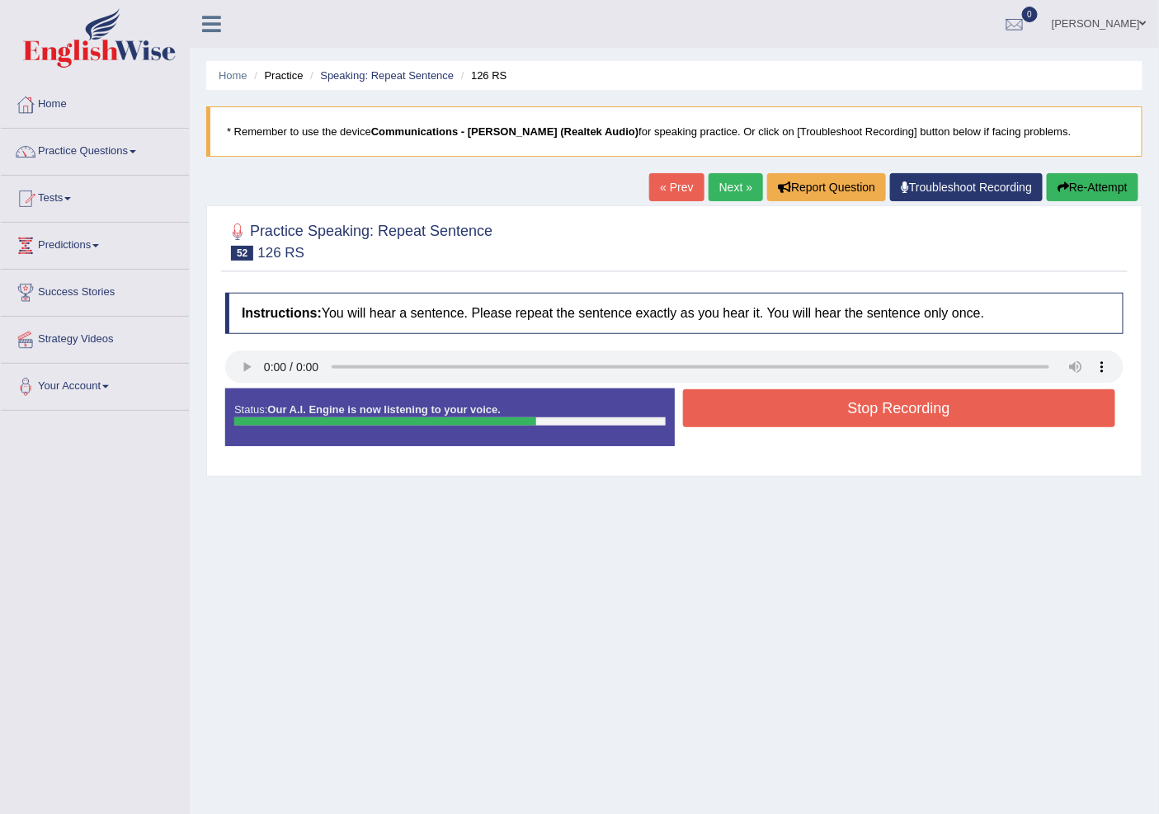
click at [801, 404] on button "Stop Recording" at bounding box center [899, 408] width 433 height 38
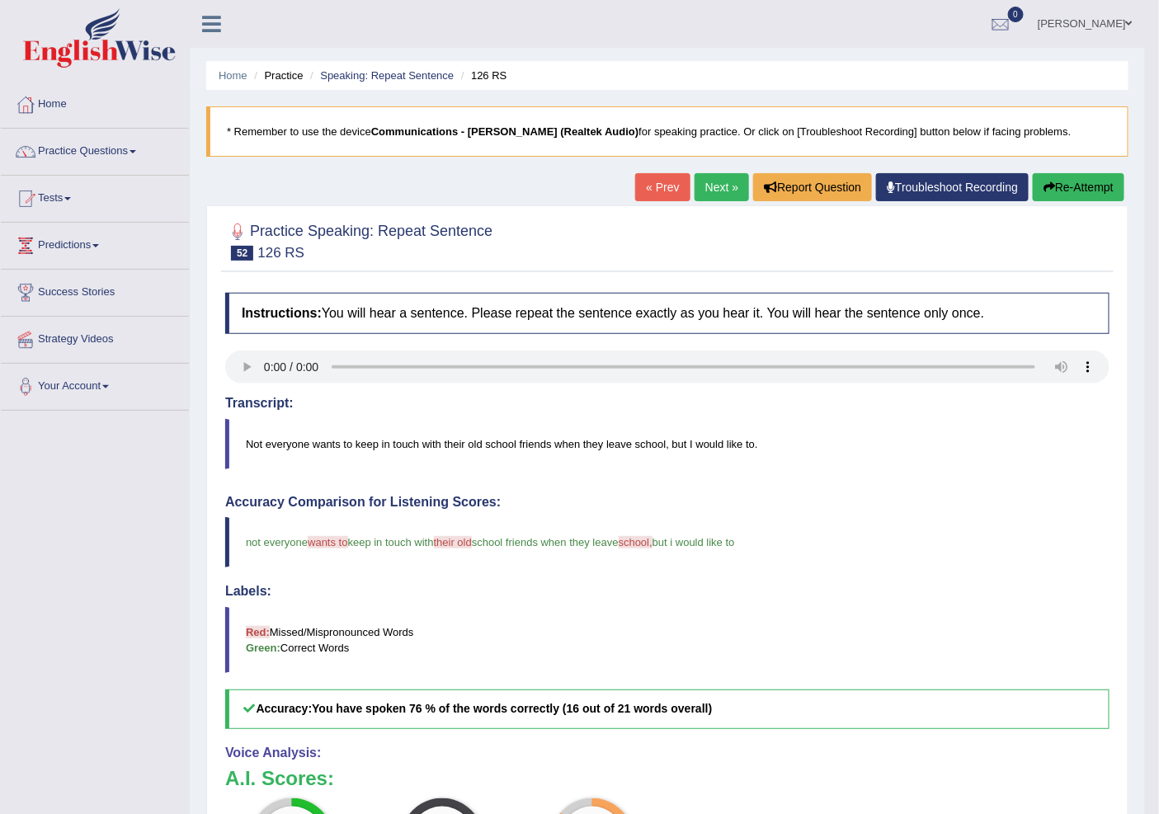
scroll to position [92, 0]
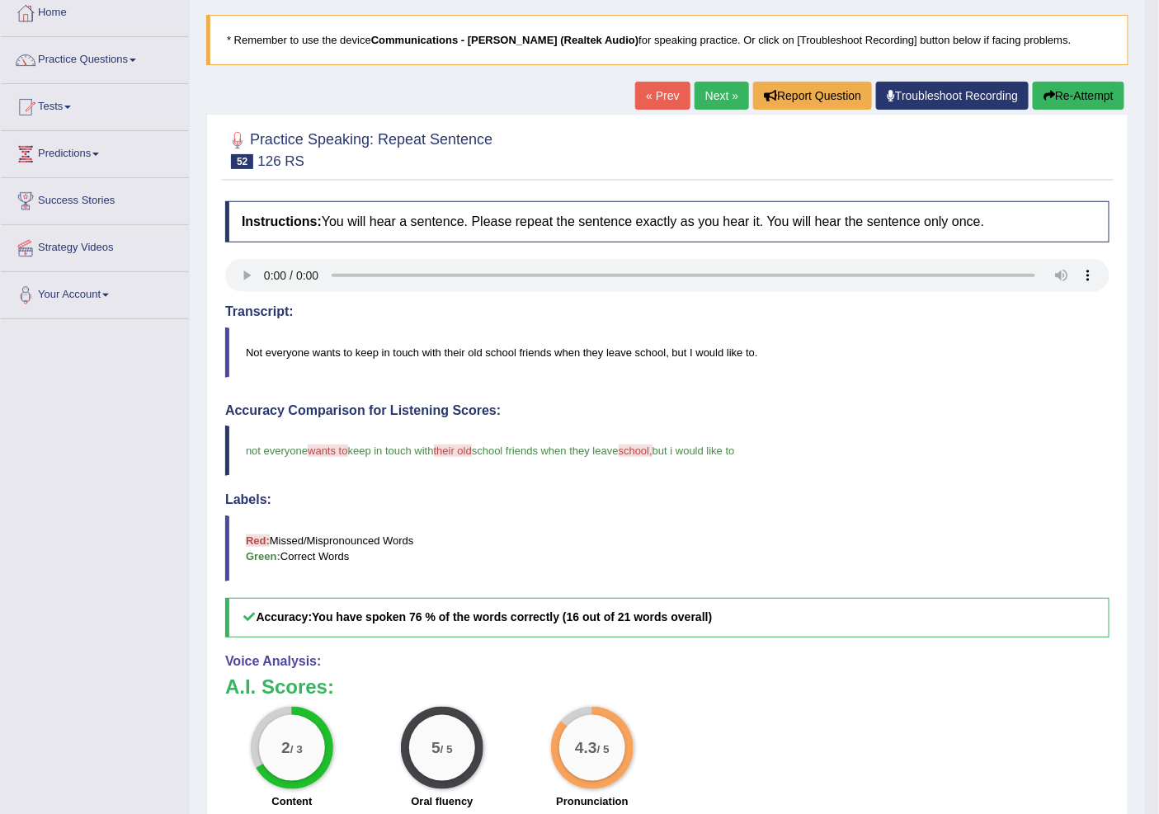
click at [727, 99] on link "Next »" at bounding box center [721, 96] width 54 height 28
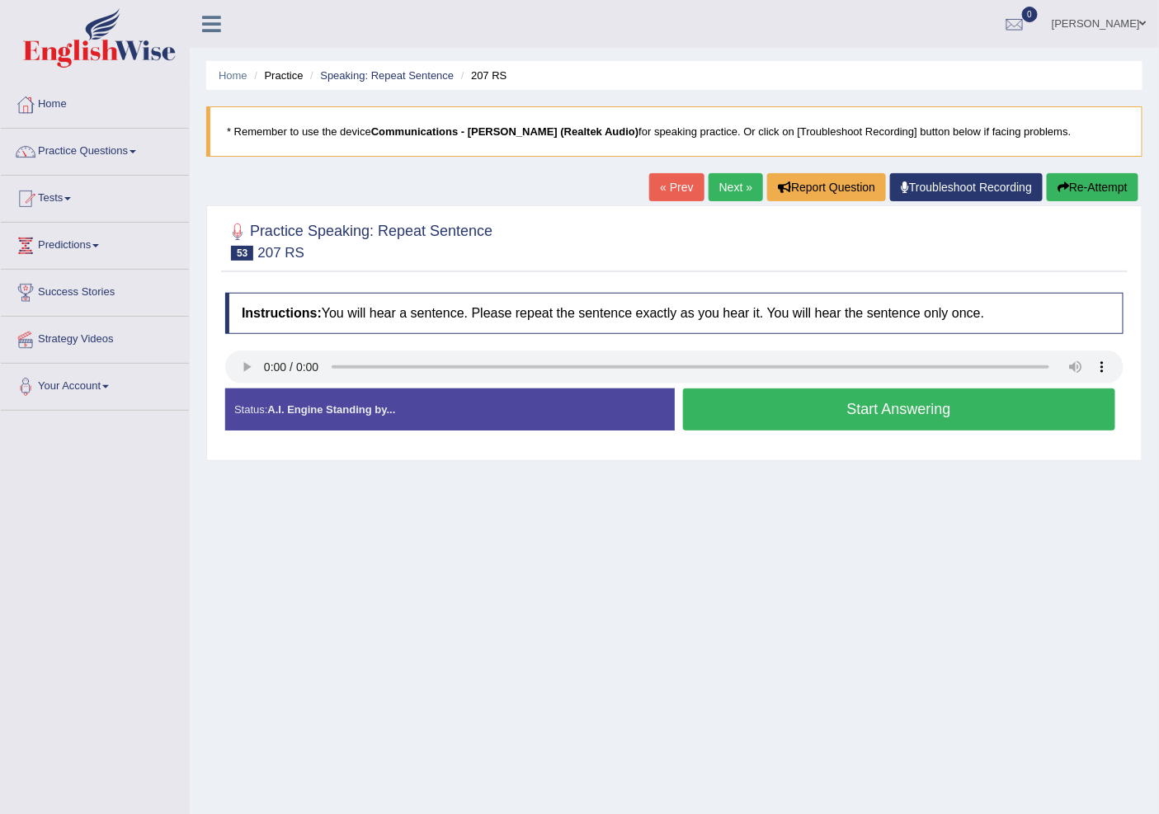
click at [868, 408] on button "Start Answering" at bounding box center [899, 409] width 433 height 42
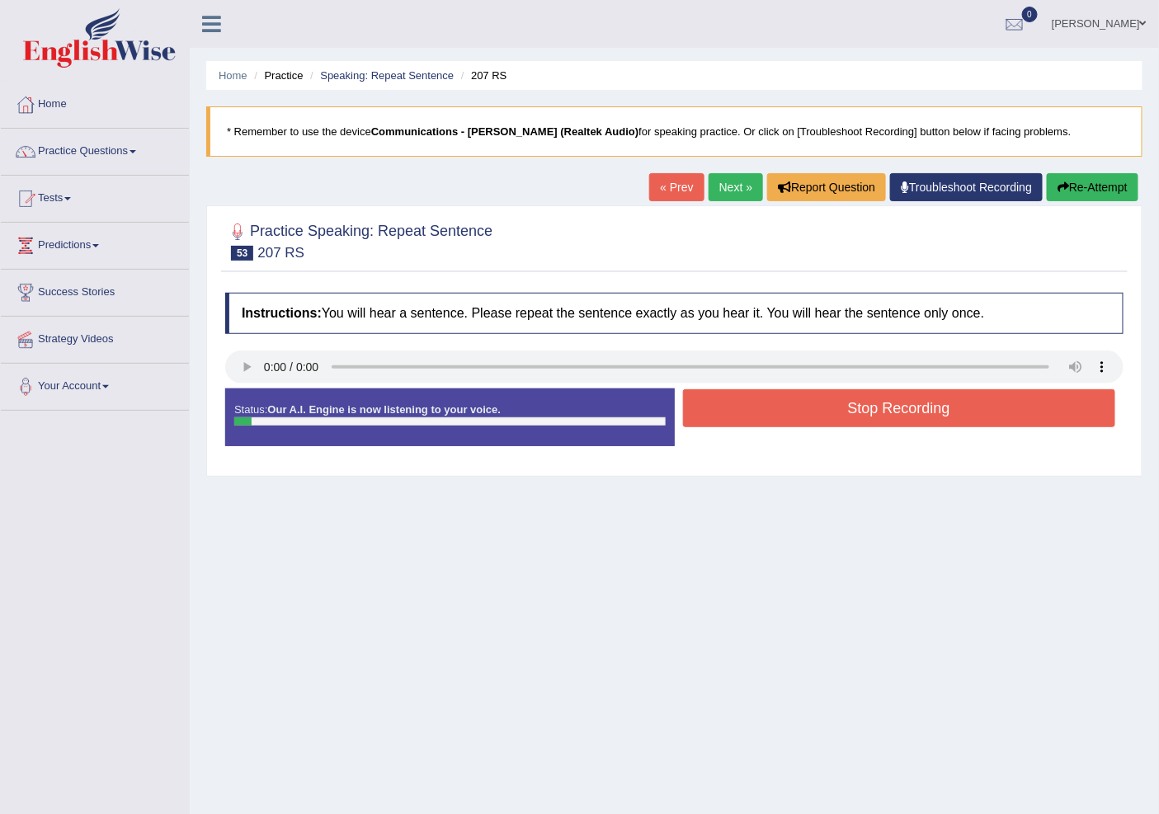
click at [868, 408] on button "Stop Recording" at bounding box center [899, 408] width 433 height 38
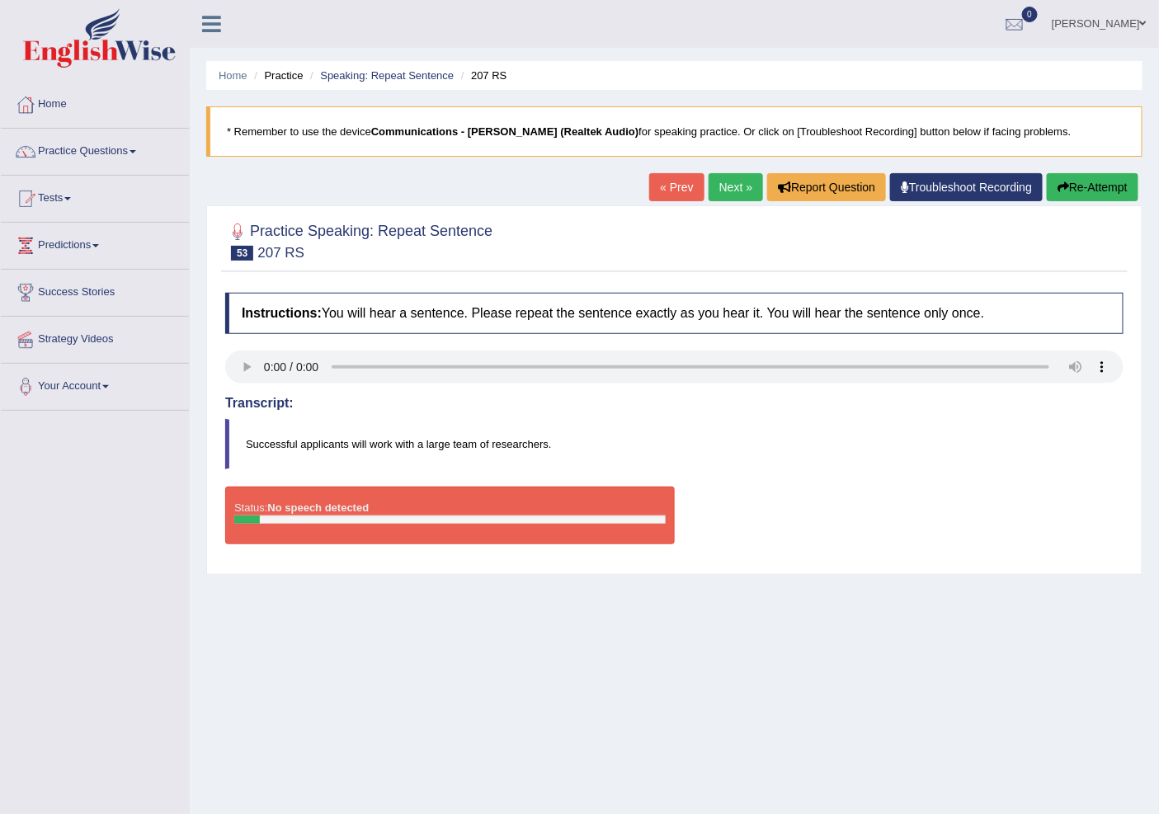
click at [679, 186] on link "« Prev" at bounding box center [676, 187] width 54 height 28
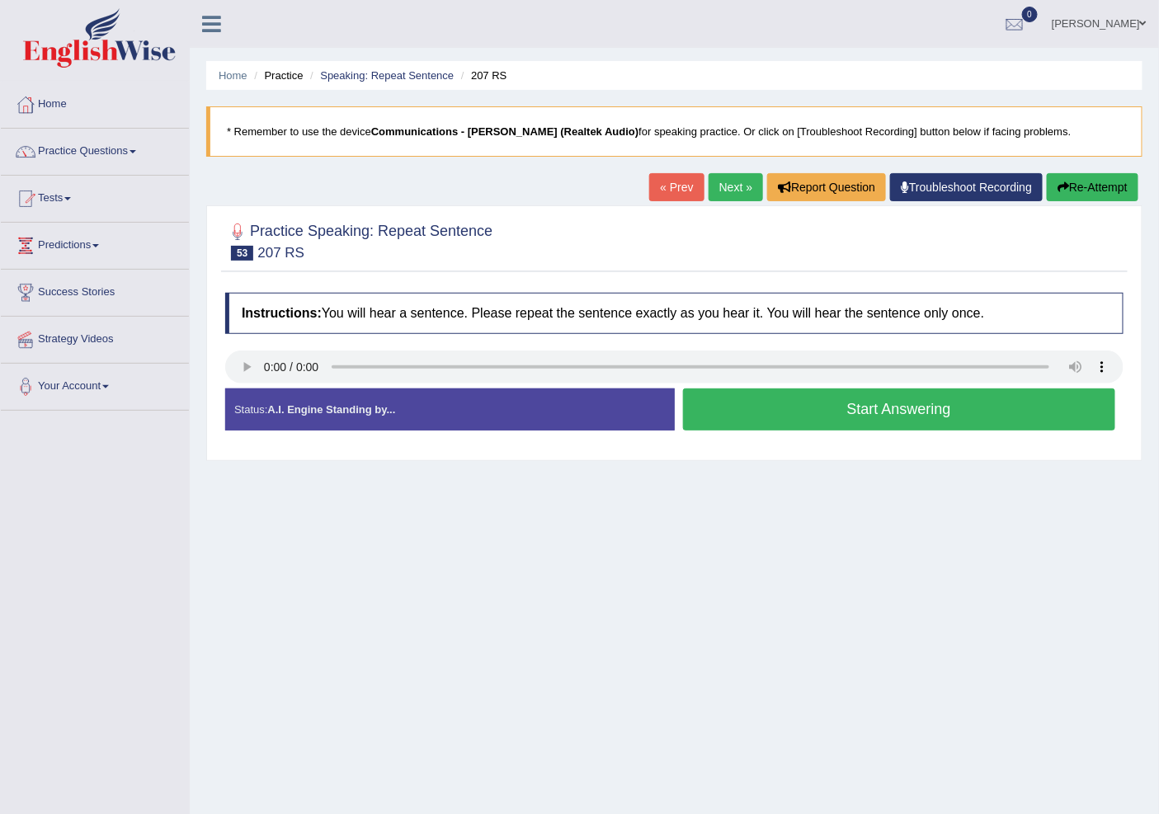
click at [809, 421] on button "Start Answering" at bounding box center [899, 409] width 433 height 42
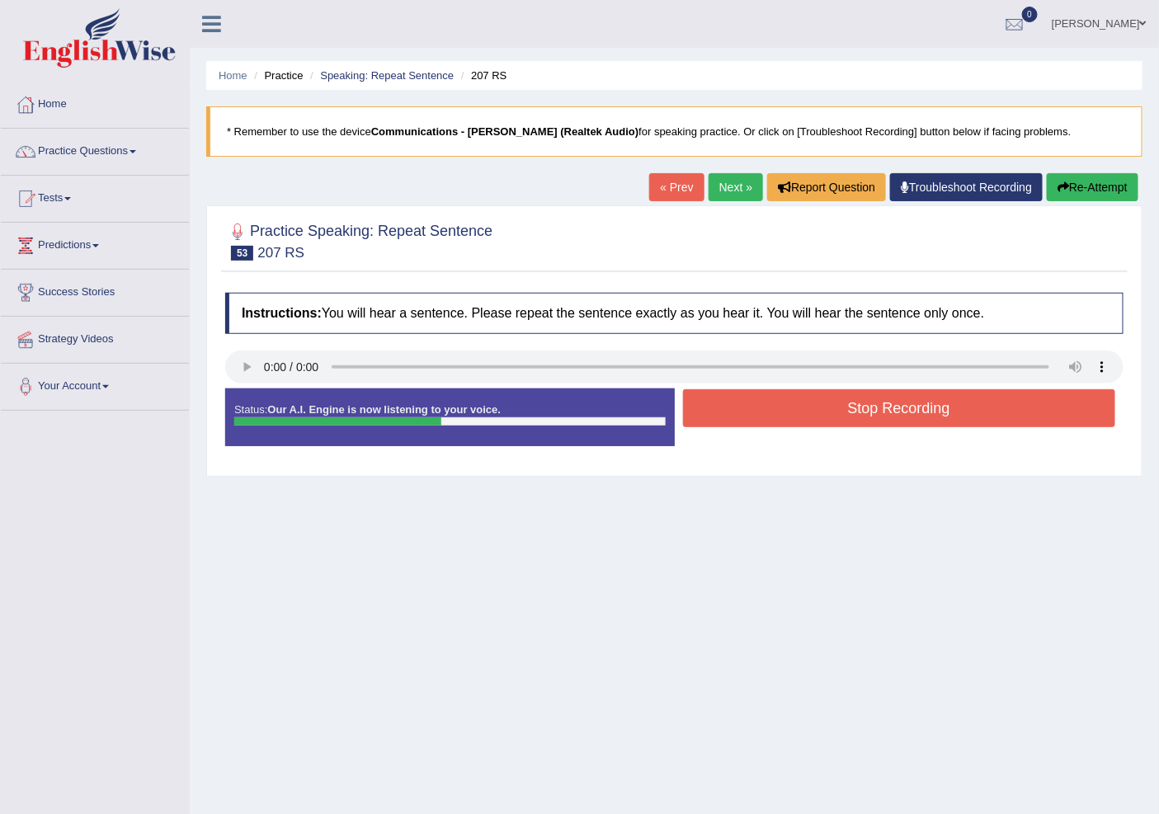
click at [817, 406] on button "Stop Recording" at bounding box center [899, 408] width 433 height 38
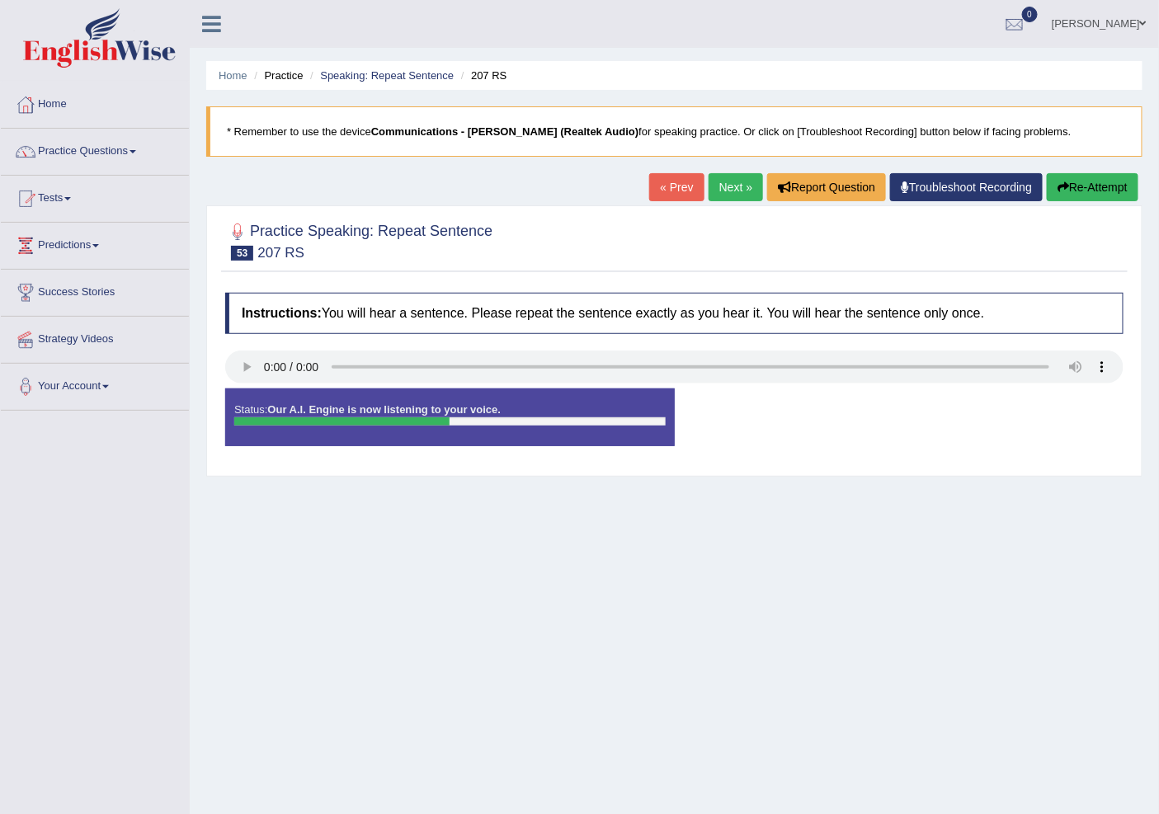
click at [817, 406] on div "Status: Our A.I. Engine is now listening to your voice. Start Answering Stop Re…" at bounding box center [674, 425] width 898 height 74
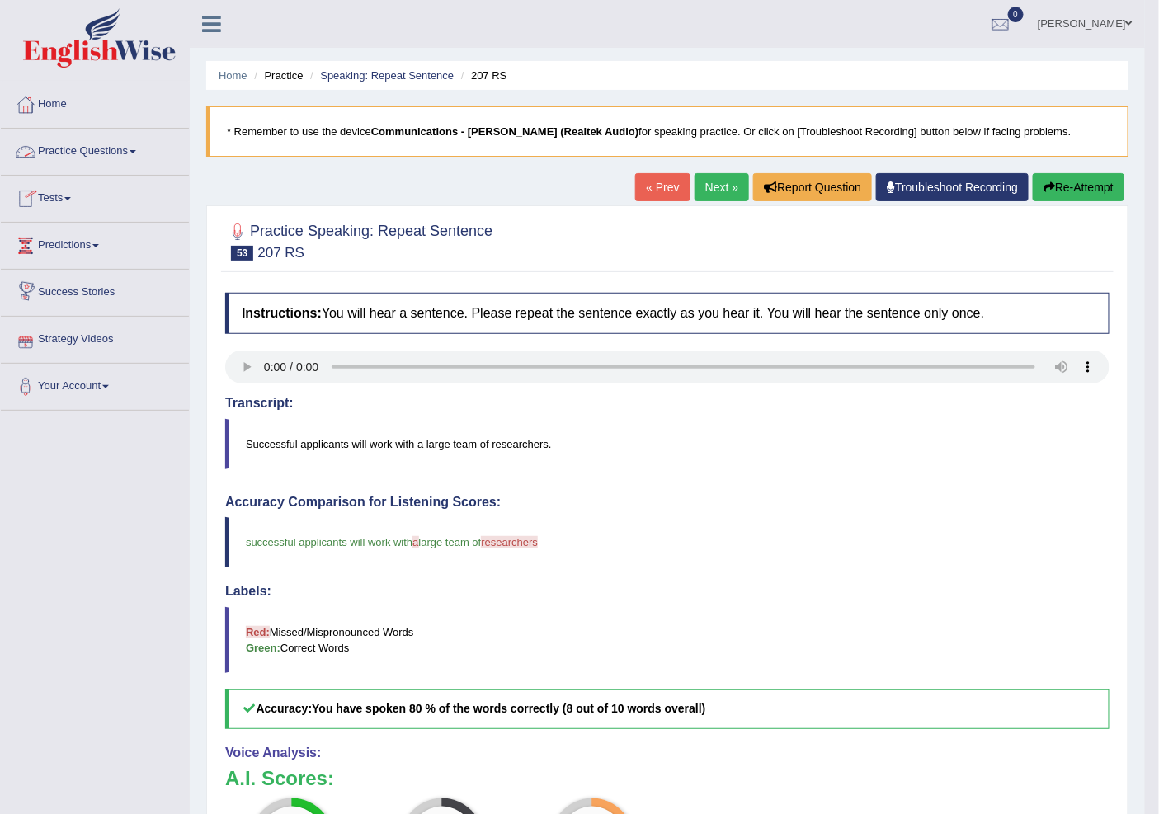
click at [125, 151] on link "Practice Questions" at bounding box center [95, 149] width 188 height 41
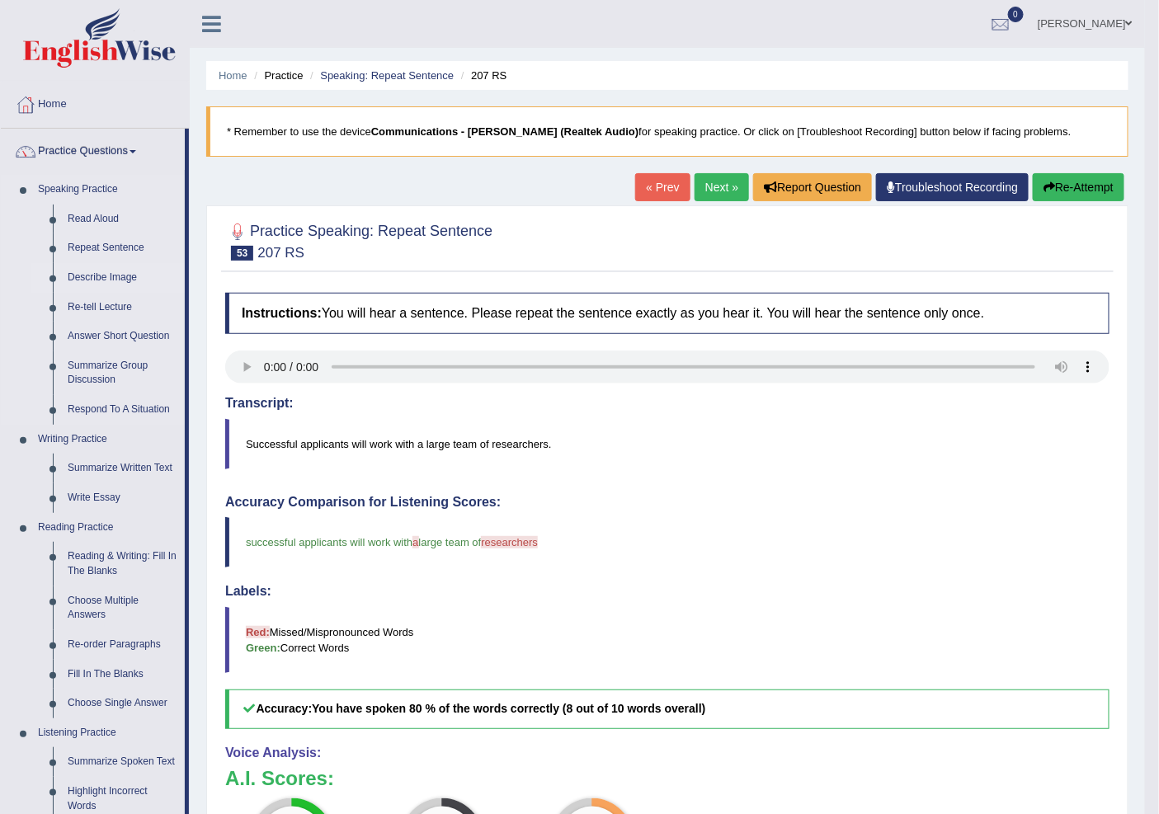
click at [88, 276] on link "Describe Image" at bounding box center [122, 278] width 125 height 30
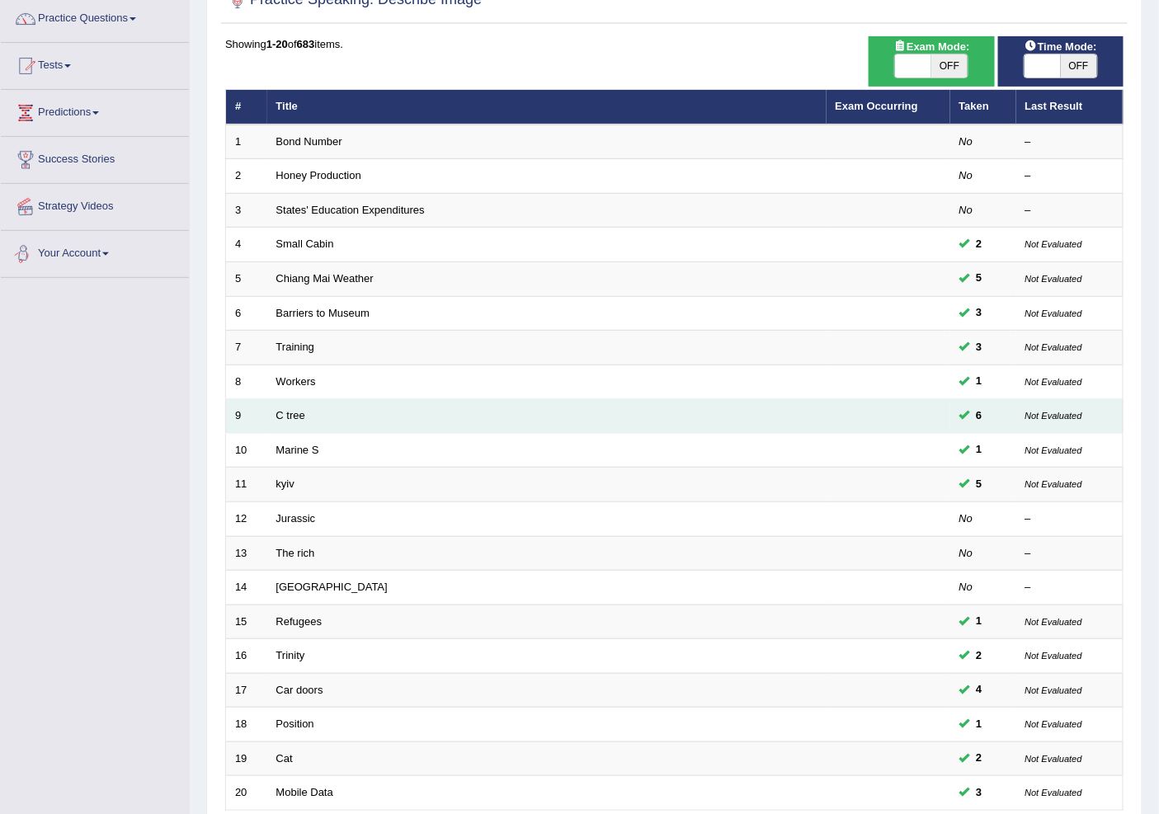
scroll to position [277, 0]
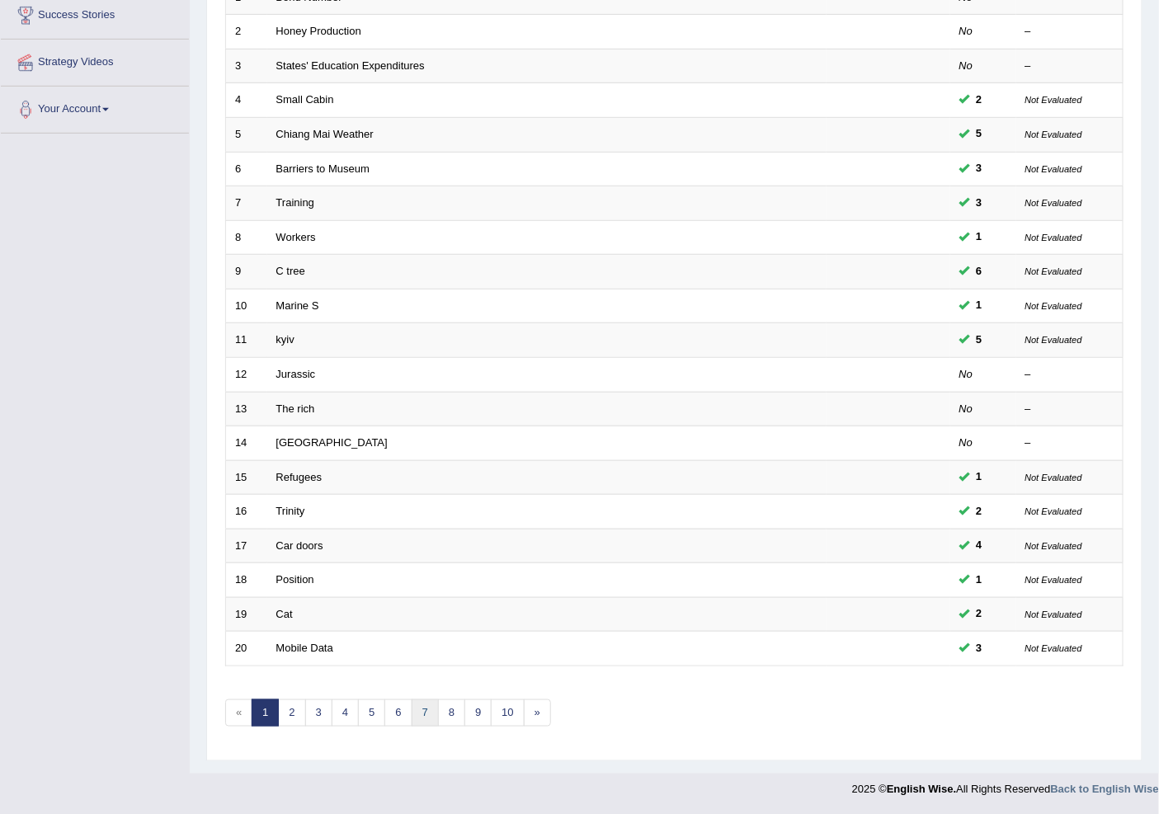
click at [419, 713] on link "7" at bounding box center [425, 712] width 27 height 27
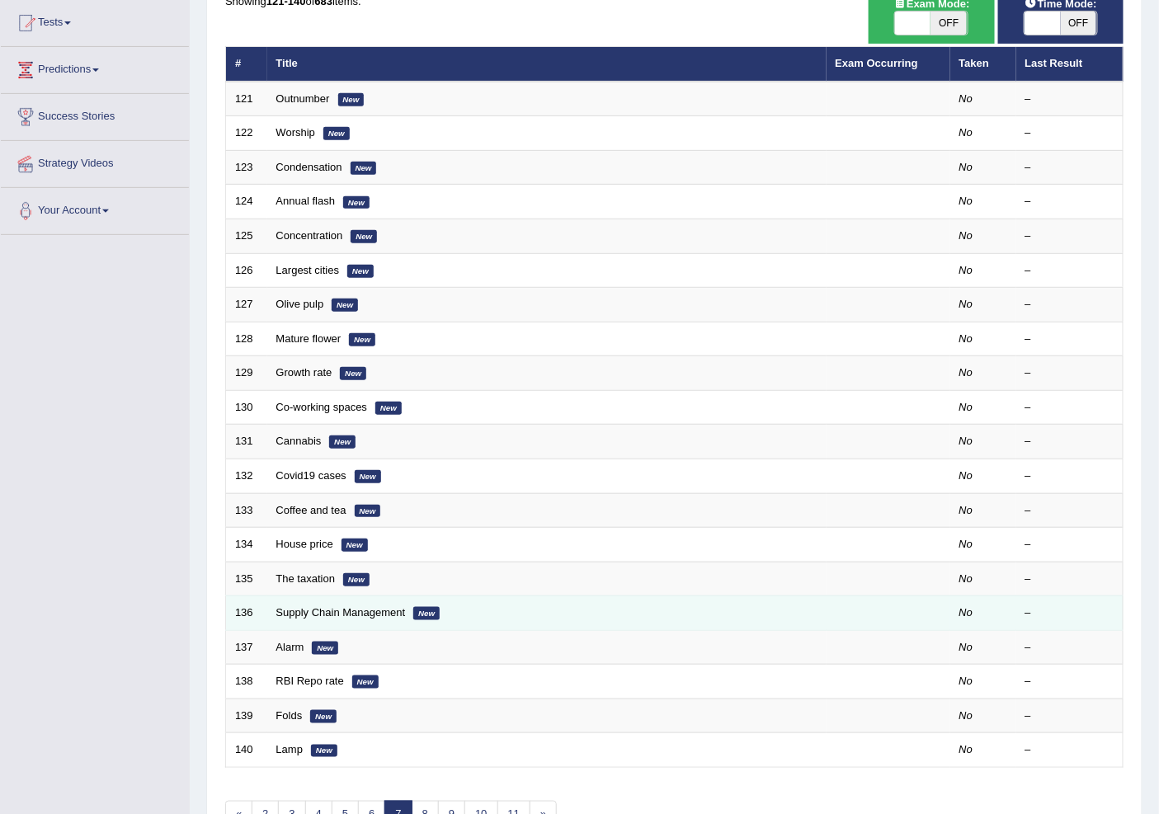
scroll to position [183, 0]
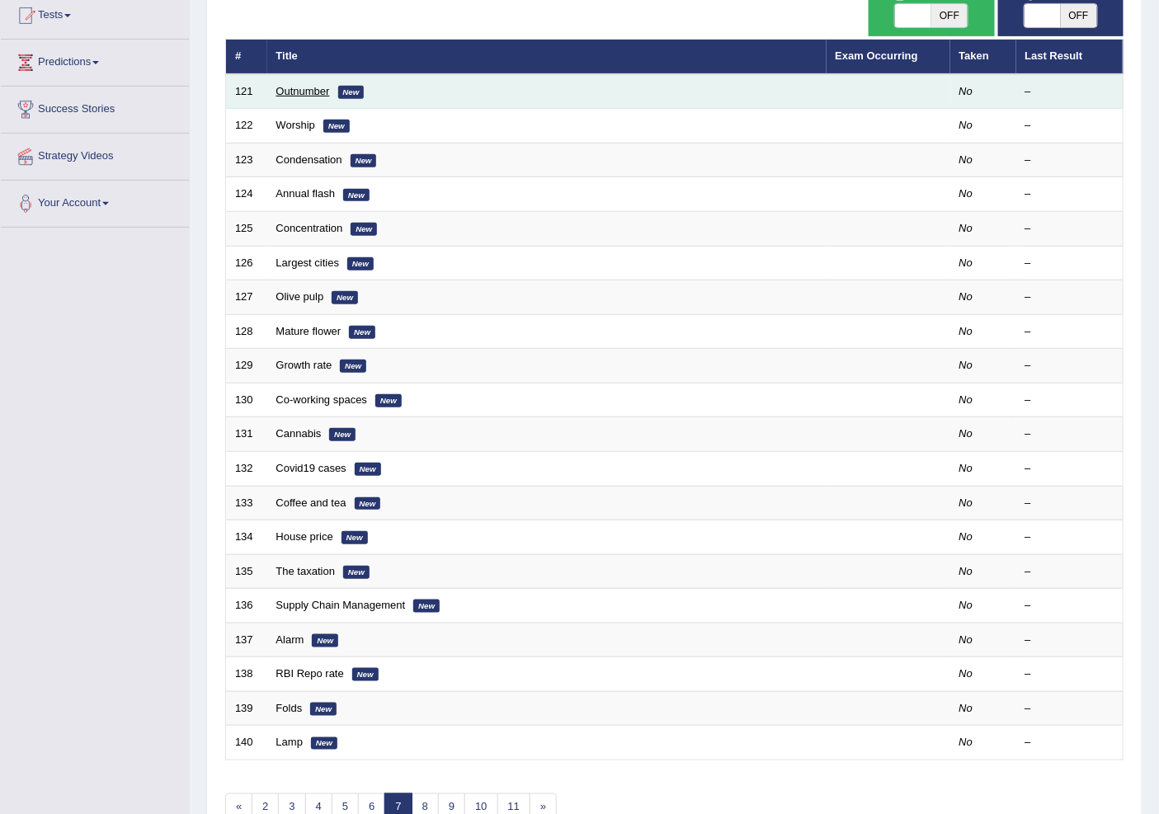
click at [299, 85] on link "Outnumber" at bounding box center [303, 91] width 54 height 12
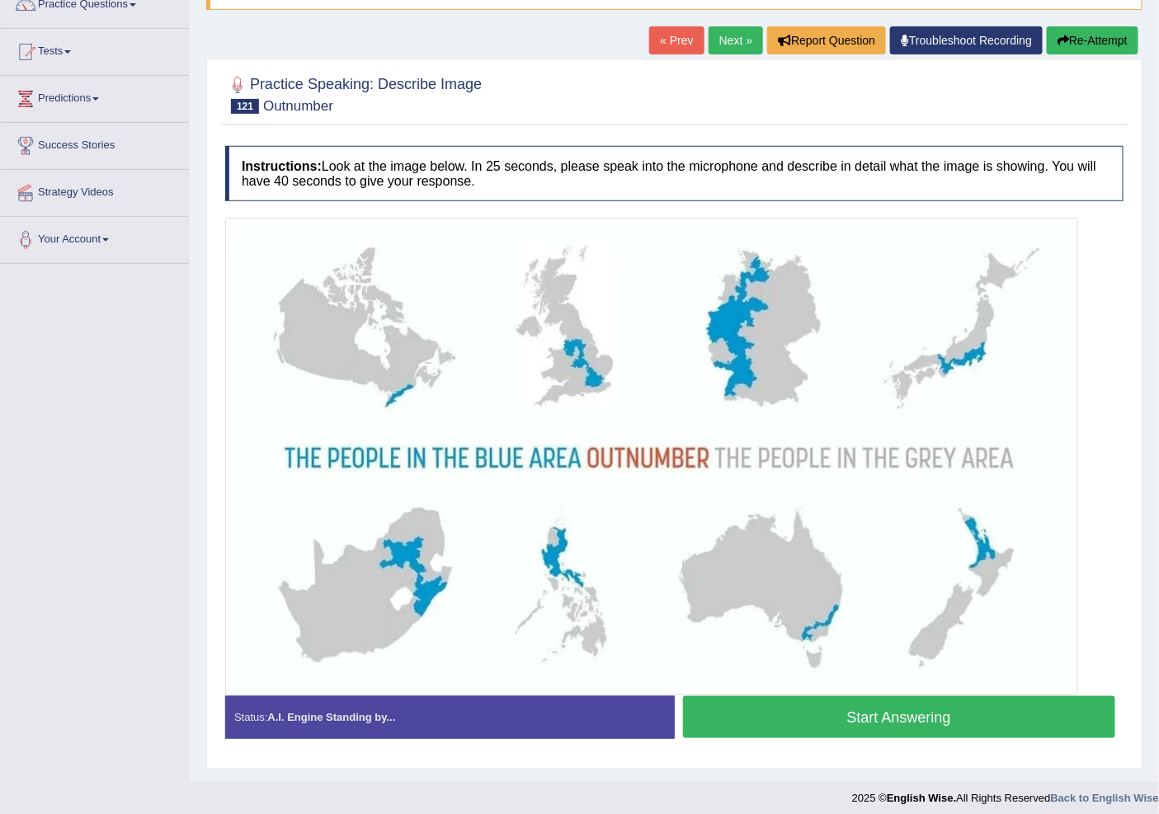
scroll to position [154, 0]
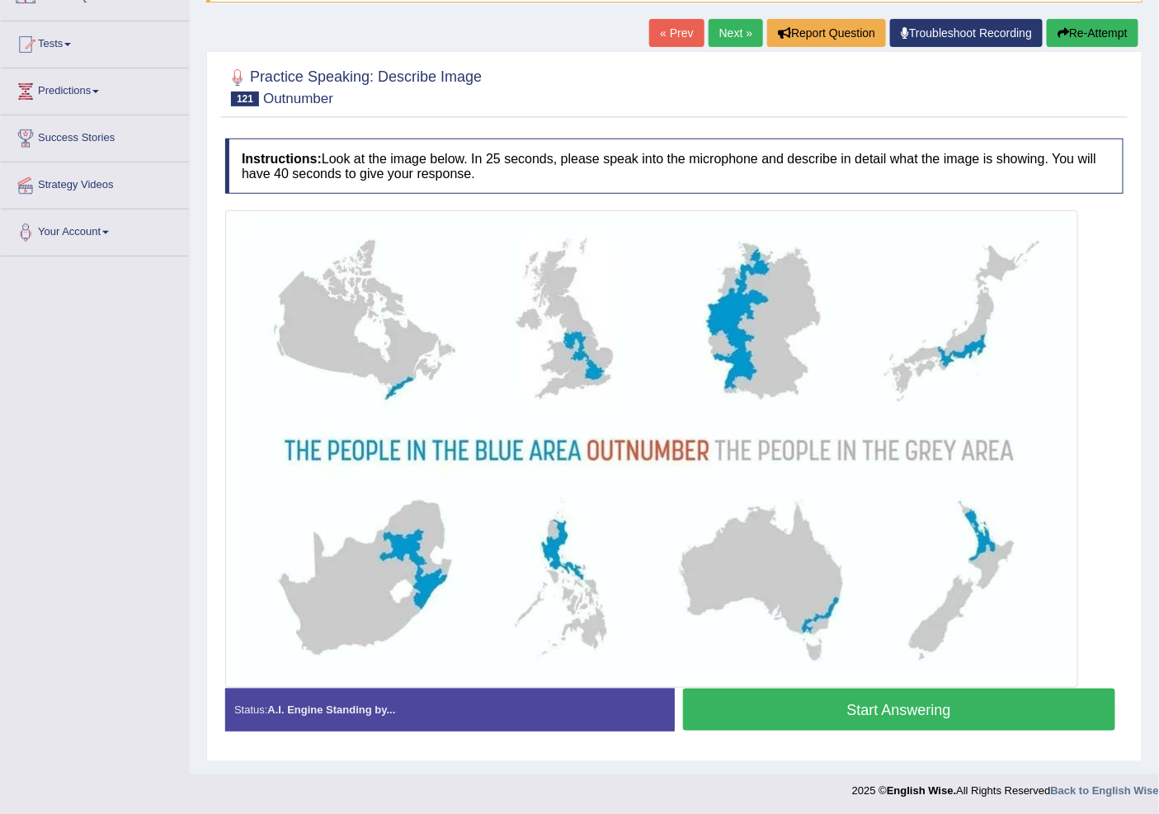
click at [722, 31] on link "Next »" at bounding box center [735, 33] width 54 height 28
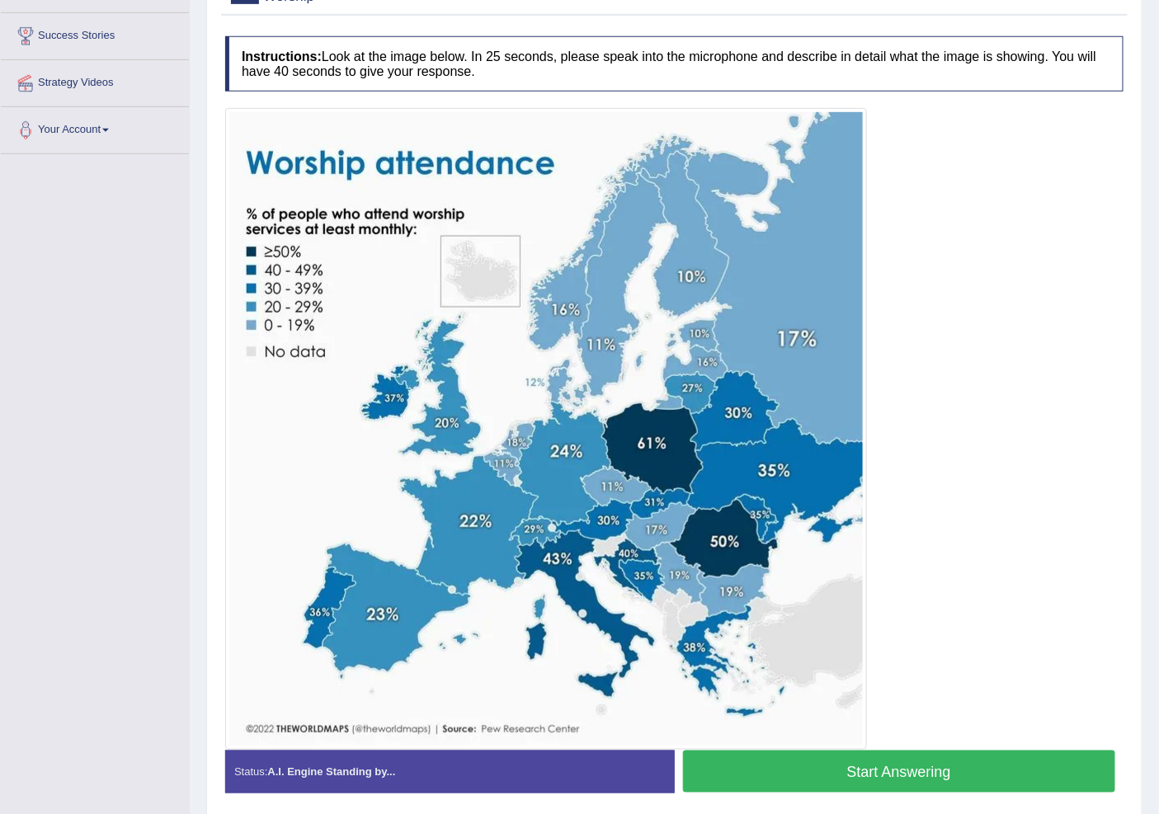
scroll to position [275, 0]
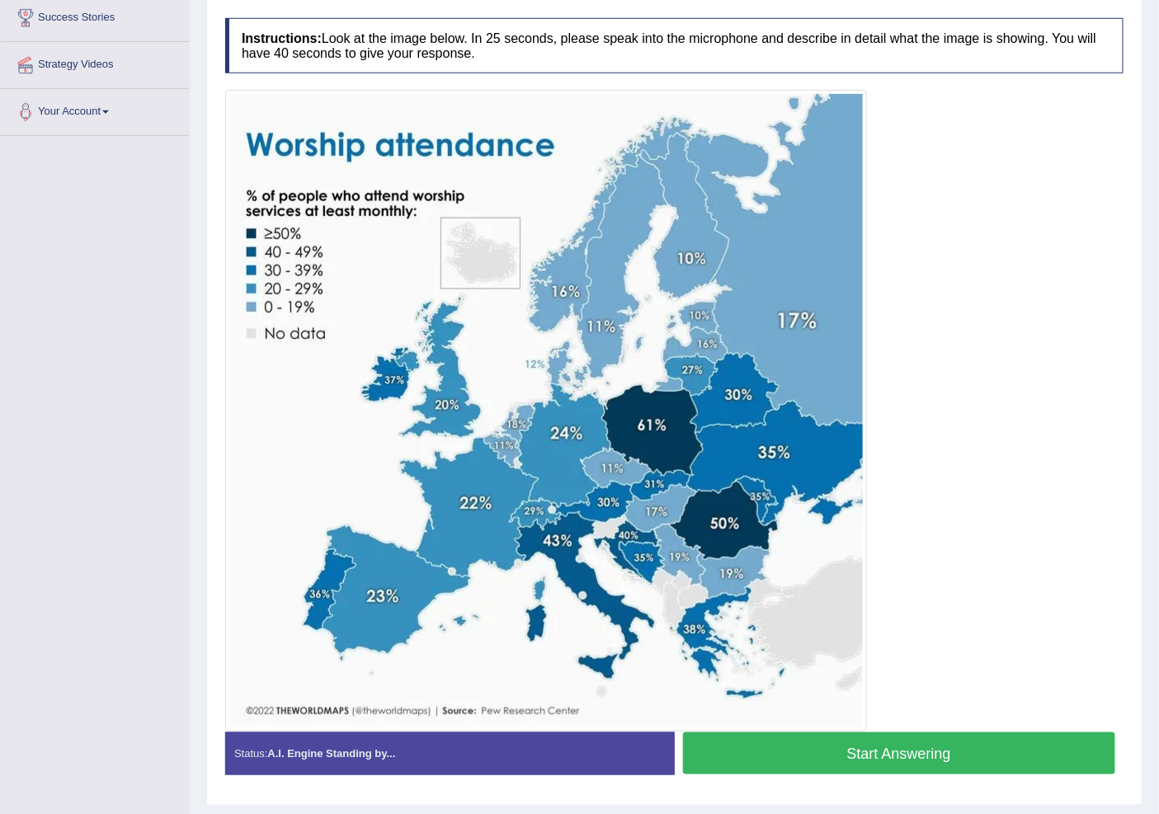
click at [826, 749] on button "Start Answering" at bounding box center [899, 753] width 433 height 42
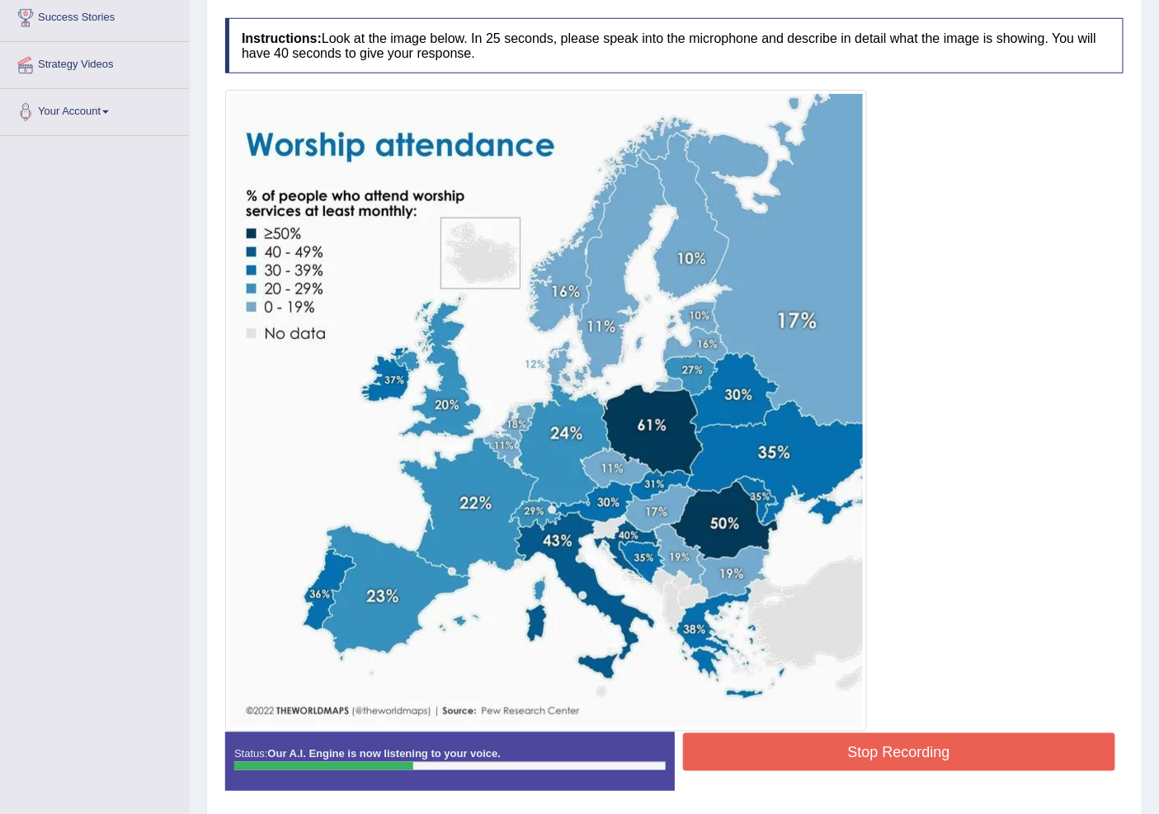
click at [901, 746] on button "Stop Recording" at bounding box center [899, 752] width 433 height 38
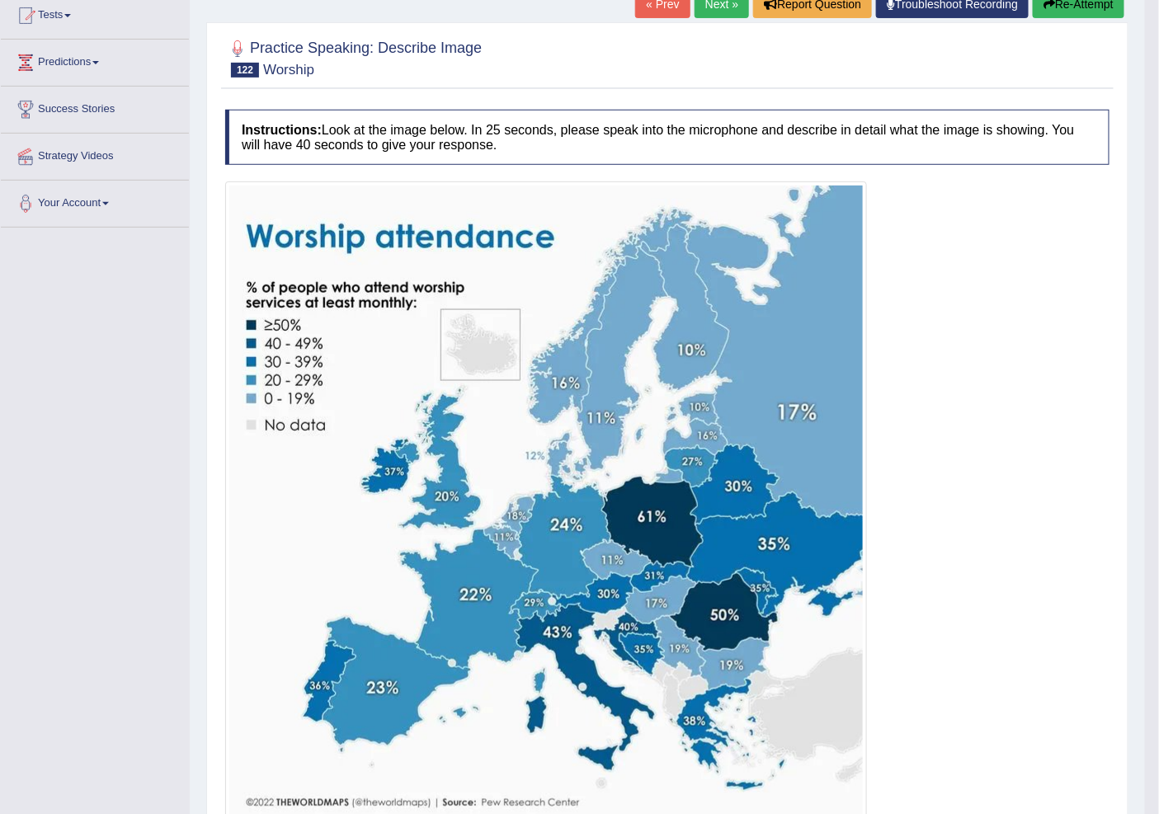
scroll to position [92, 0]
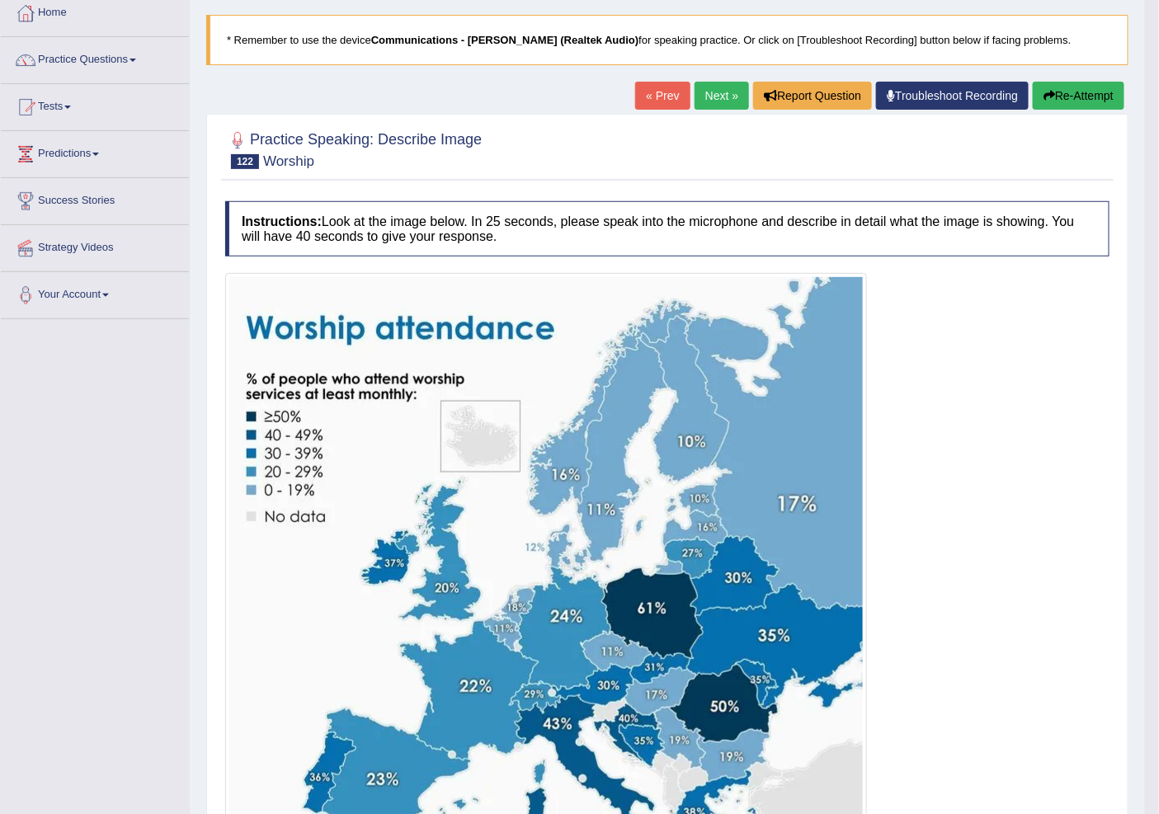
click at [640, 91] on link "« Prev" at bounding box center [662, 96] width 54 height 28
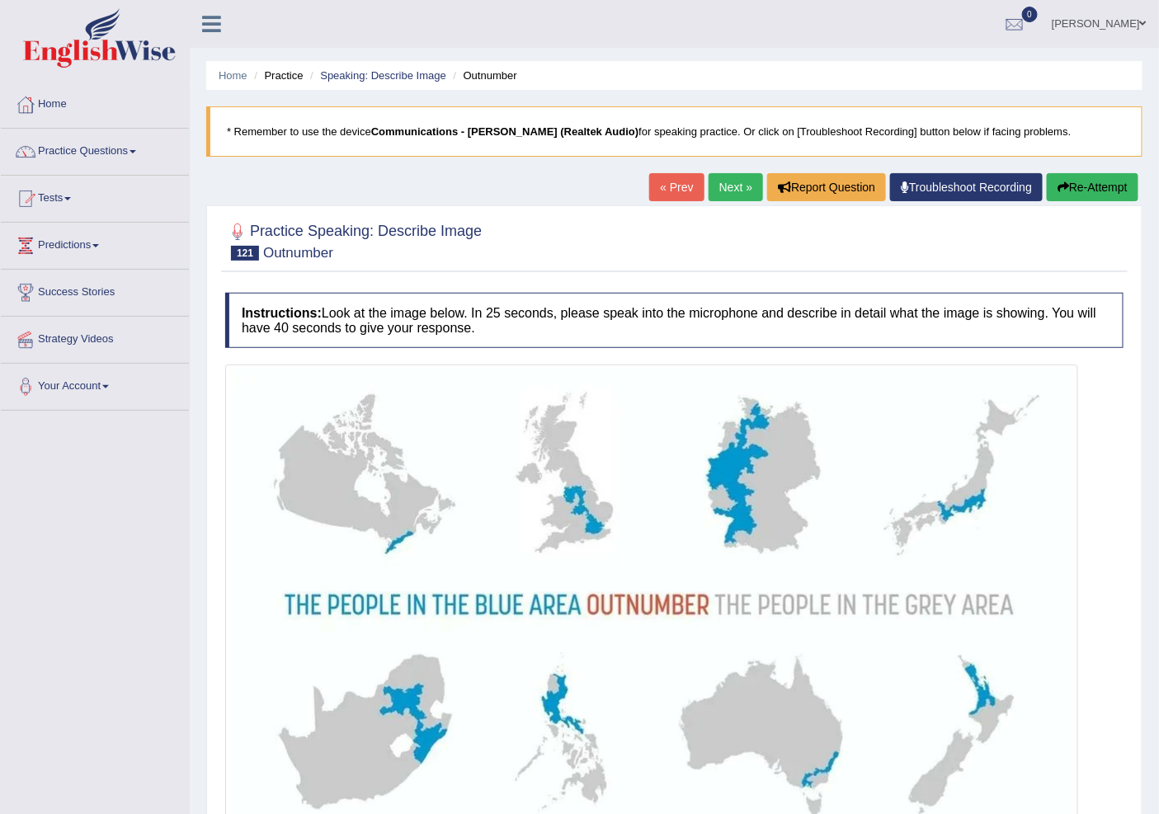
click at [720, 186] on link "Next »" at bounding box center [735, 187] width 54 height 28
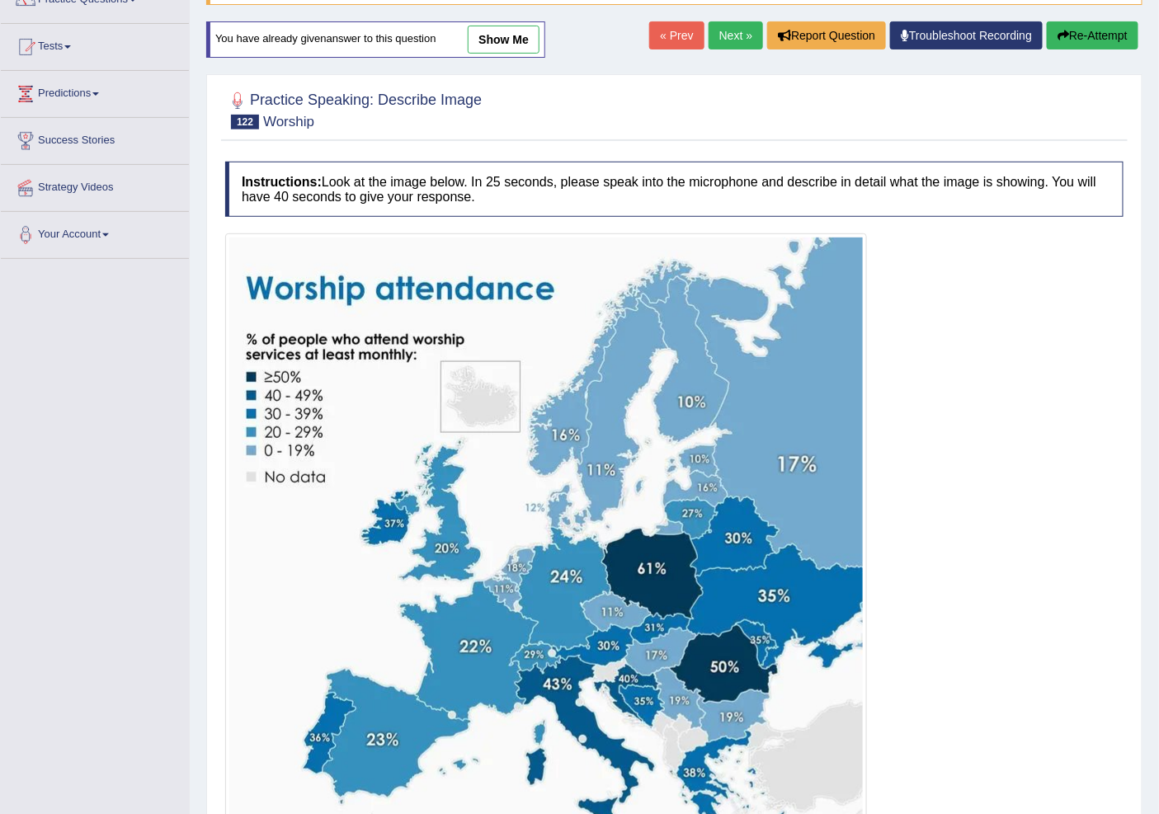
scroll to position [183, 0]
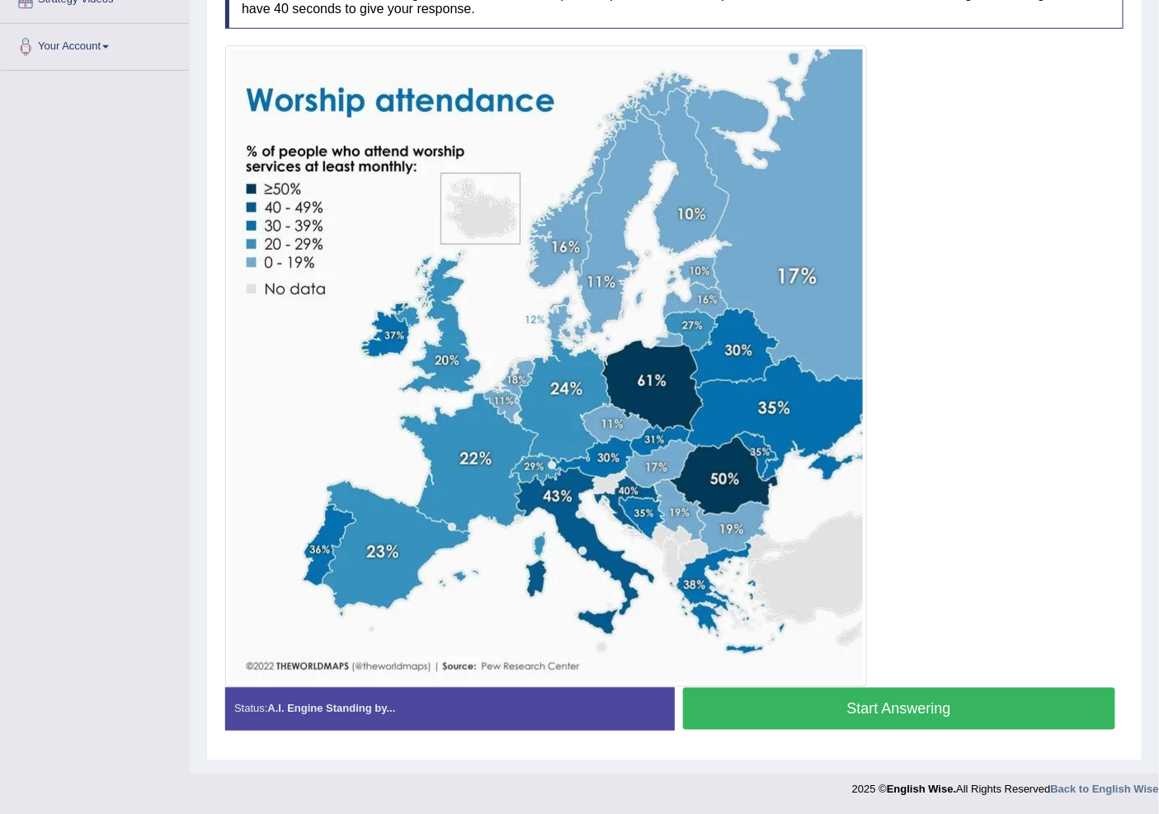
click at [881, 702] on button "Start Answering" at bounding box center [899, 709] width 433 height 42
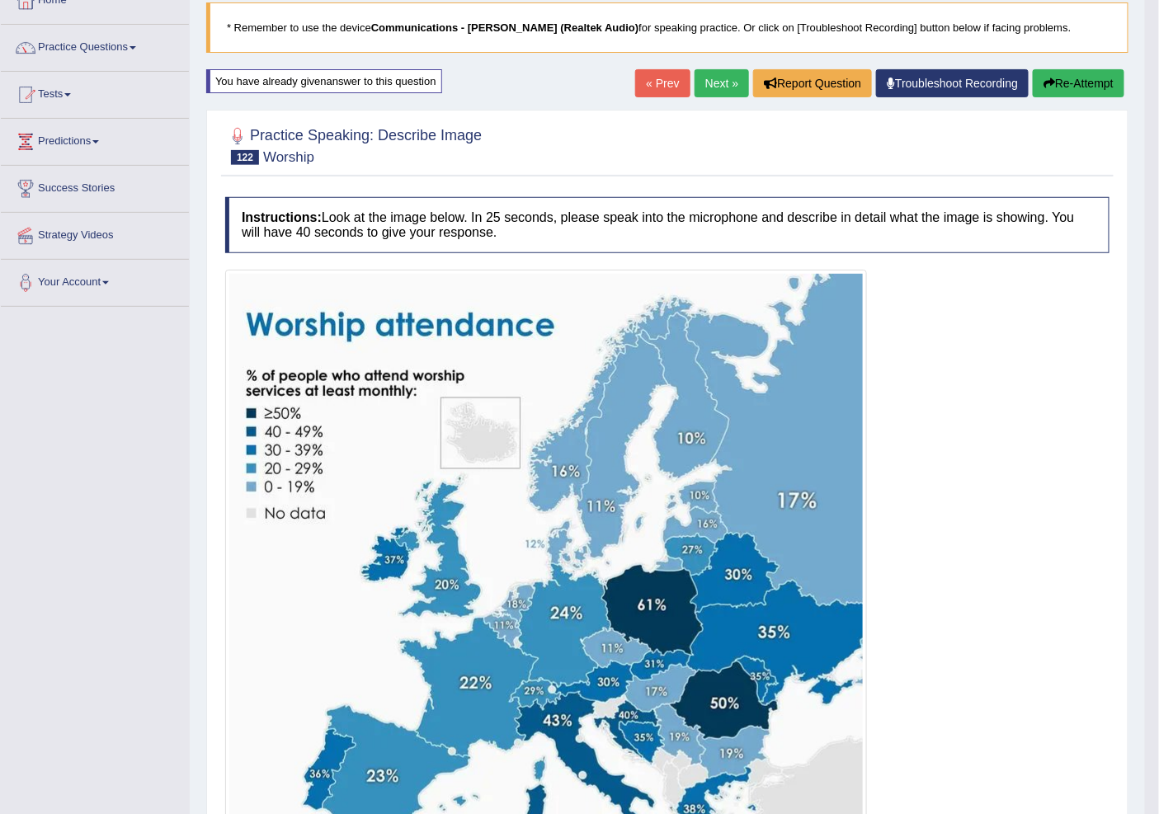
scroll to position [0, 0]
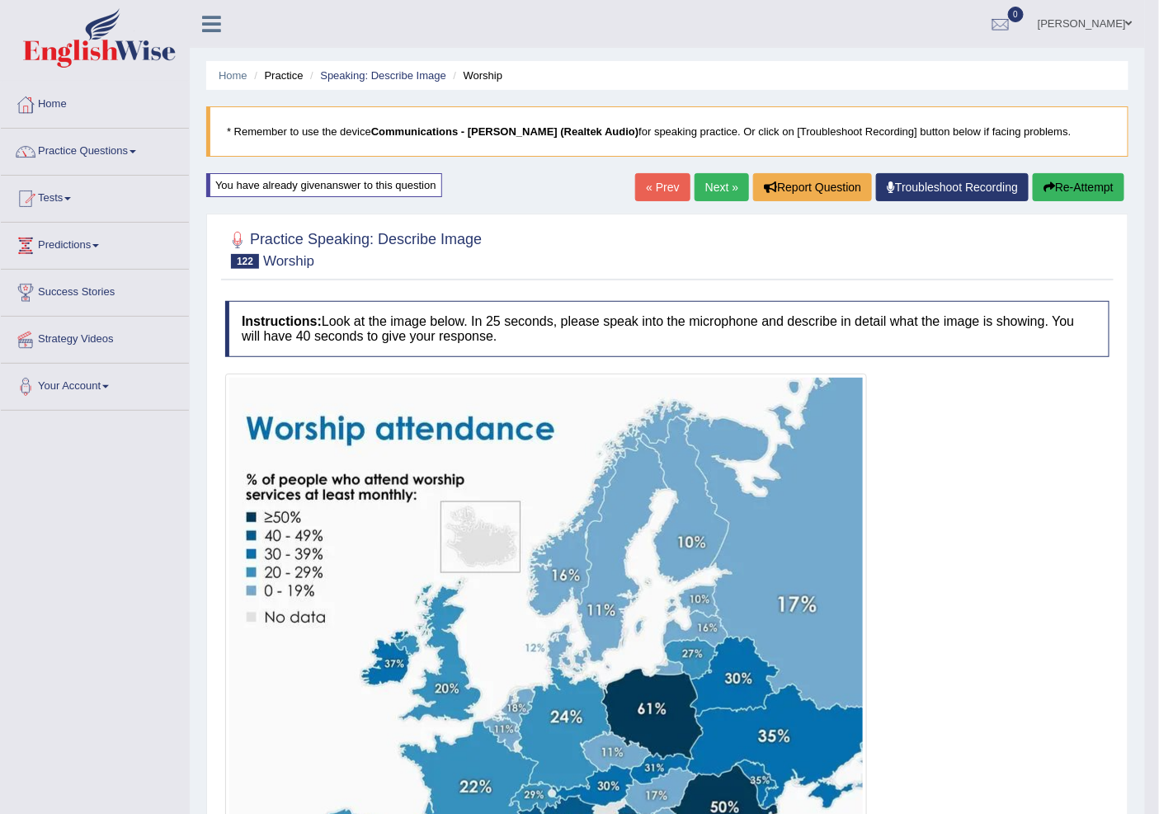
click at [716, 184] on link "Next »" at bounding box center [721, 187] width 54 height 28
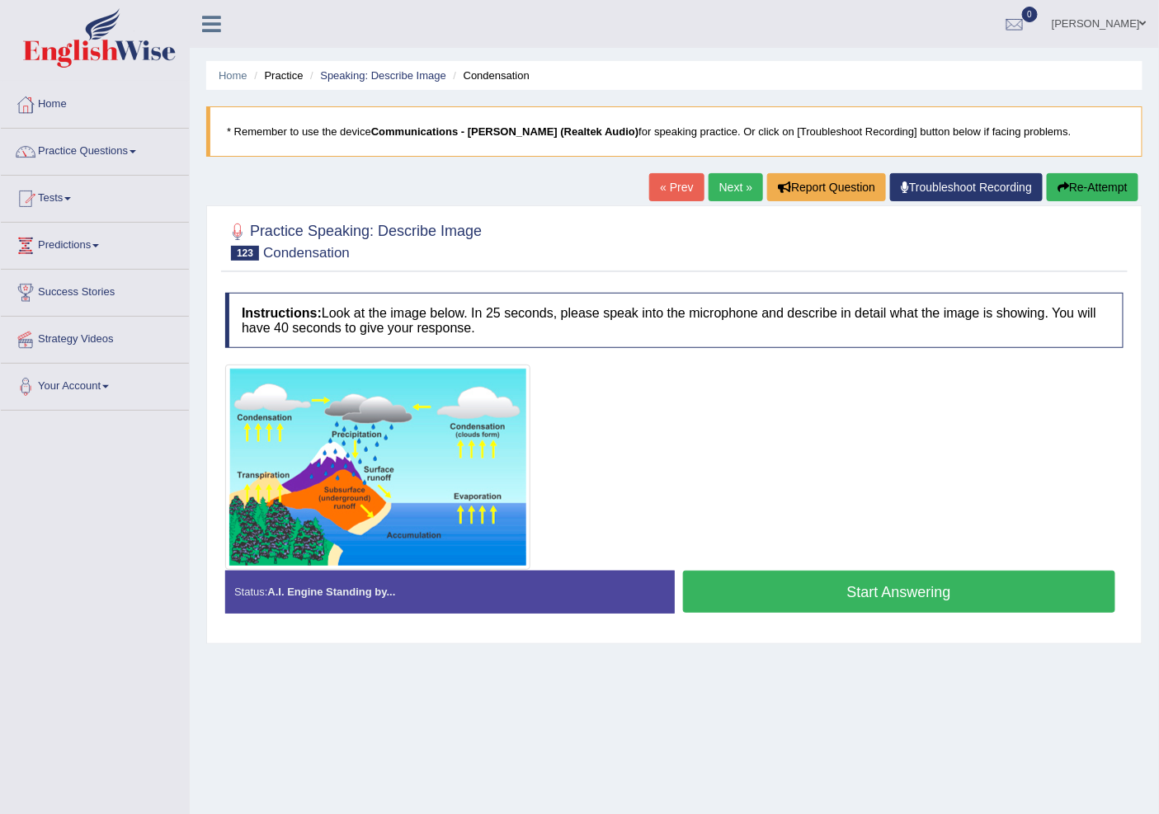
click at [709, 188] on link "Next »" at bounding box center [735, 187] width 54 height 28
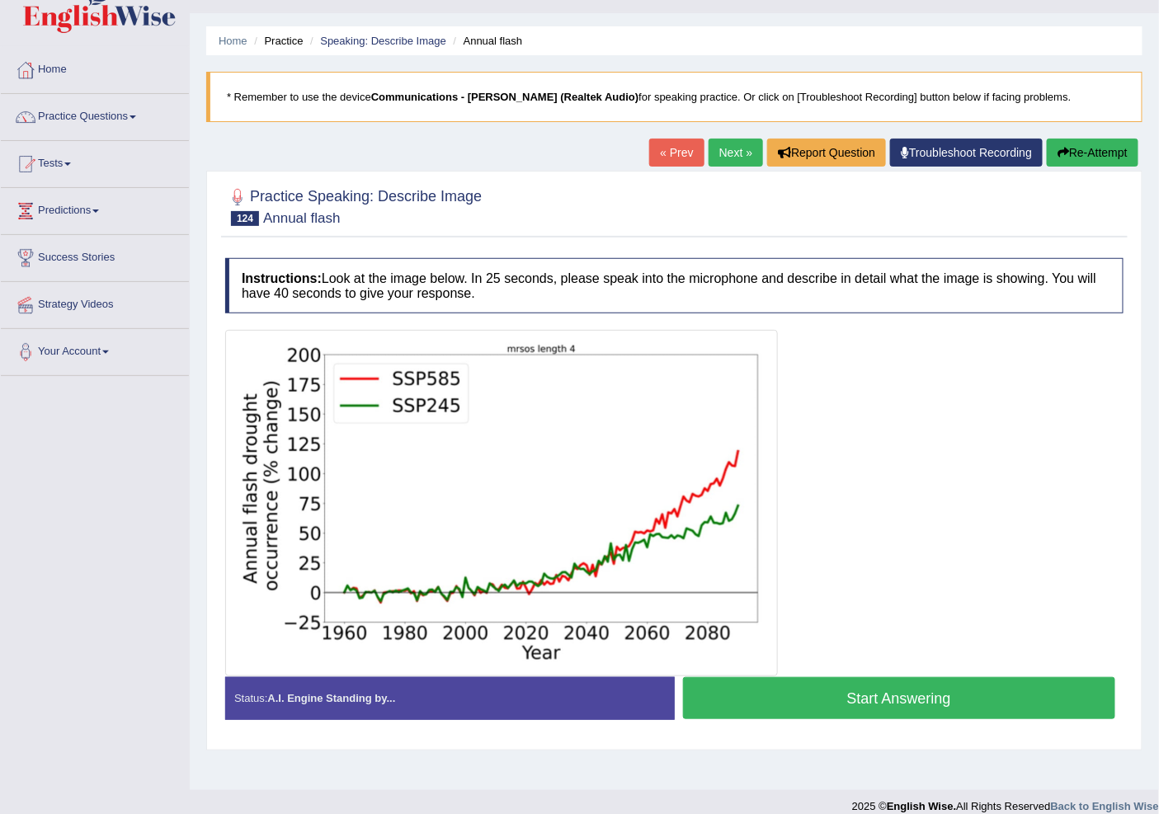
scroll to position [51, 0]
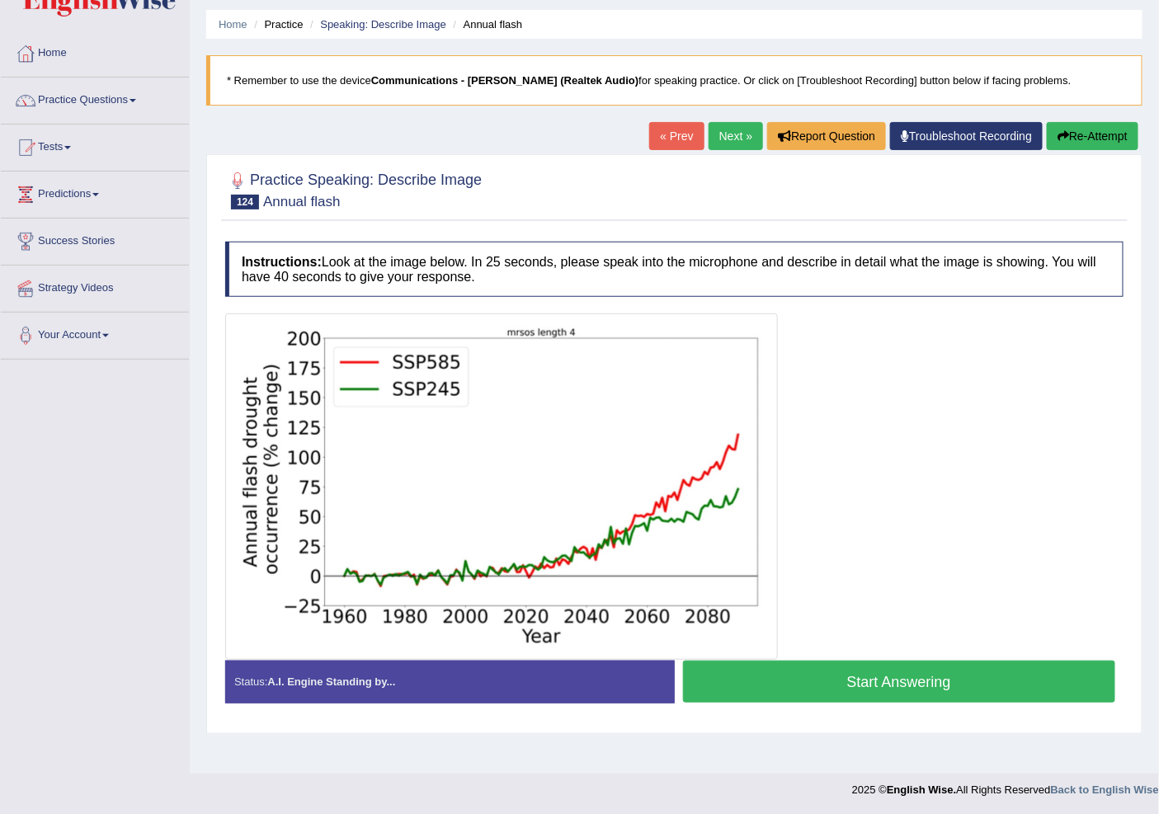
click at [713, 133] on link "Next »" at bounding box center [735, 136] width 54 height 28
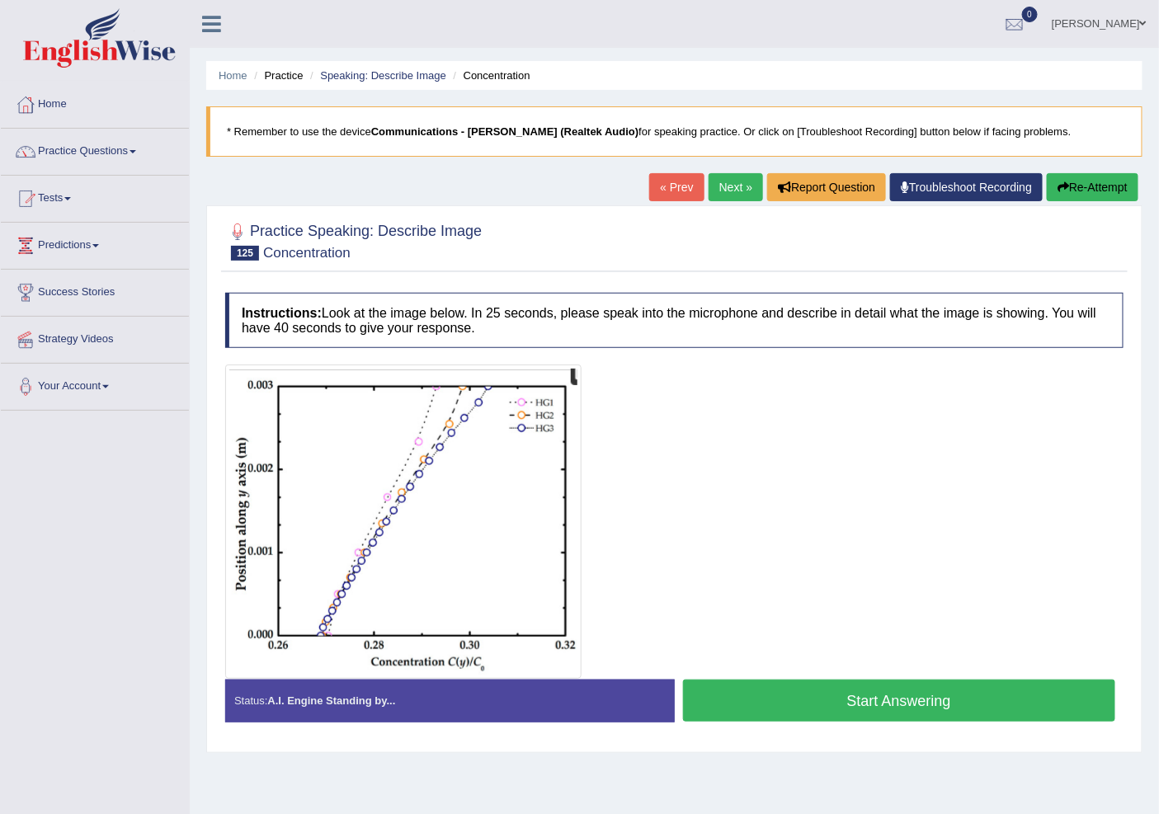
click at [712, 186] on link "Next »" at bounding box center [735, 187] width 54 height 28
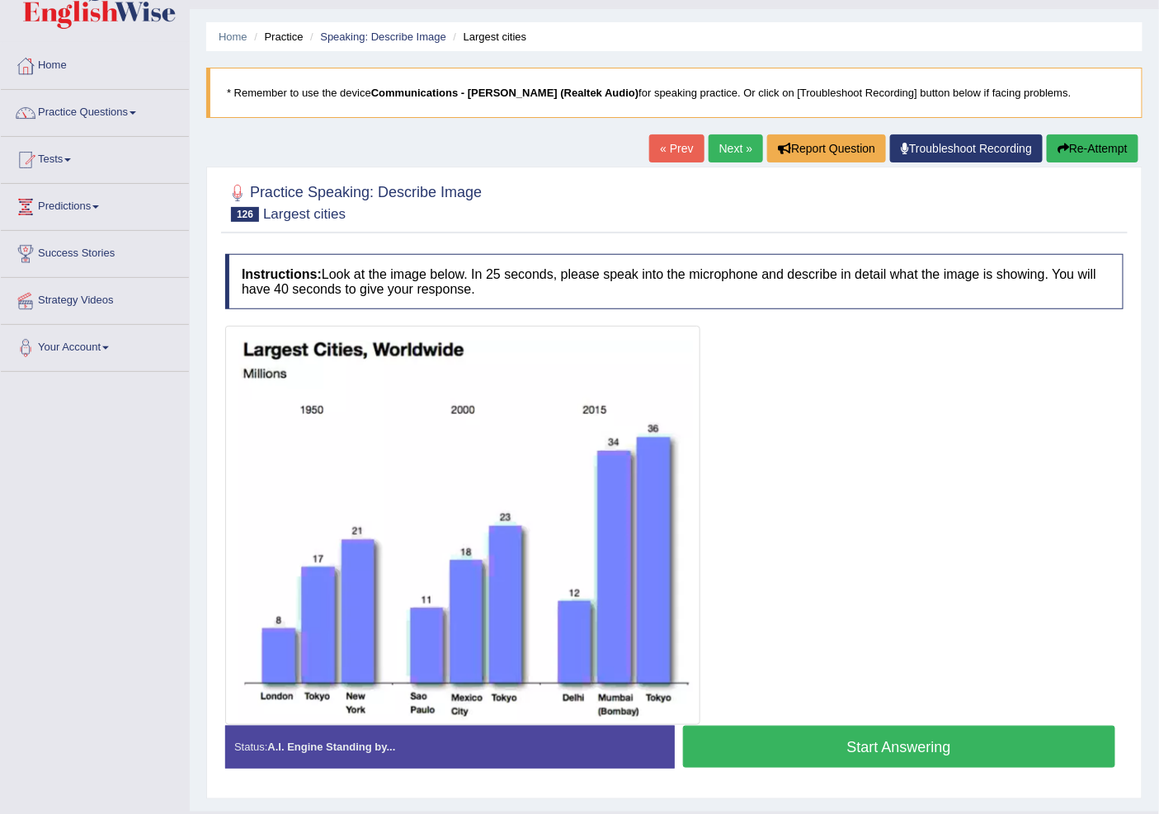
scroll to position [77, 0]
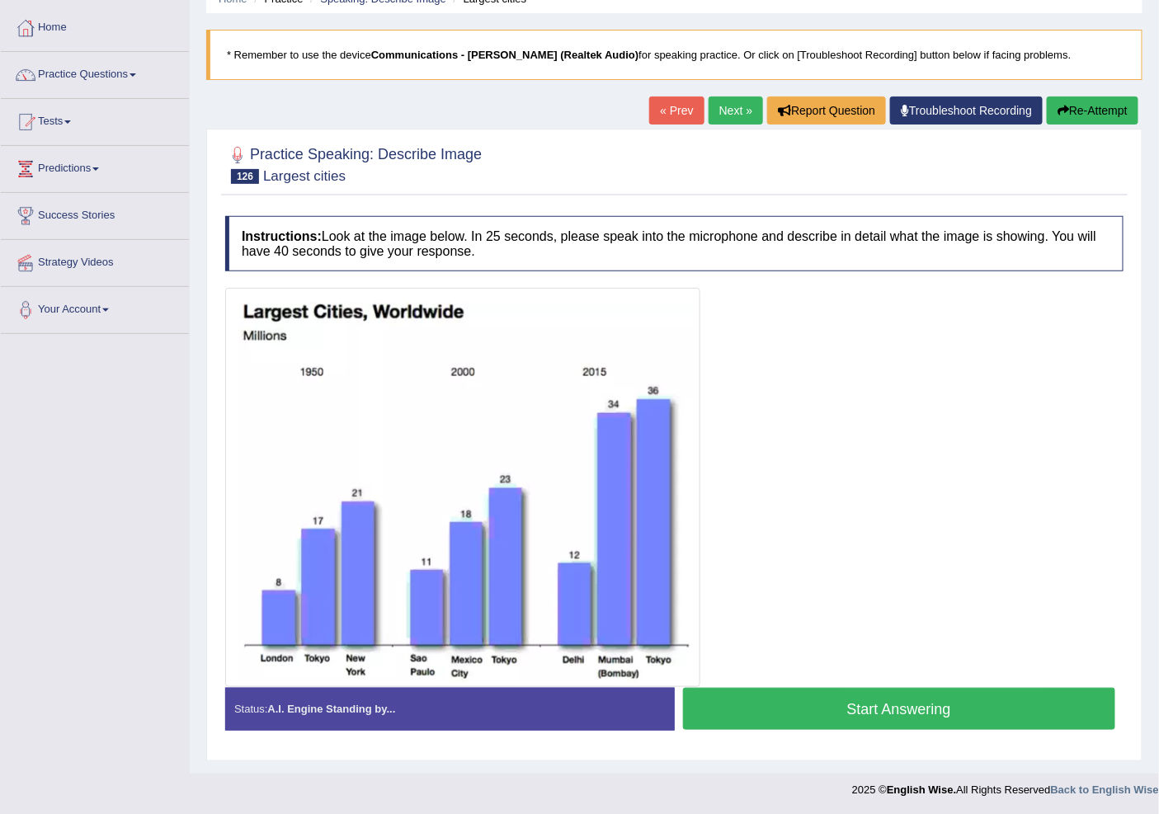
click at [882, 713] on button "Start Answering" at bounding box center [899, 709] width 433 height 42
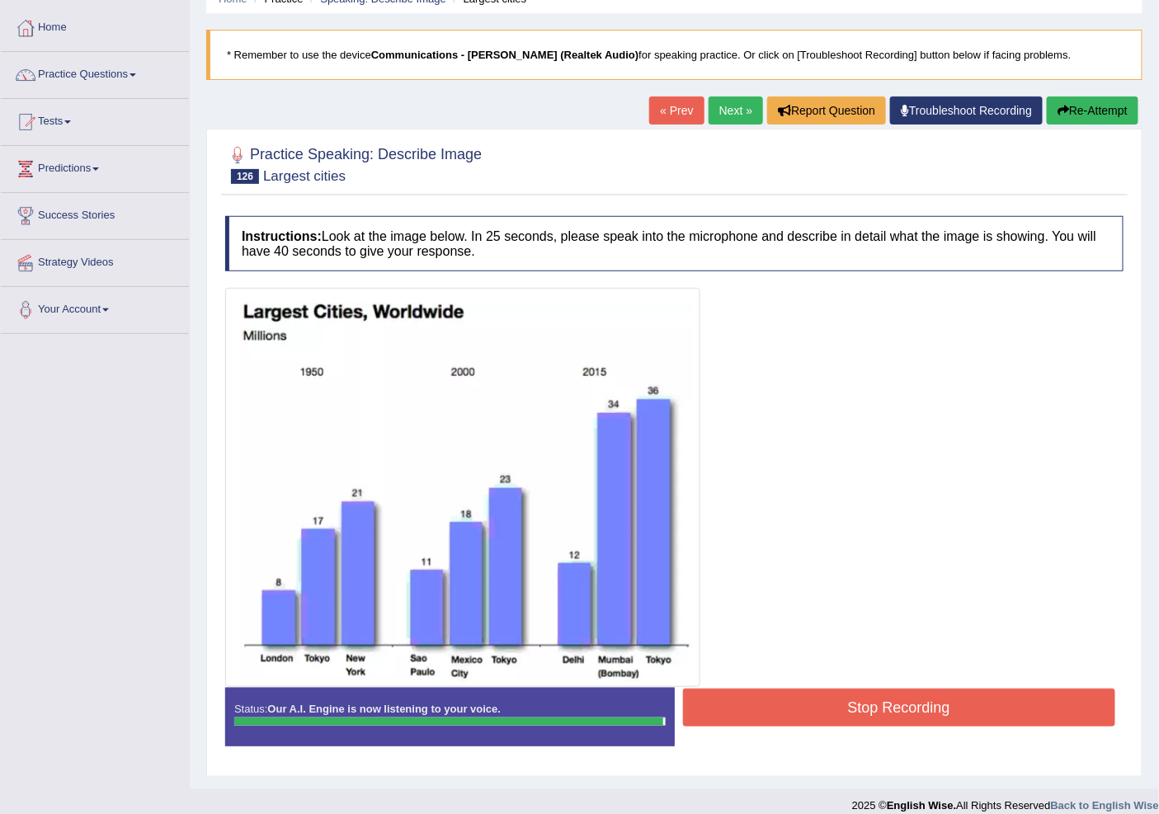
click at [887, 707] on button "Stop Recording" at bounding box center [899, 708] width 433 height 38
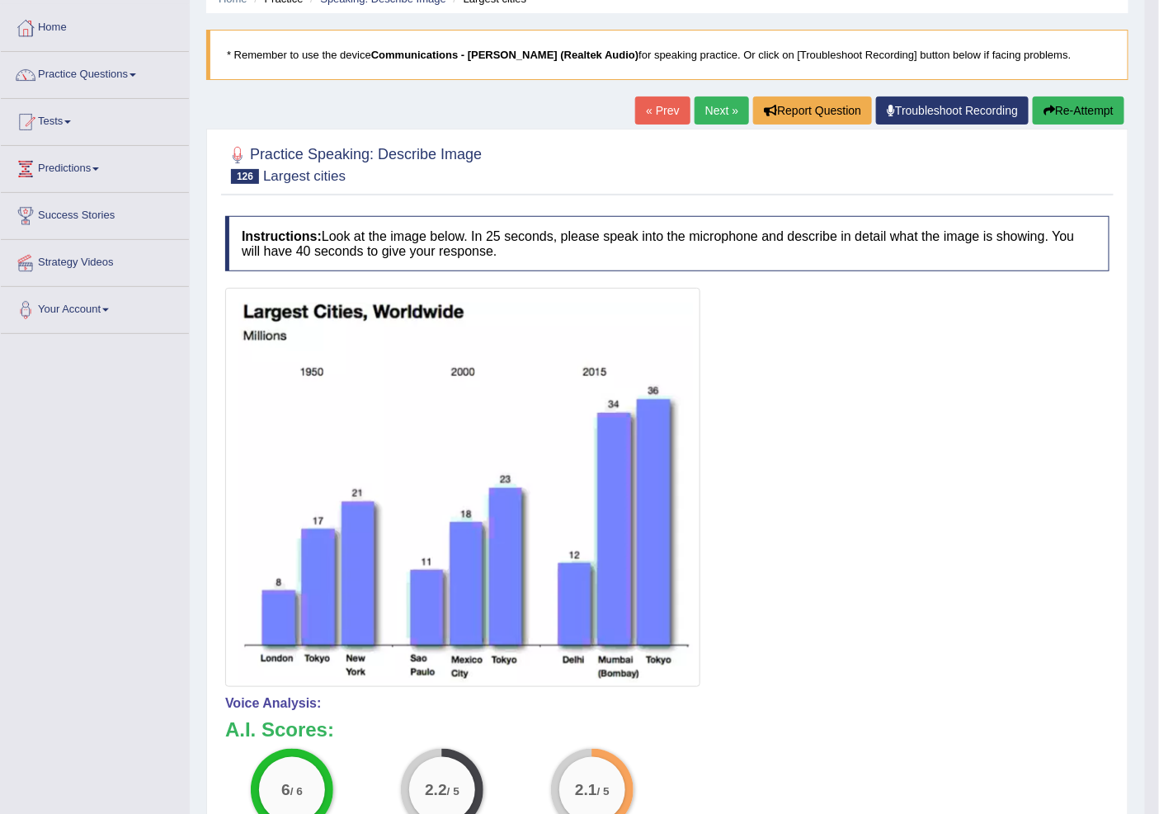
click at [656, 111] on link "« Prev" at bounding box center [662, 110] width 54 height 28
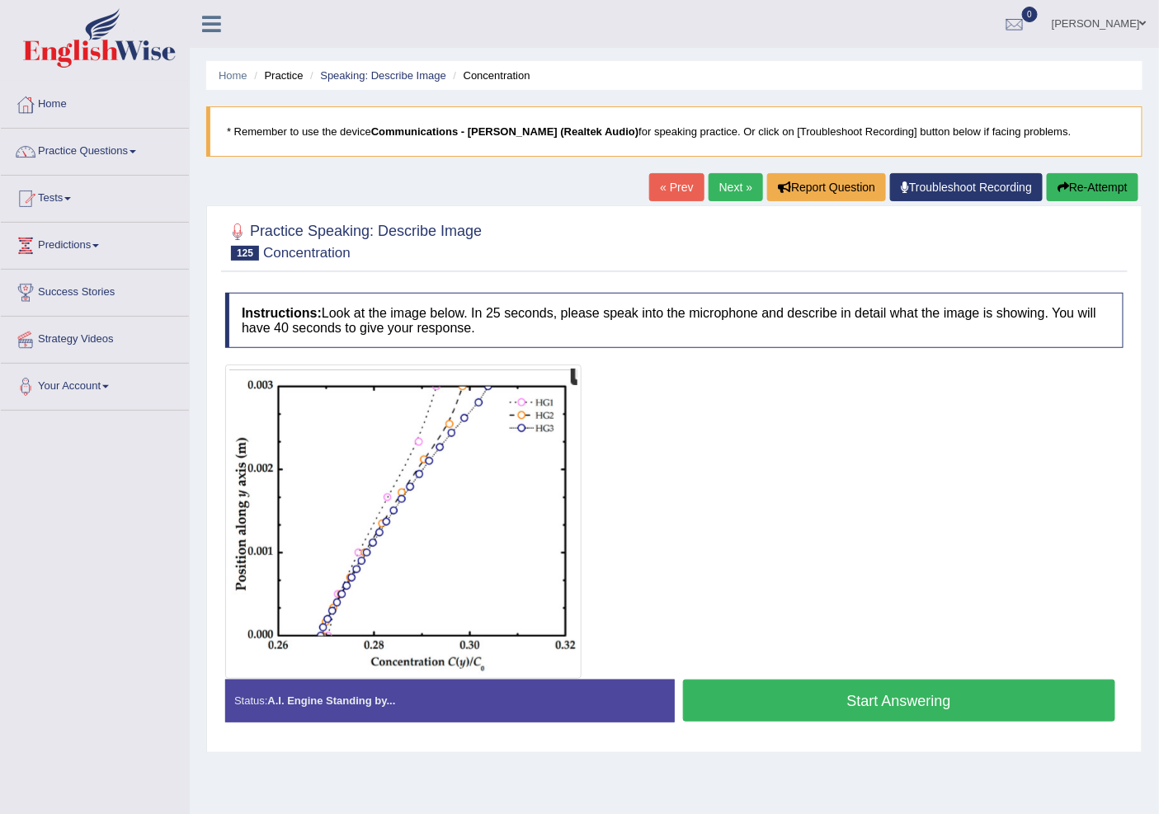
click at [737, 182] on link "Next »" at bounding box center [735, 187] width 54 height 28
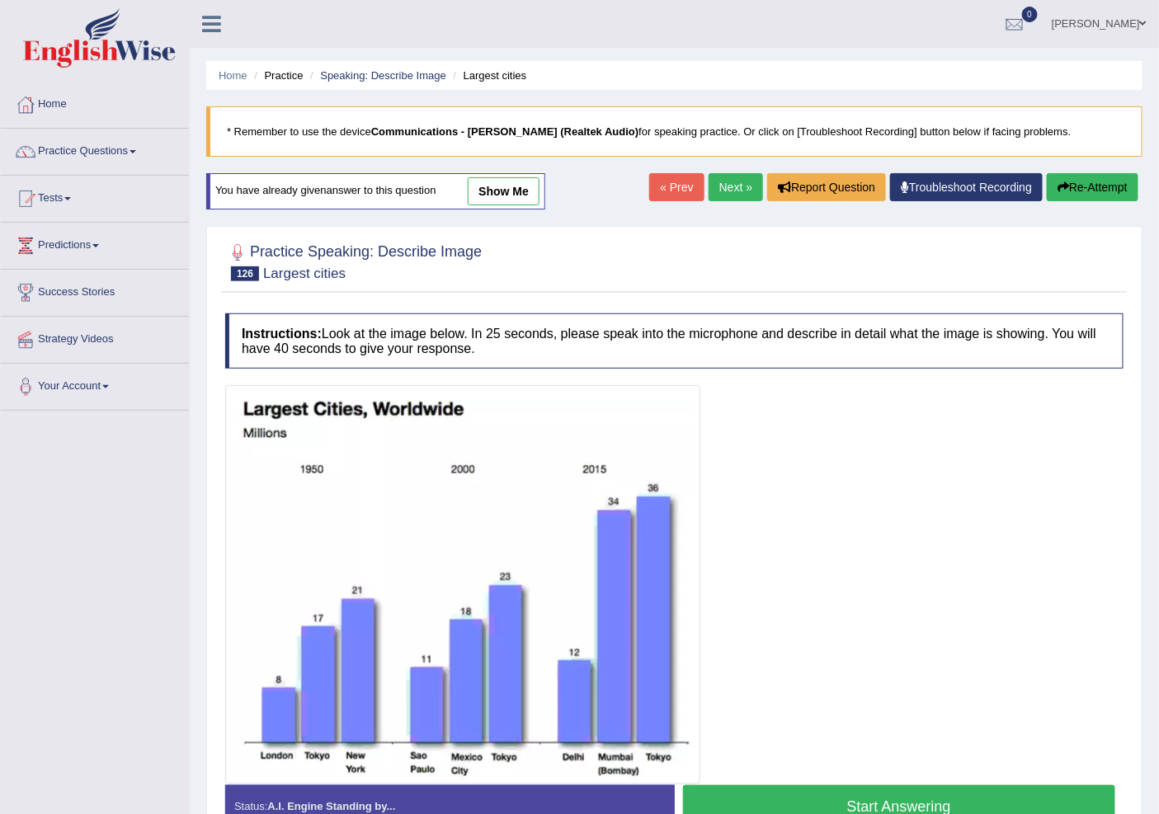
click at [942, 802] on button "Start Answering" at bounding box center [899, 806] width 433 height 42
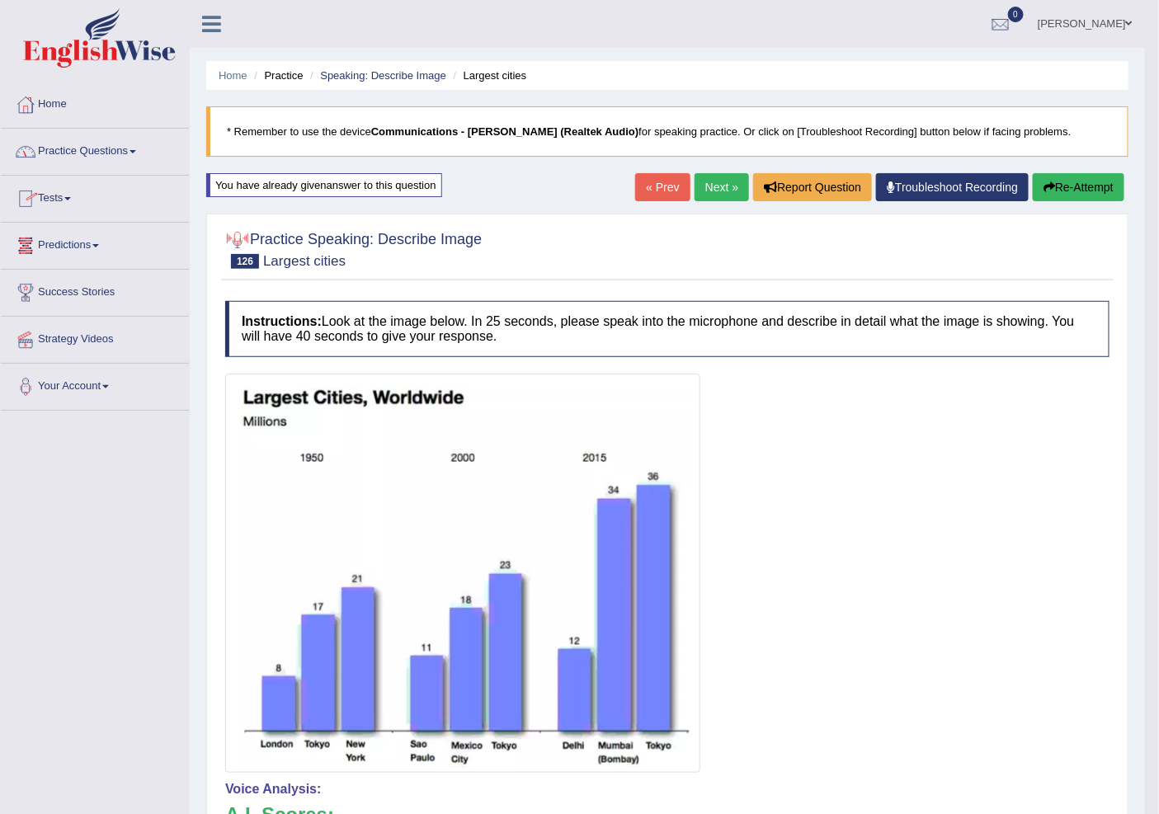
click at [714, 180] on link "Next »" at bounding box center [721, 187] width 54 height 28
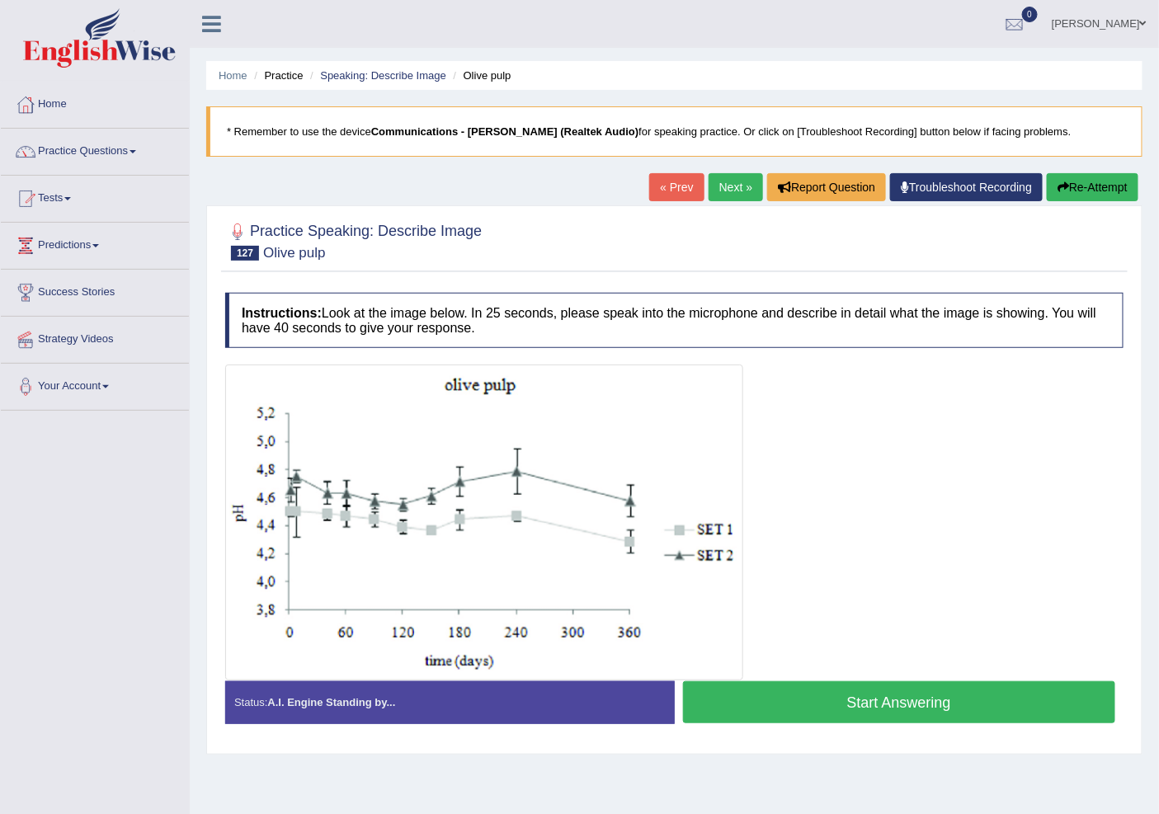
click at [844, 701] on button "Start Answering" at bounding box center [899, 702] width 433 height 42
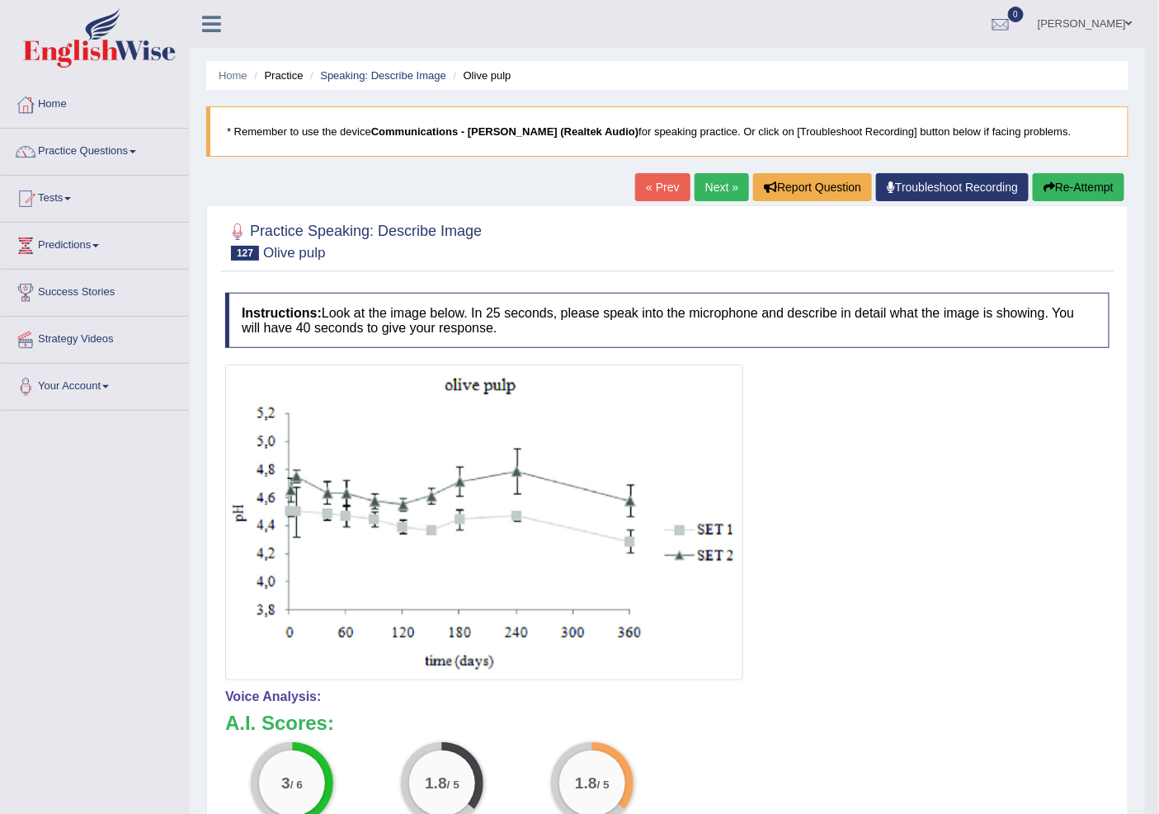
click at [665, 186] on link "« Prev" at bounding box center [662, 187] width 54 height 28
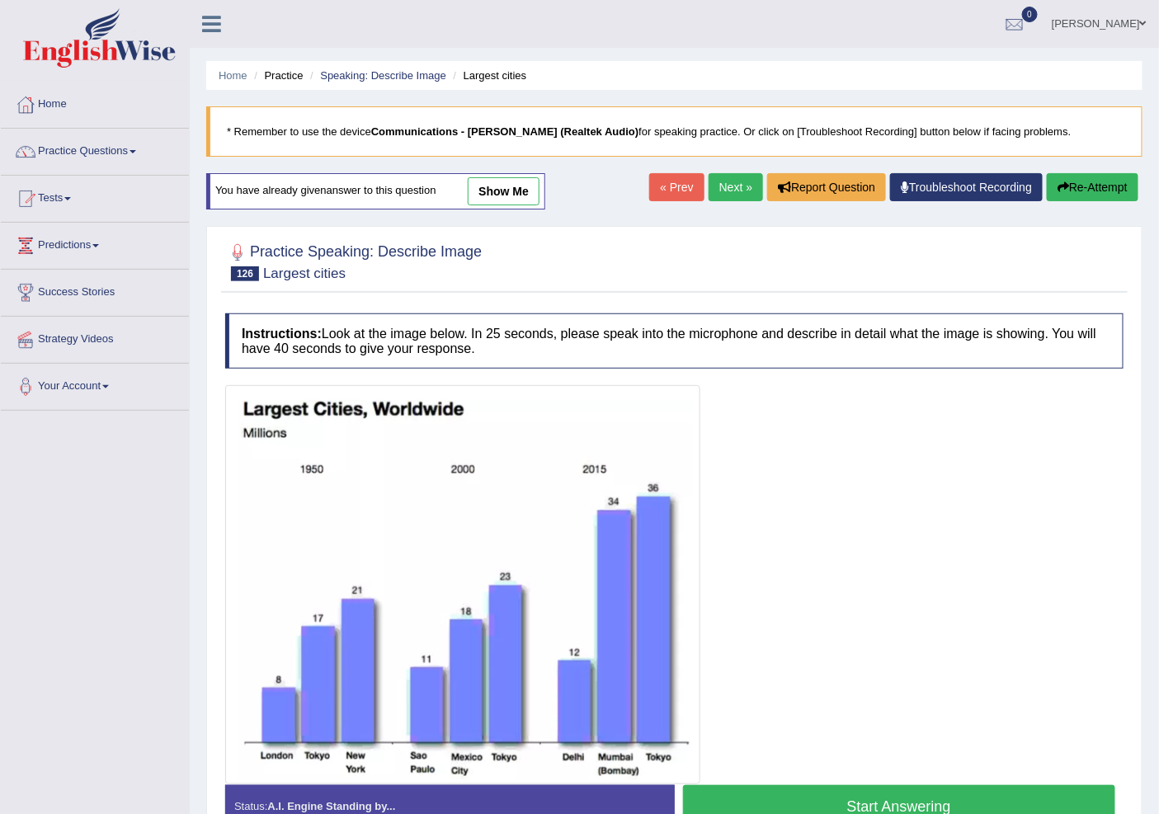
click at [727, 191] on link "Next »" at bounding box center [735, 187] width 54 height 28
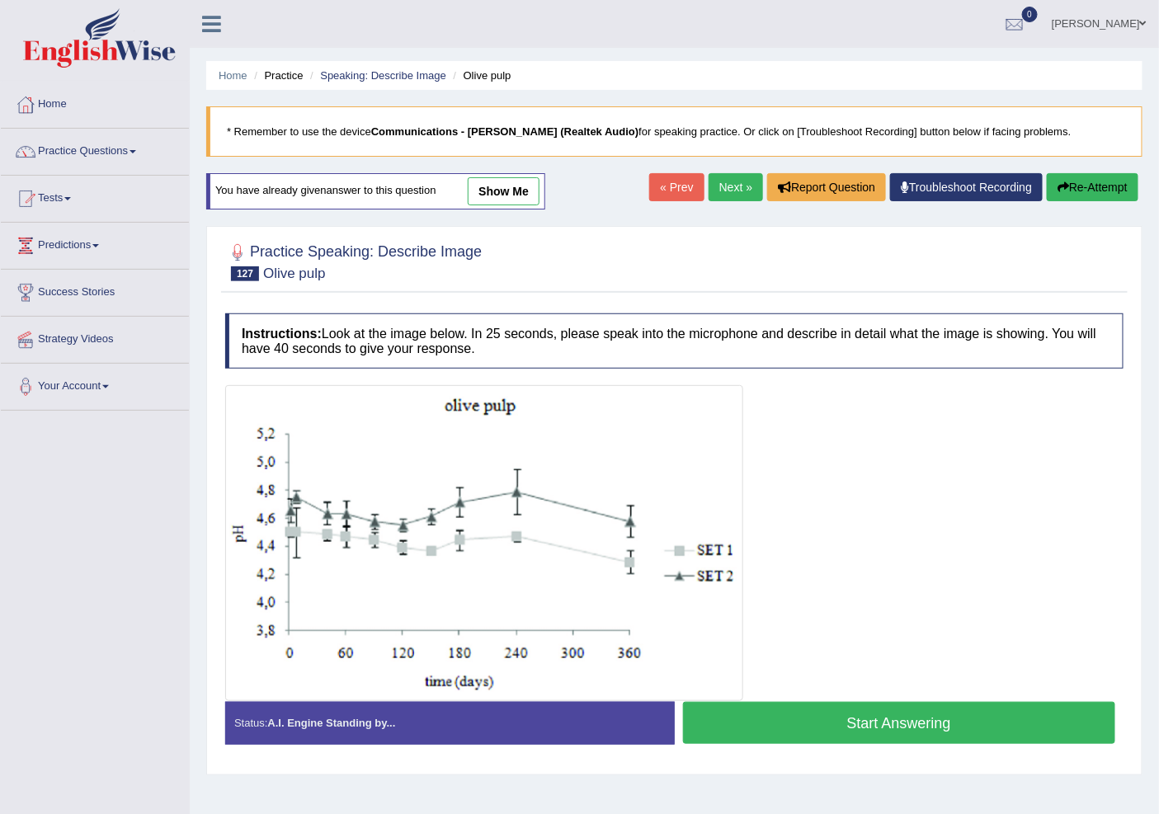
click at [848, 734] on button "Start Answering" at bounding box center [899, 723] width 433 height 42
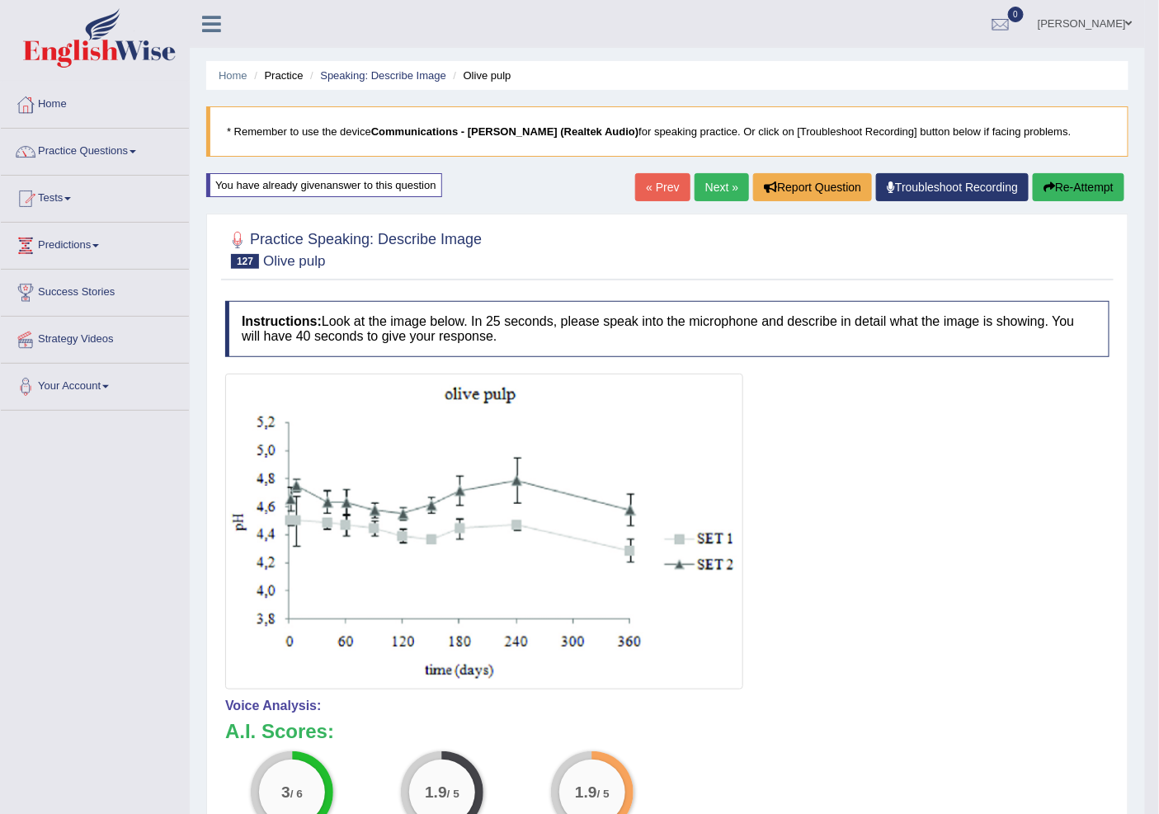
click at [711, 178] on link "Next »" at bounding box center [721, 187] width 54 height 28
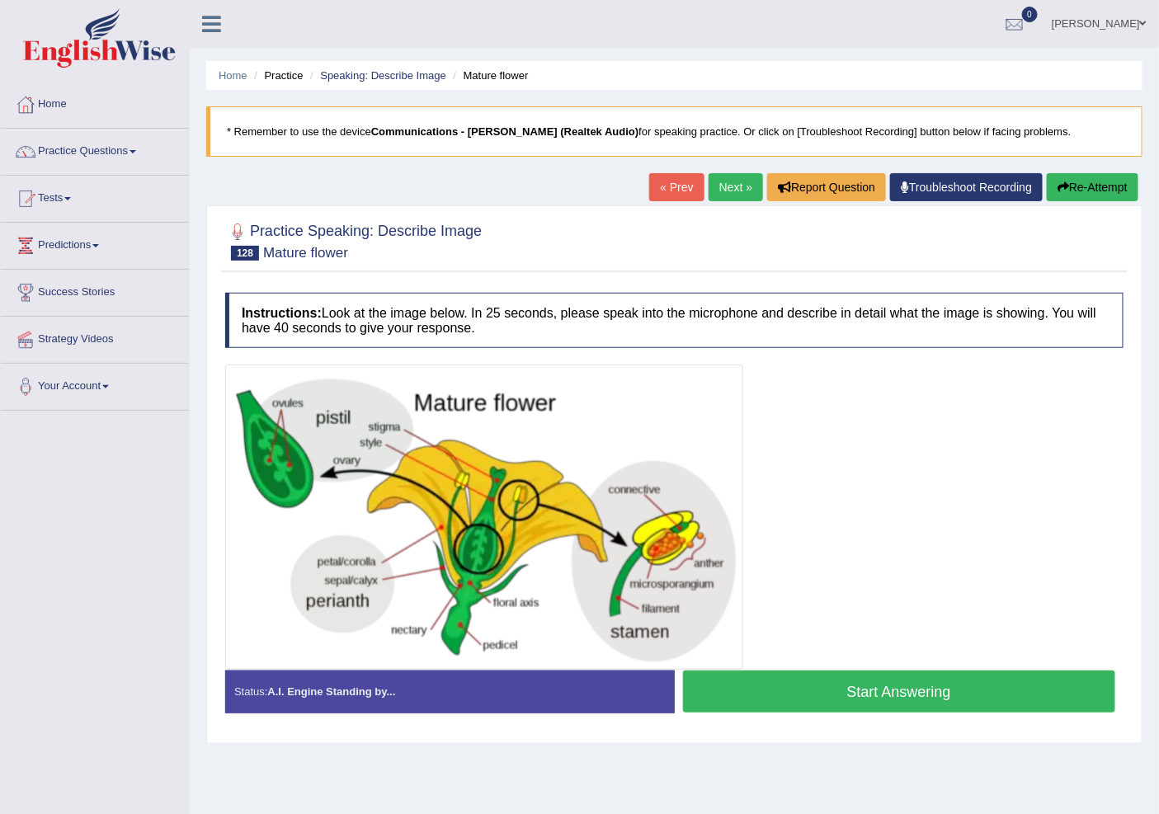
click at [871, 694] on button "Start Answering" at bounding box center [899, 691] width 433 height 42
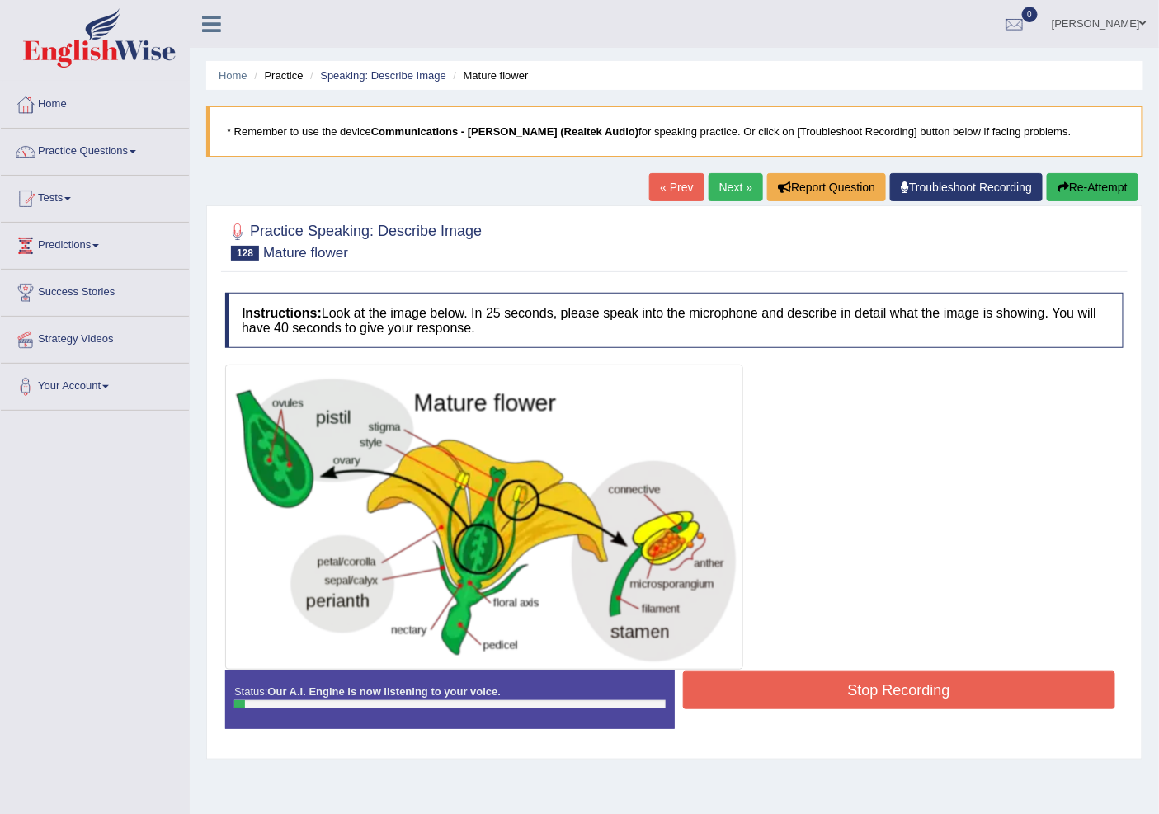
click at [879, 699] on button "Stop Recording" at bounding box center [899, 690] width 433 height 38
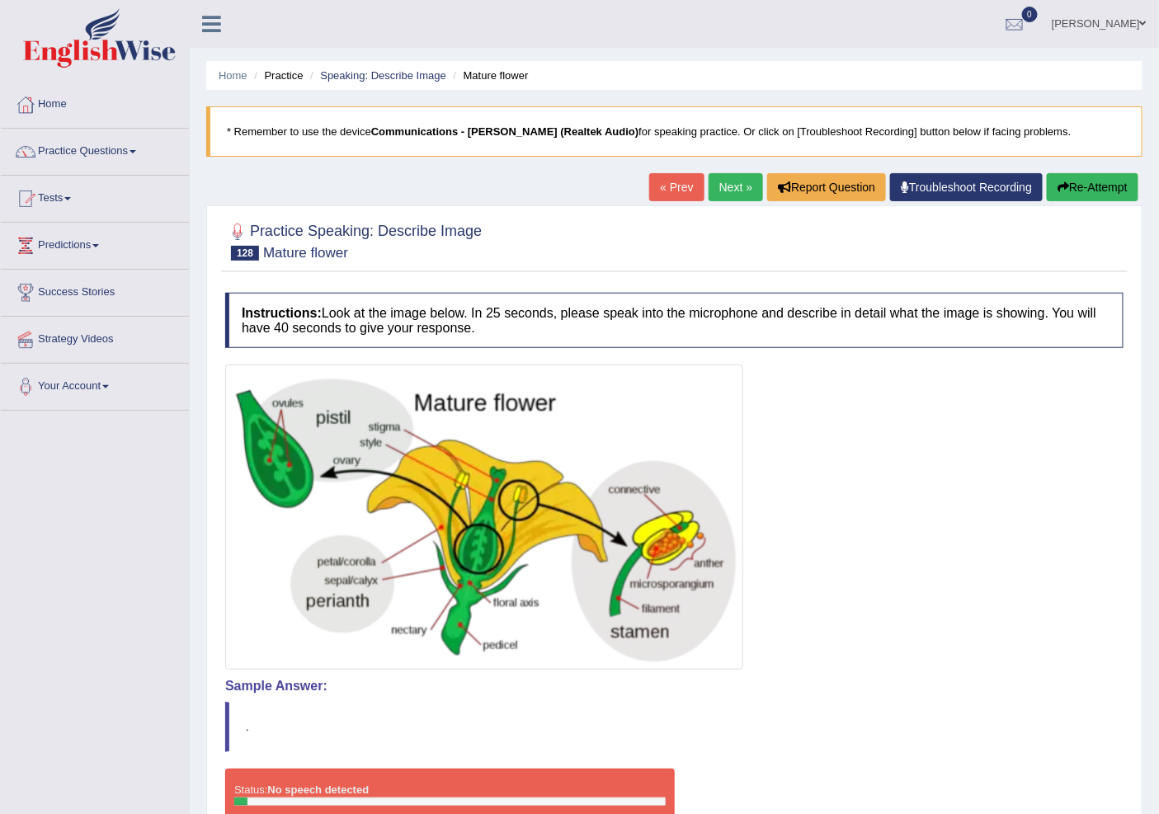
click at [727, 186] on link "Next »" at bounding box center [735, 187] width 54 height 28
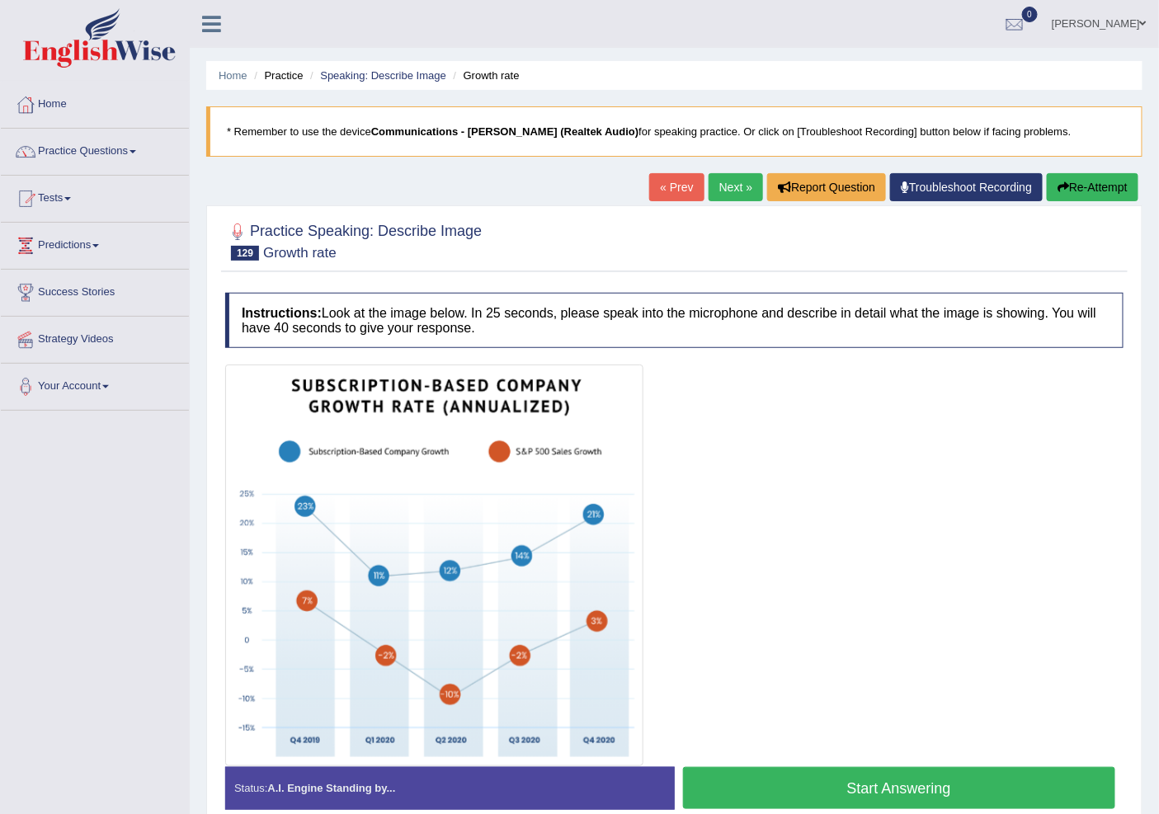
click at [718, 183] on link "Next »" at bounding box center [735, 187] width 54 height 28
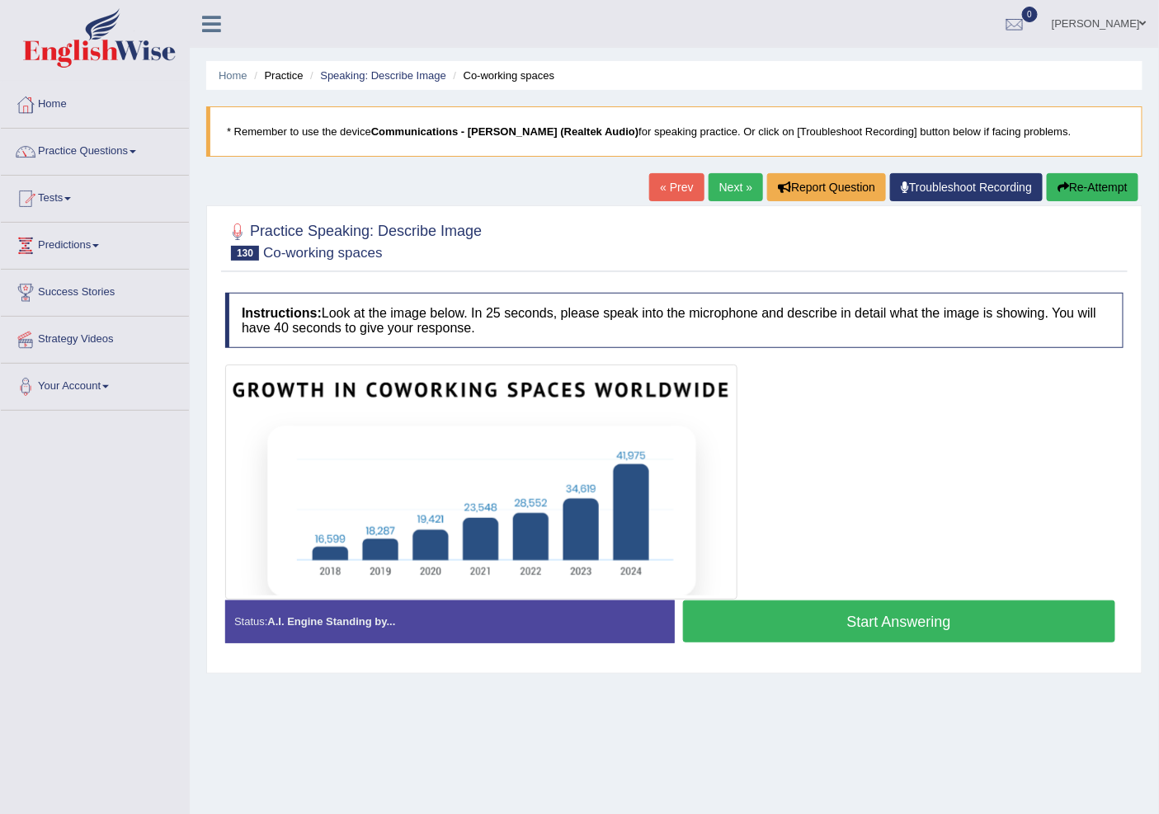
click at [727, 181] on link "Next »" at bounding box center [735, 187] width 54 height 28
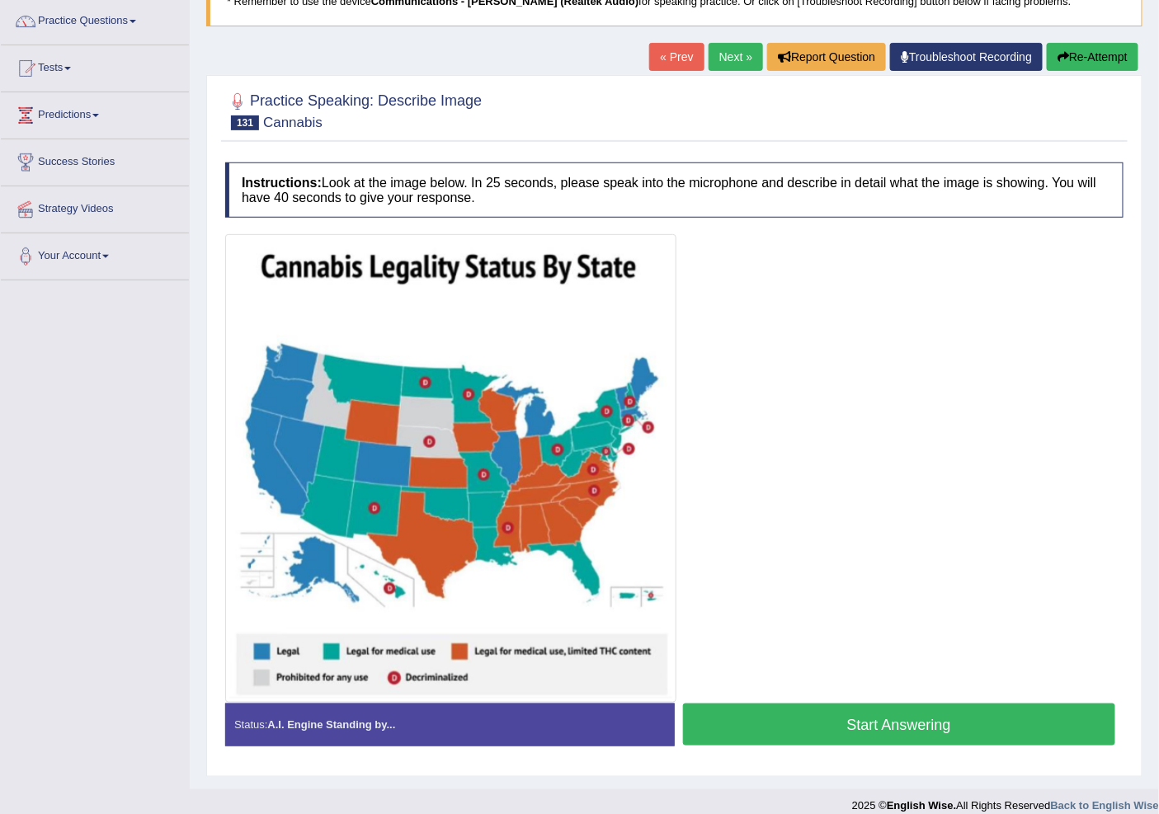
scroll to position [146, 0]
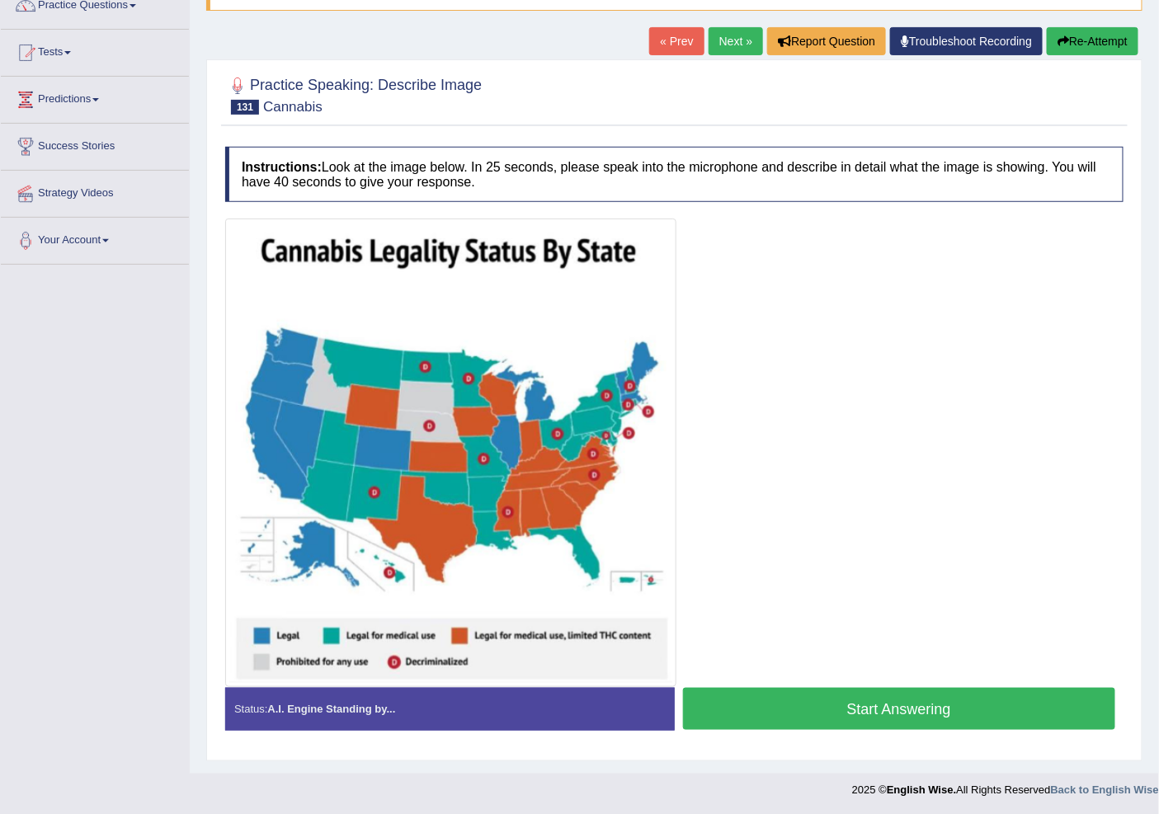
click at [732, 38] on link "Next »" at bounding box center [735, 41] width 54 height 28
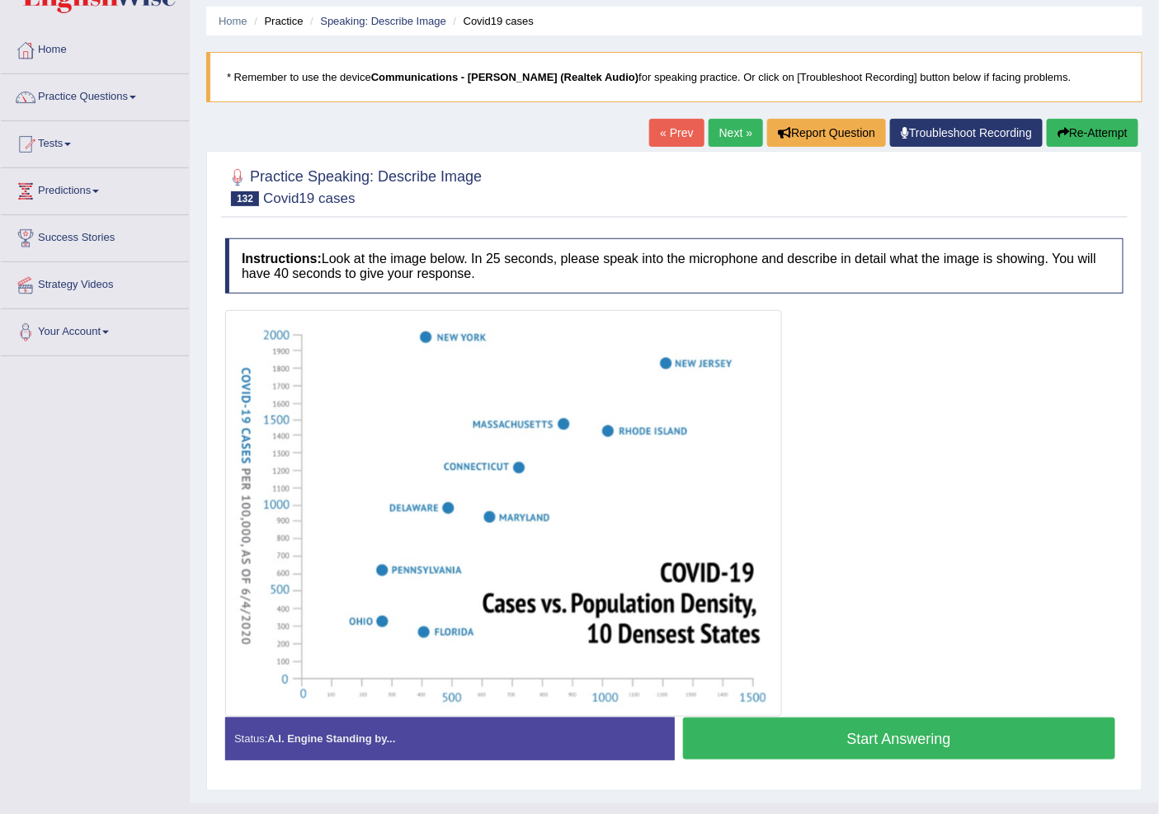
scroll to position [84, 0]
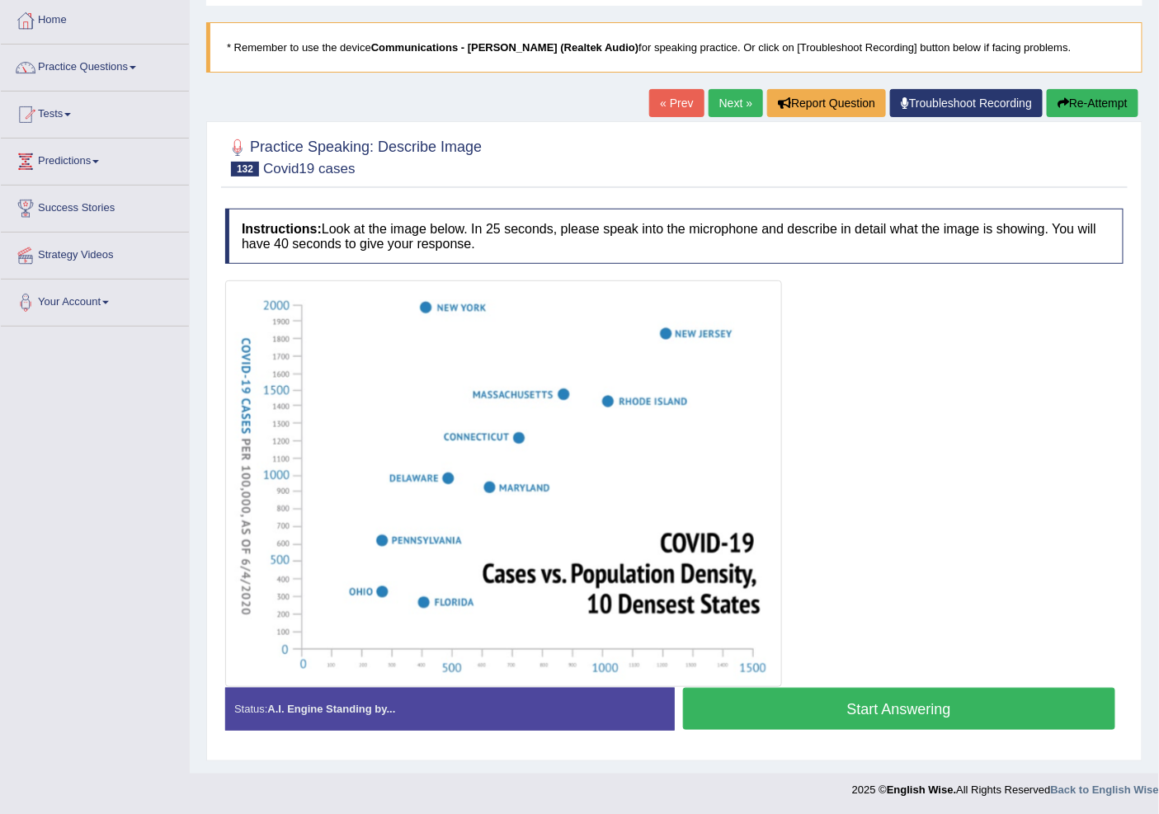
click at [735, 107] on link "Next »" at bounding box center [735, 103] width 54 height 28
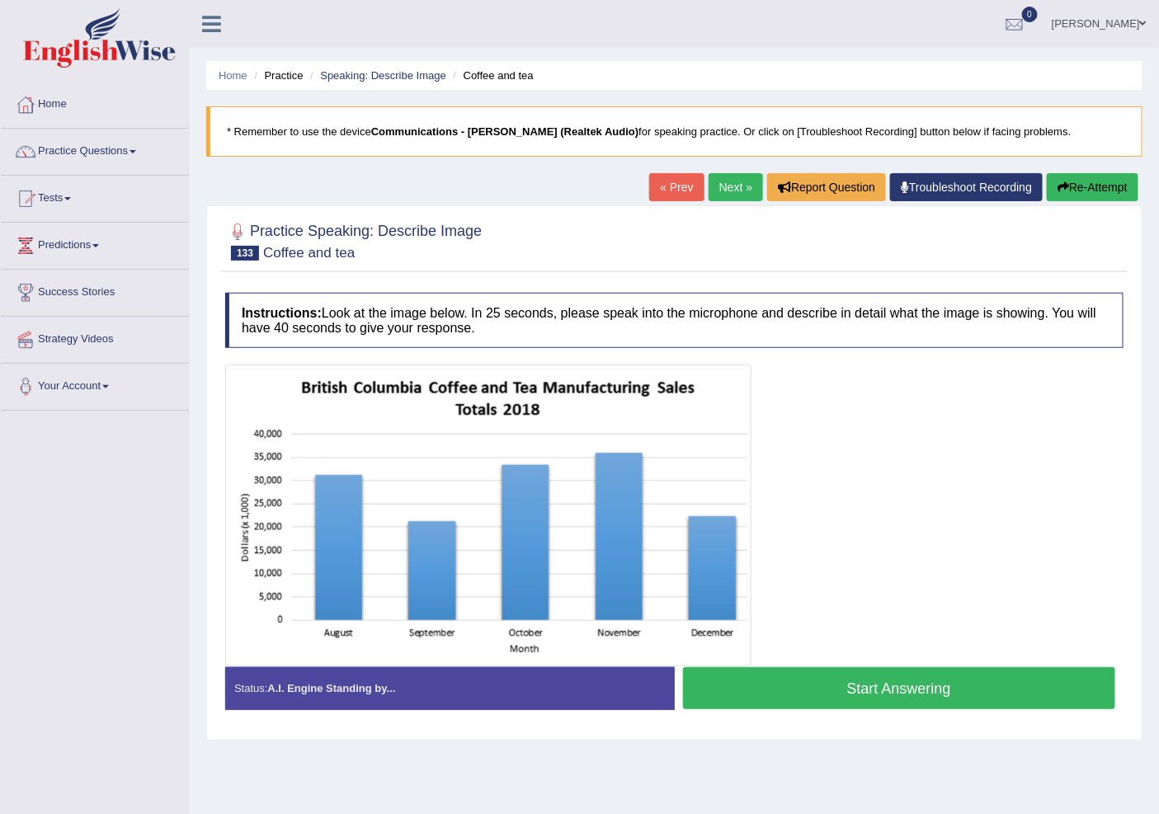
click at [669, 192] on link "« Prev" at bounding box center [676, 187] width 54 height 28
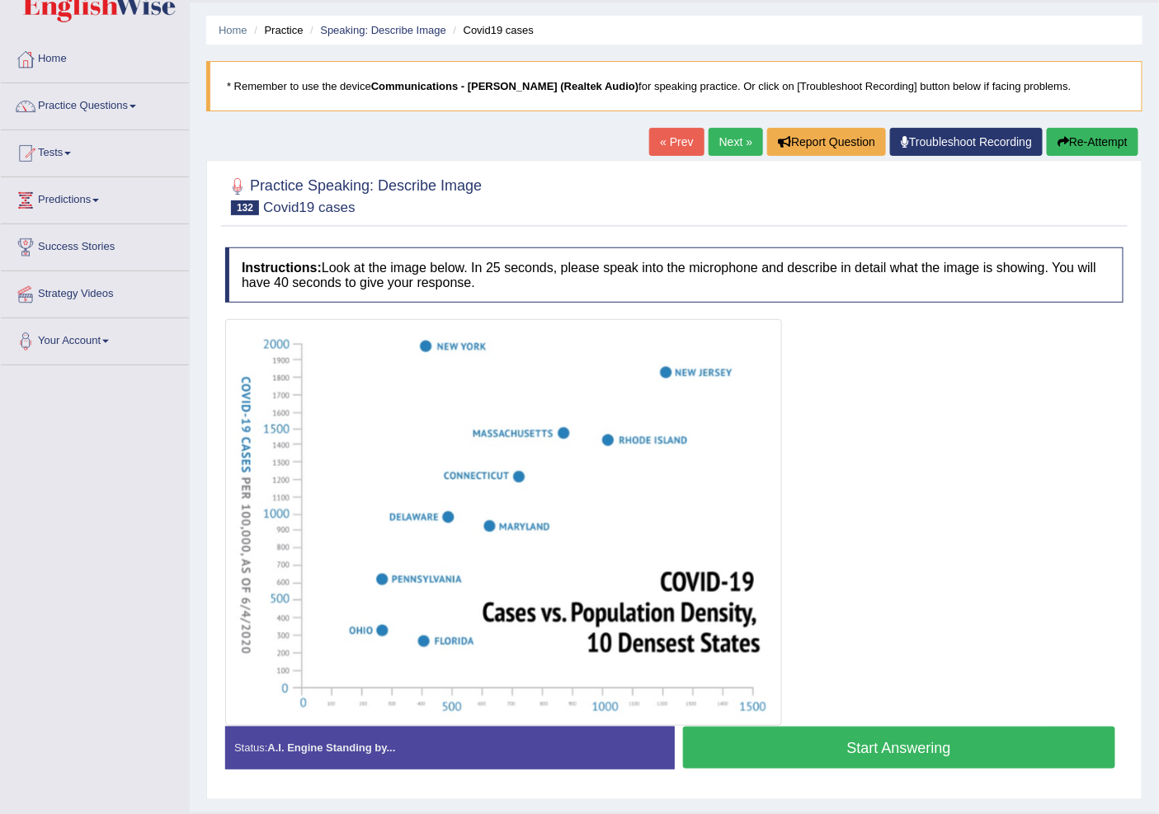
scroll to position [84, 0]
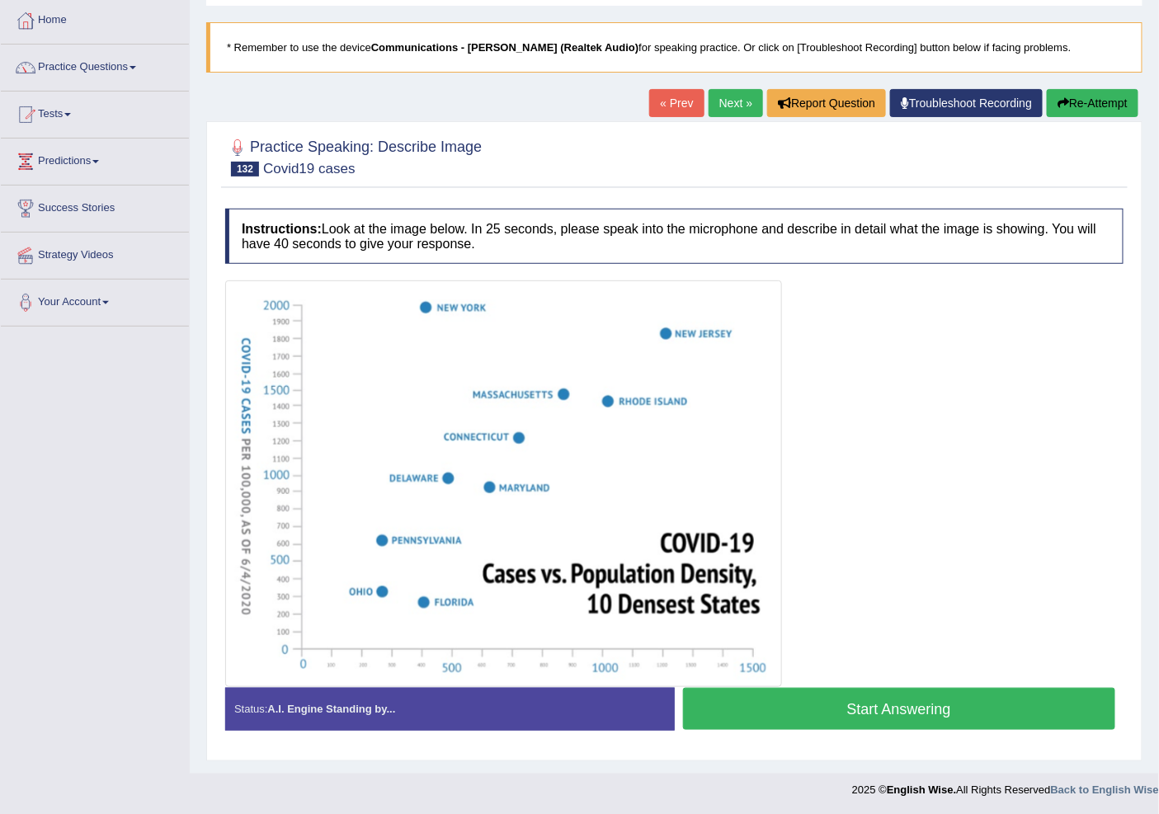
click at [860, 719] on button "Start Answering" at bounding box center [899, 709] width 433 height 42
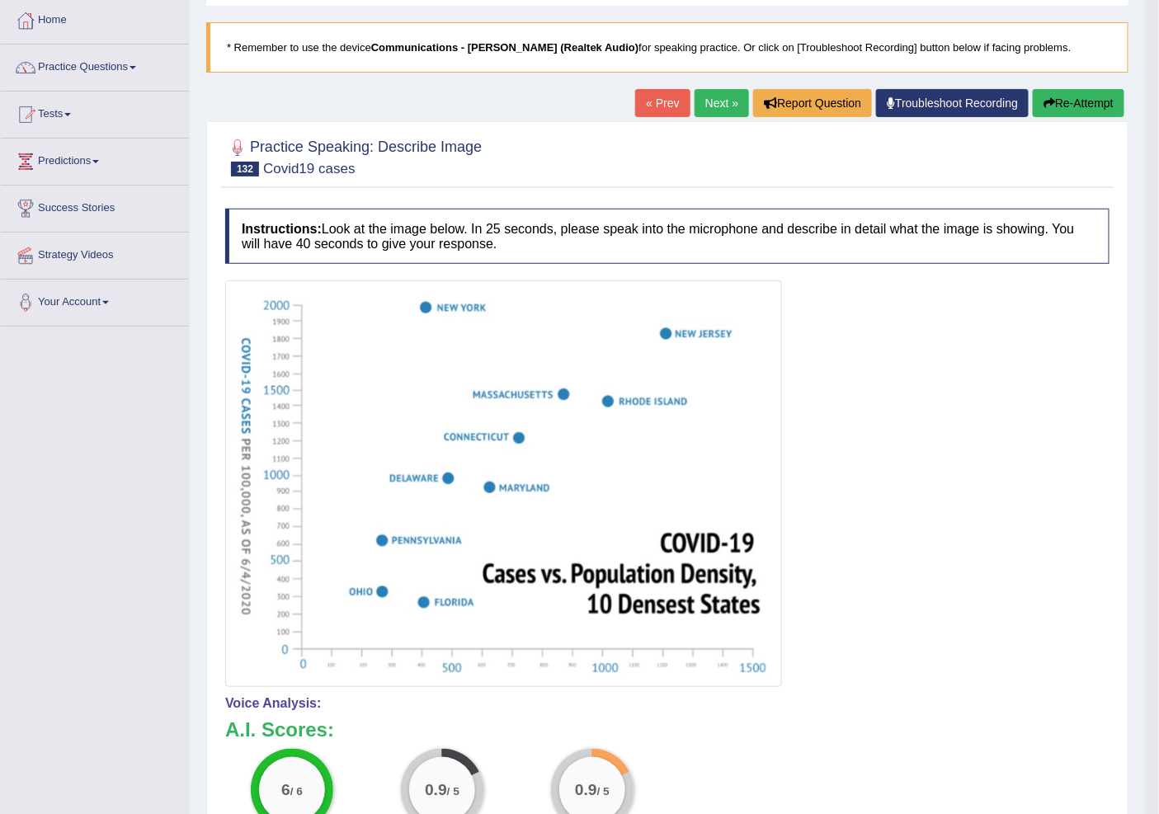
click at [661, 102] on link "« Prev" at bounding box center [662, 103] width 54 height 28
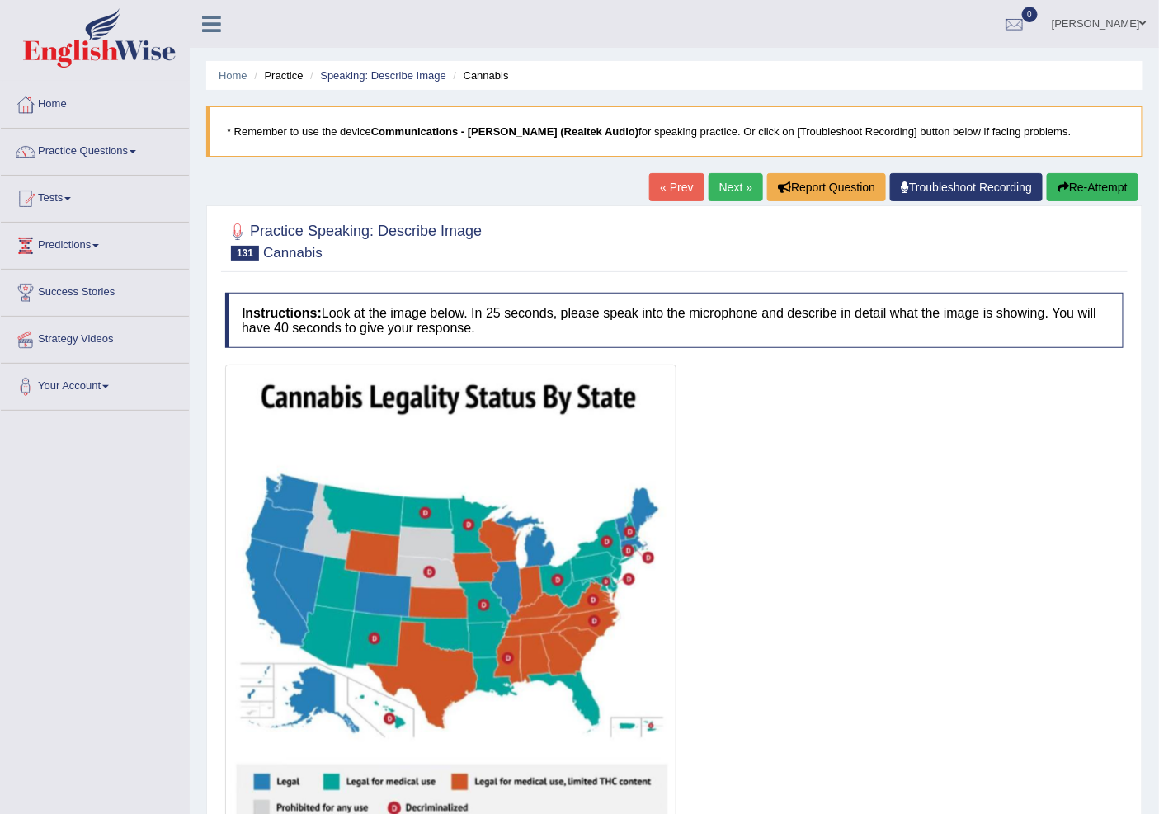
click at [722, 195] on link "Next »" at bounding box center [735, 187] width 54 height 28
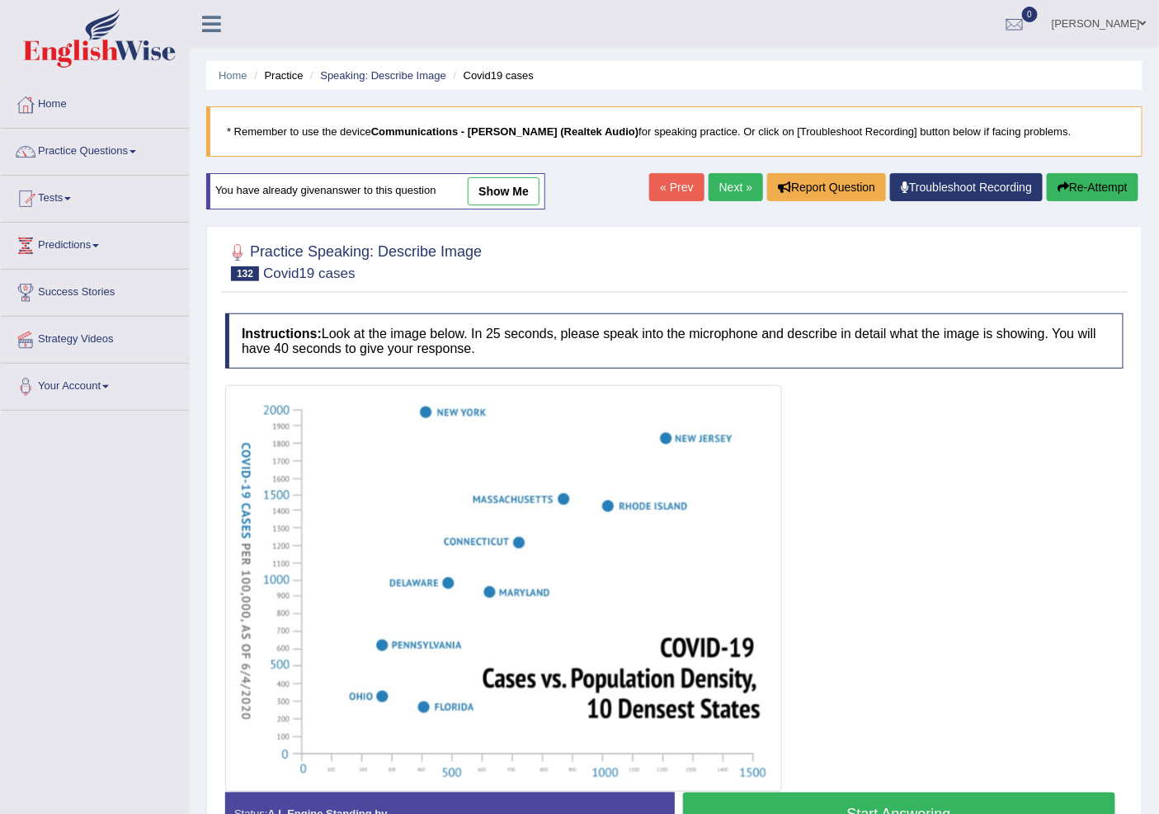
click at [722, 182] on link "Next »" at bounding box center [735, 187] width 54 height 28
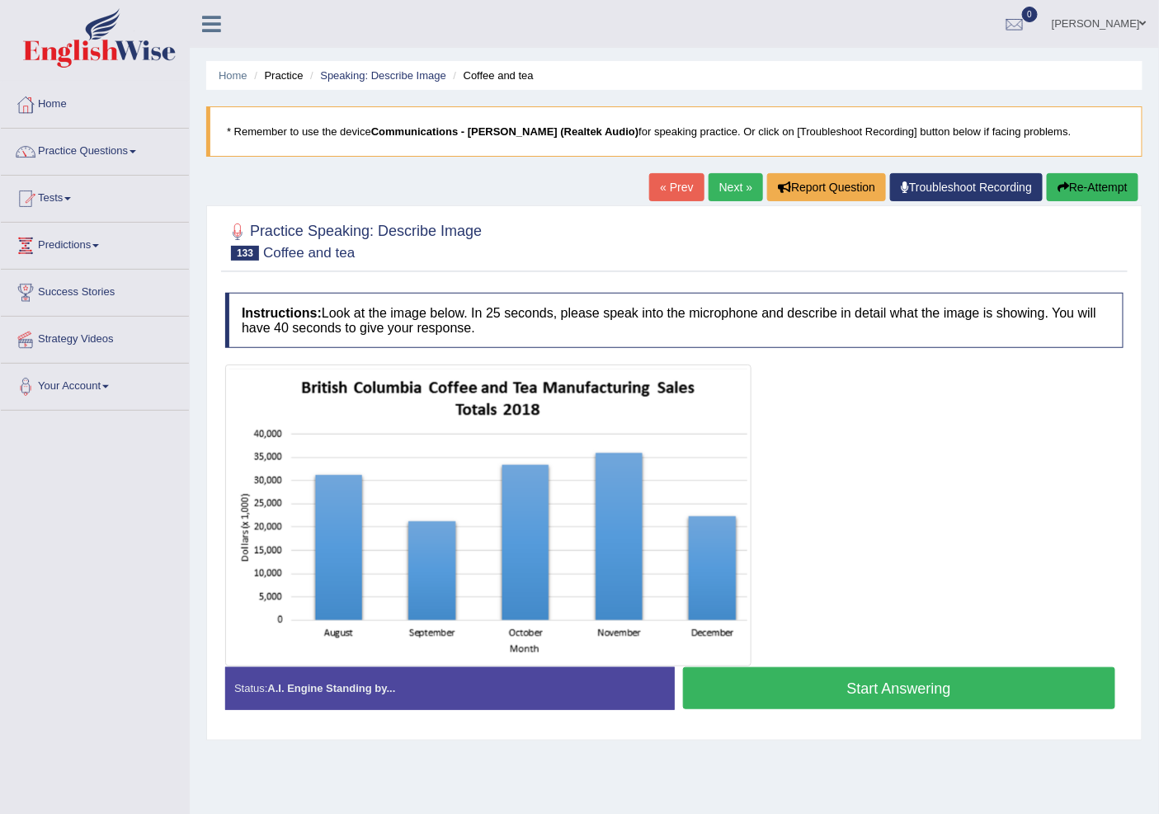
click at [675, 186] on link "« Prev" at bounding box center [676, 187] width 54 height 28
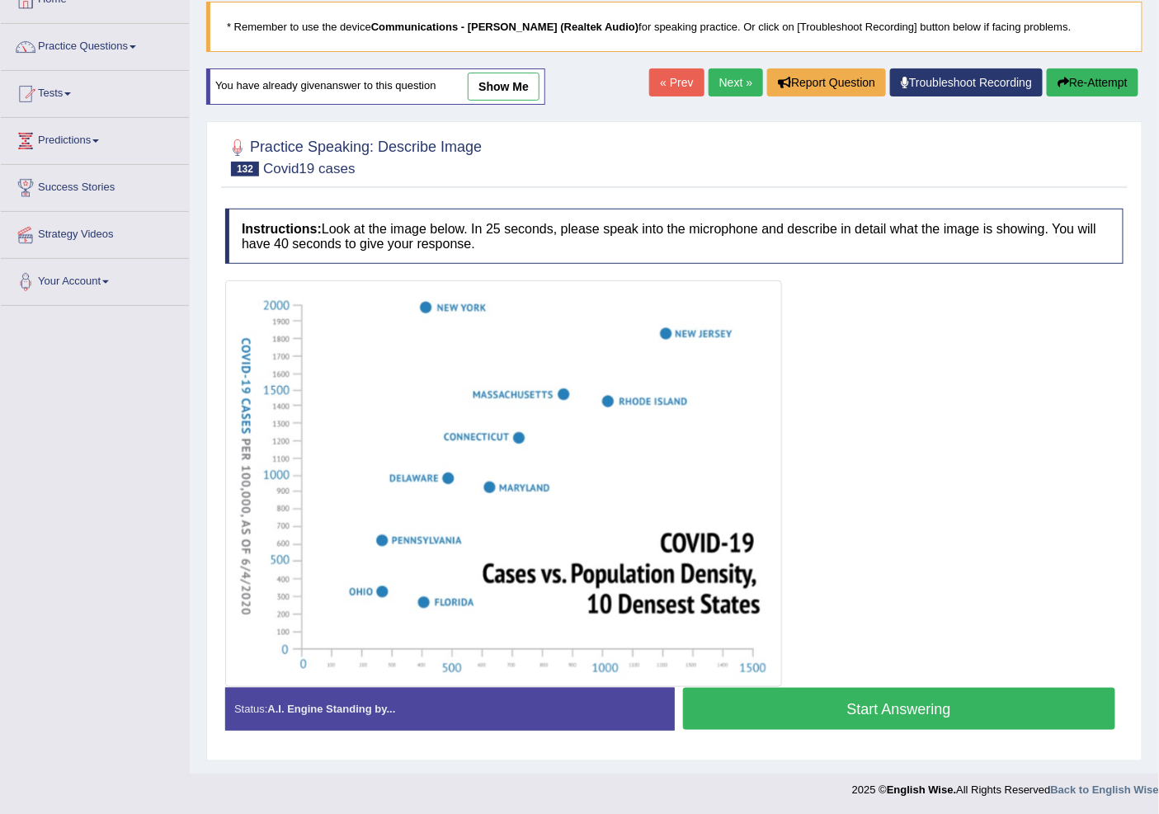
click at [906, 712] on button "Start Answering" at bounding box center [899, 709] width 433 height 42
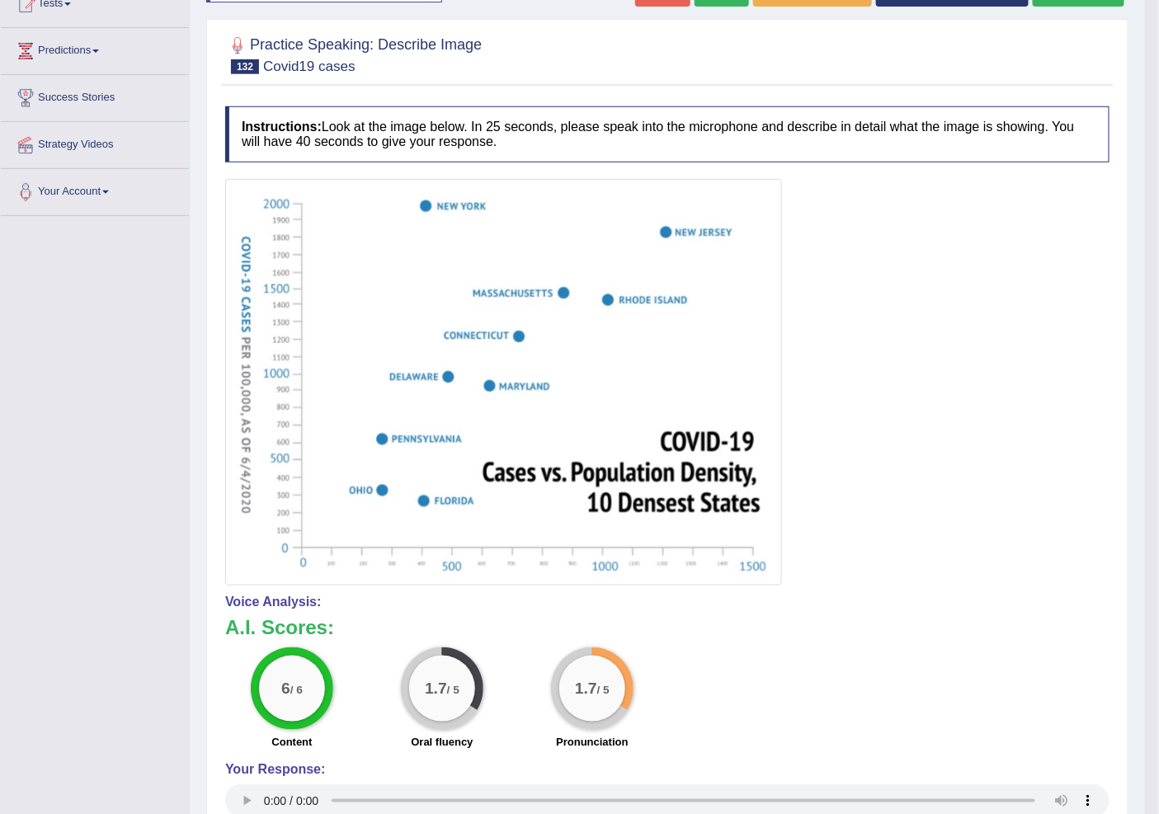
scroll to position [75, 0]
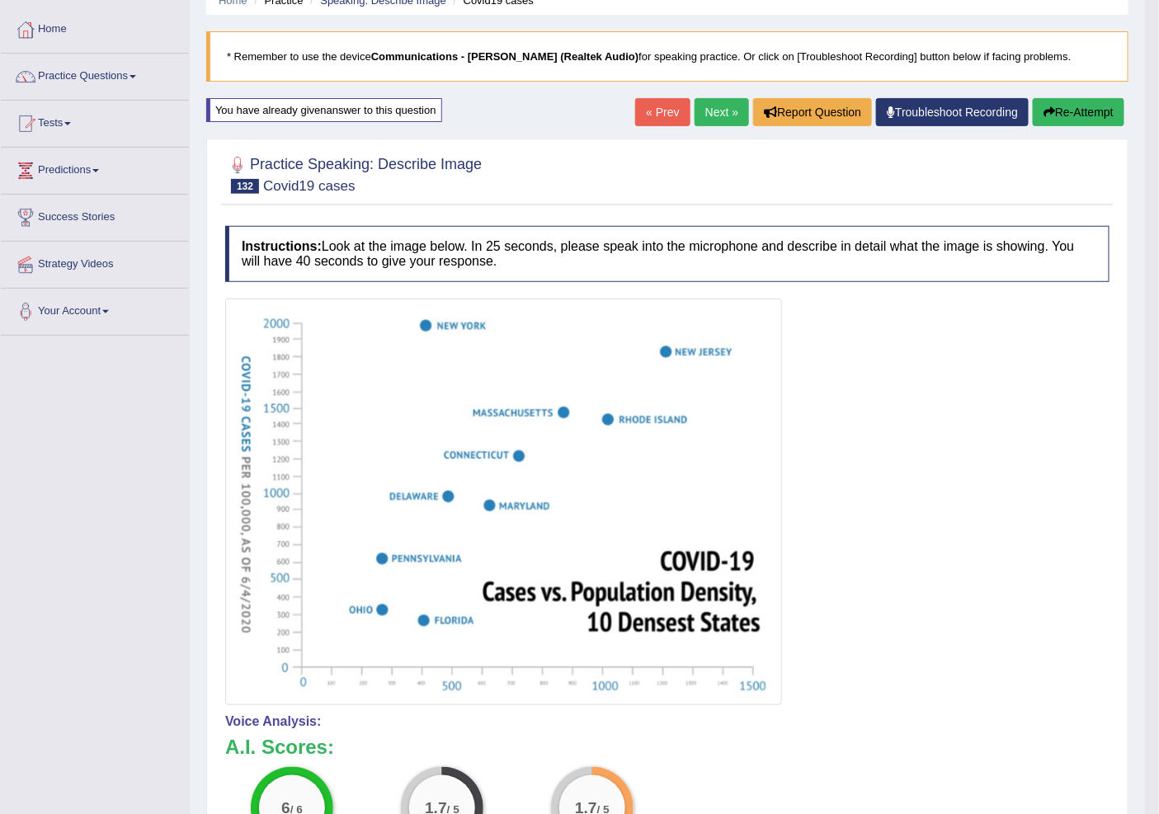
click at [669, 109] on link "« Prev" at bounding box center [662, 112] width 54 height 28
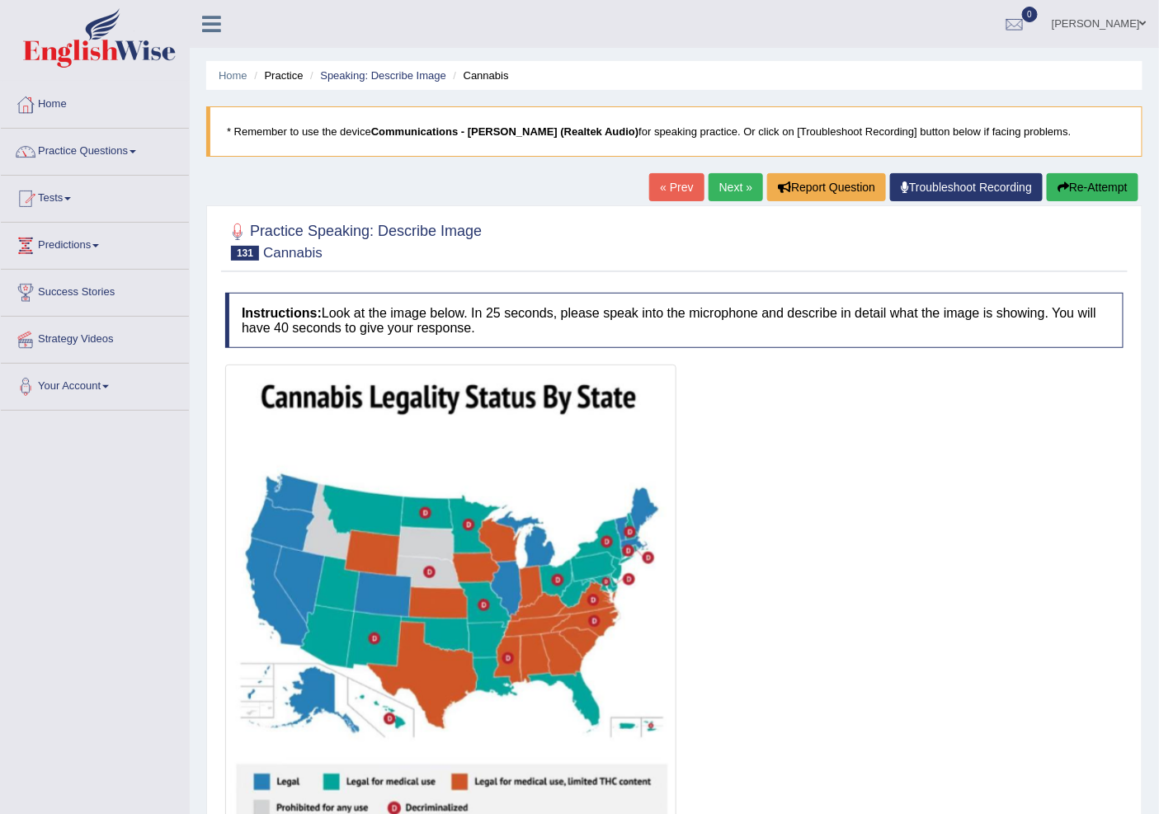
click at [720, 181] on link "Next »" at bounding box center [735, 187] width 54 height 28
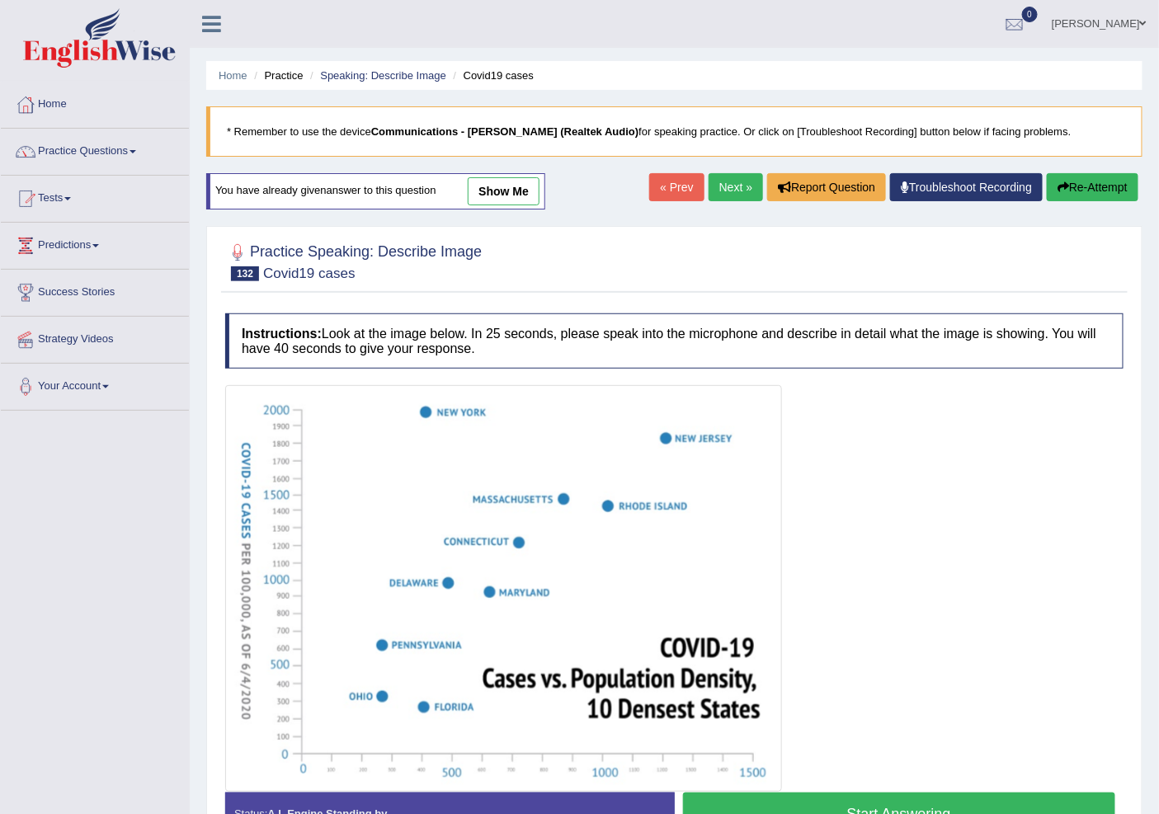
scroll to position [105, 0]
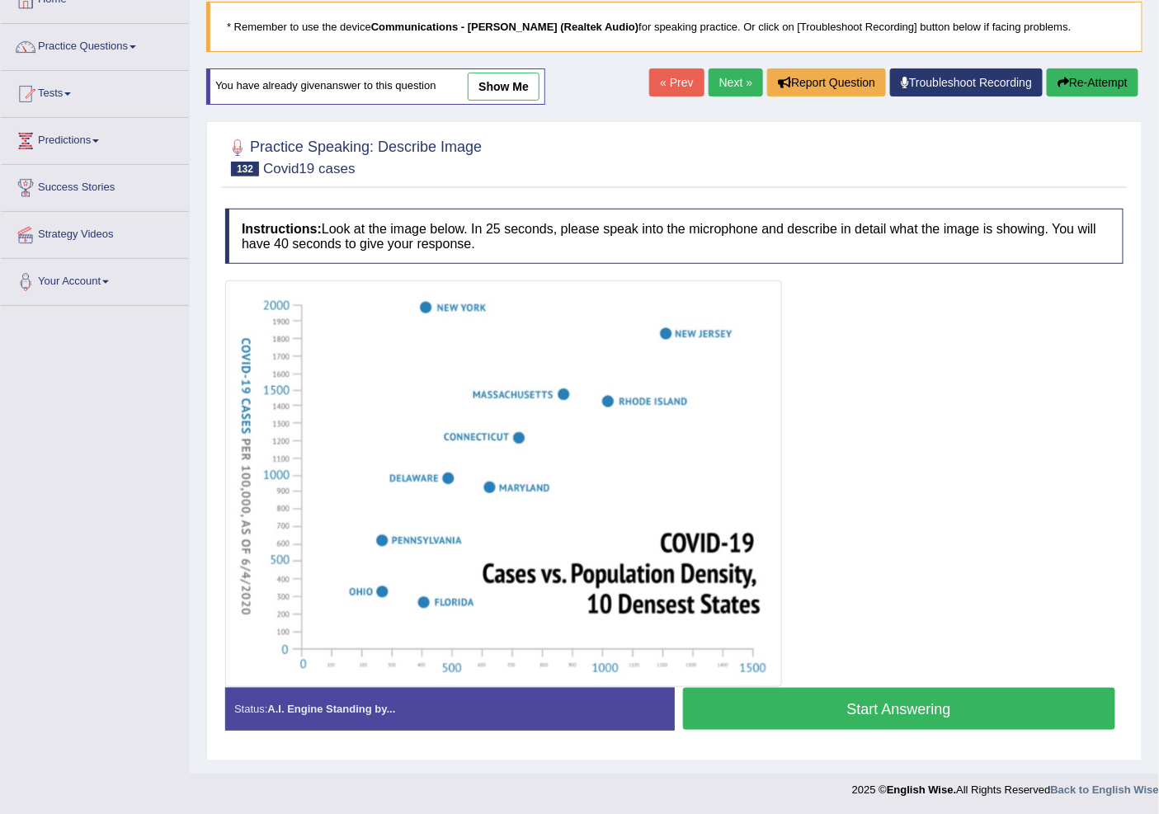
click at [829, 723] on button "Start Answering" at bounding box center [899, 709] width 433 height 42
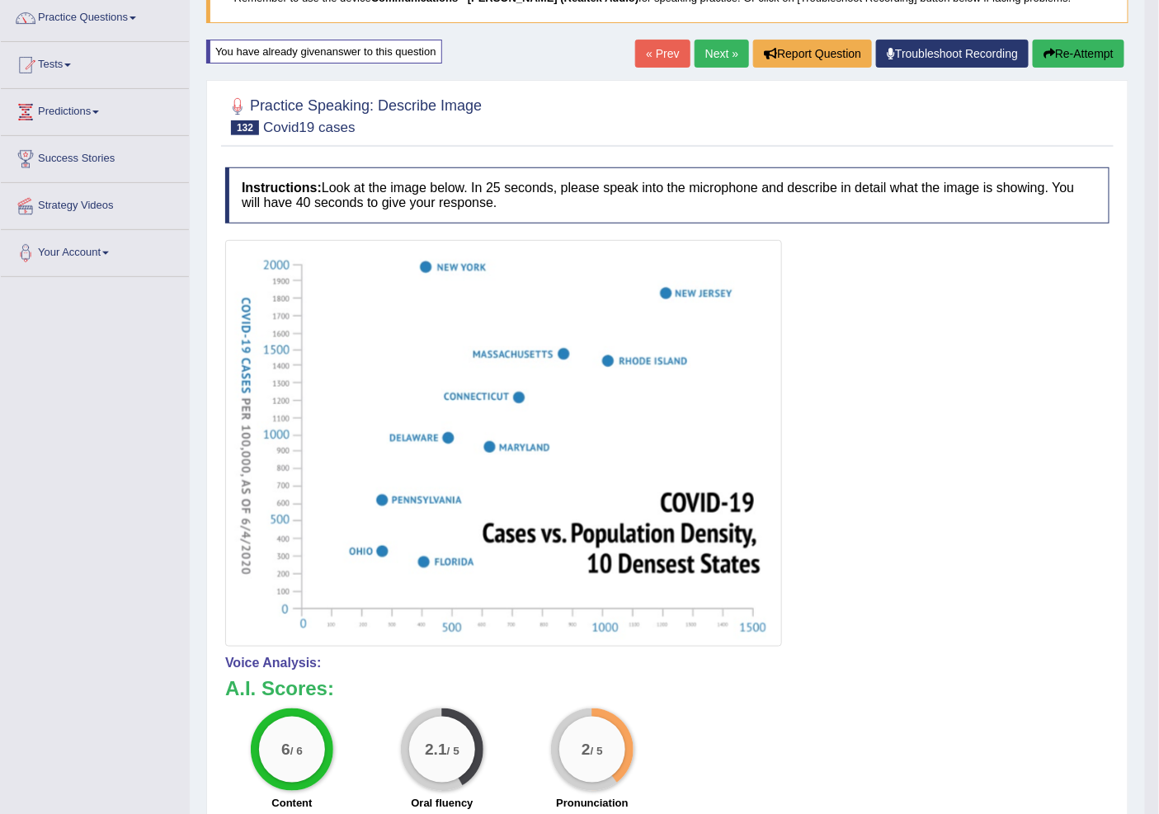
scroll to position [92, 0]
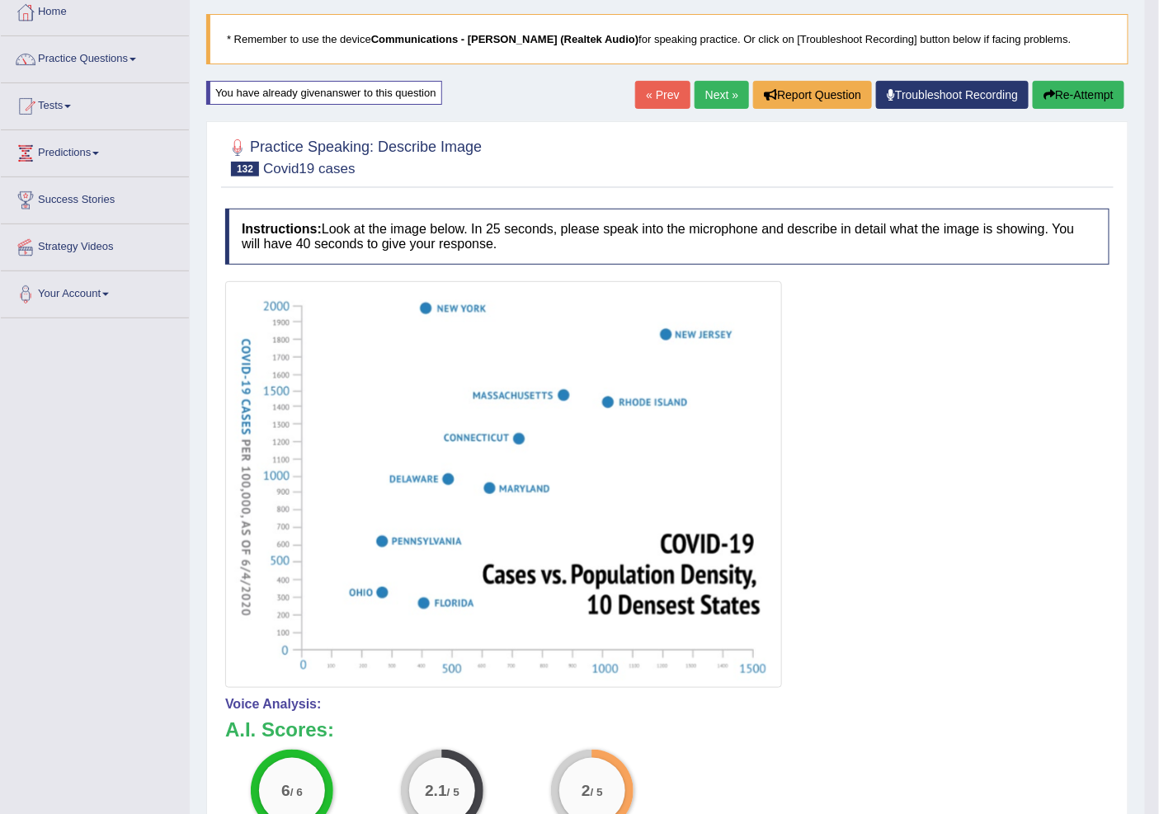
click at [657, 89] on link "« Prev" at bounding box center [662, 95] width 54 height 28
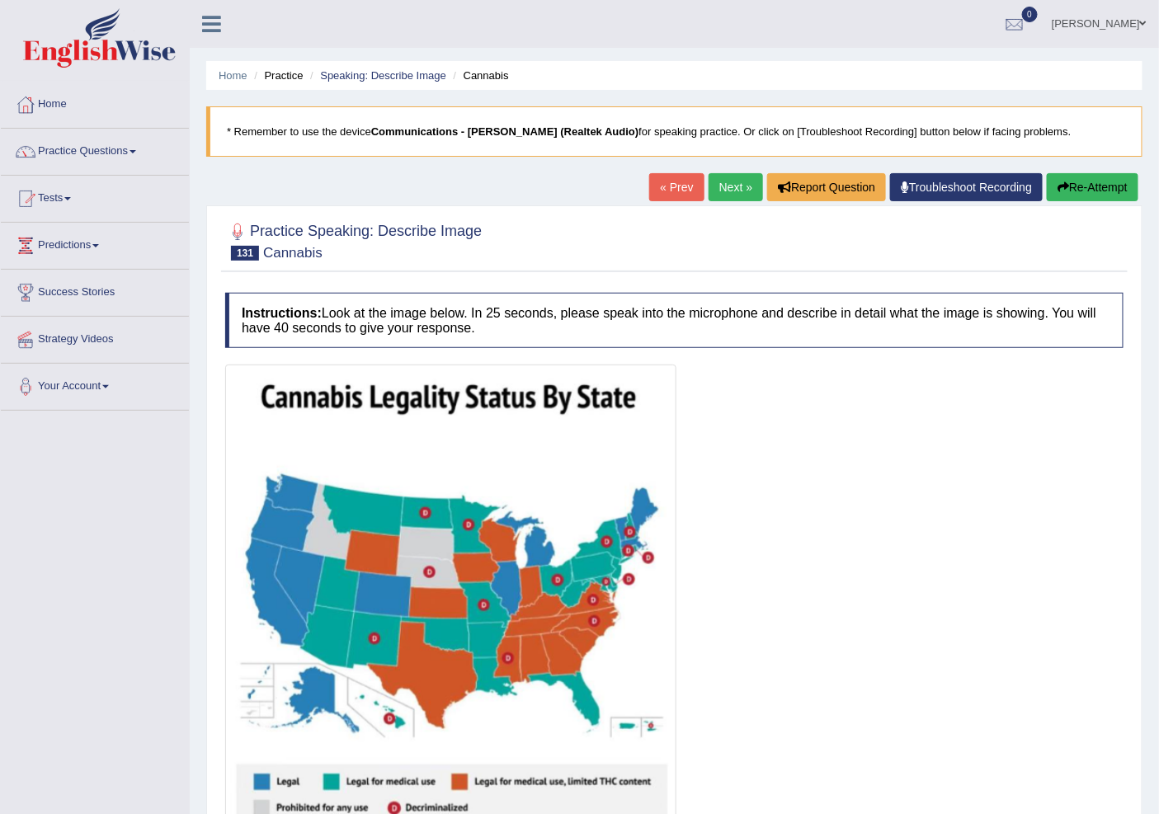
click at [727, 185] on link "Next »" at bounding box center [735, 187] width 54 height 28
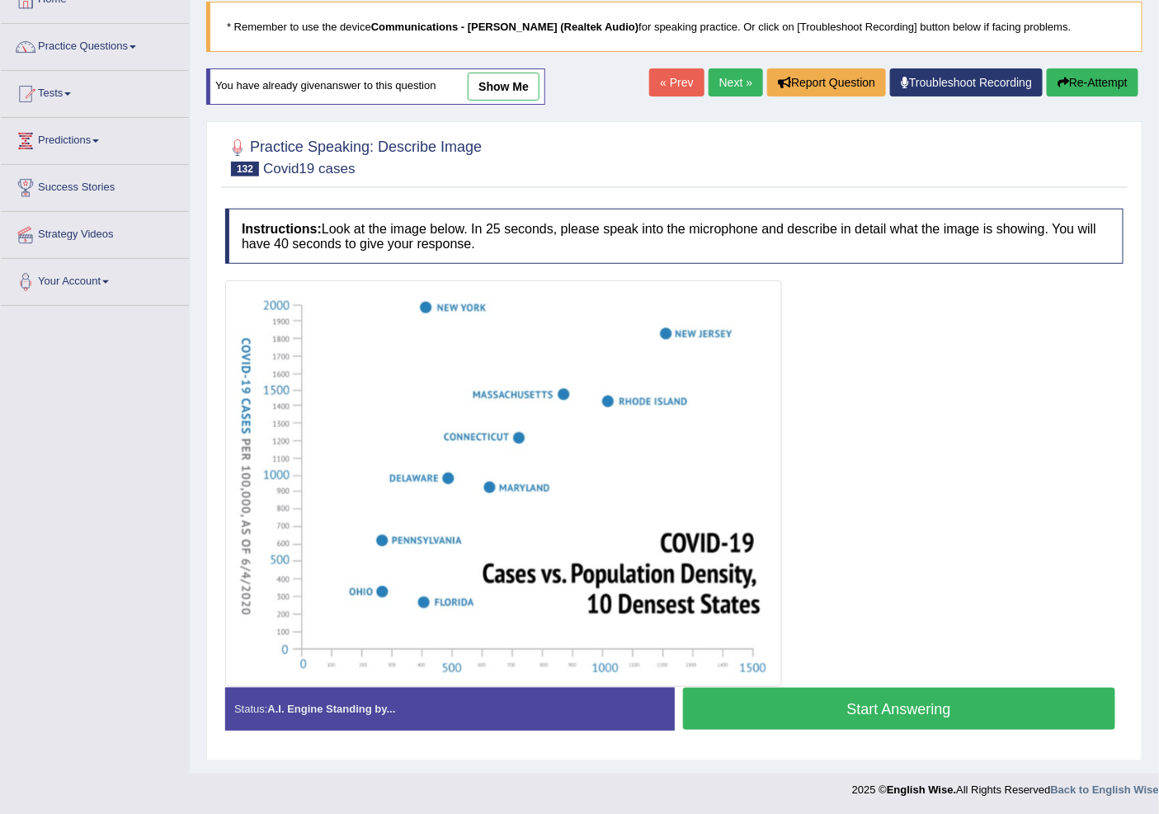
click at [951, 709] on button "Start Answering" at bounding box center [899, 709] width 433 height 42
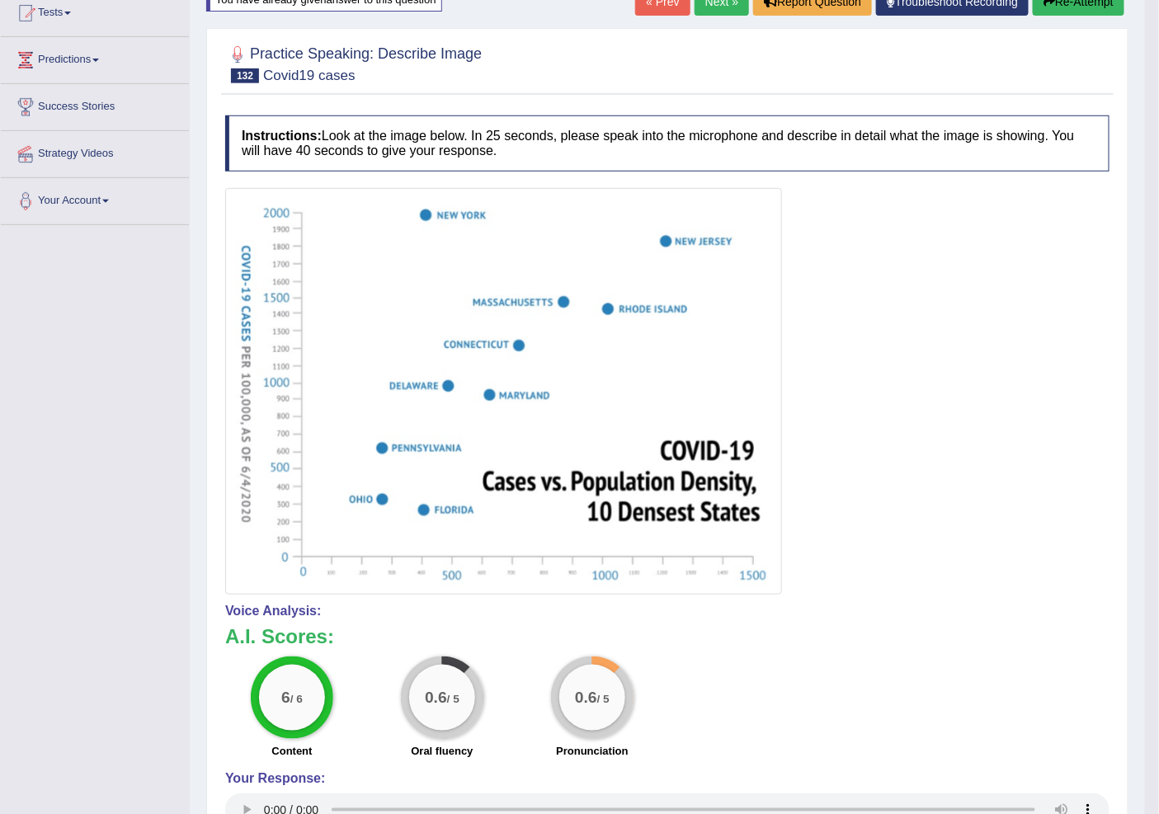
scroll to position [167, 0]
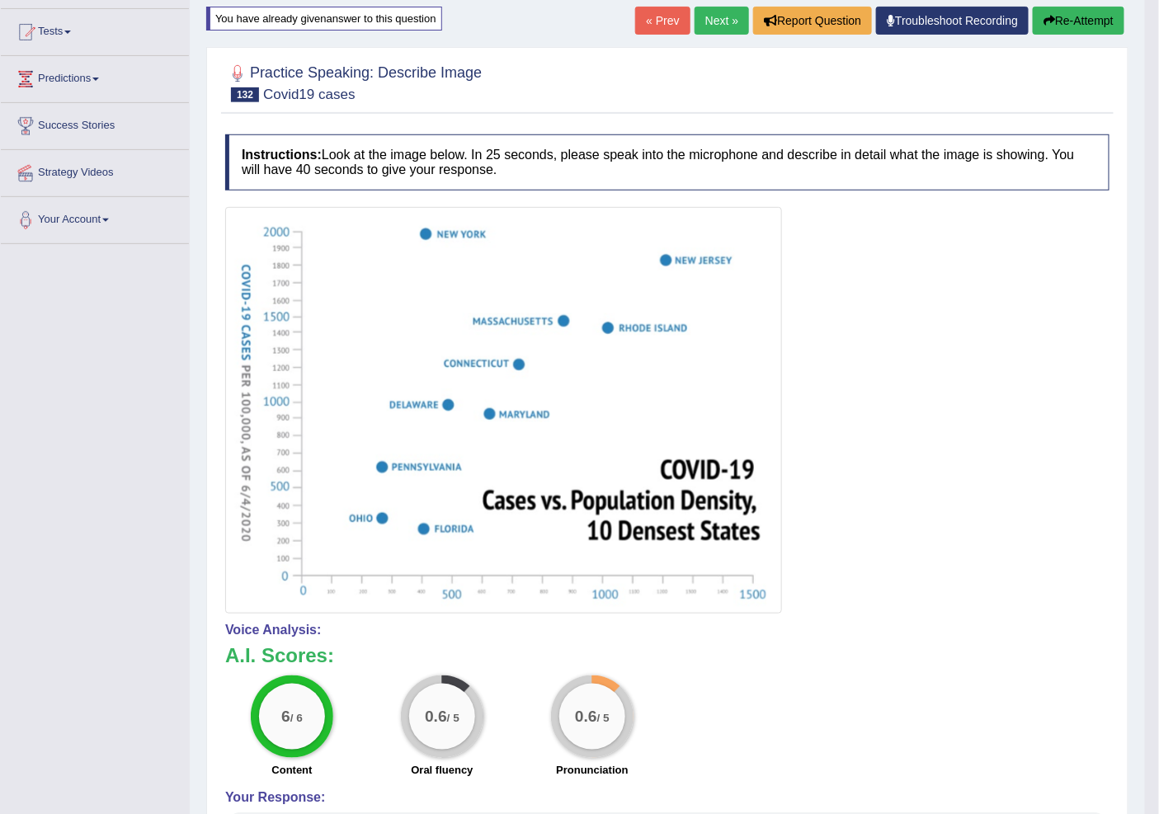
click at [722, 21] on link "Next »" at bounding box center [721, 21] width 54 height 28
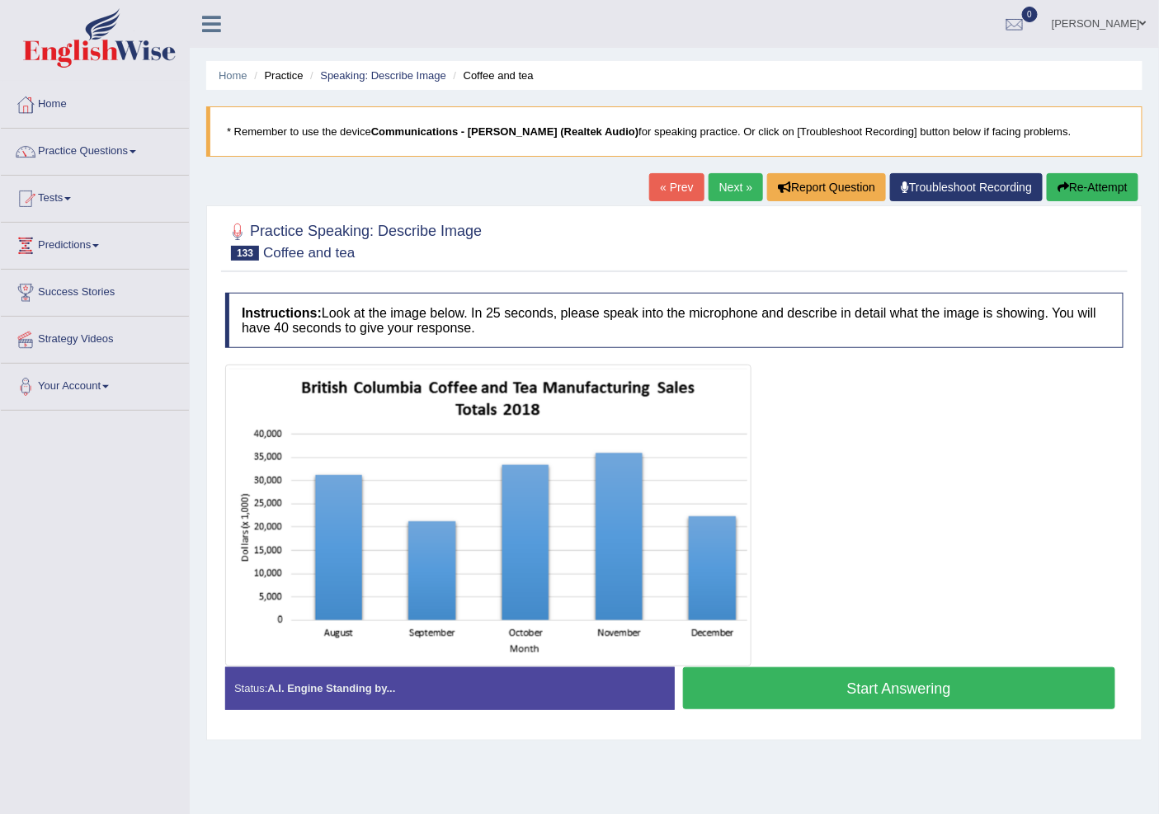
click at [822, 689] on button "Start Answering" at bounding box center [899, 688] width 433 height 42
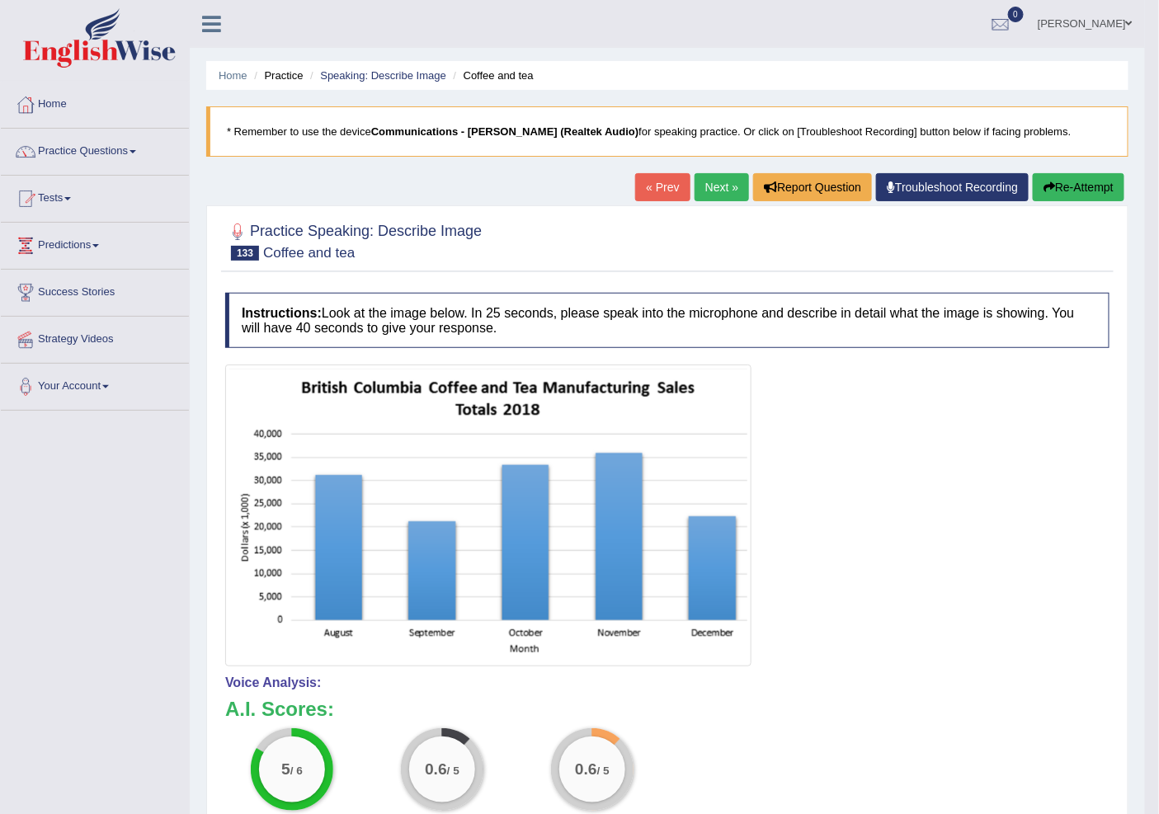
click at [669, 188] on link "« Prev" at bounding box center [662, 187] width 54 height 28
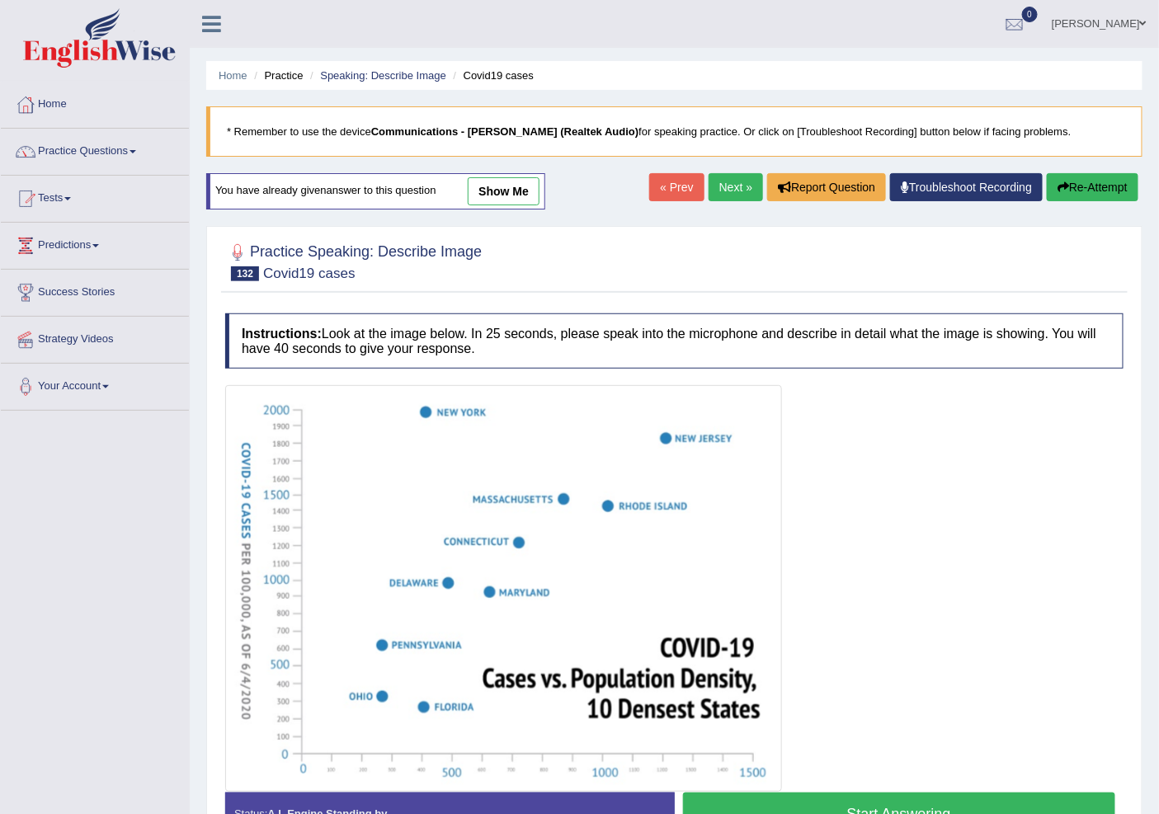
click at [726, 183] on link "Next »" at bounding box center [735, 187] width 54 height 28
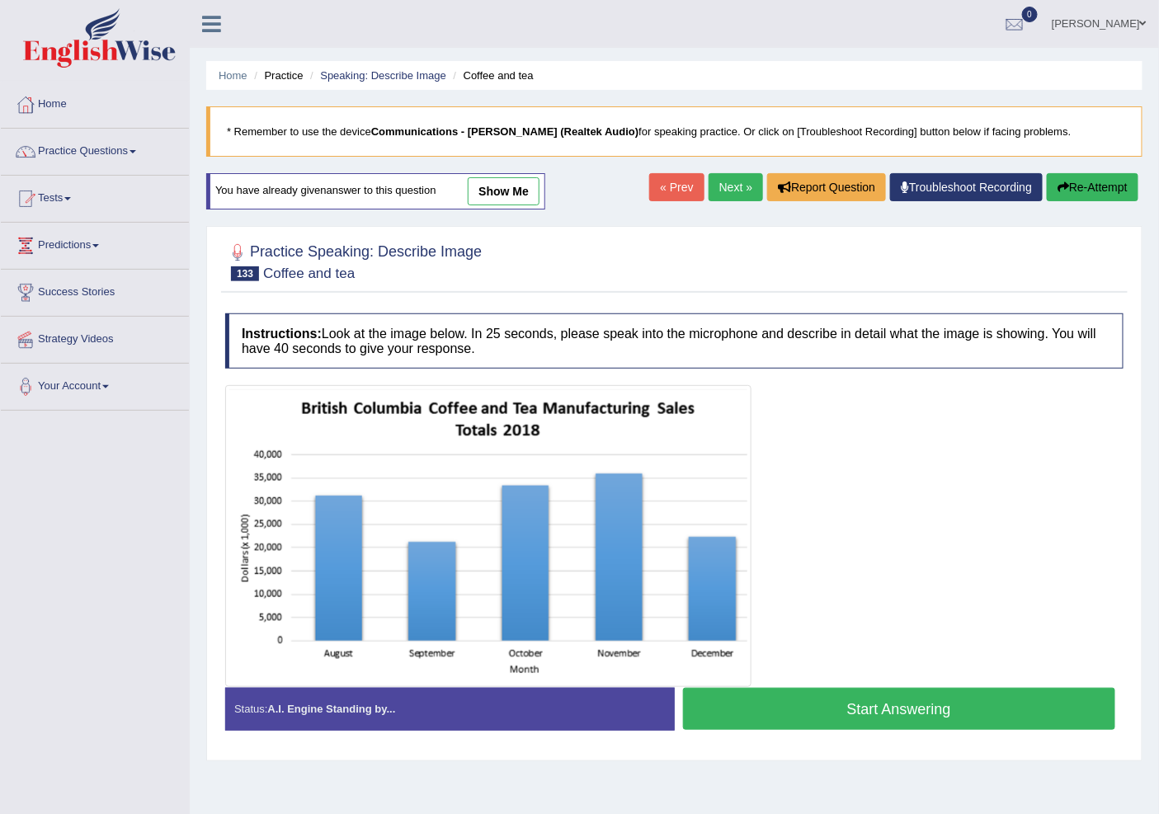
click at [830, 716] on button "Start Answering" at bounding box center [899, 709] width 433 height 42
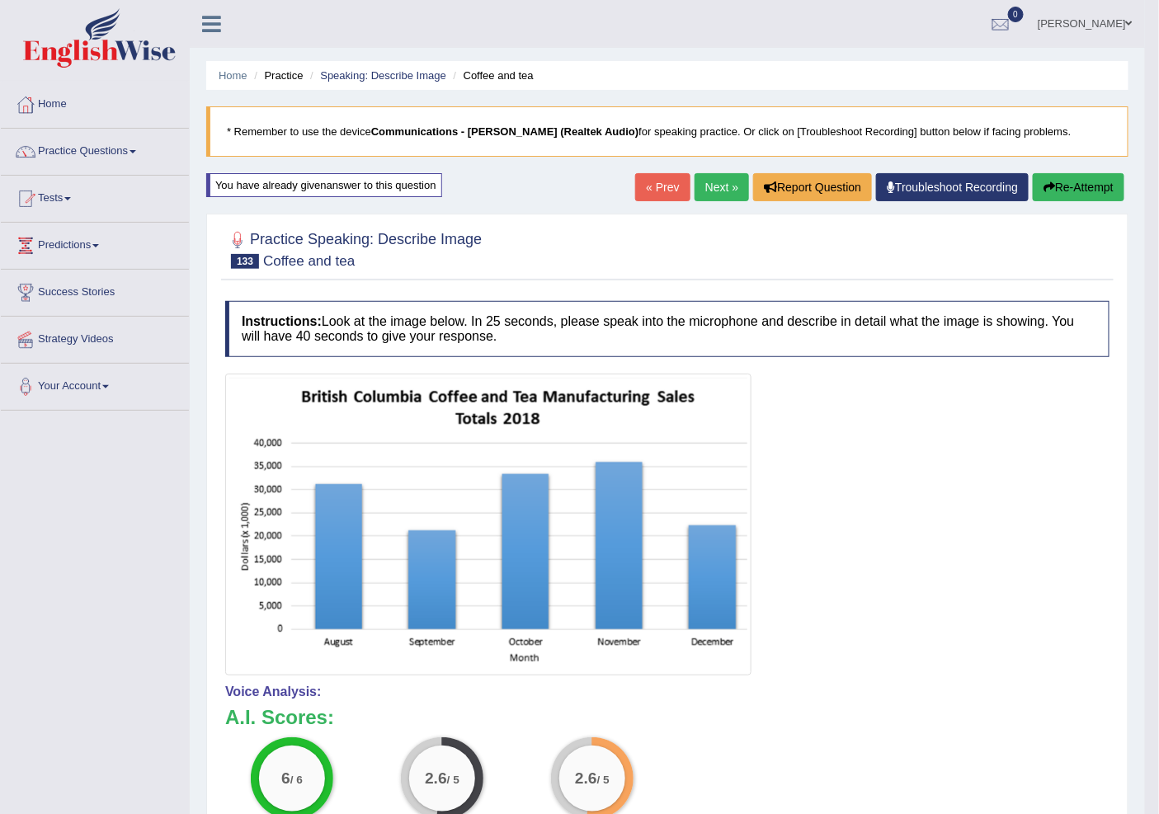
click at [708, 194] on link "Next »" at bounding box center [721, 187] width 54 height 28
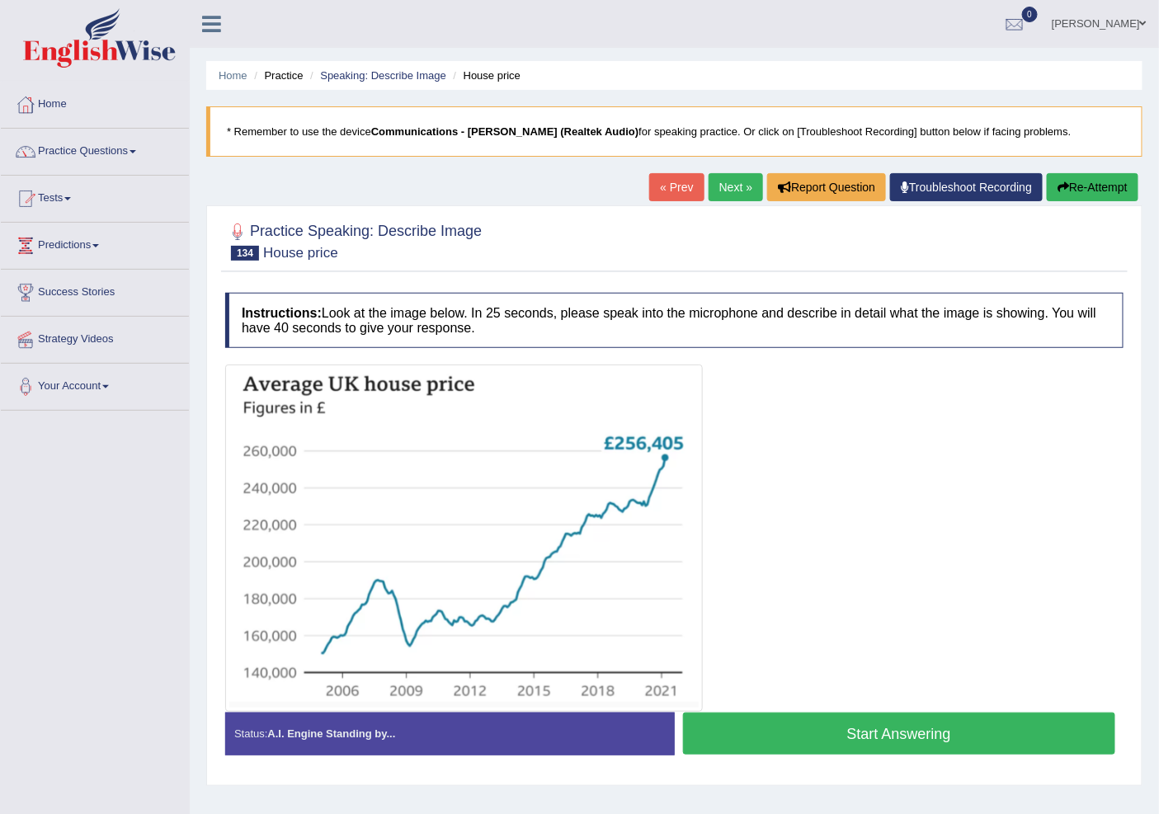
click at [827, 742] on button "Start Answering" at bounding box center [899, 734] width 433 height 42
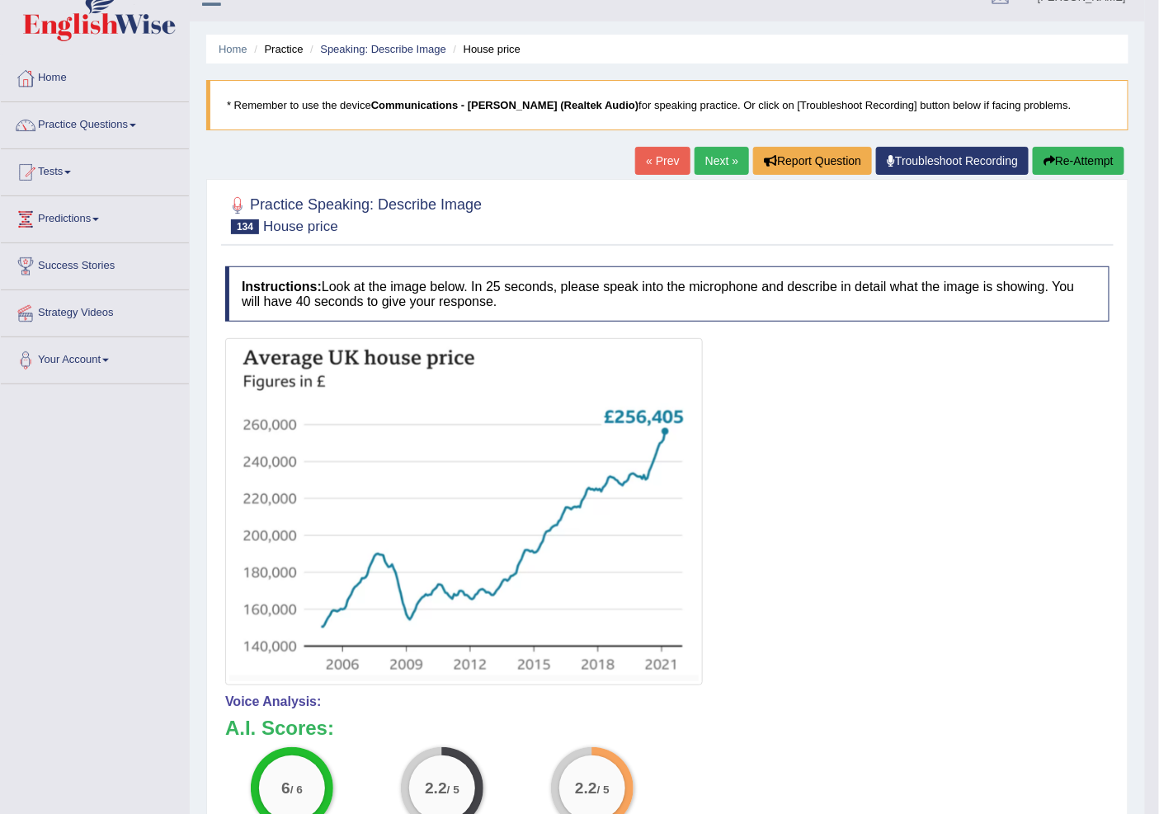
scroll to position [7, 0]
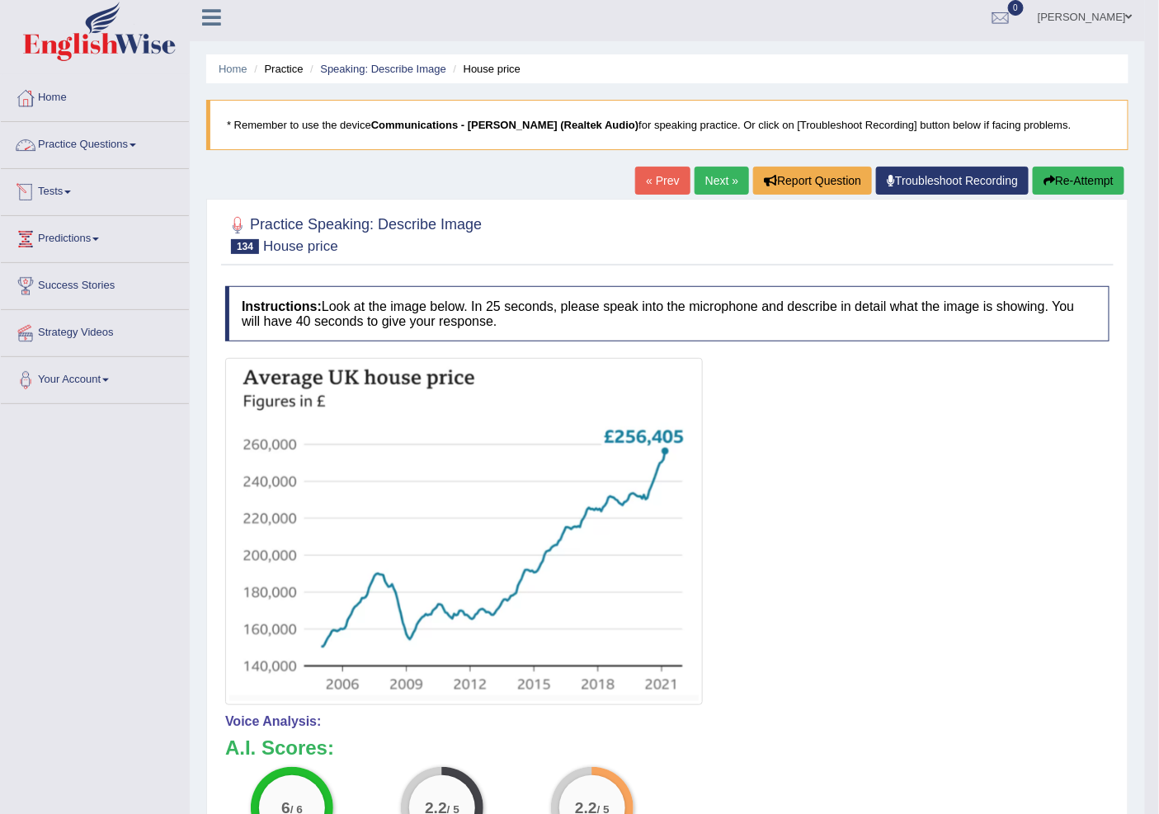
click at [74, 141] on link "Practice Questions" at bounding box center [95, 142] width 188 height 41
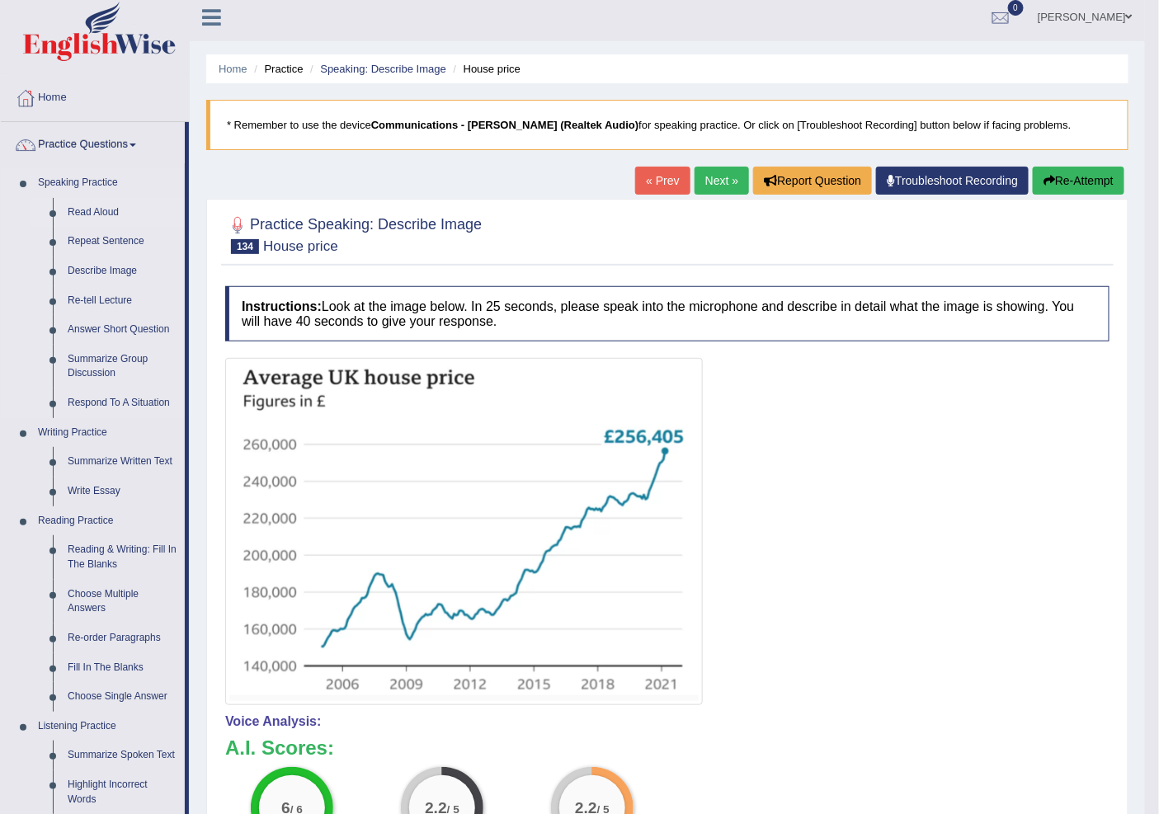
click at [86, 203] on link "Read Aloud" at bounding box center [122, 213] width 125 height 30
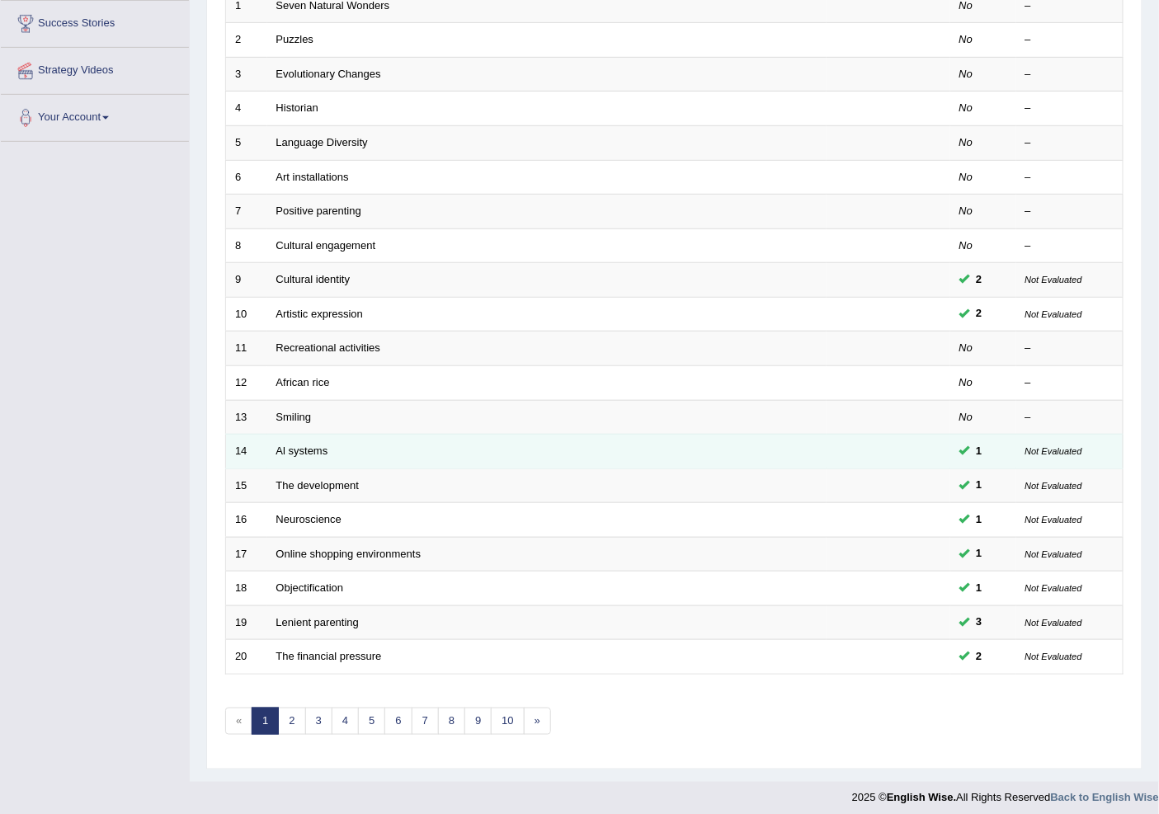
scroll to position [277, 0]
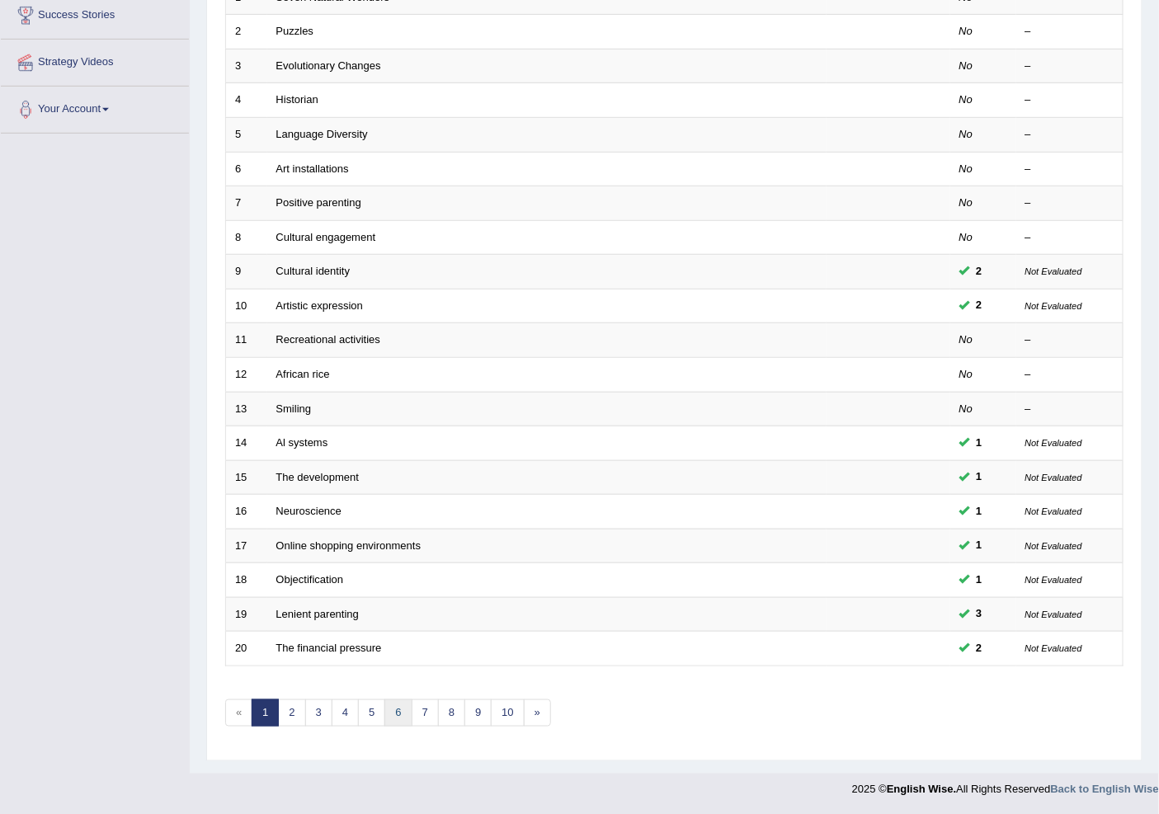
click at [400, 718] on link "6" at bounding box center [397, 712] width 27 height 27
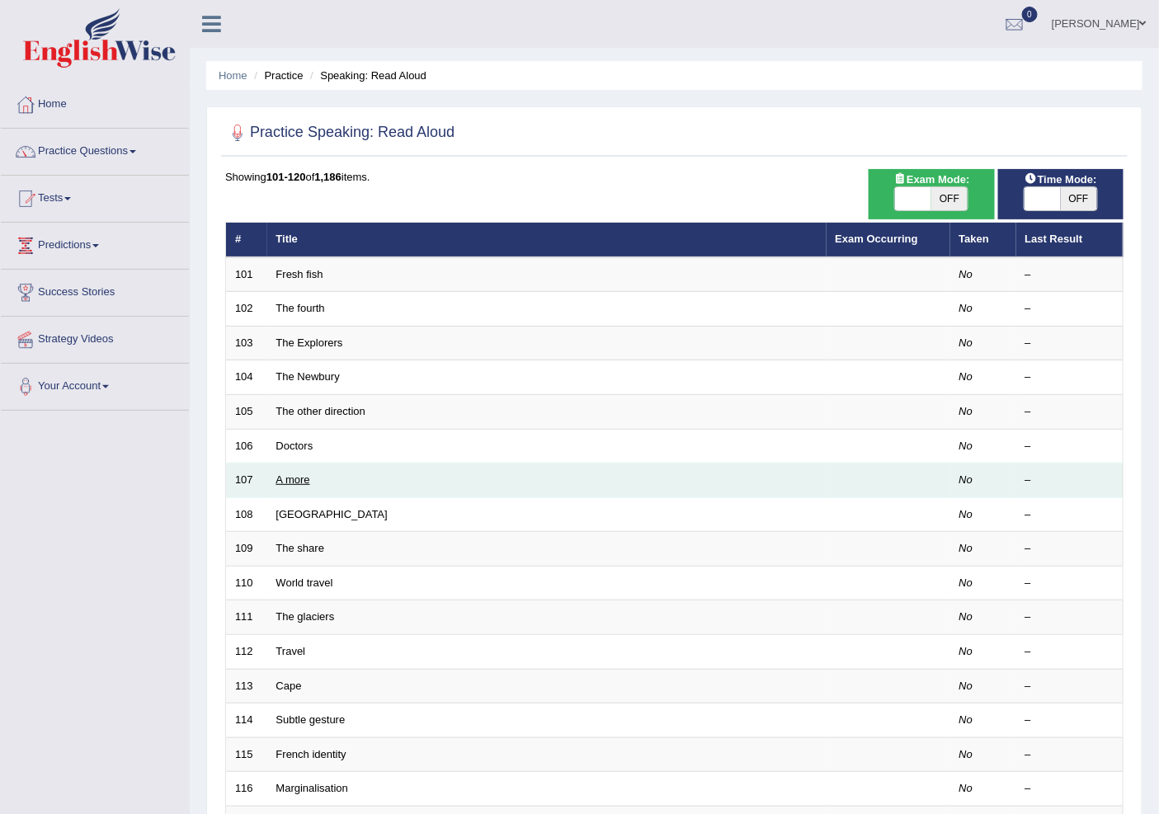
click at [287, 482] on link "A more" at bounding box center [293, 479] width 34 height 12
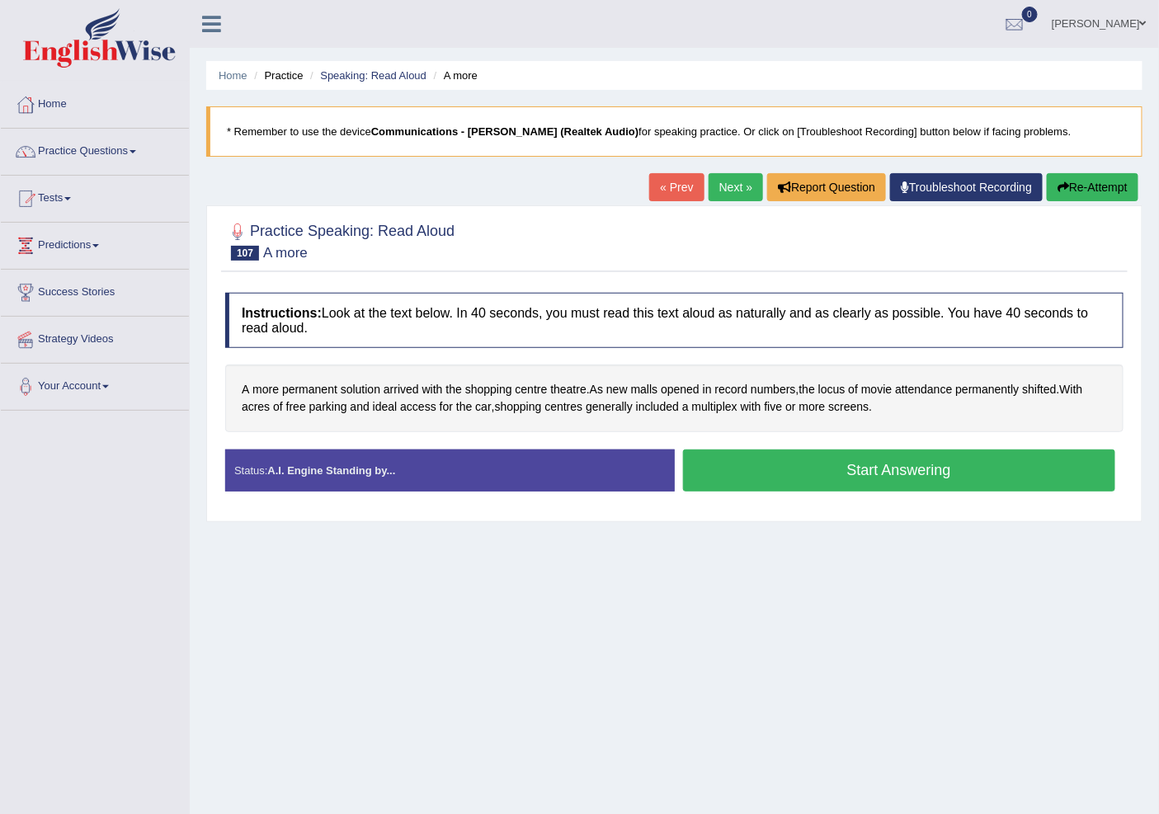
click at [810, 472] on button "Start Answering" at bounding box center [899, 470] width 433 height 42
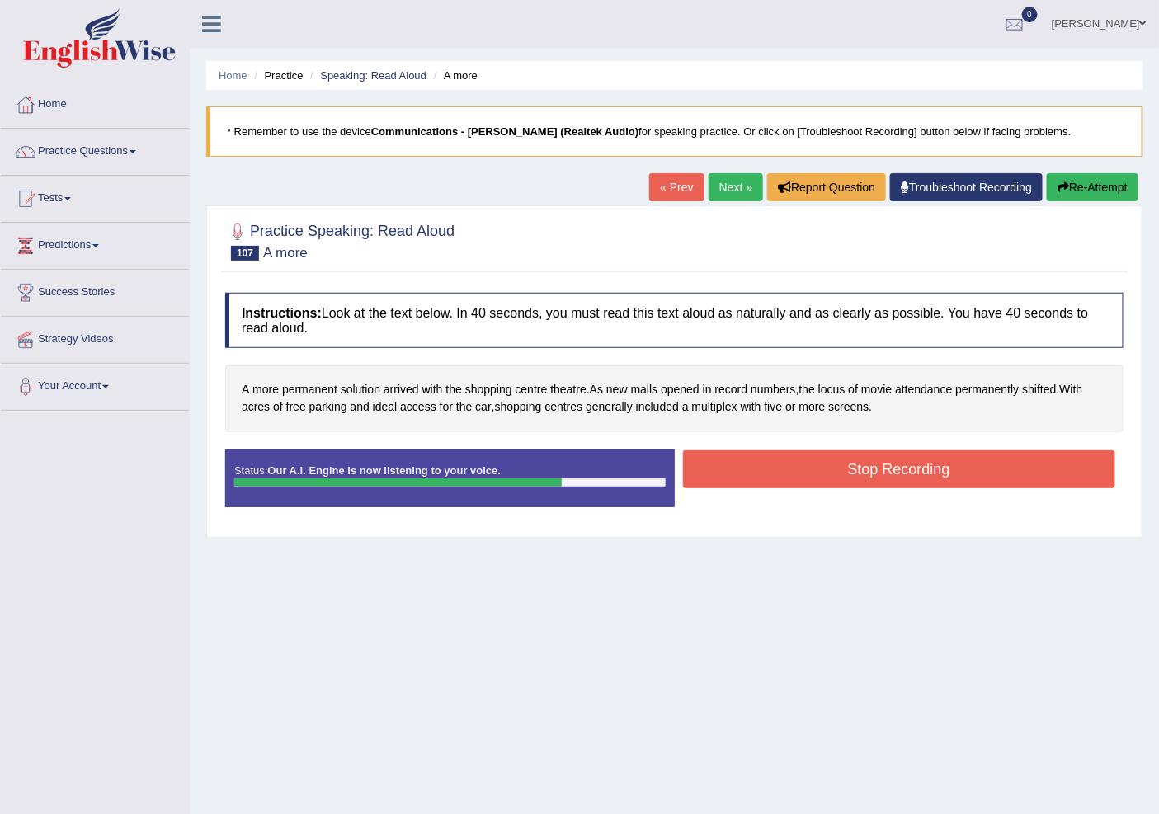
click at [855, 470] on button "Stop Recording" at bounding box center [899, 469] width 433 height 38
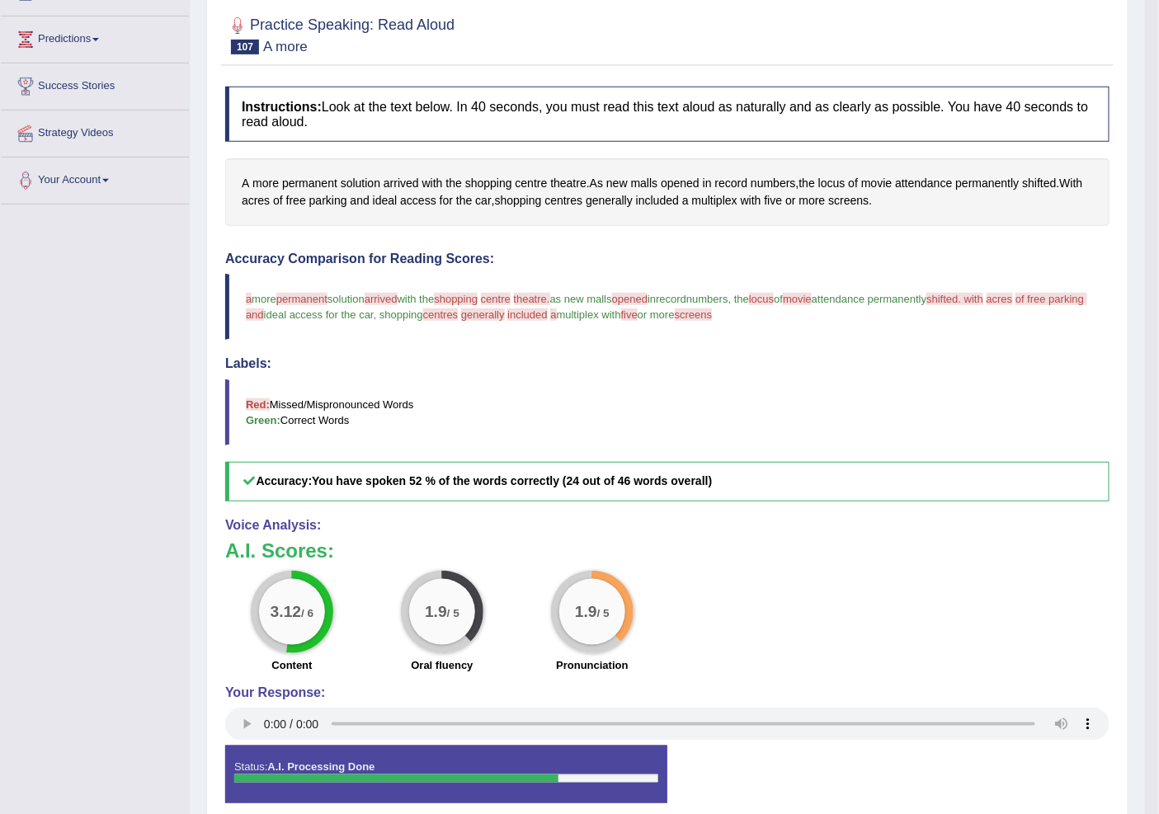
scroll to position [92, 0]
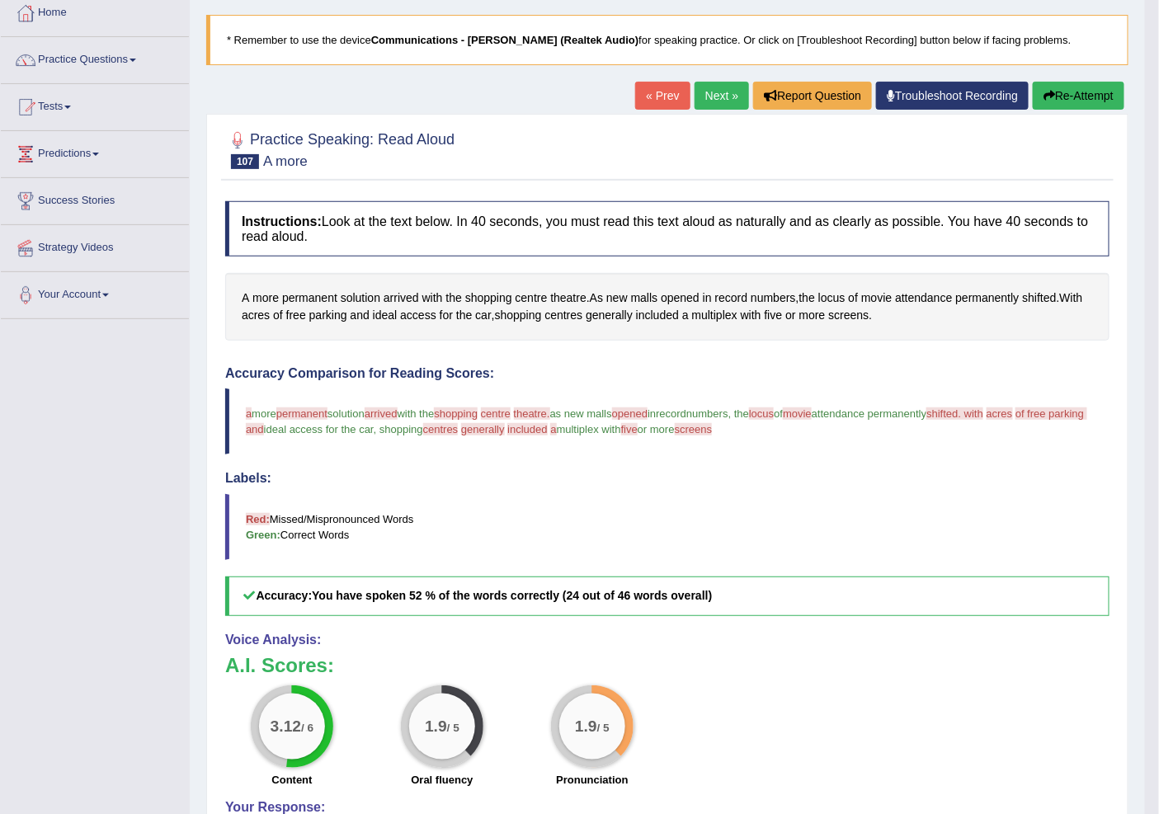
click at [661, 86] on link "« Prev" at bounding box center [662, 96] width 54 height 28
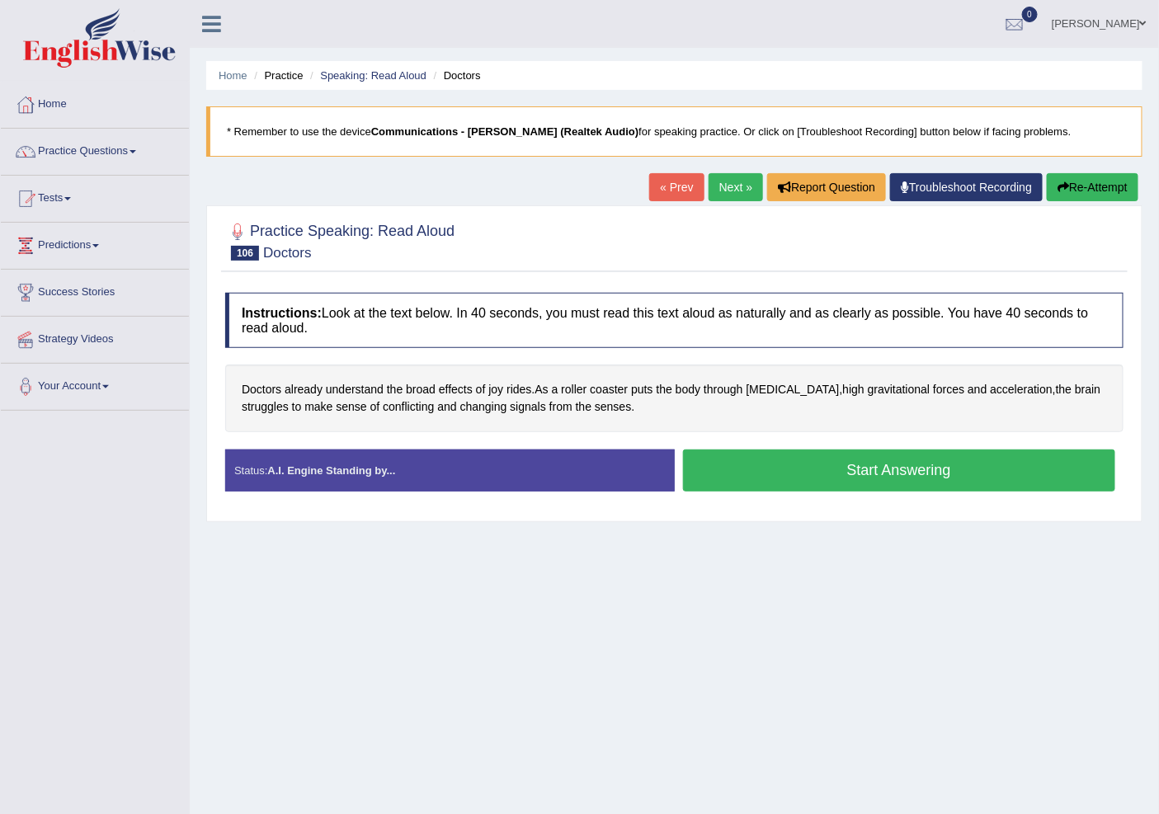
click at [718, 176] on link "Next »" at bounding box center [735, 187] width 54 height 28
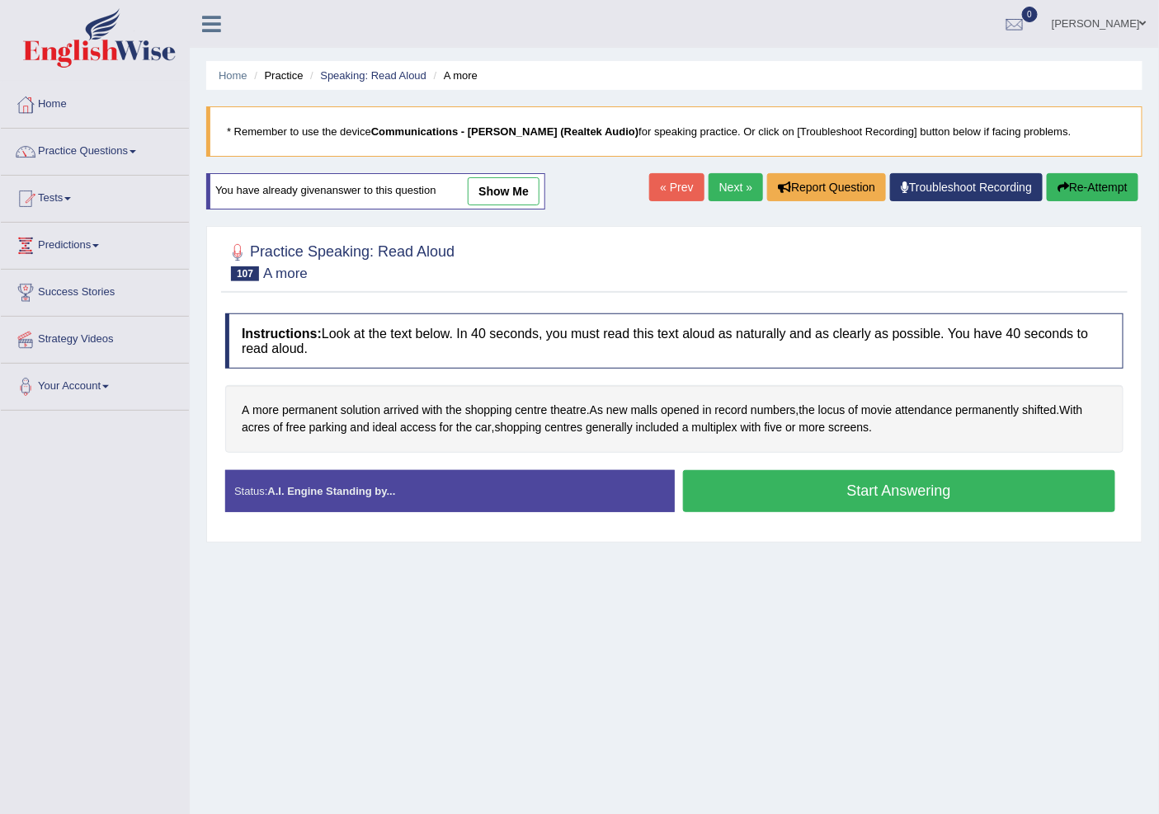
click at [853, 490] on button "Start Answering" at bounding box center [899, 491] width 433 height 42
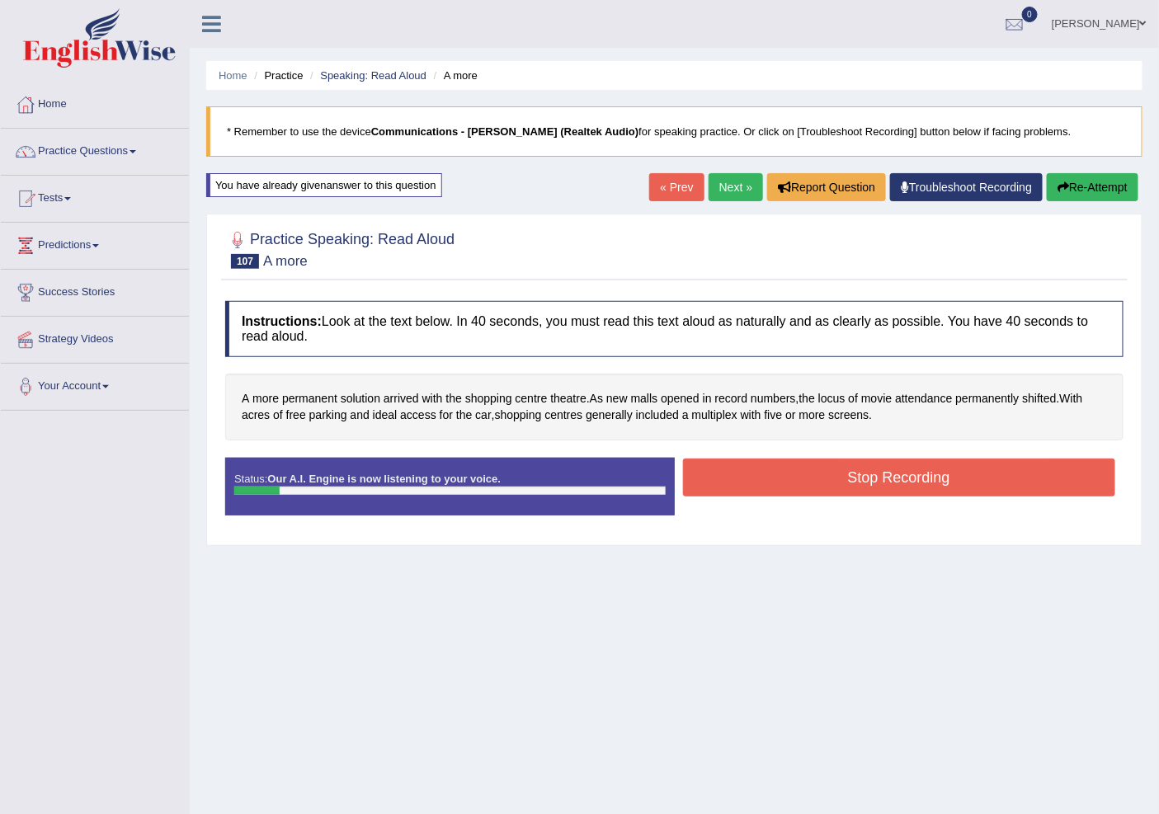
click at [826, 473] on button "Stop Recording" at bounding box center [899, 478] width 433 height 38
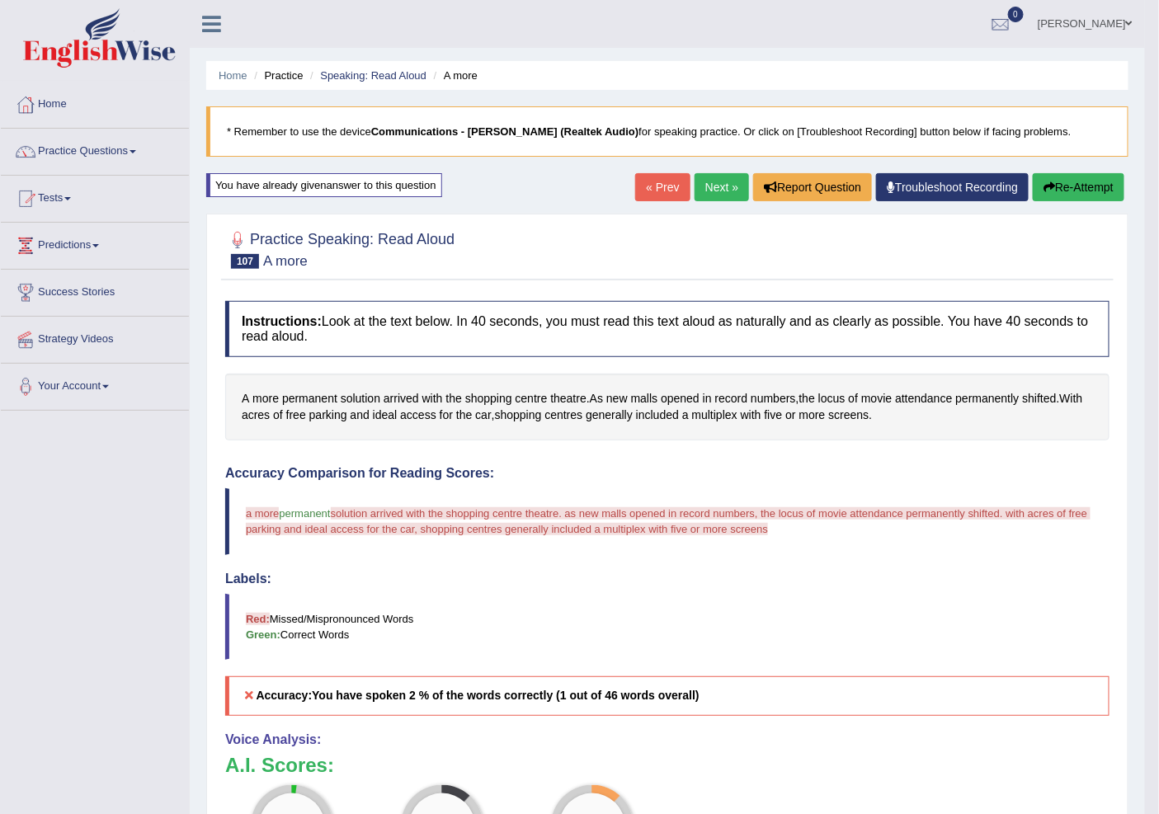
click at [655, 184] on link "« Prev" at bounding box center [662, 187] width 54 height 28
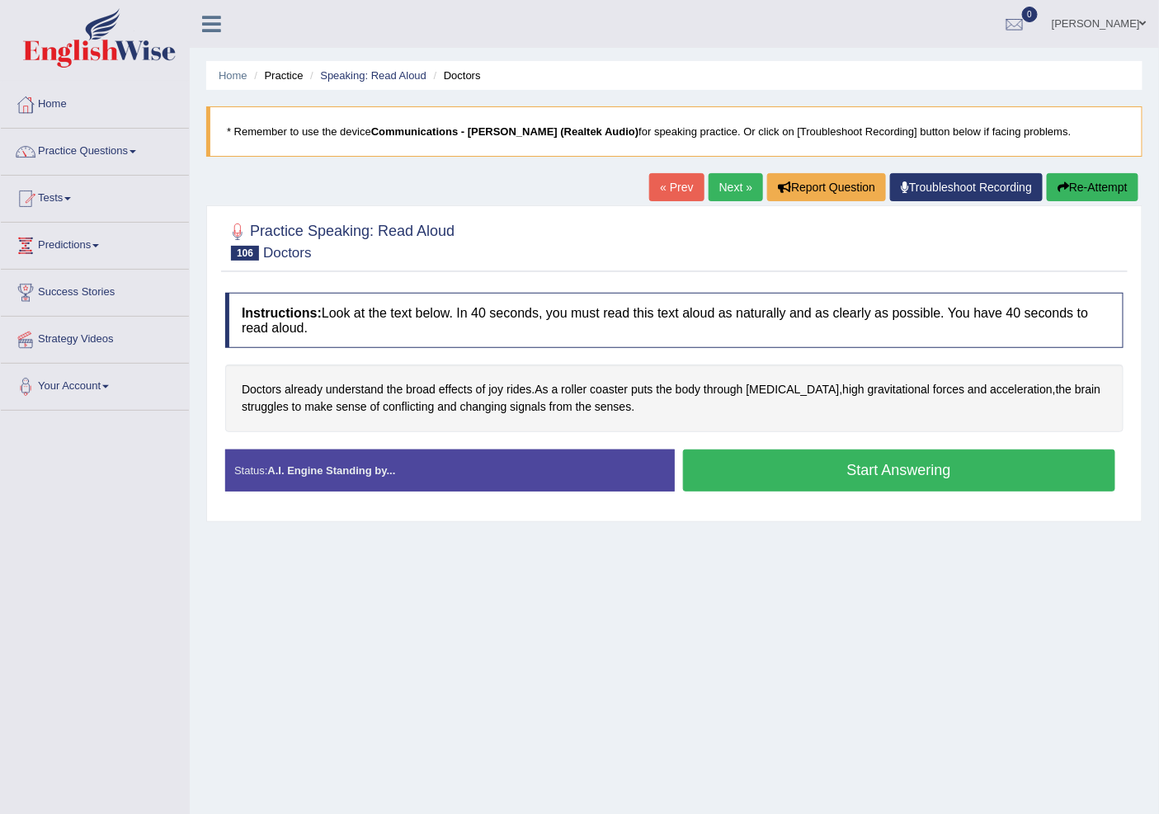
click at [722, 187] on link "Next »" at bounding box center [735, 187] width 54 height 28
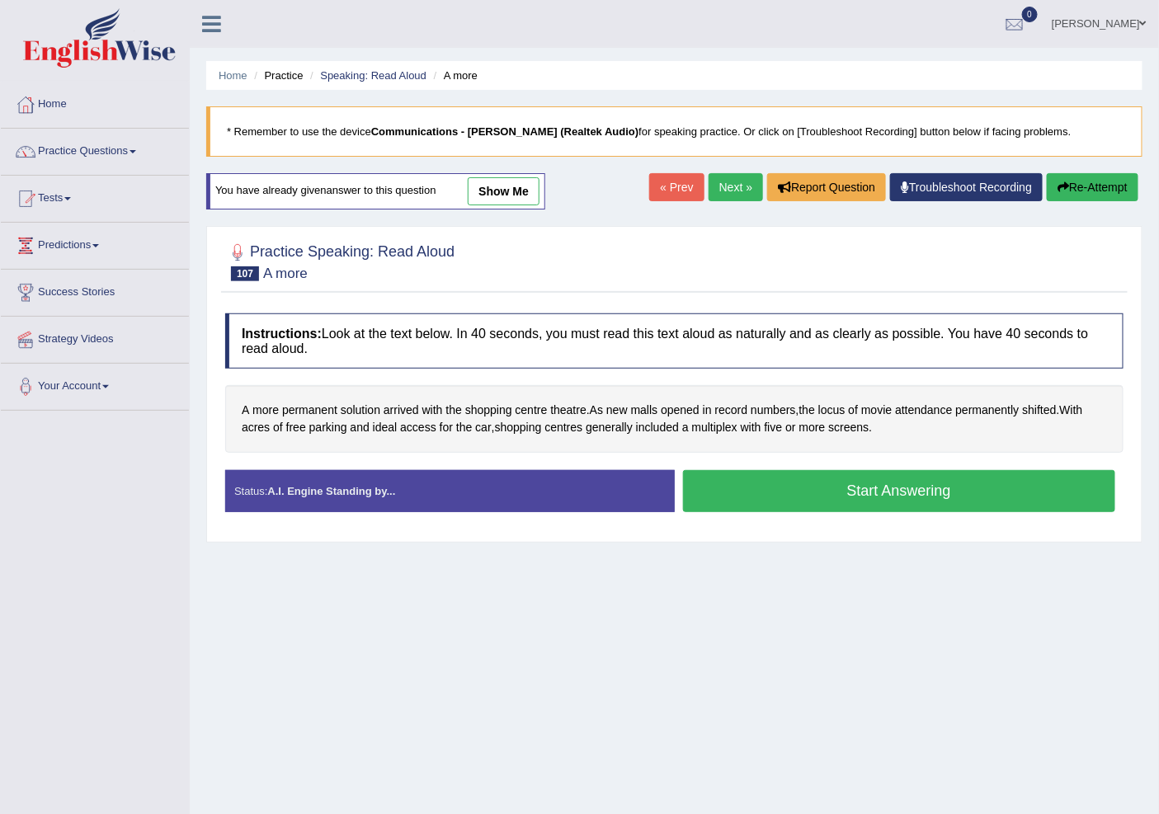
click at [854, 496] on button "Start Answering" at bounding box center [899, 491] width 433 height 42
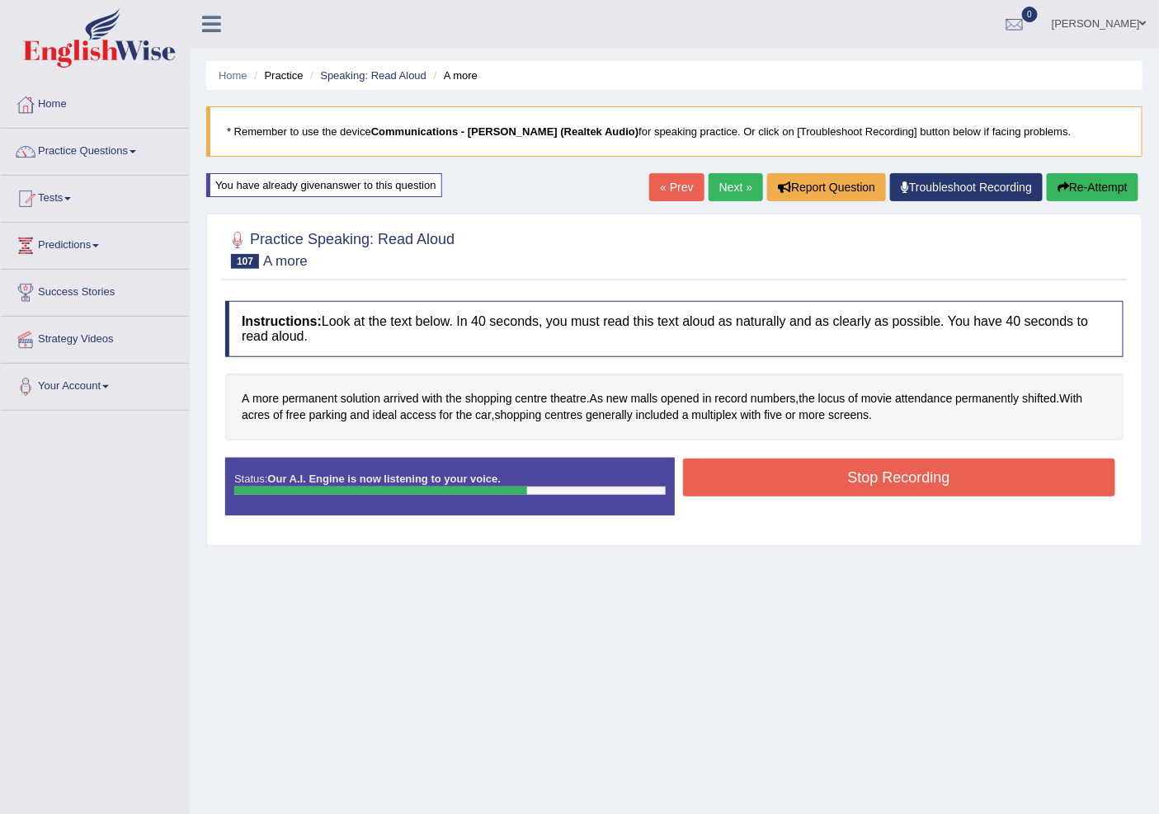
click at [854, 467] on button "Stop Recording" at bounding box center [899, 478] width 433 height 38
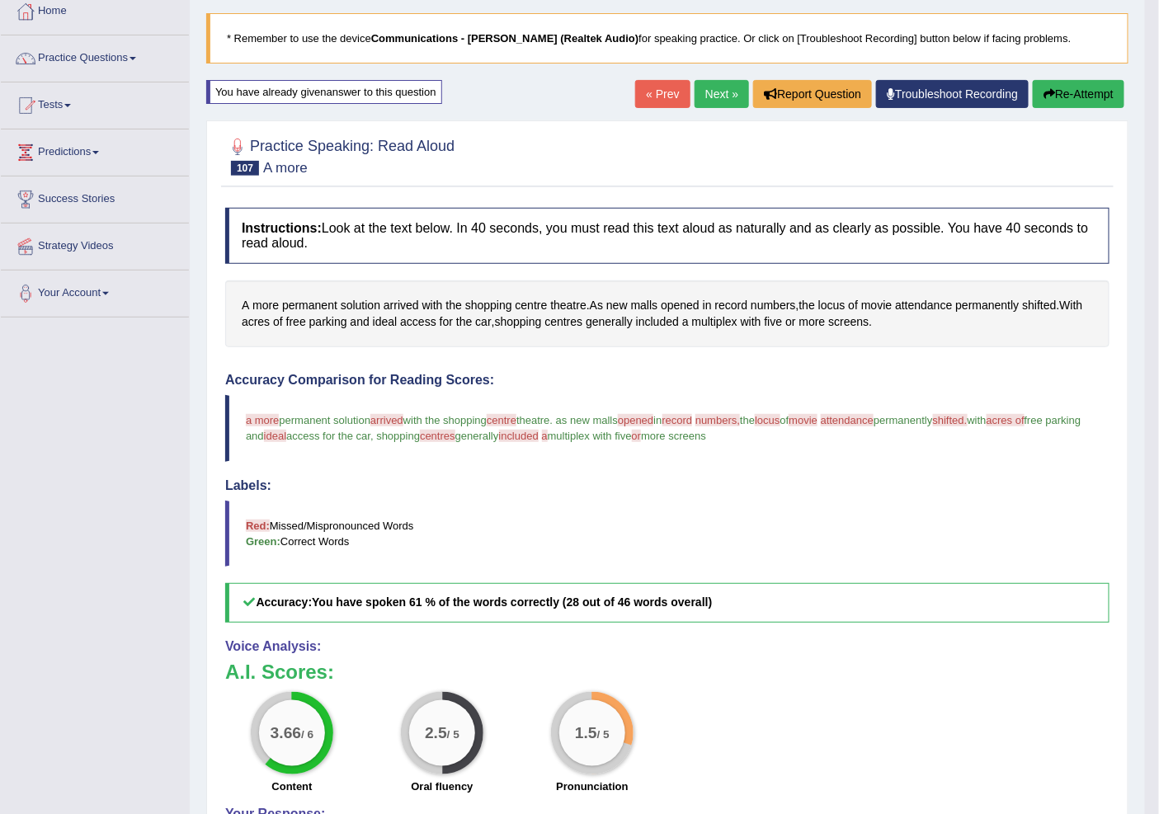
scroll to position [183, 0]
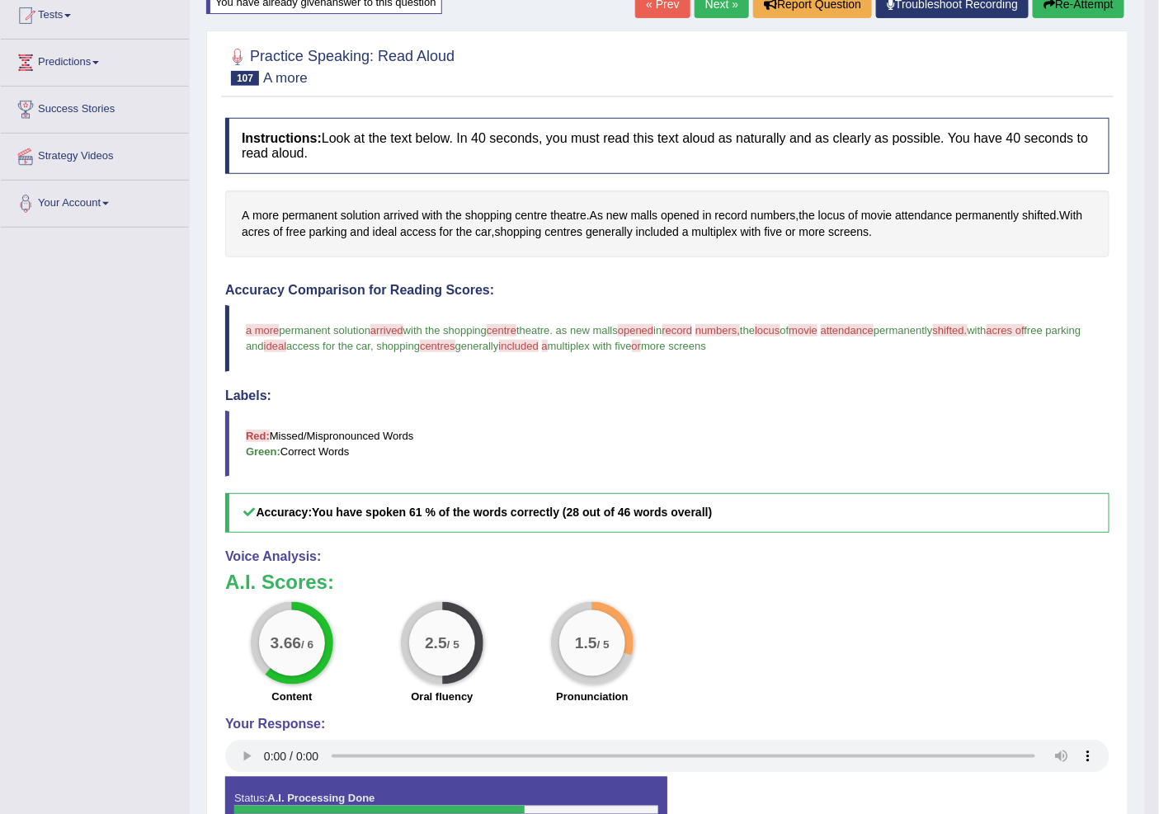
click at [656, 3] on link "« Prev" at bounding box center [662, 4] width 54 height 28
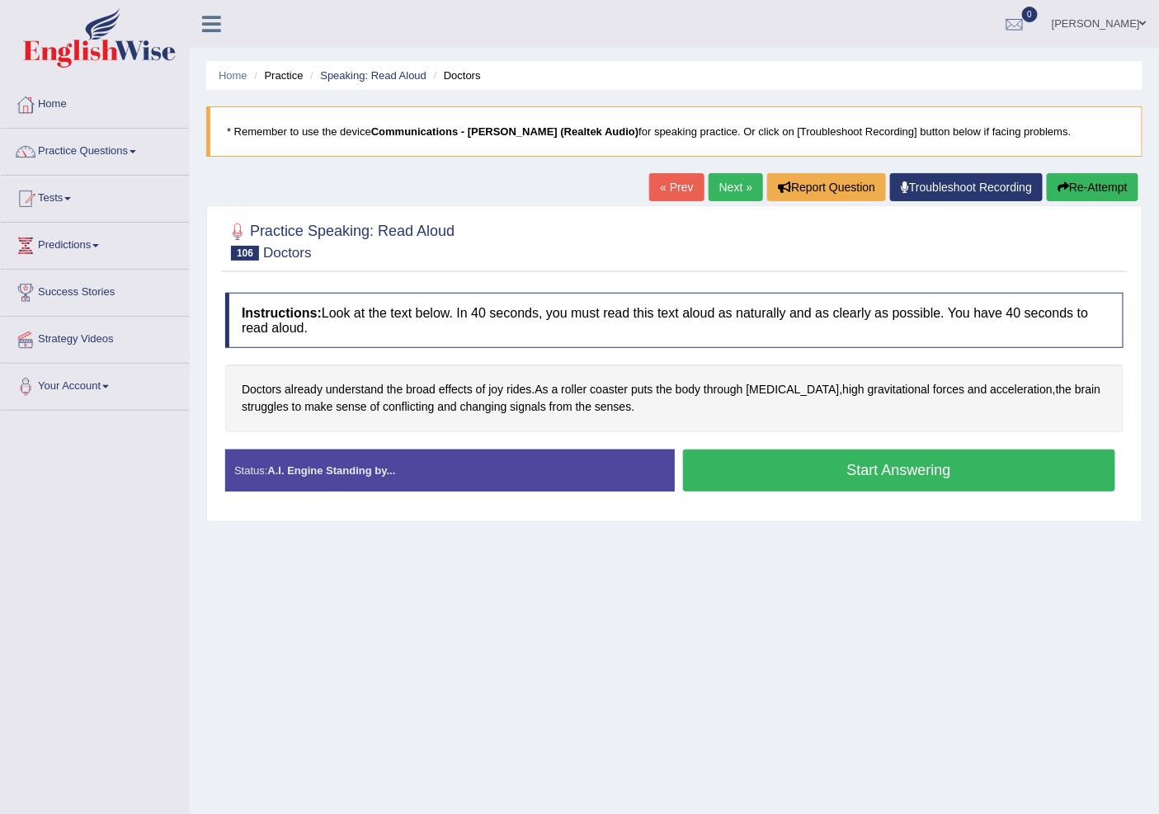
click at [724, 191] on link "Next »" at bounding box center [735, 187] width 54 height 28
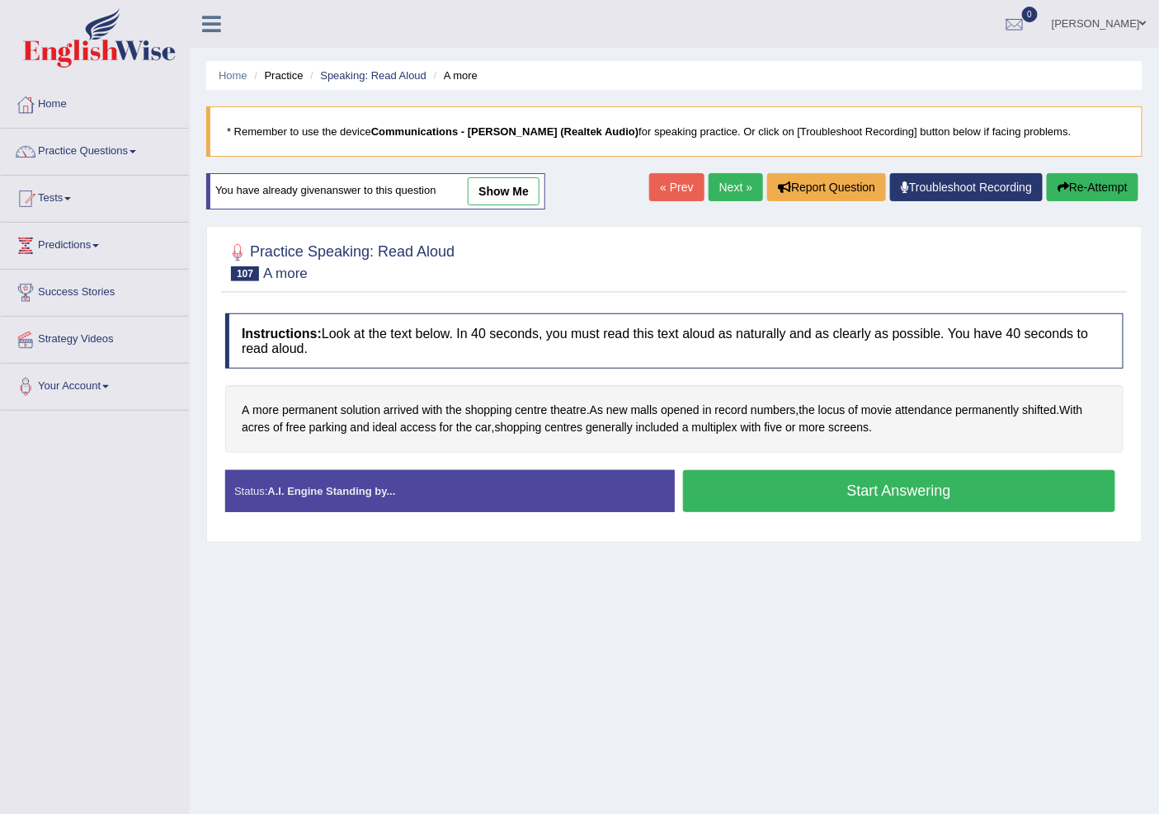
click at [815, 493] on button "Start Answering" at bounding box center [899, 491] width 433 height 42
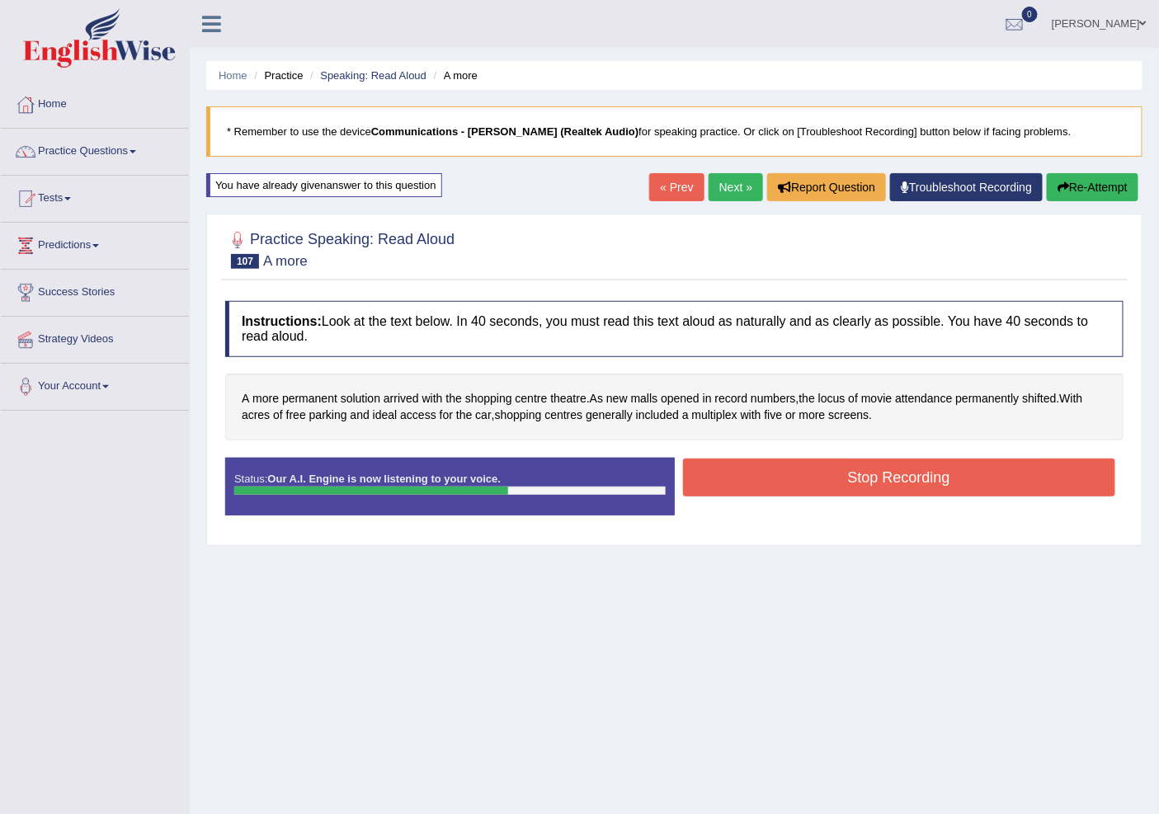
click at [807, 472] on button "Stop Recording" at bounding box center [899, 478] width 433 height 38
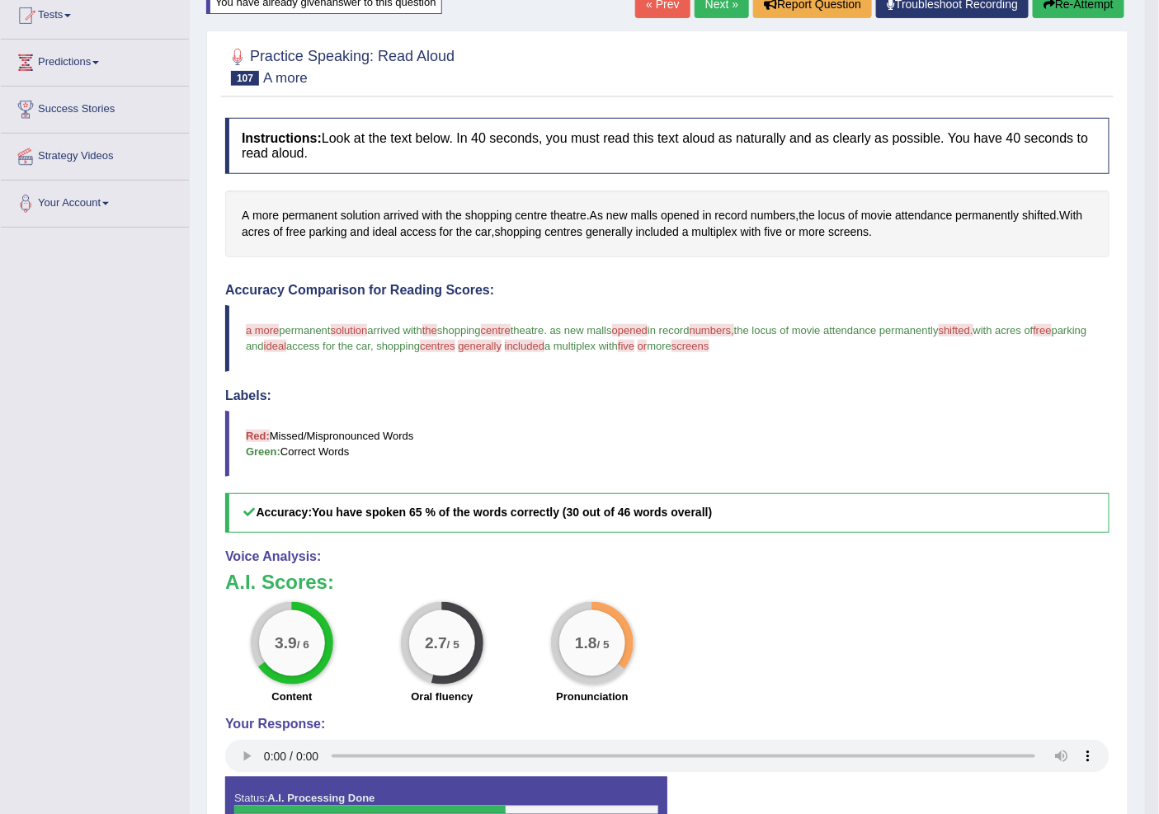
scroll to position [92, 0]
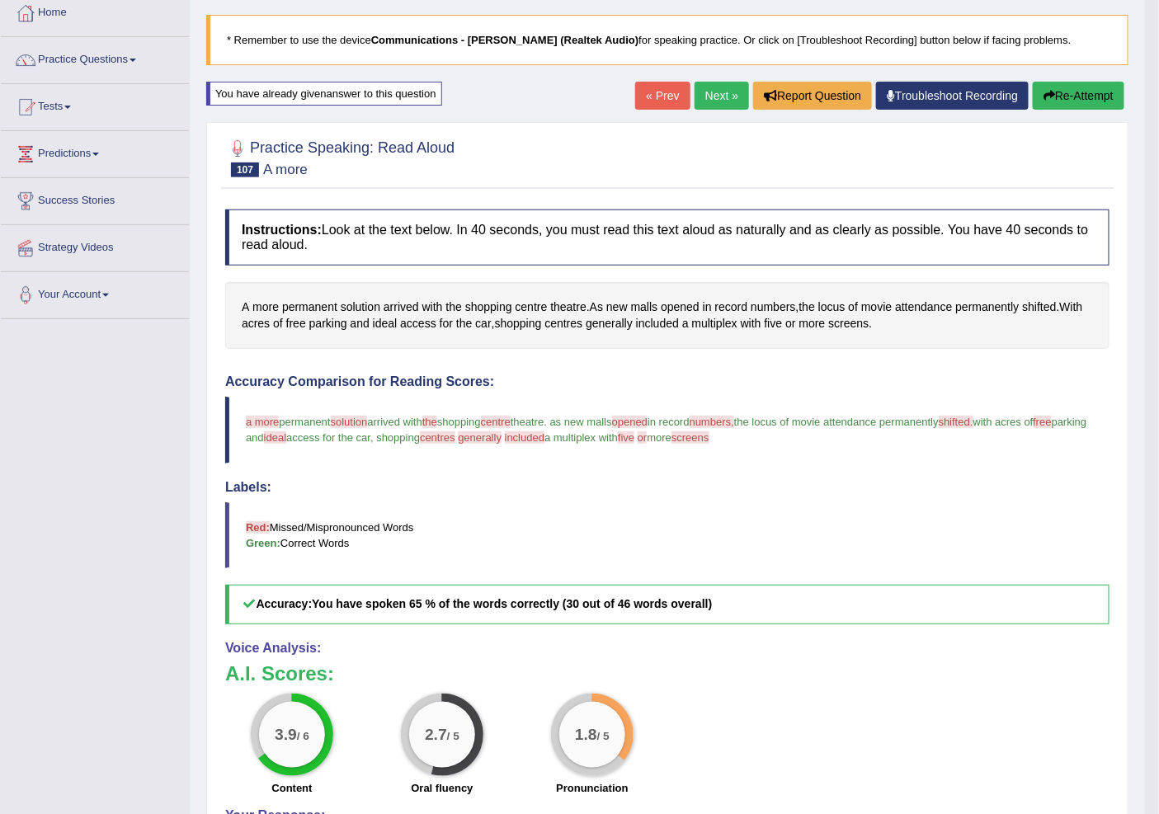
click at [722, 89] on link "Next »" at bounding box center [721, 96] width 54 height 28
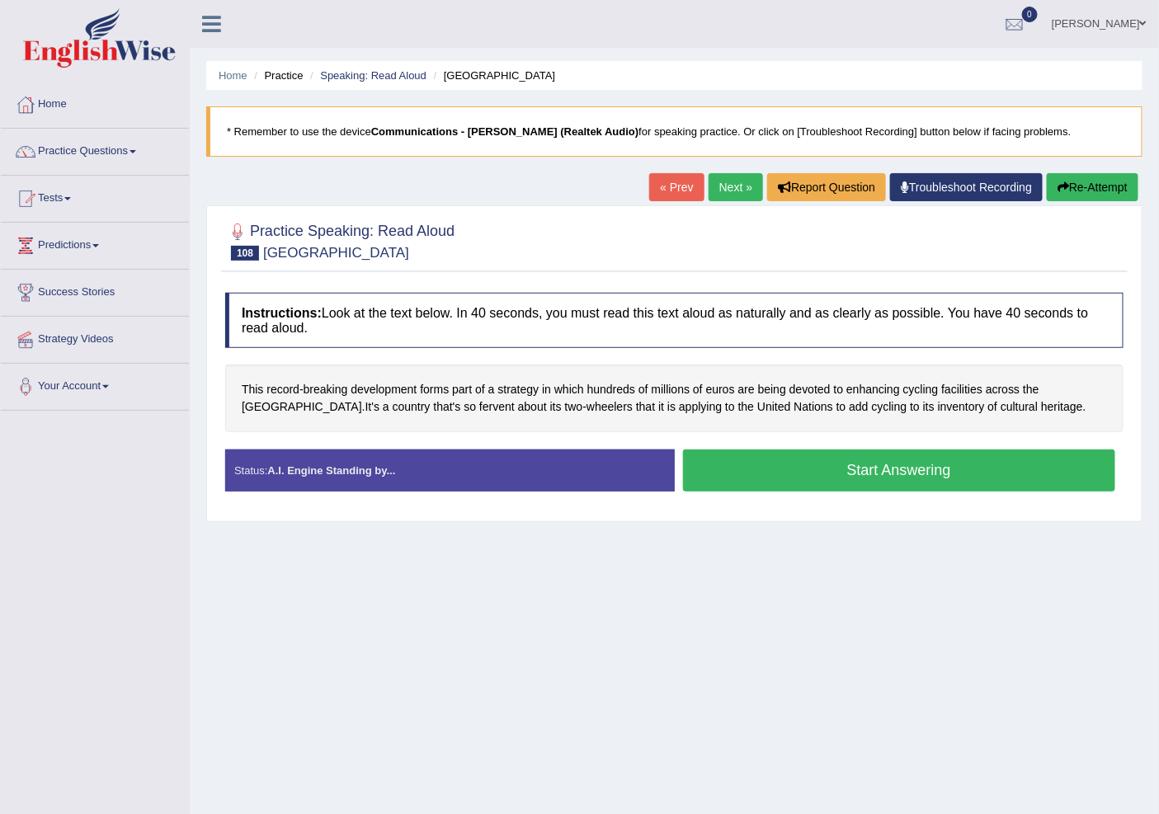
click at [883, 501] on div "Status: A.I. Engine Standing by... Start Answering Stop Recording" at bounding box center [674, 478] width 898 height 59
click at [853, 467] on button "Start Answering" at bounding box center [899, 470] width 433 height 42
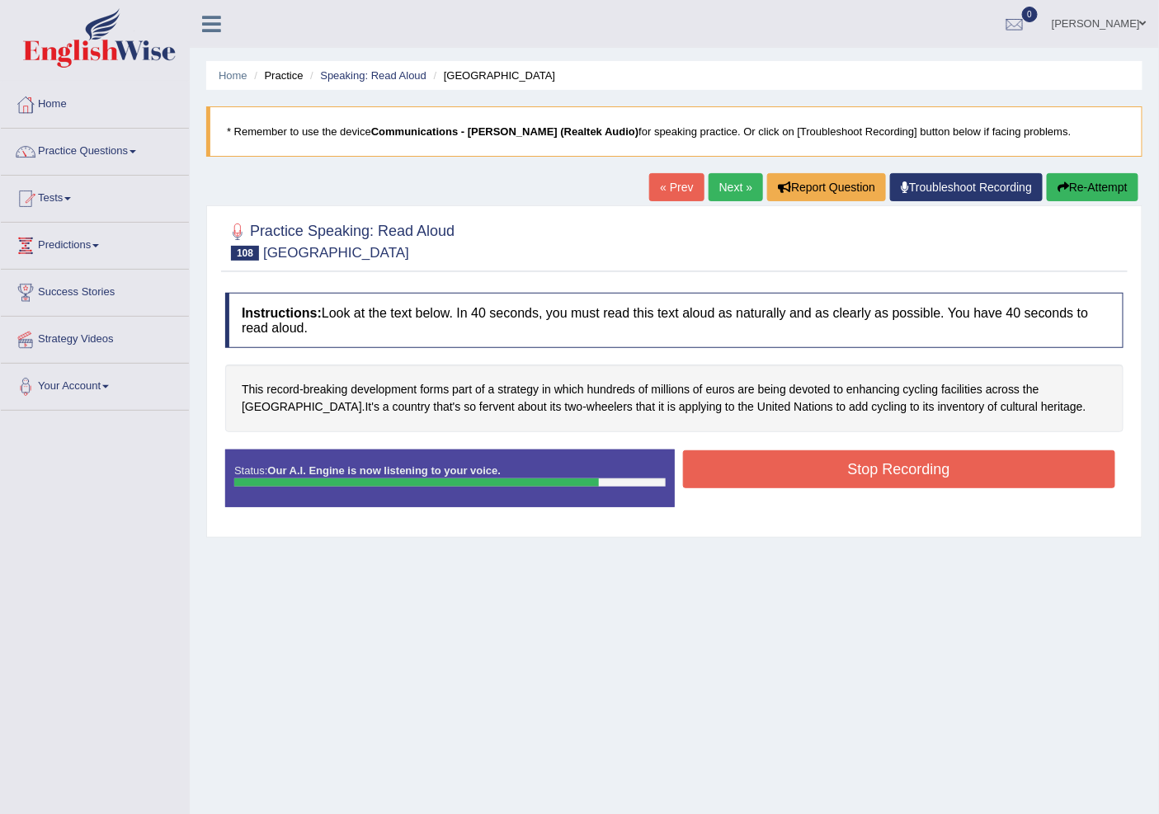
click at [918, 459] on button "Stop Recording" at bounding box center [899, 469] width 433 height 38
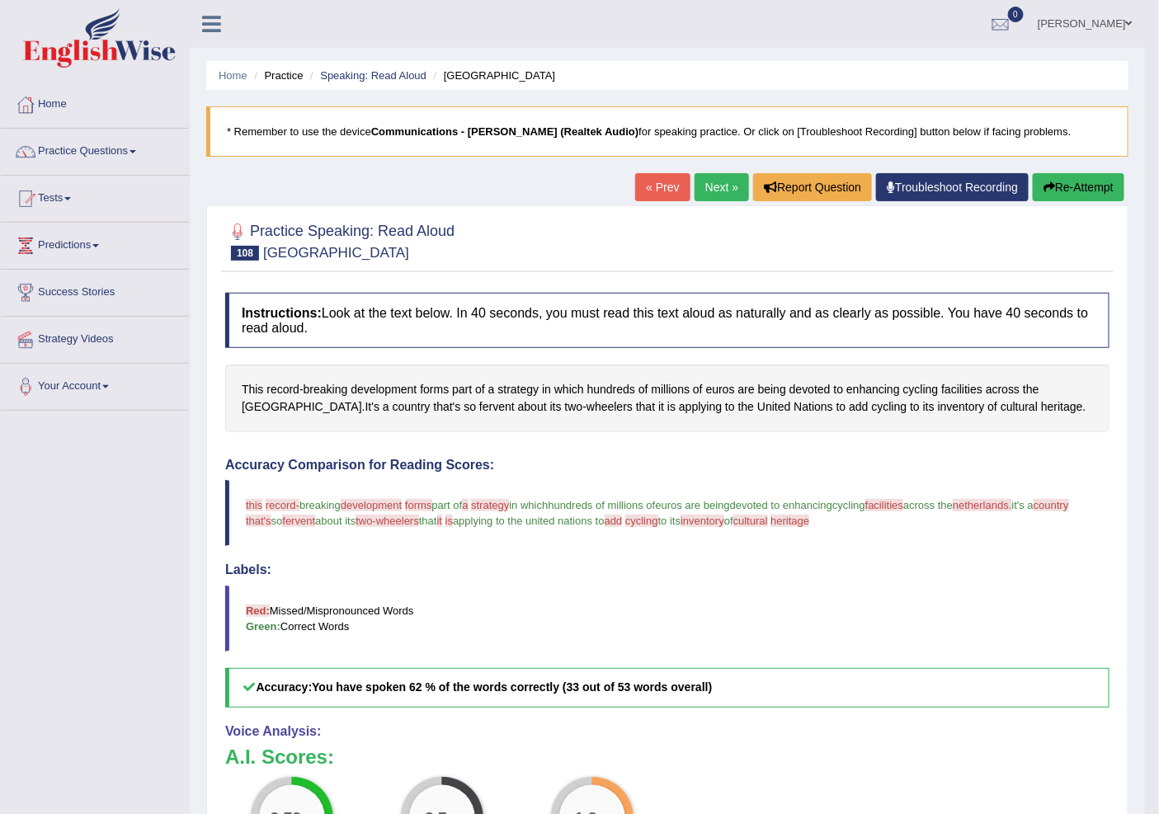
click at [661, 186] on link "« Prev" at bounding box center [662, 187] width 54 height 28
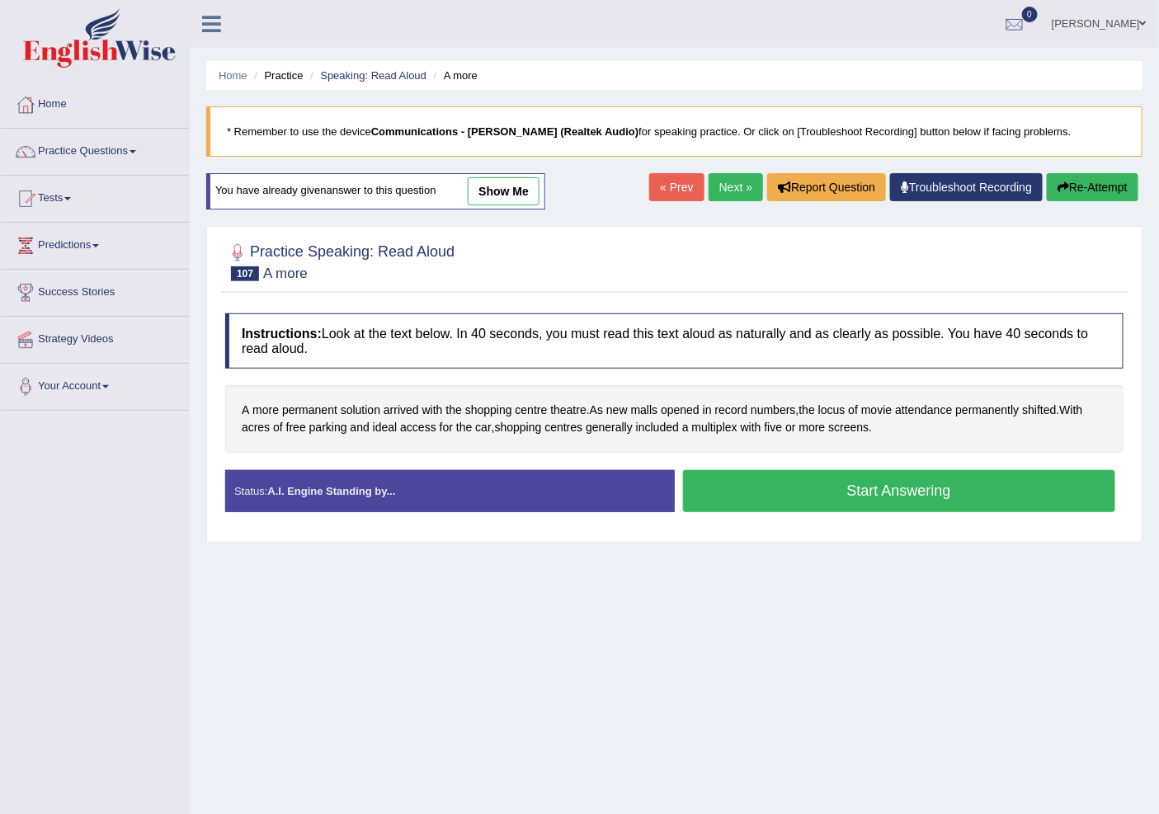
click at [719, 176] on link "Next »" at bounding box center [735, 187] width 54 height 28
click at [862, 489] on button "Start Answering" at bounding box center [899, 491] width 433 height 42
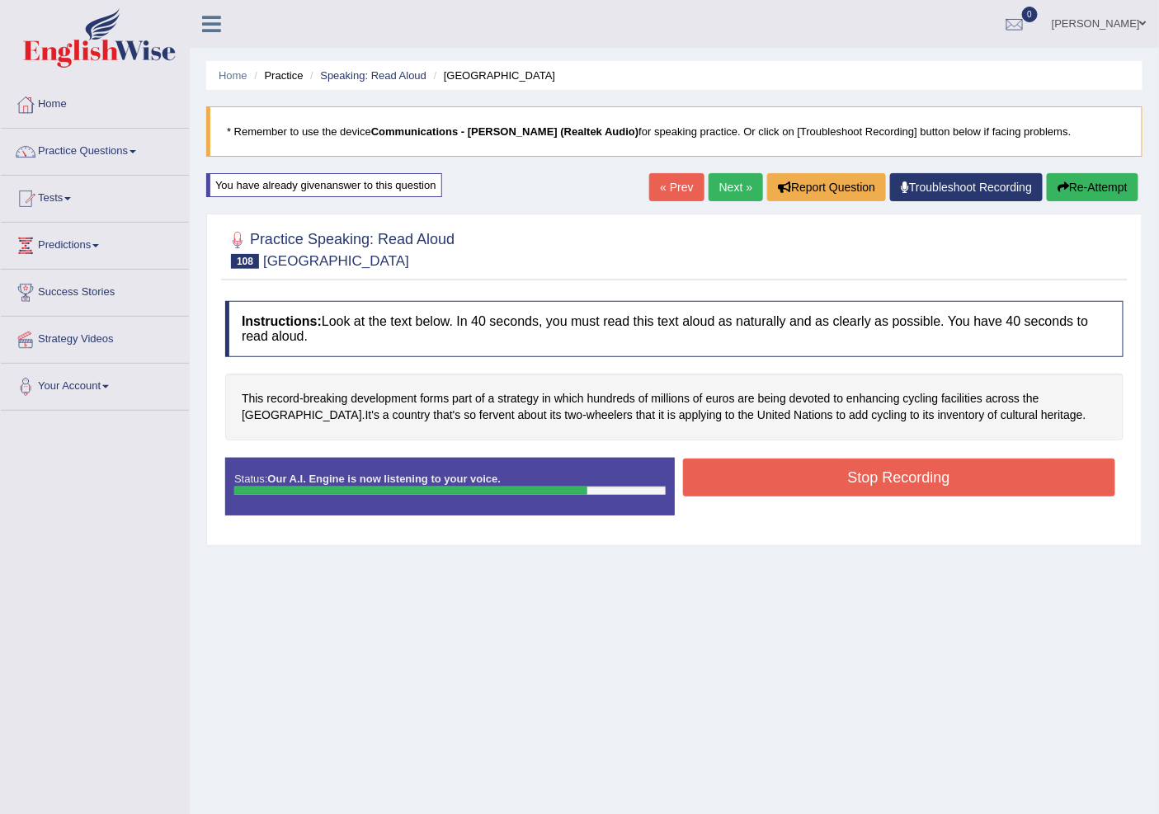
click at [873, 476] on button "Stop Recording" at bounding box center [899, 478] width 433 height 38
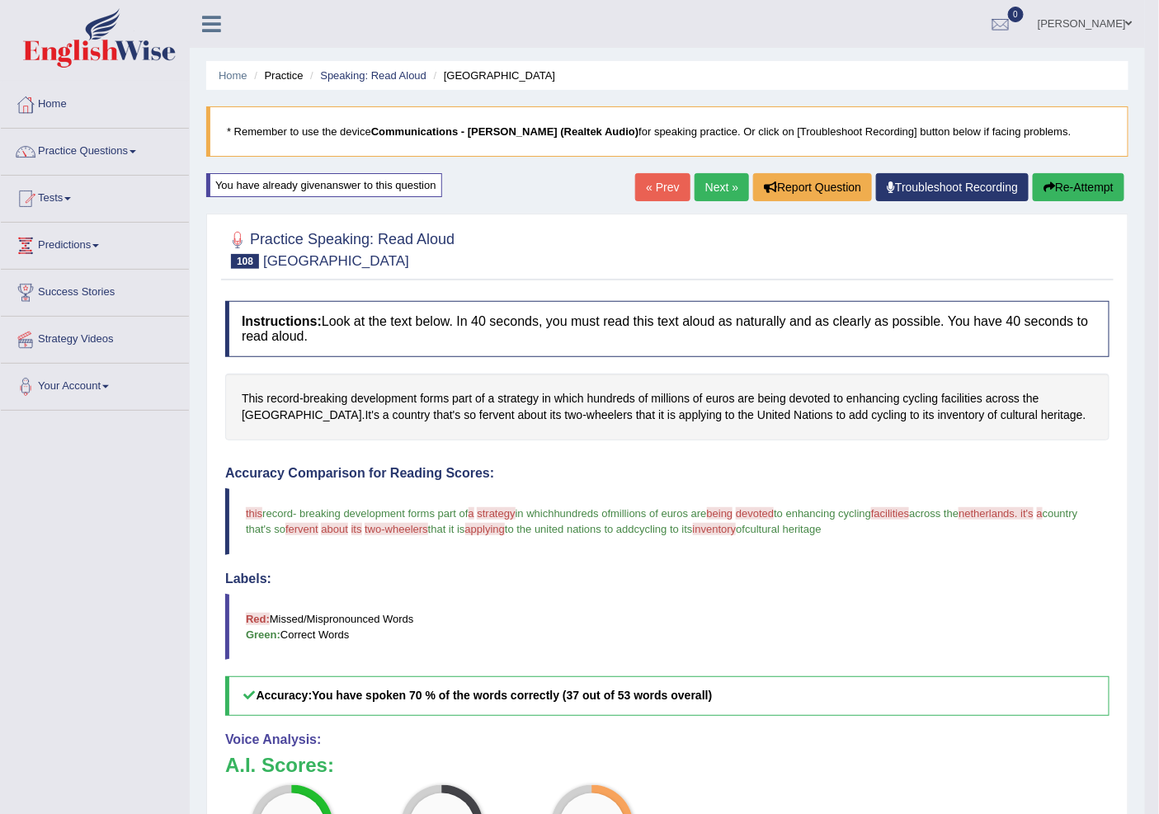
click at [714, 186] on link "Next »" at bounding box center [721, 187] width 54 height 28
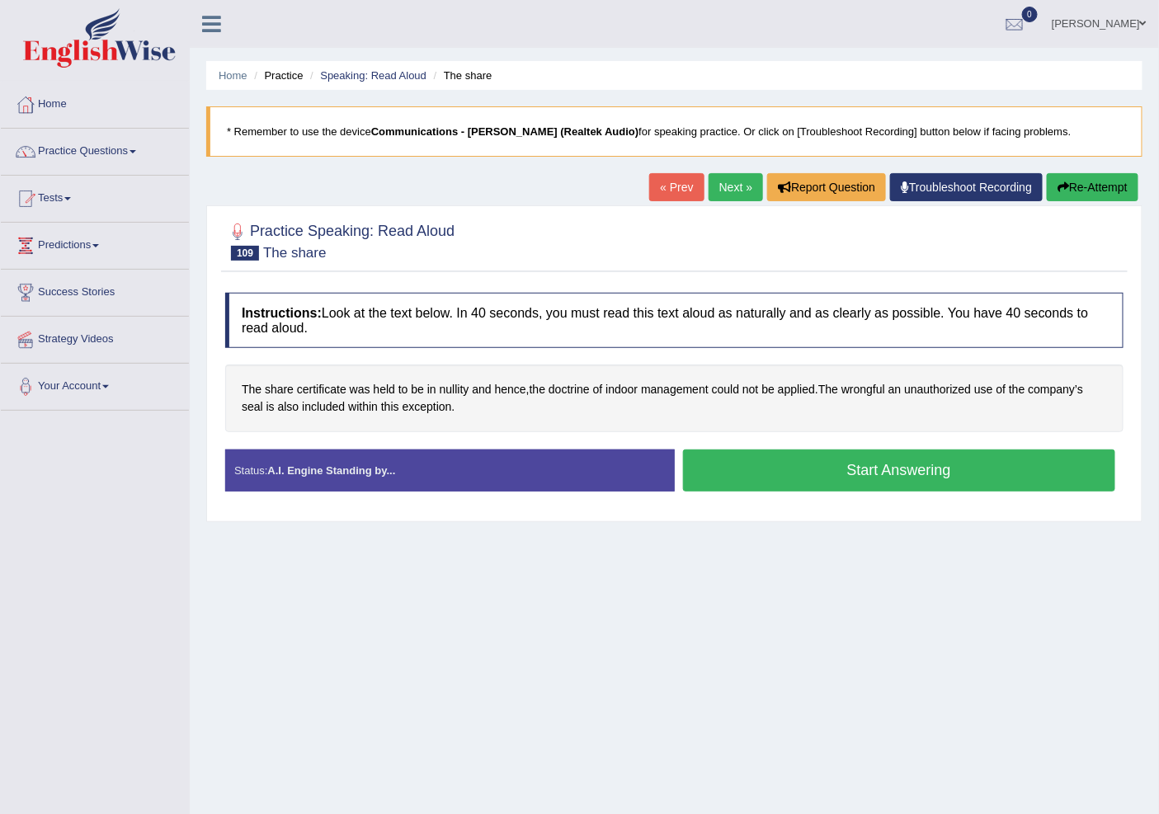
click at [881, 475] on button "Start Answering" at bounding box center [899, 470] width 433 height 42
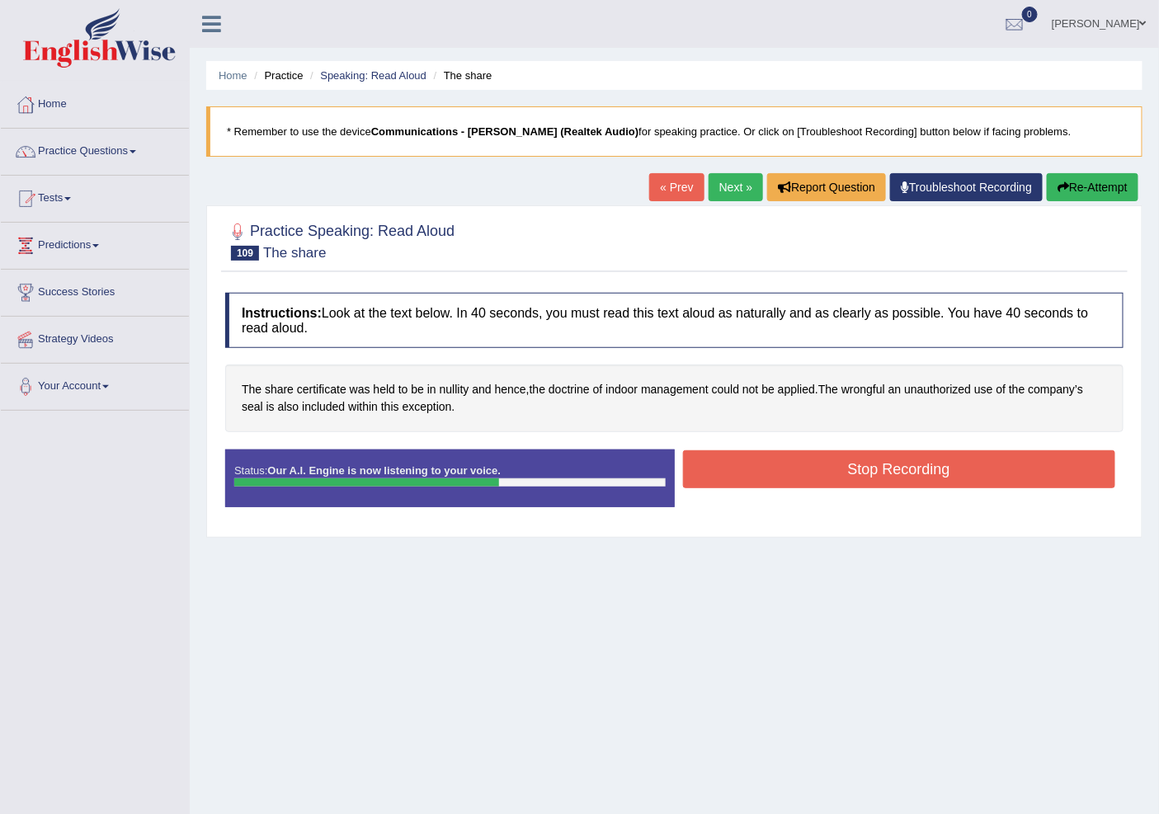
click at [773, 458] on button "Stop Recording" at bounding box center [899, 469] width 433 height 38
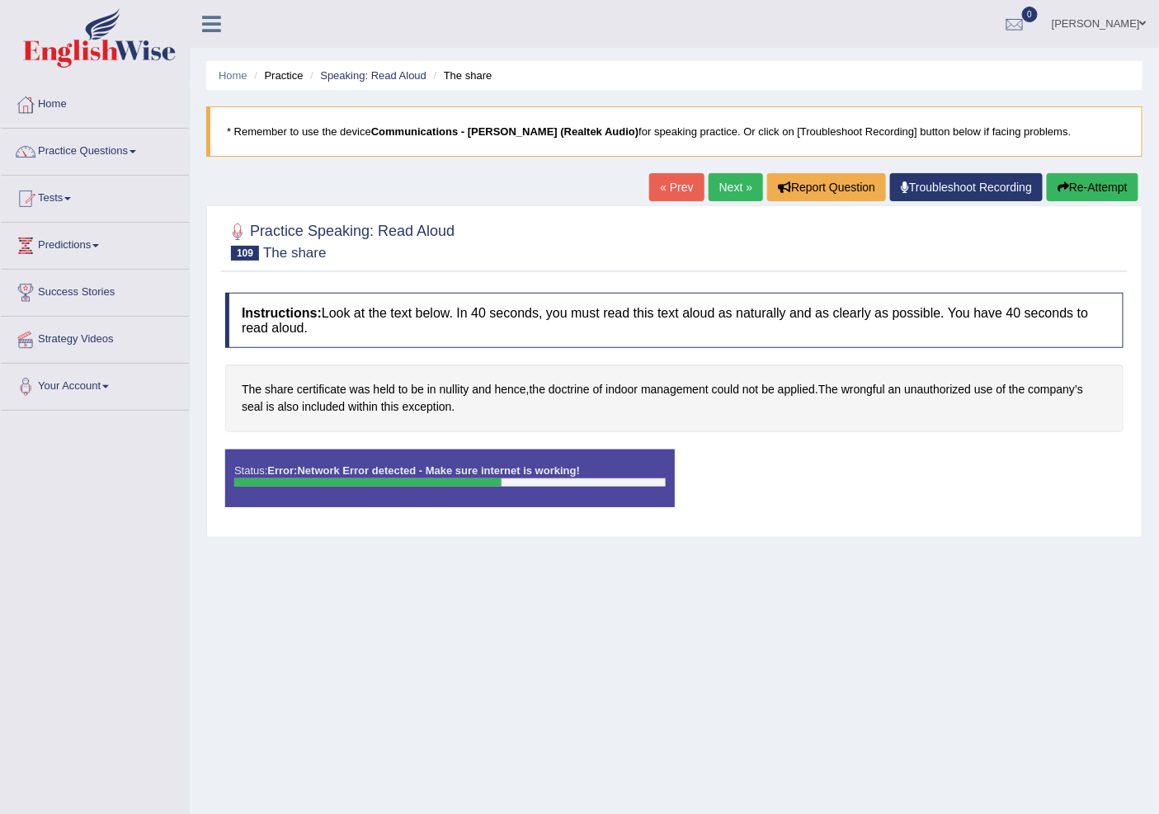
click at [663, 180] on link "« Prev" at bounding box center [676, 187] width 54 height 28
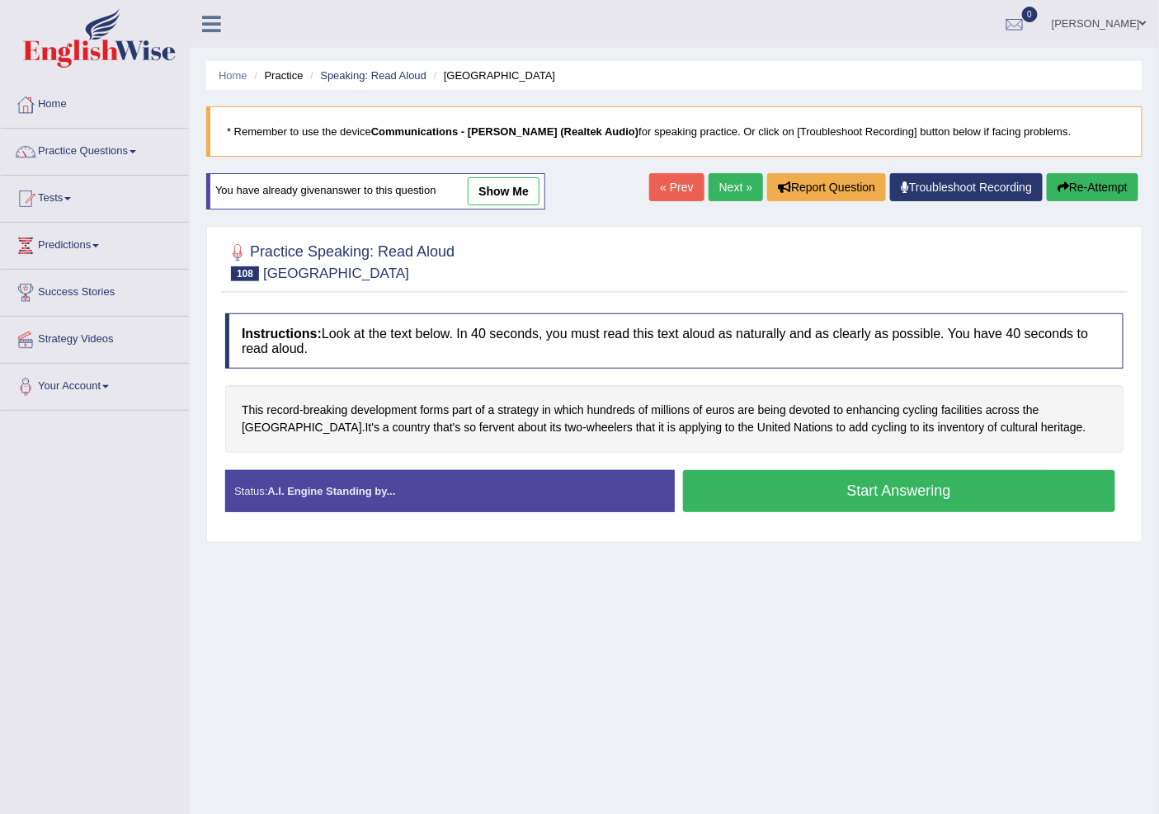
click at [731, 187] on link "Next »" at bounding box center [735, 187] width 54 height 28
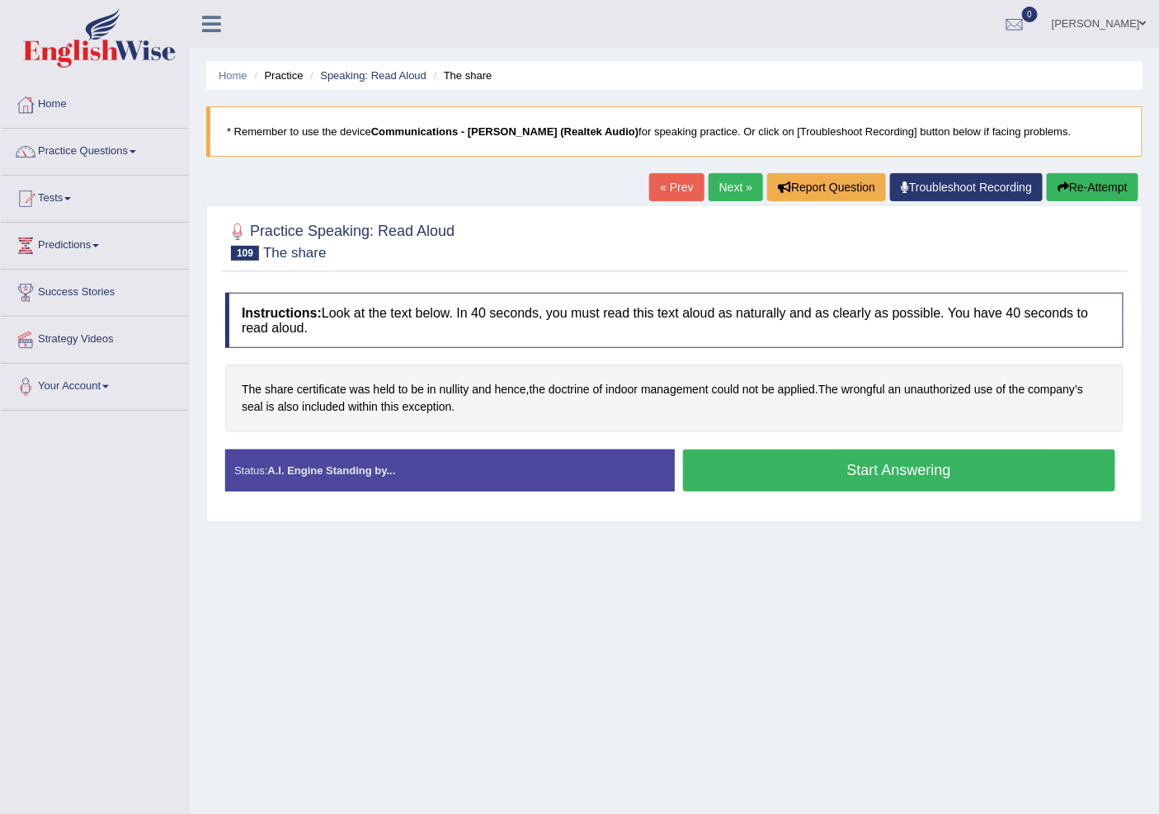
click at [842, 471] on button "Start Answering" at bounding box center [899, 470] width 433 height 42
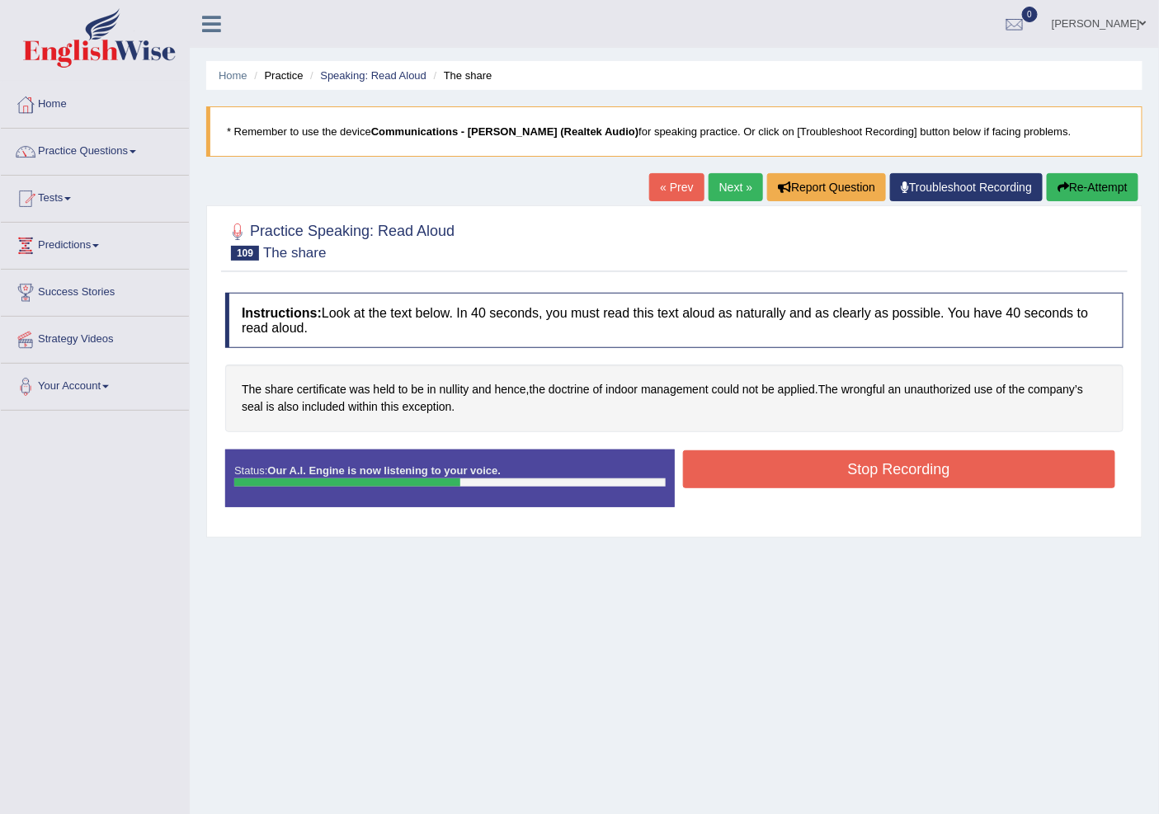
click at [732, 473] on button "Stop Recording" at bounding box center [899, 469] width 433 height 38
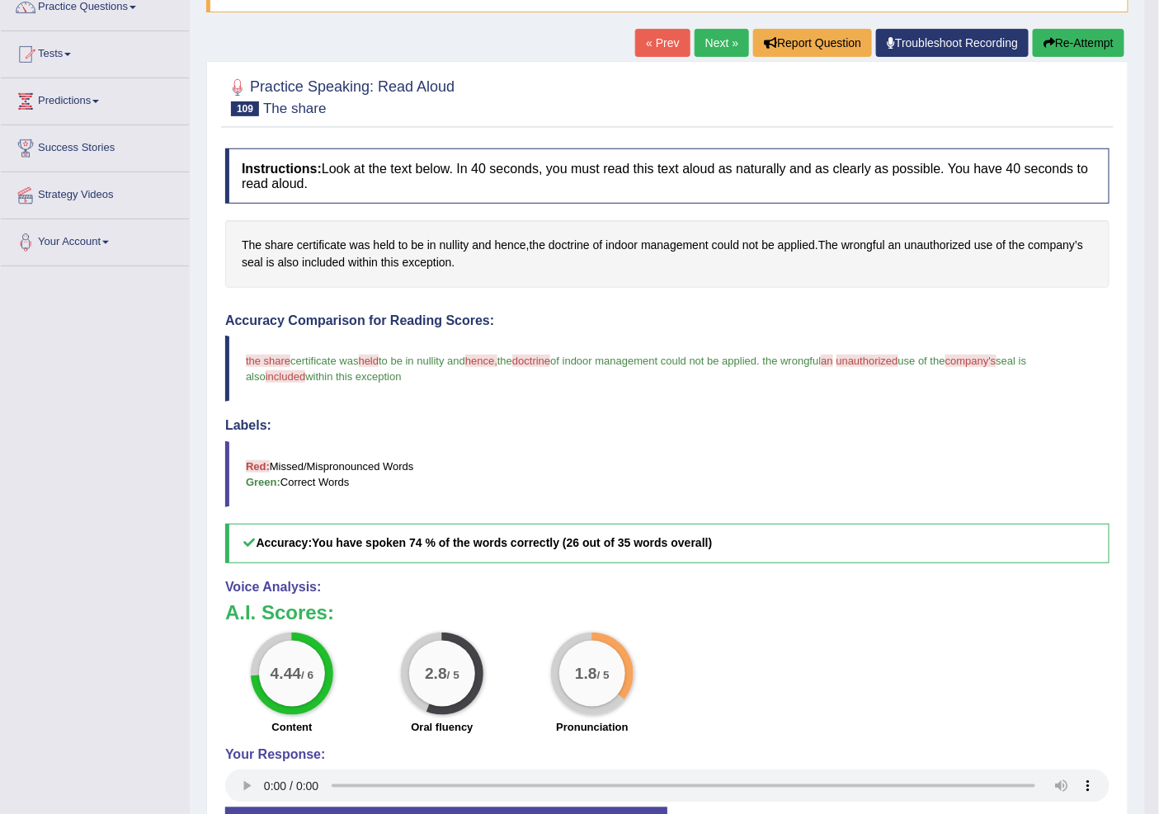
scroll to position [275, 0]
